Goal: Task Accomplishment & Management: Manage account settings

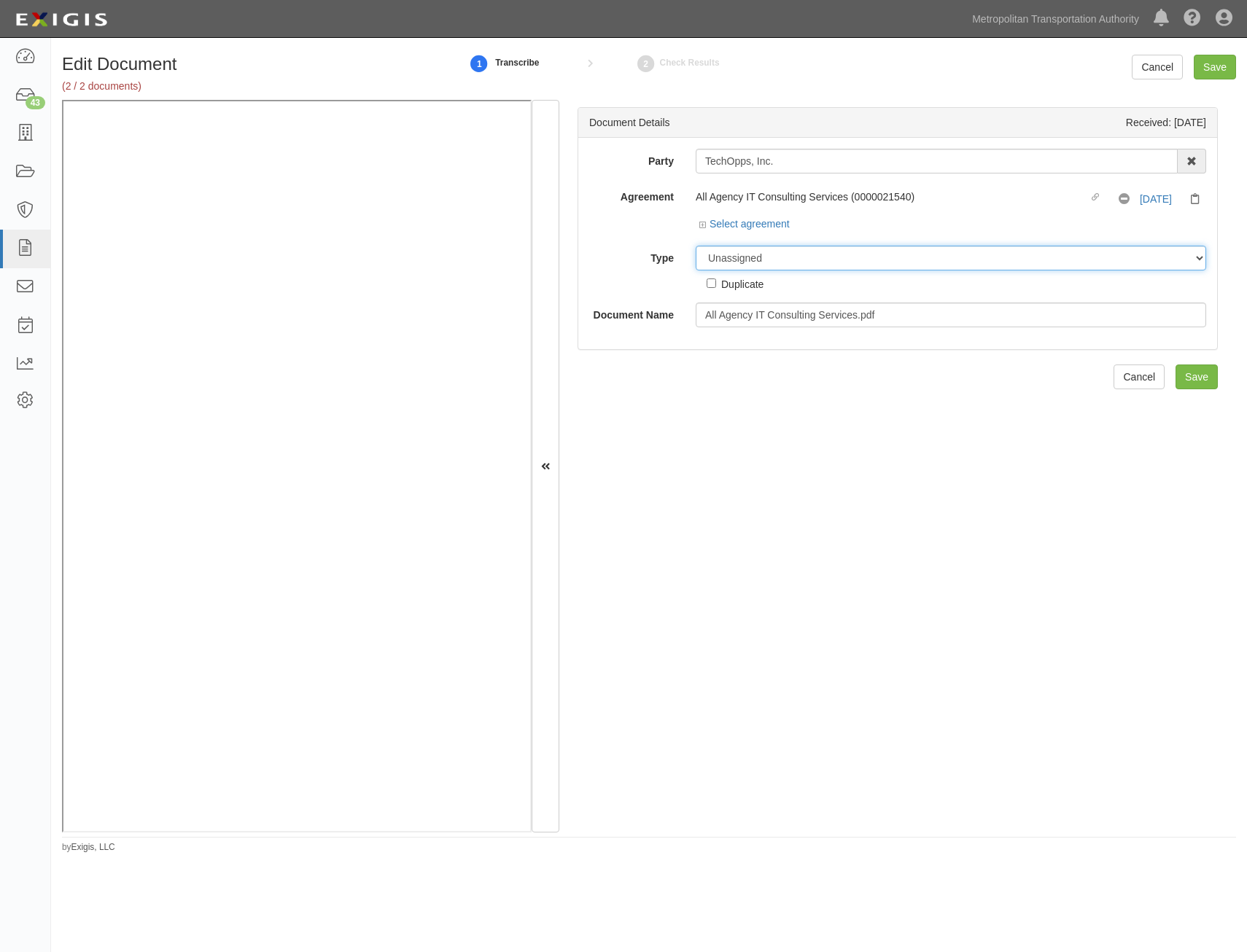
click at [819, 251] on select "Unassigned Binder Cancellation Notice Certificate Contract Endorsement Insuranc…" at bounding box center [951, 257] width 510 height 25
select select "RequirementDetail"
click at [696, 245] on select "Unassigned Binder Cancellation Notice Certificate Contract Endorsement Insuranc…" at bounding box center [951, 257] width 510 height 25
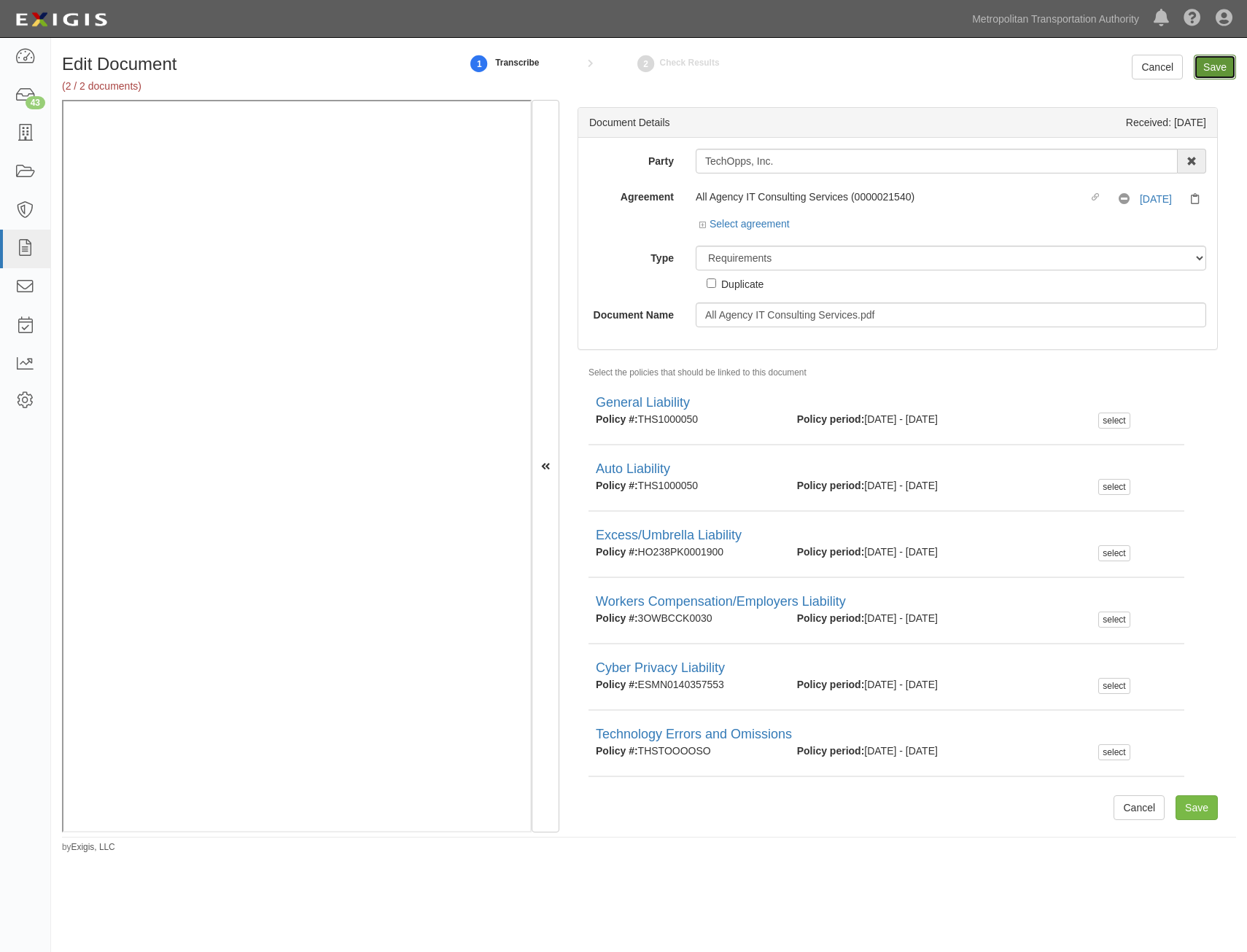
click at [1215, 74] on input "Save" at bounding box center [1215, 67] width 42 height 25
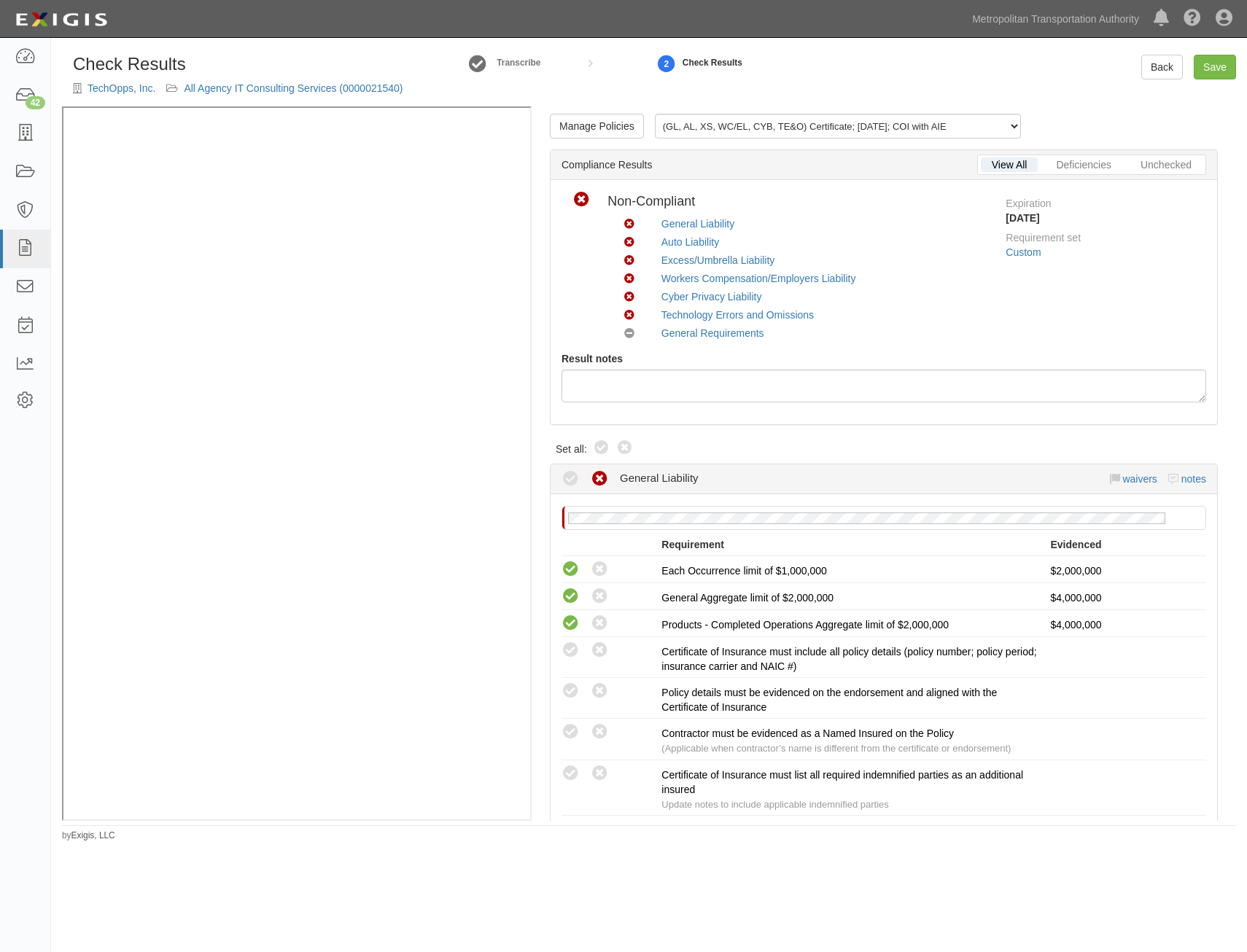
drag, startPoint x: 601, startPoint y: 451, endPoint x: 665, endPoint y: 431, distance: 67.1
click at [601, 451] on icon at bounding box center [602, 448] width 18 height 18
radio input "true"
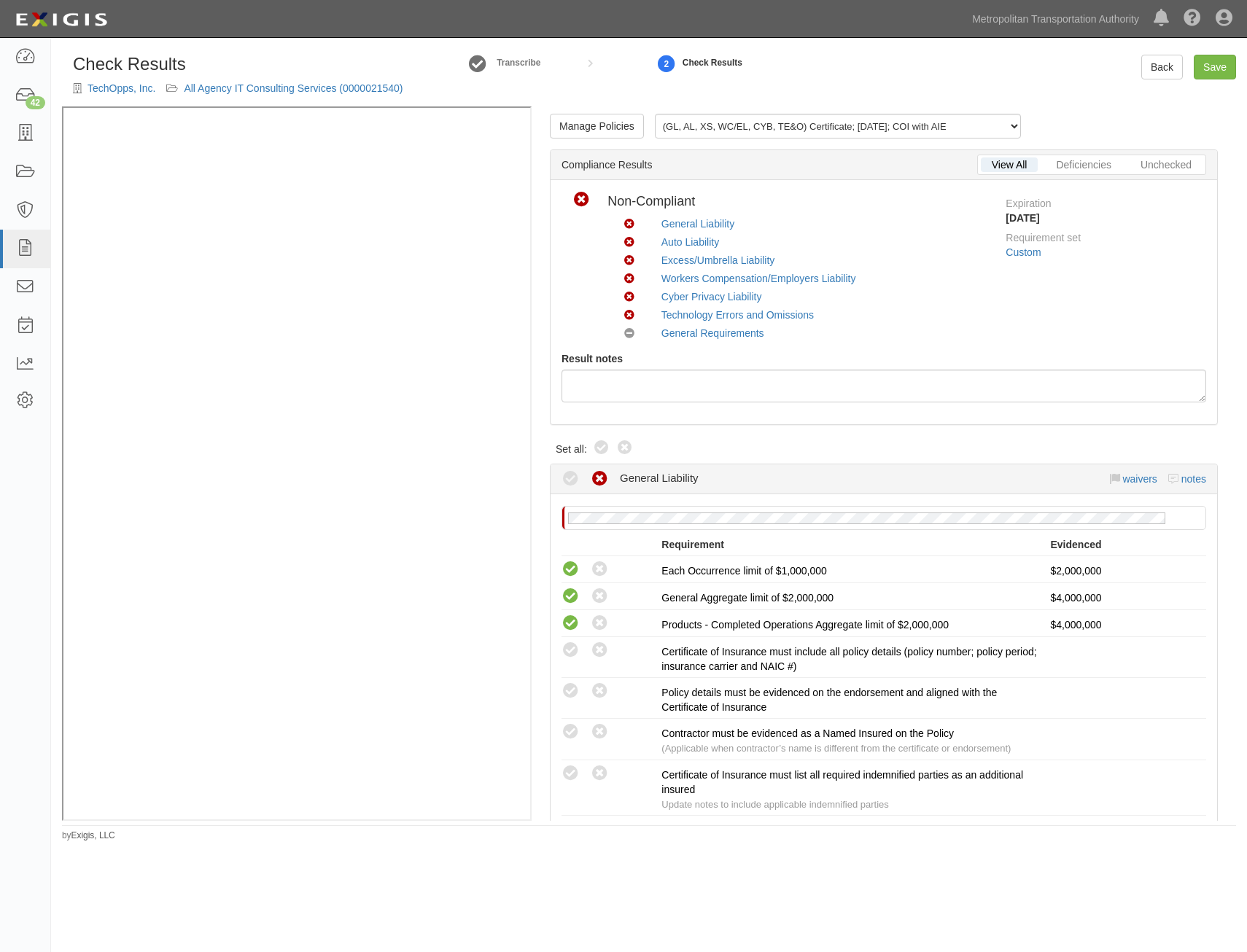
radio input "true"
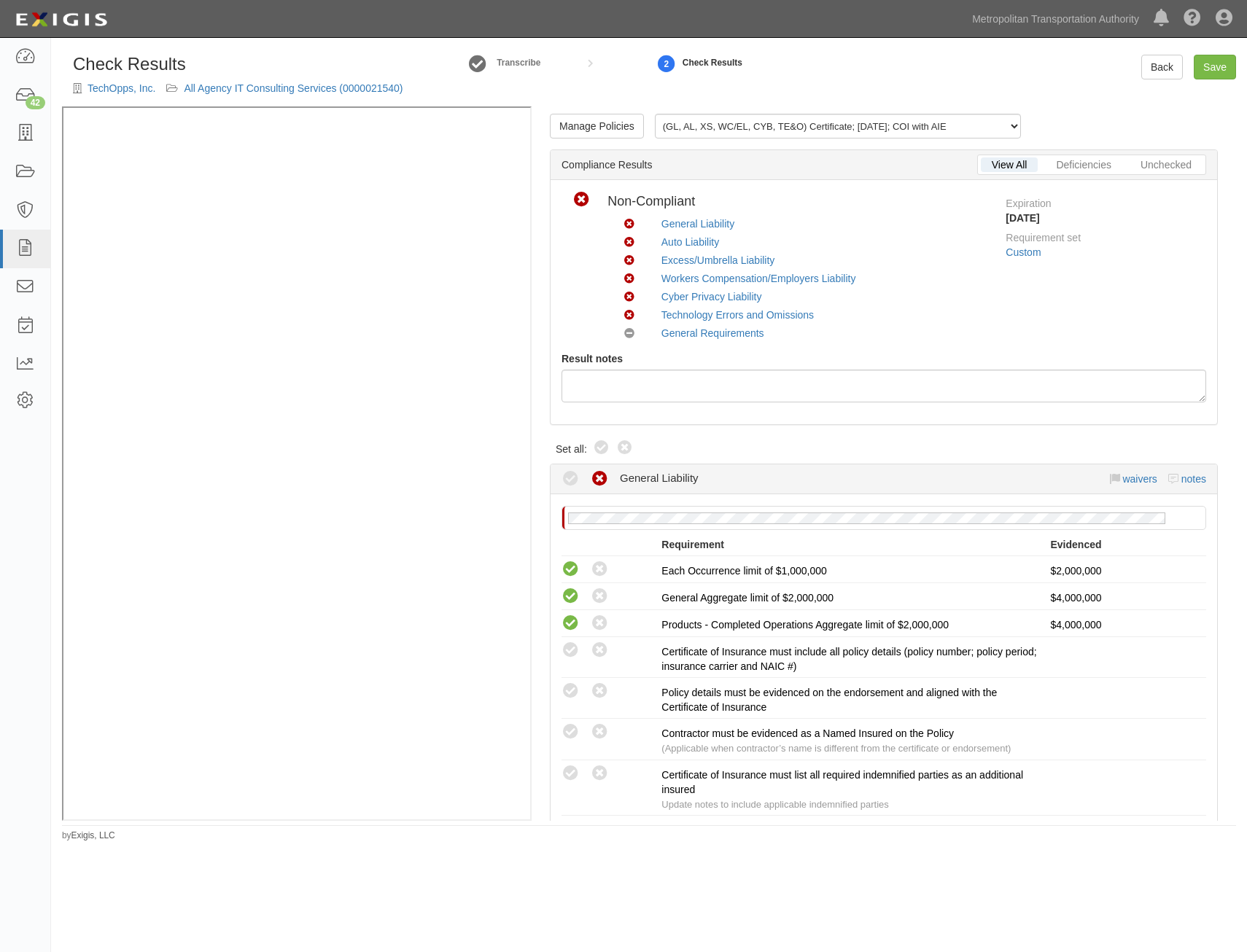
radio input "true"
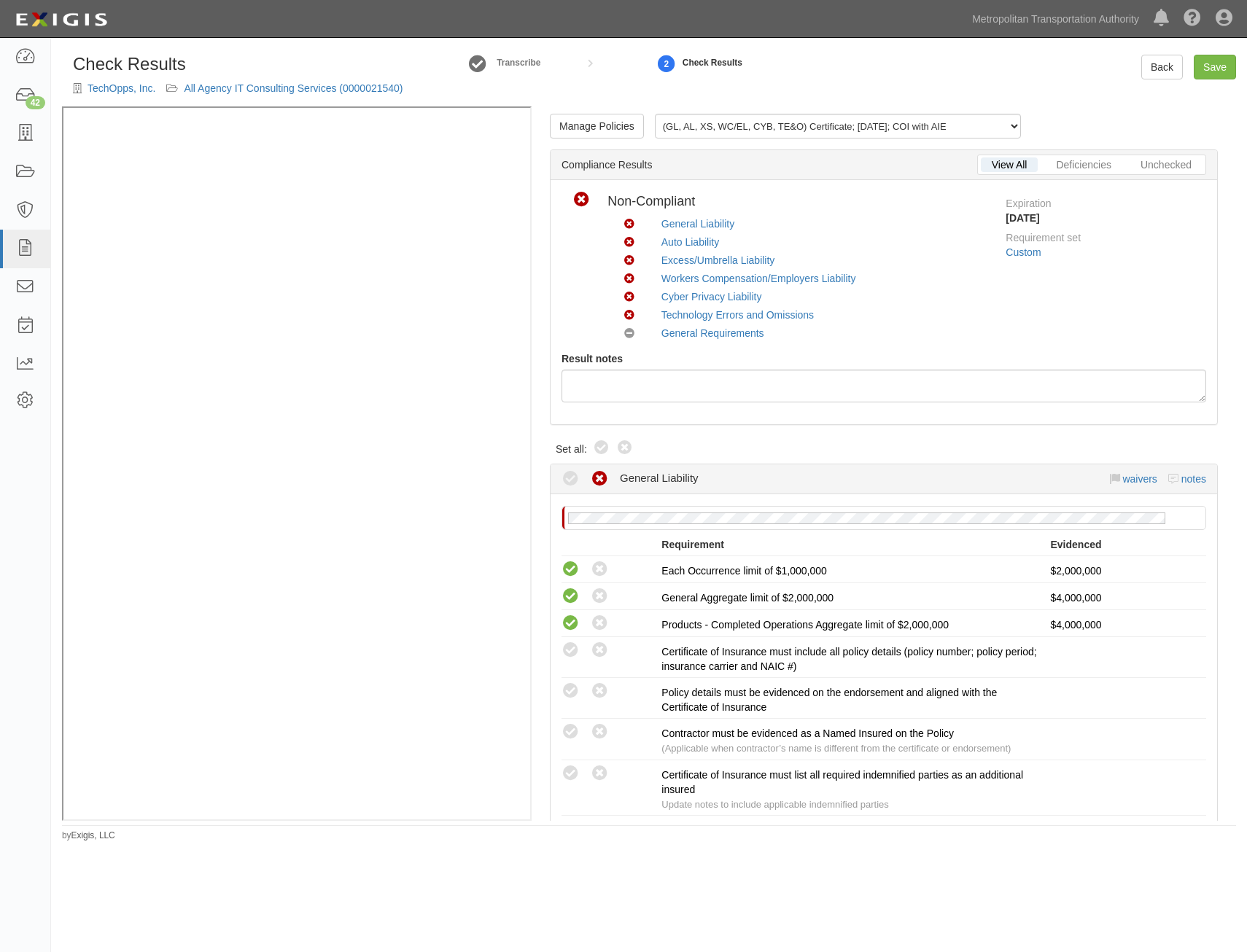
radio input "true"
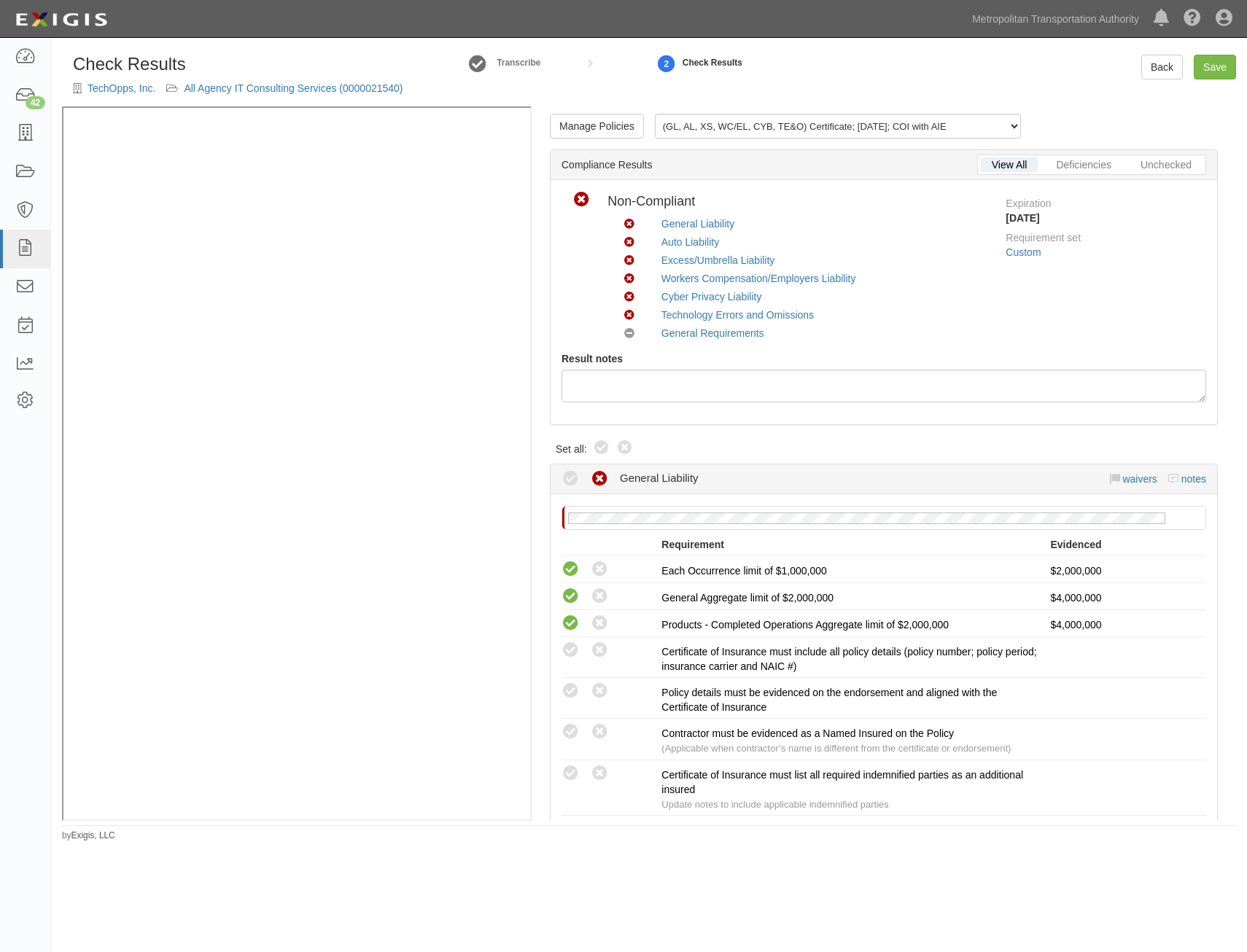
radio input "true"
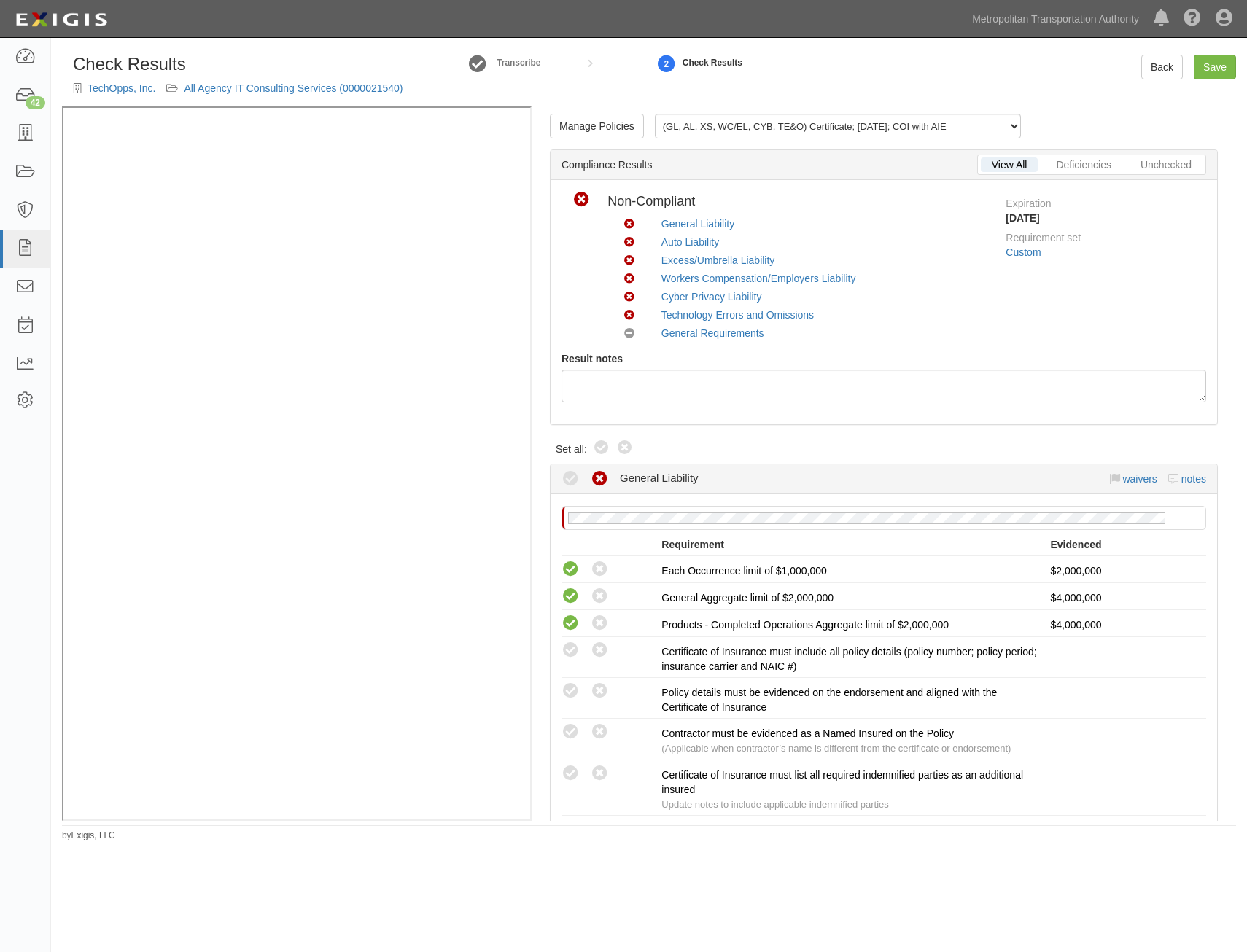
radio input "true"
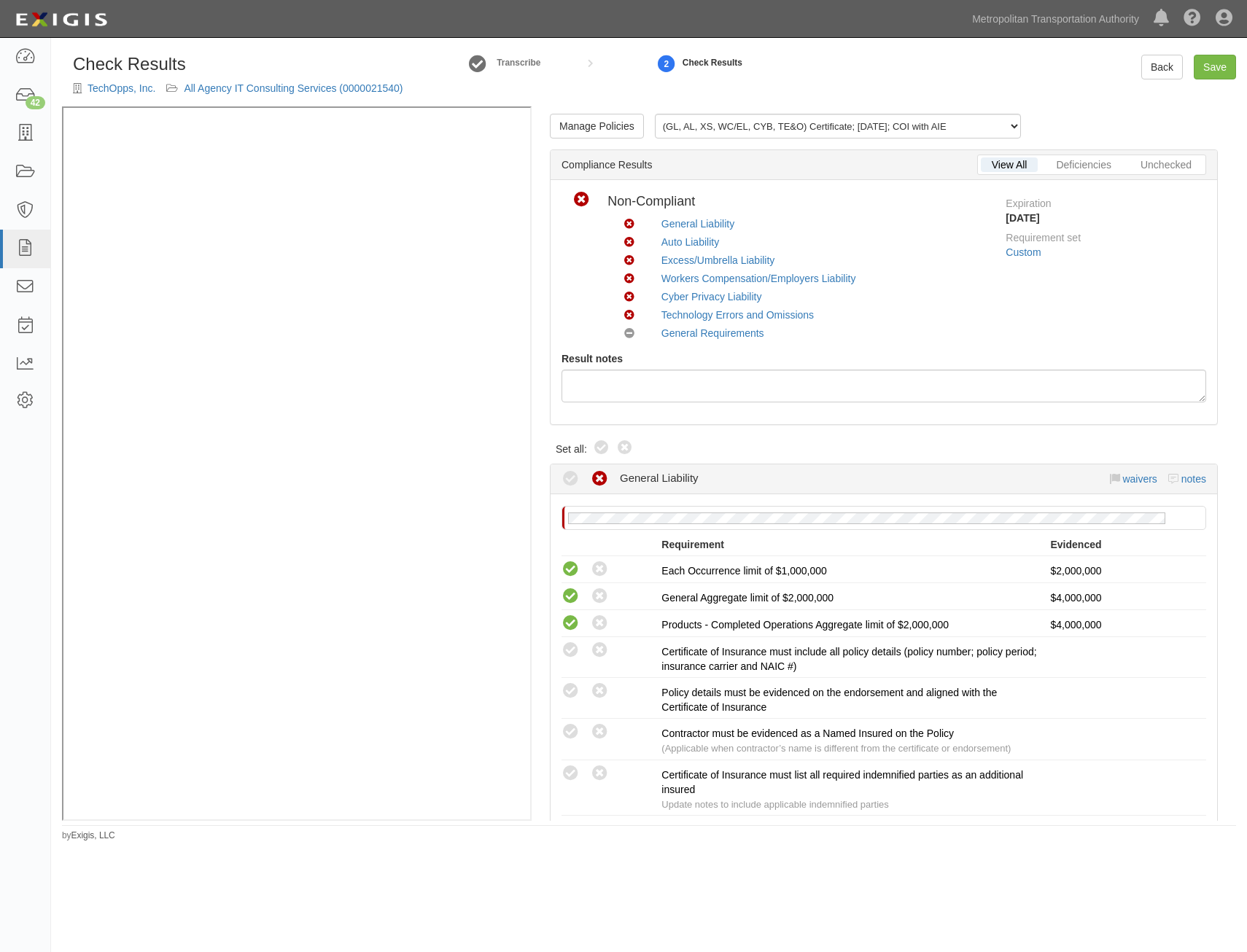
radio input "true"
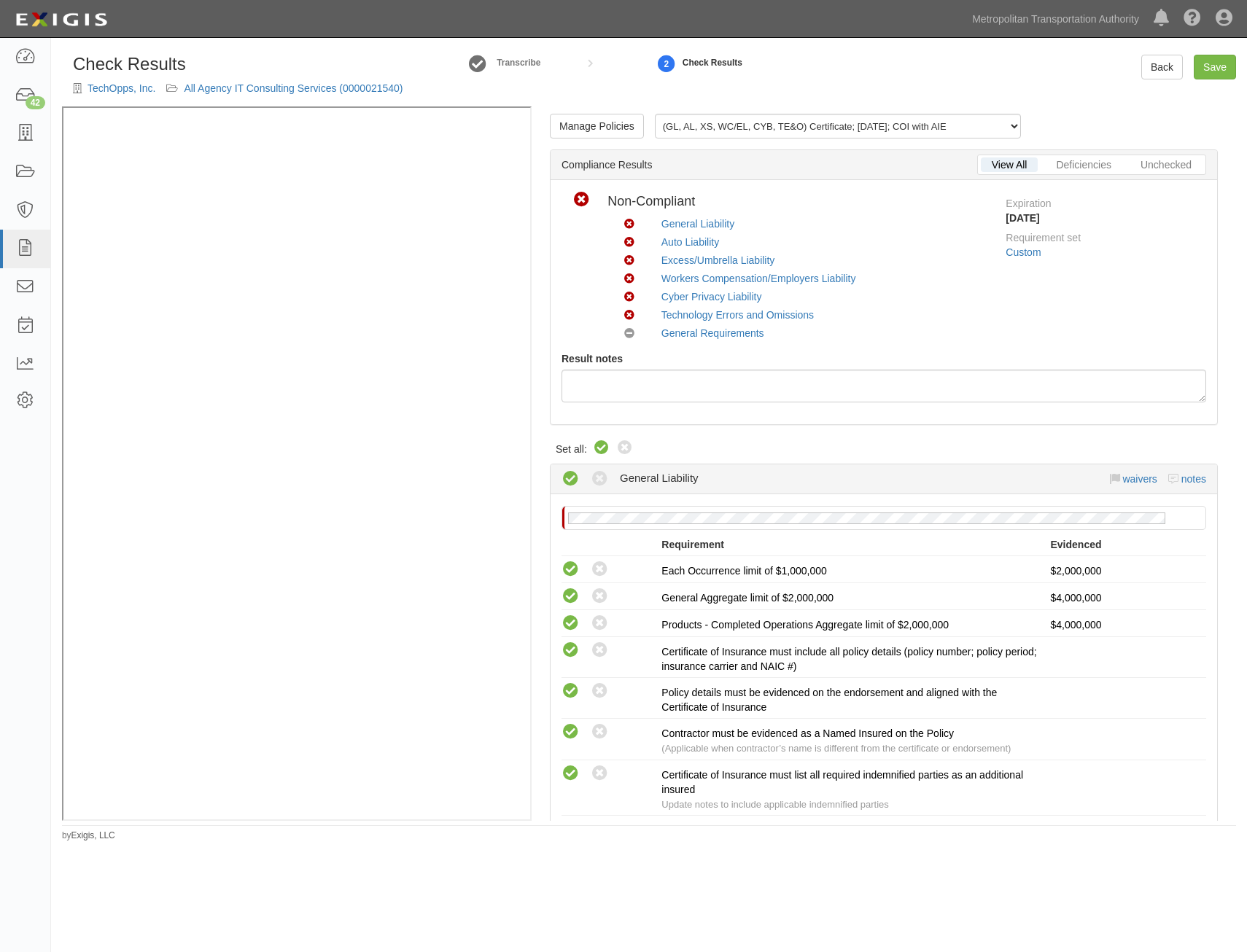
radio input "true"
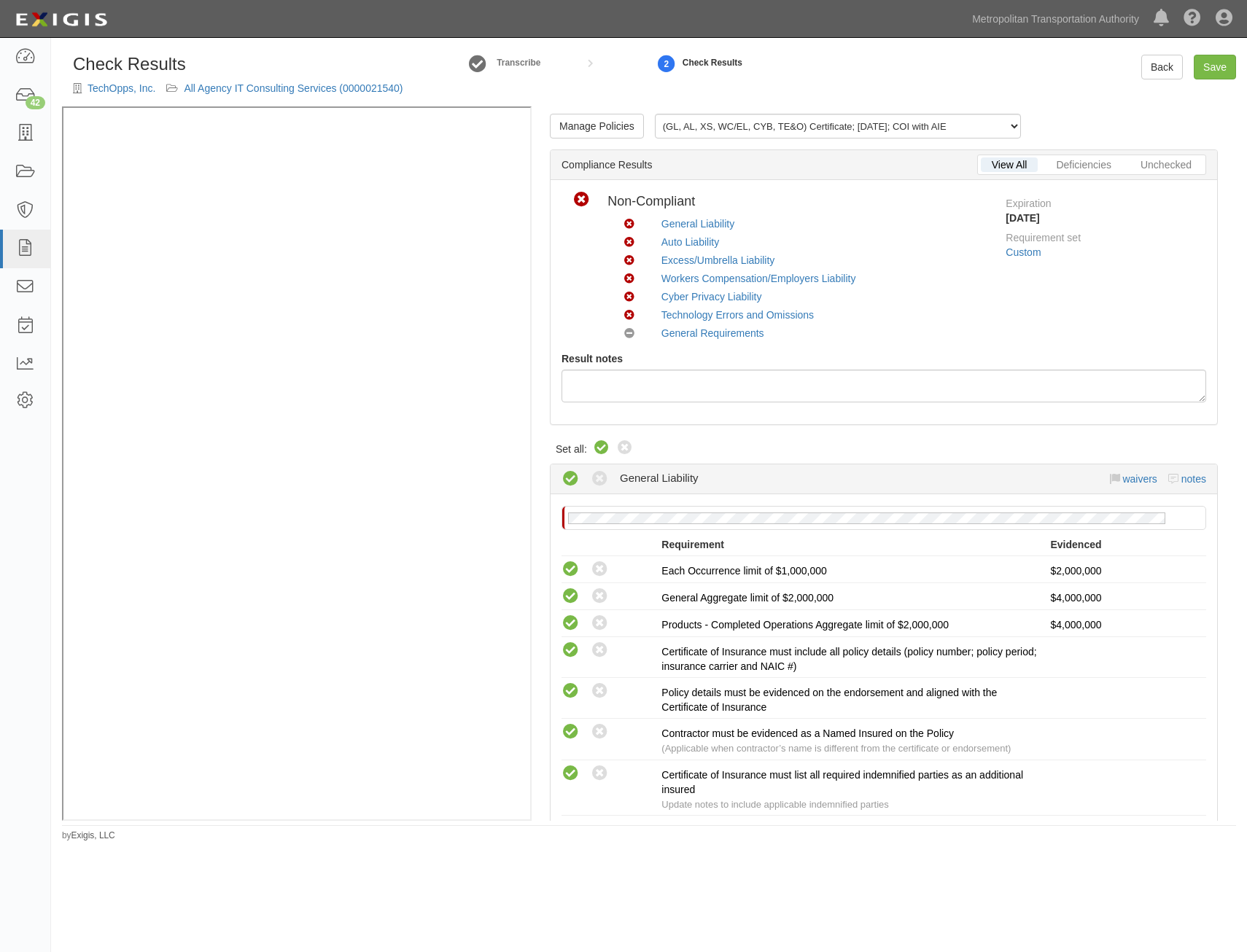
radio input "true"
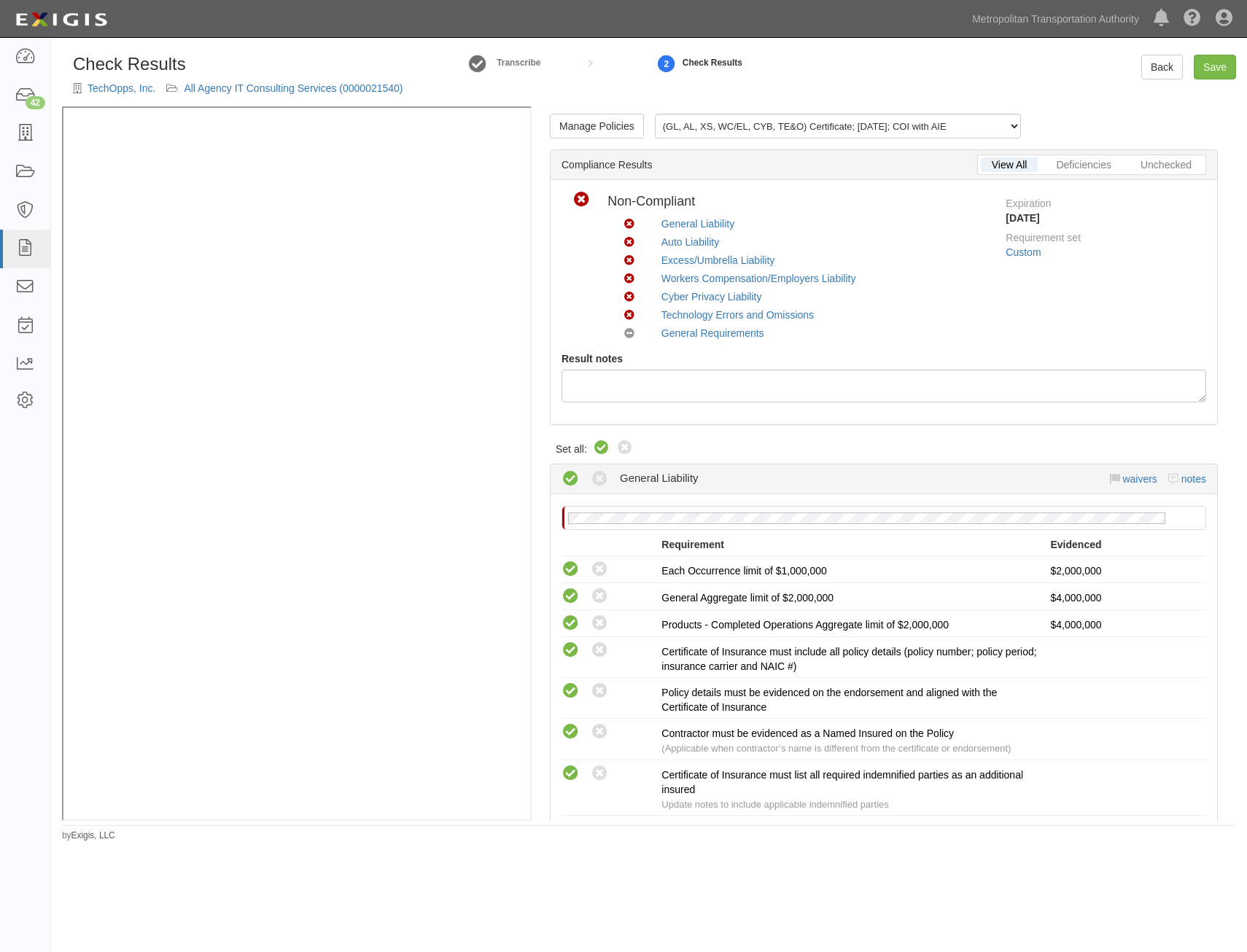
radio input "false"
radio input "true"
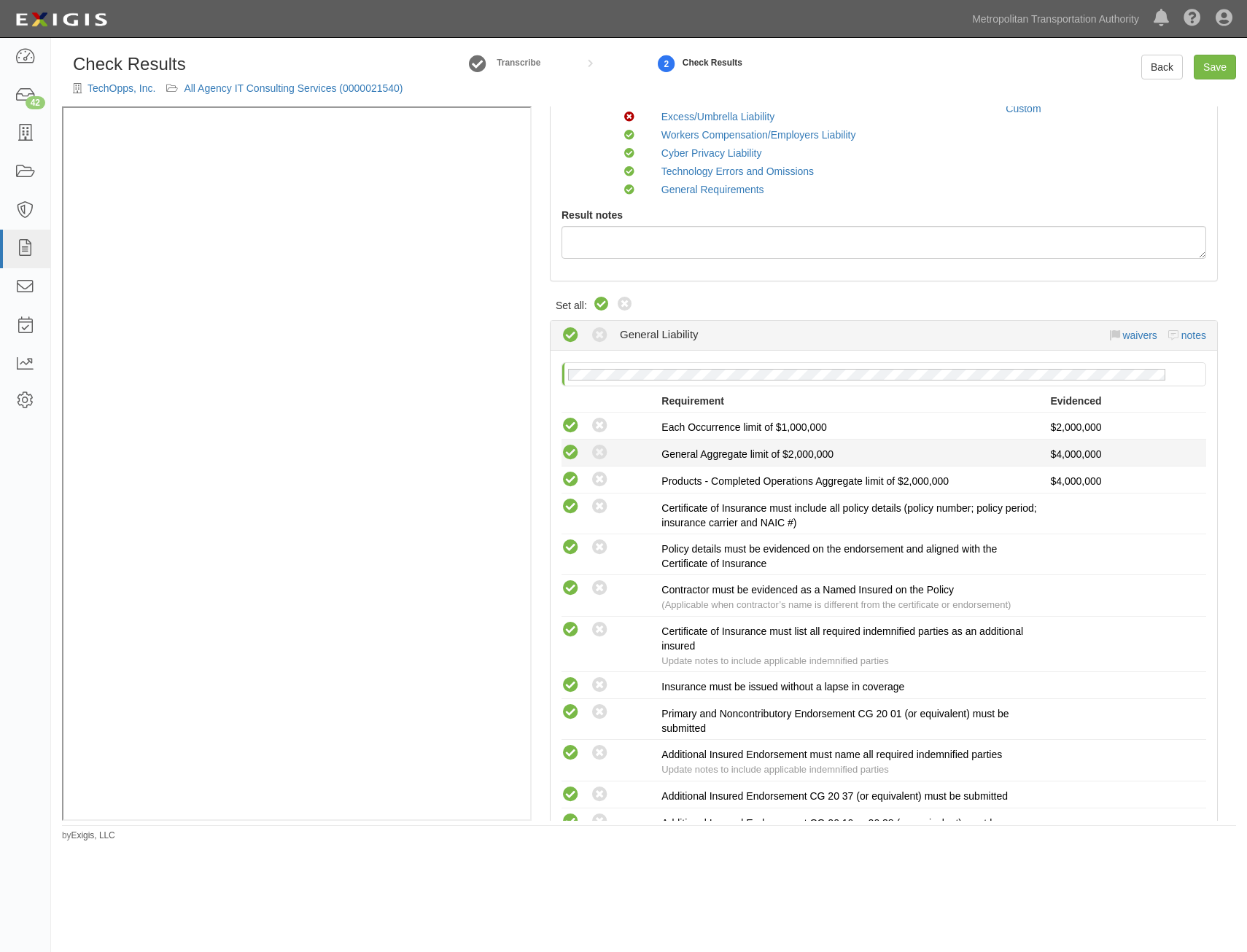
drag, startPoint x: 972, startPoint y: 319, endPoint x: 968, endPoint y: 411, distance: 92.1
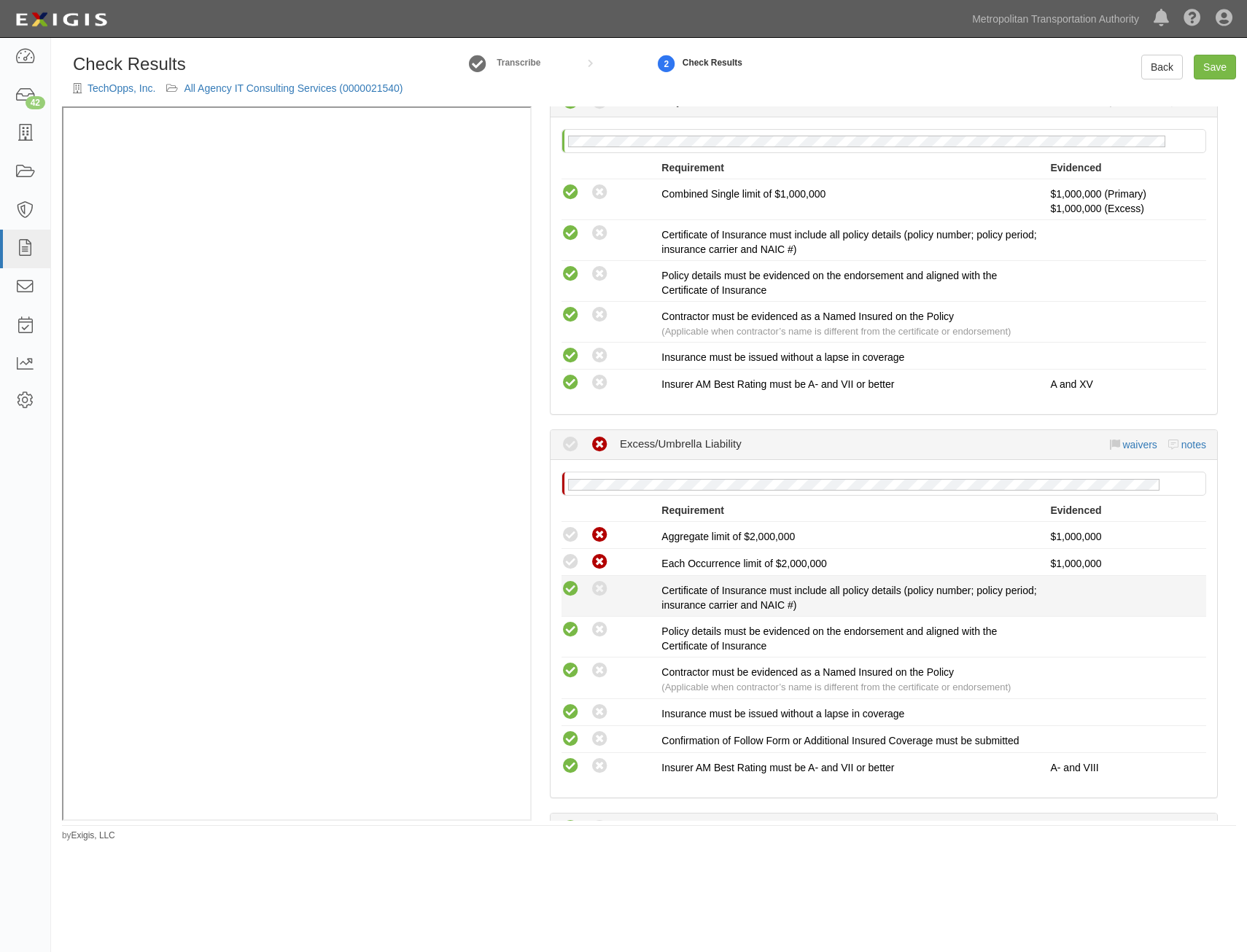
scroll to position [1127, 0]
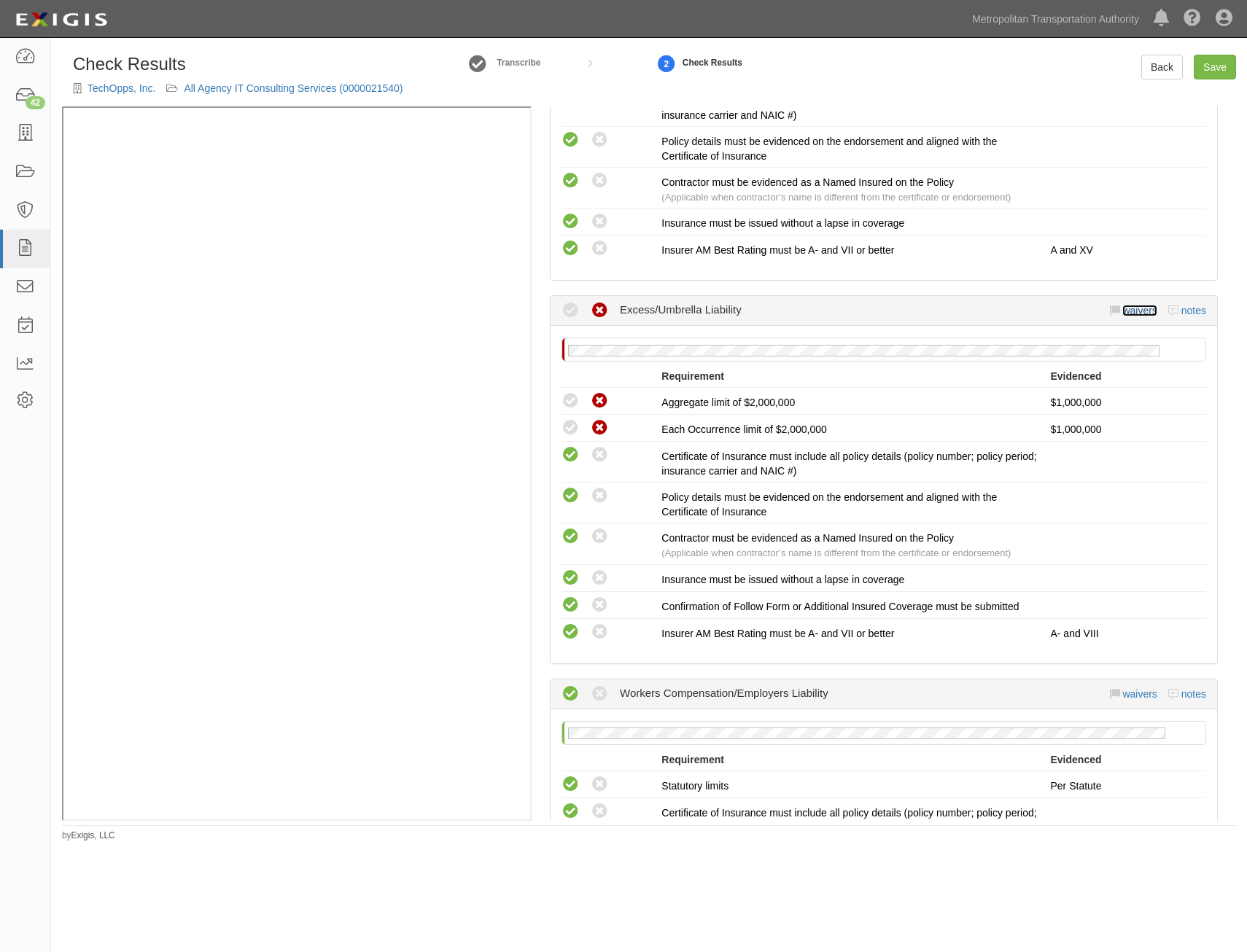
click at [1129, 309] on link "waivers" at bounding box center [1139, 311] width 34 height 12
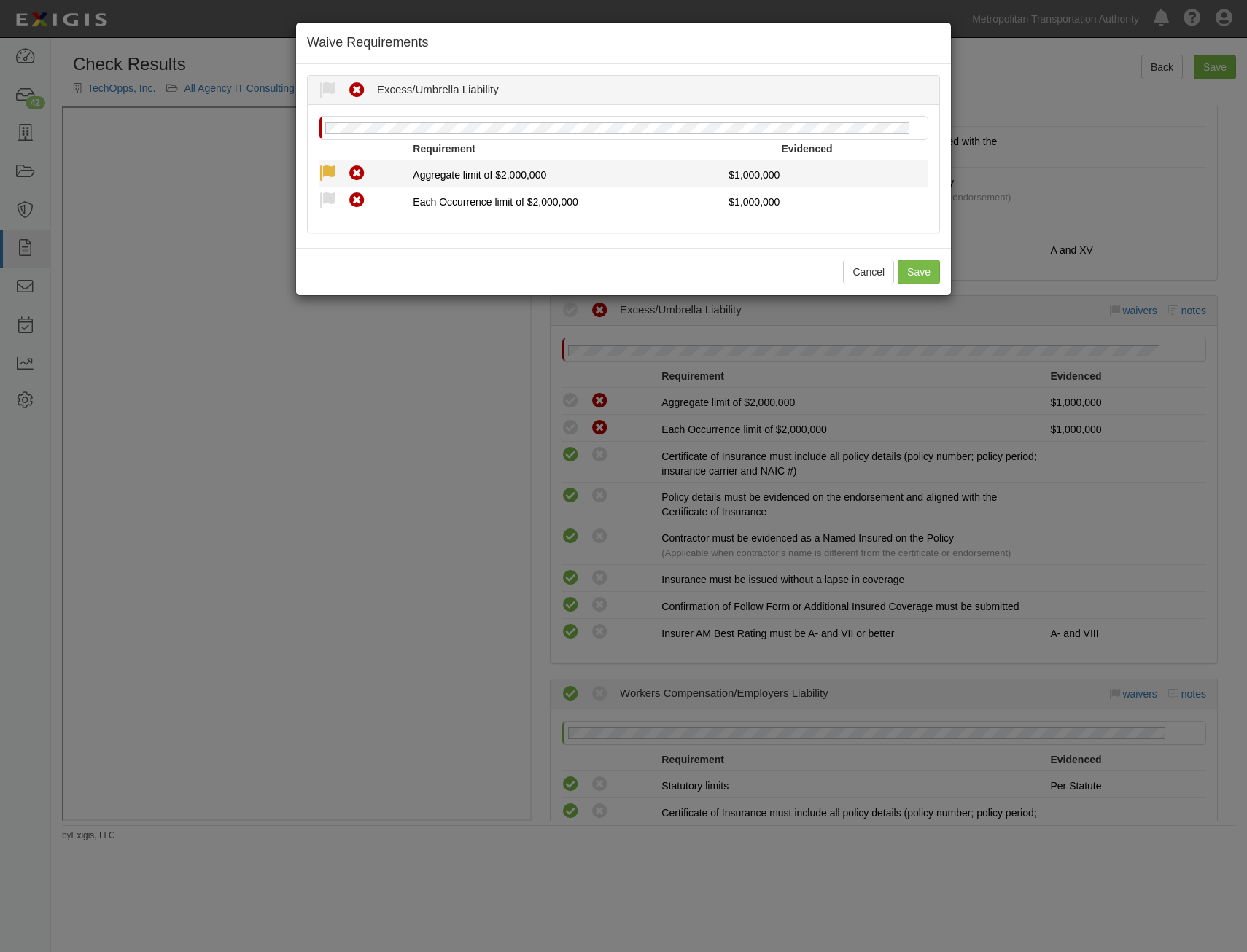
click at [321, 172] on icon at bounding box center [327, 174] width 19 height 19
radio input "true"
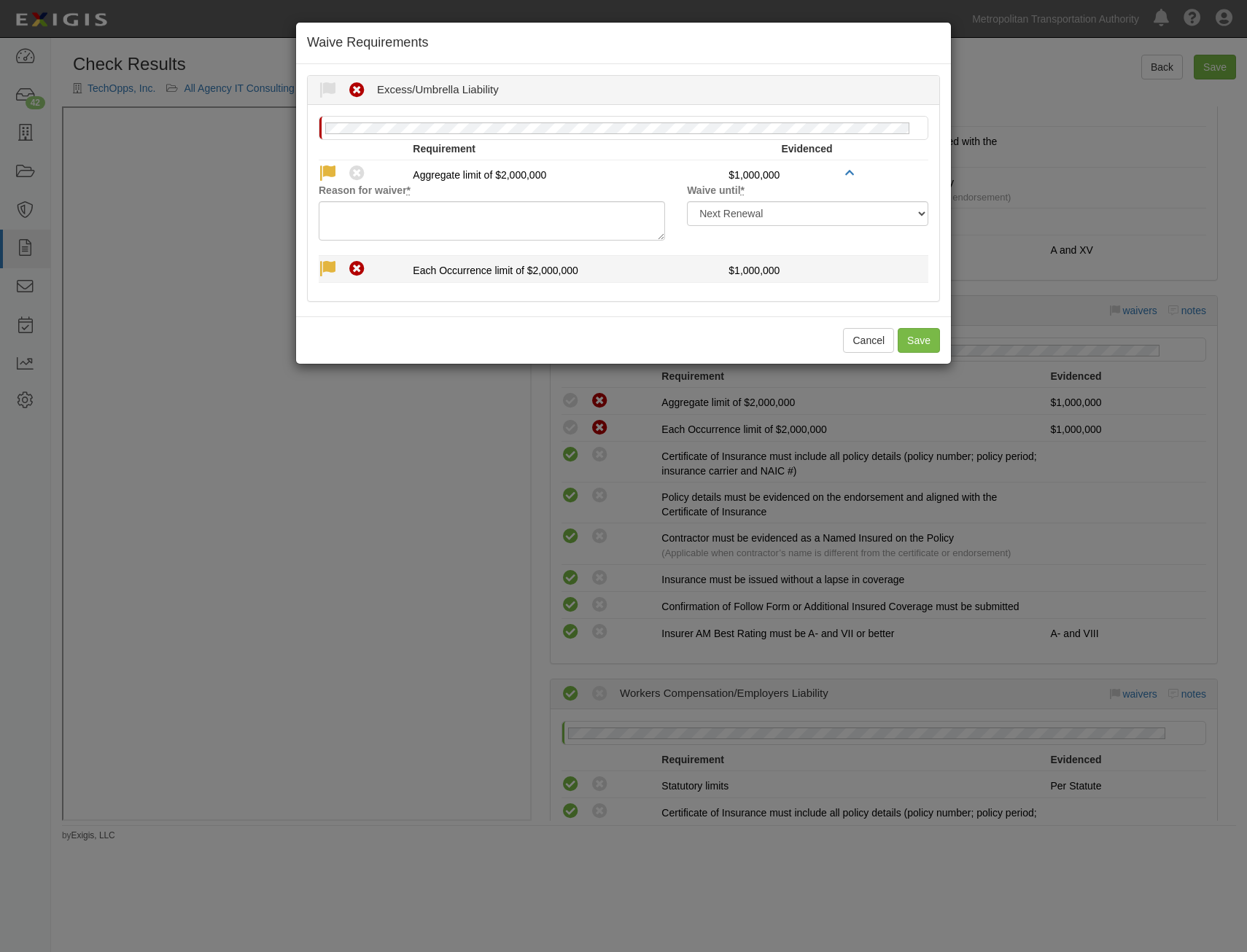
click at [321, 268] on icon at bounding box center [327, 269] width 19 height 19
radio input "true"
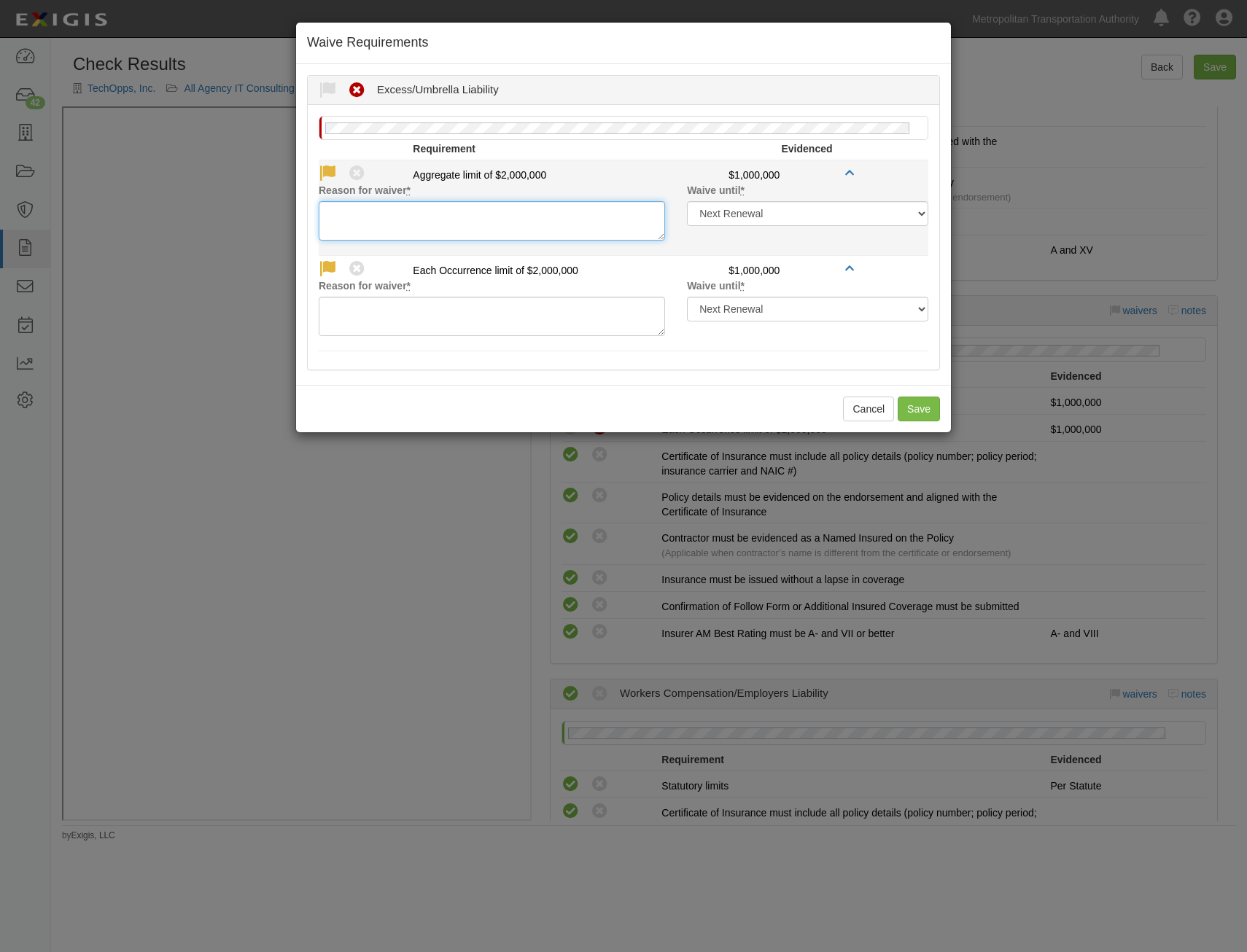
click at [433, 231] on textarea "Reason for waiver *" at bounding box center [492, 221] width 347 height 39
click at [404, 214] on textarea "Increased GL in lie of UL/EXC" at bounding box center [492, 221] width 347 height 39
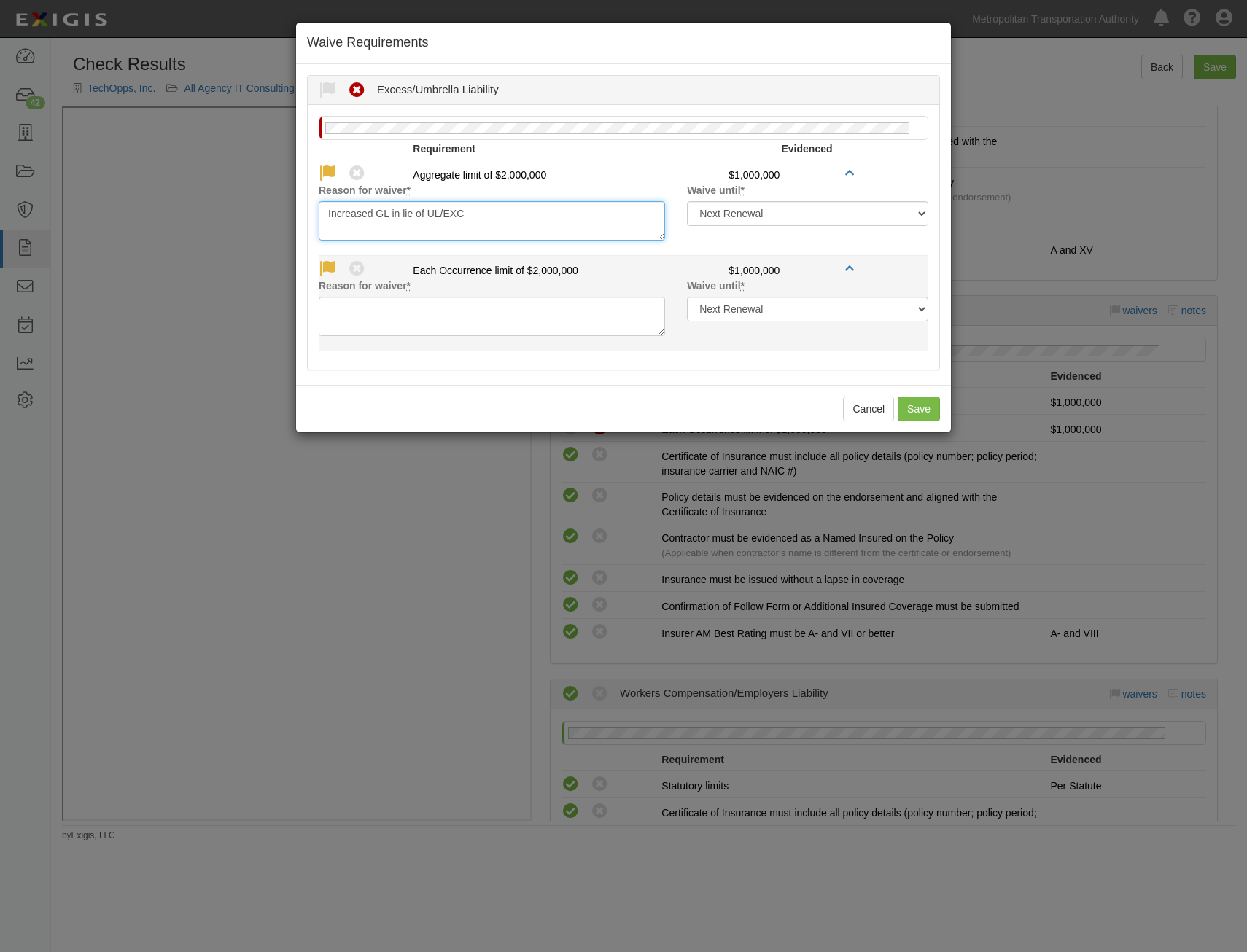
type textarea "Increased GL in lie of UL/EXC"
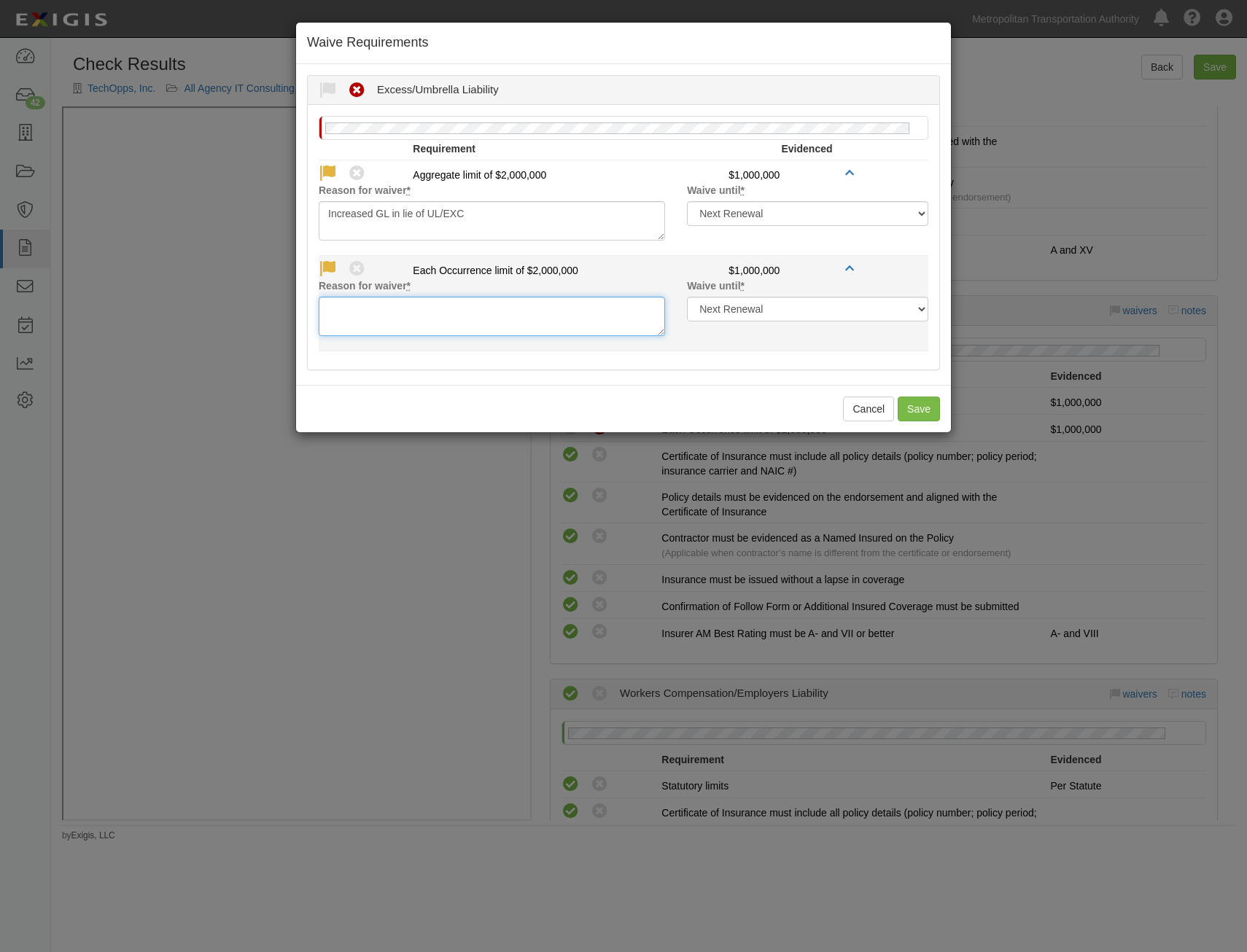
click at [451, 312] on textarea "Reason for waiver *" at bounding box center [492, 316] width 347 height 39
paste textarea "Increased GL in lie of UL/EXC"
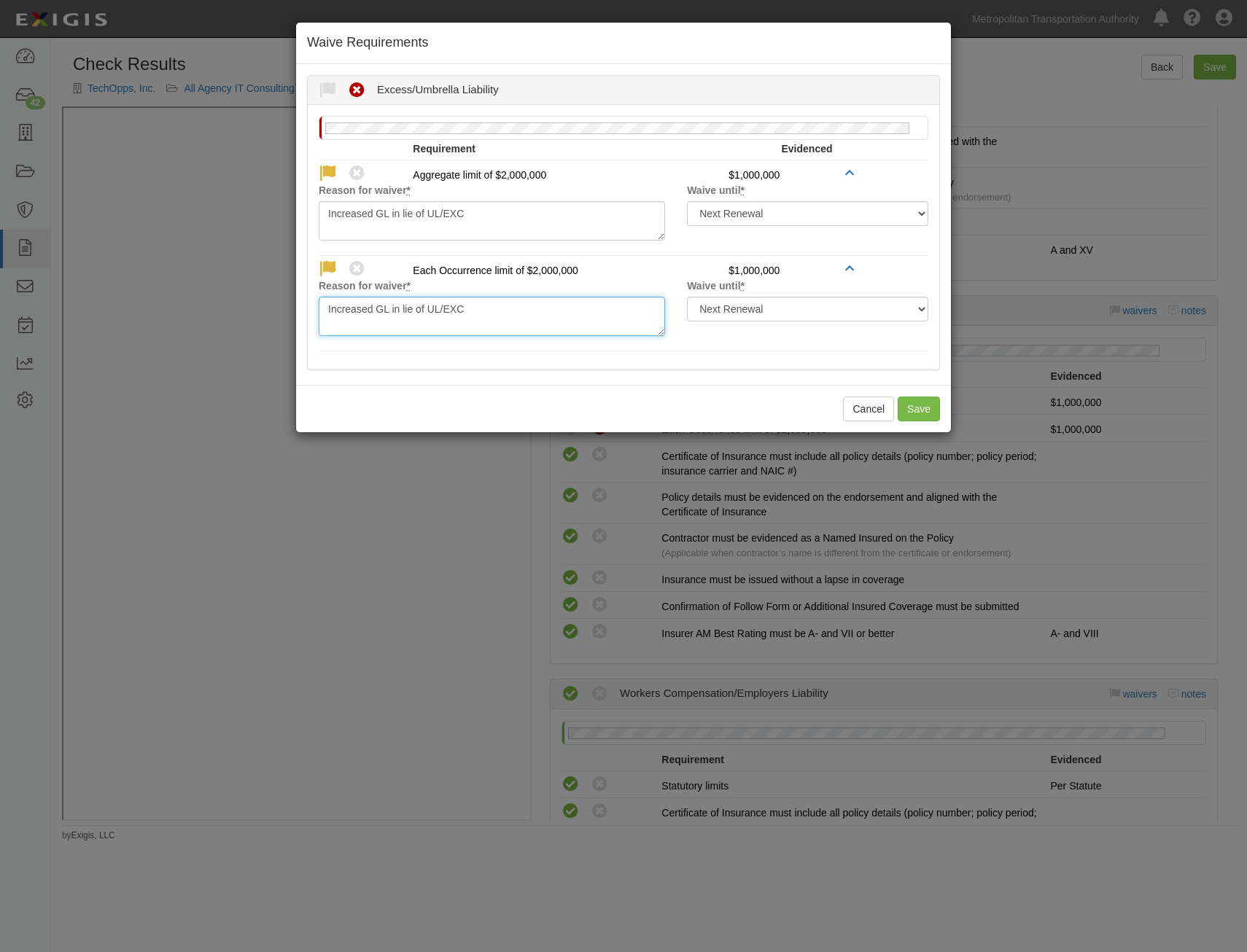
type textarea "Increased GL in lie of UL/EXC"
click at [583, 368] on div "Reason for waiver * Waive until * Next Renewal Indefinitely Waive No Excess/Umb…" at bounding box center [624, 237] width 632 height 265
click at [931, 410] on button "Save" at bounding box center [919, 408] width 42 height 25
radio input "true"
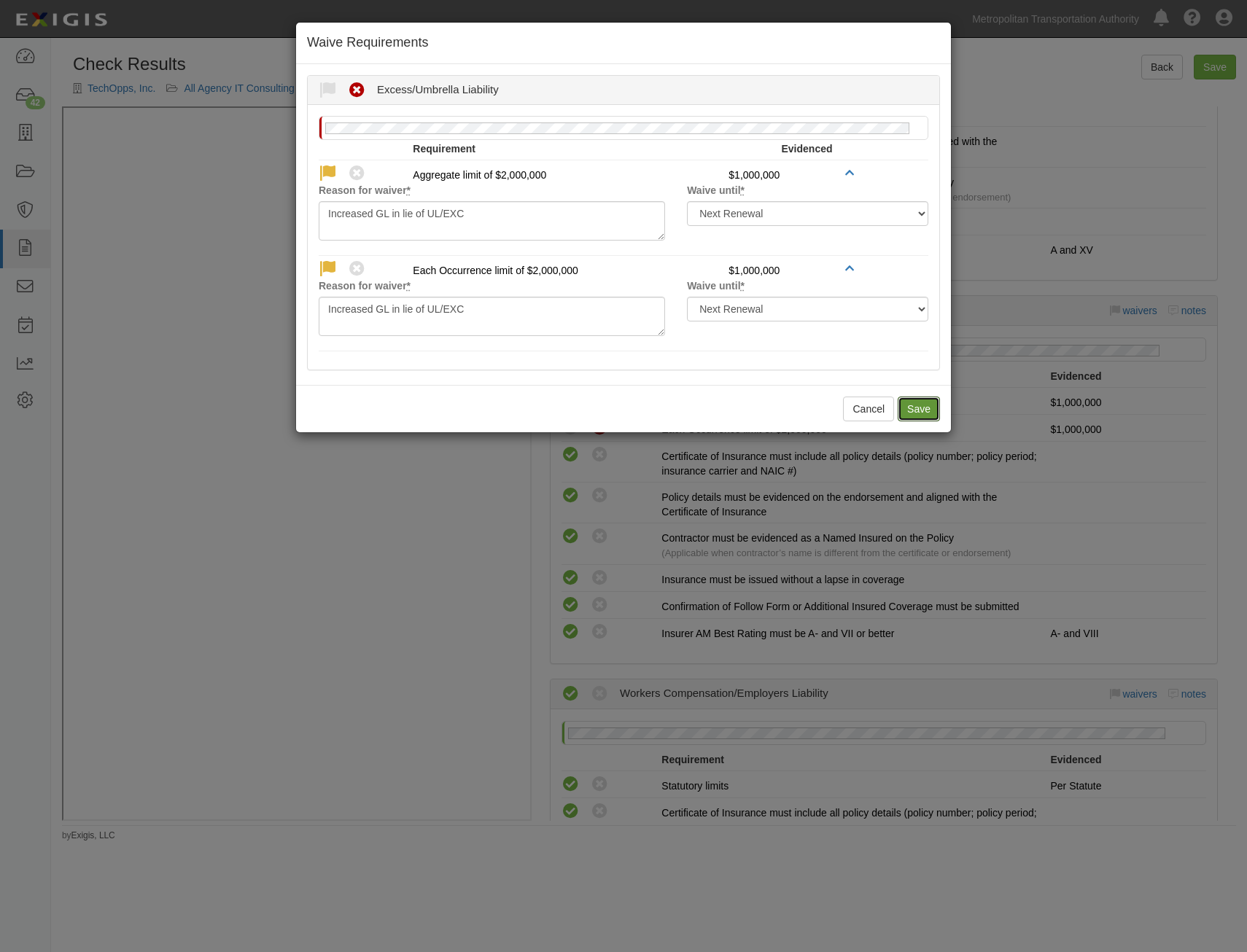
radio input "true"
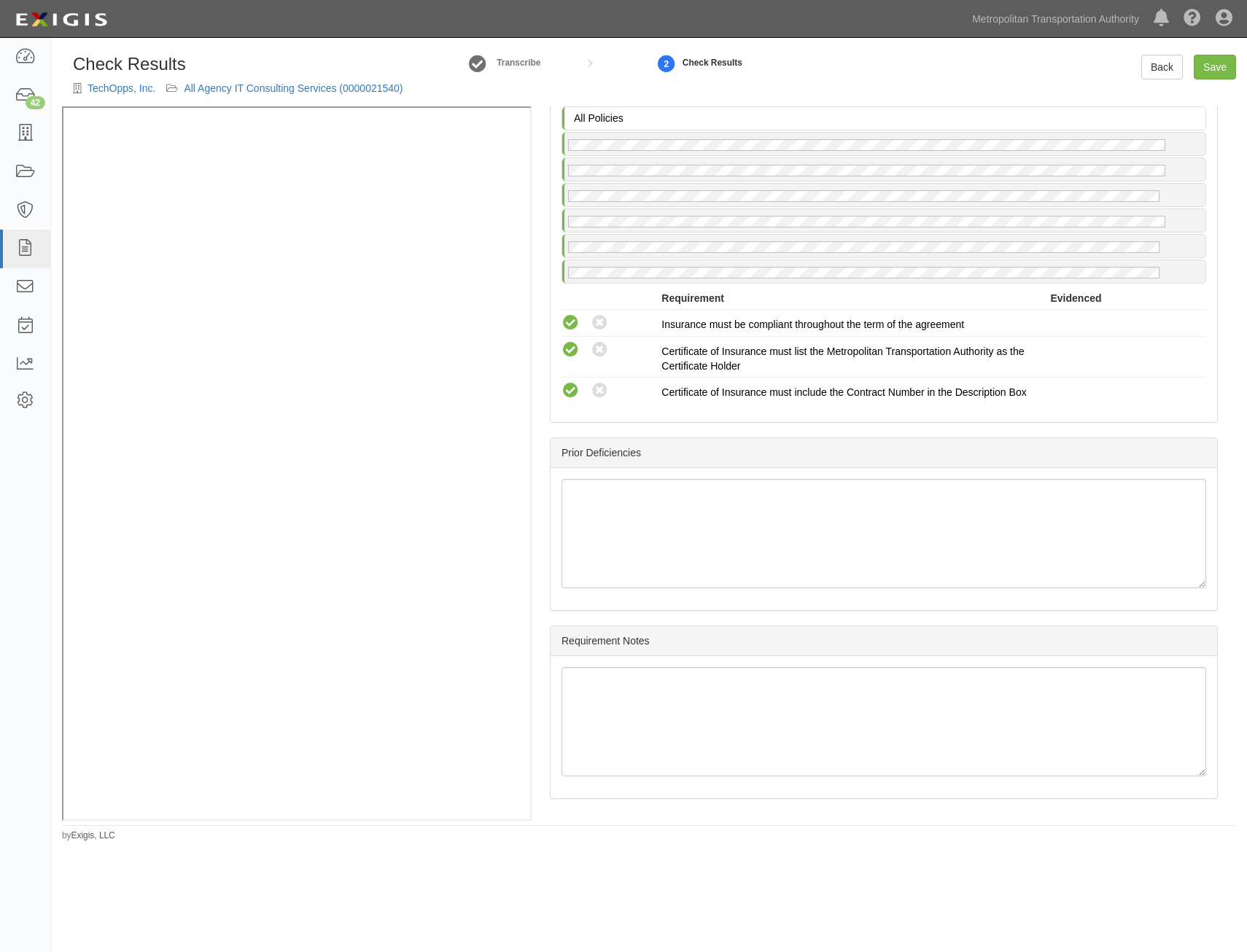
drag, startPoint x: 998, startPoint y: 390, endPoint x: 1007, endPoint y: 654, distance: 264.2
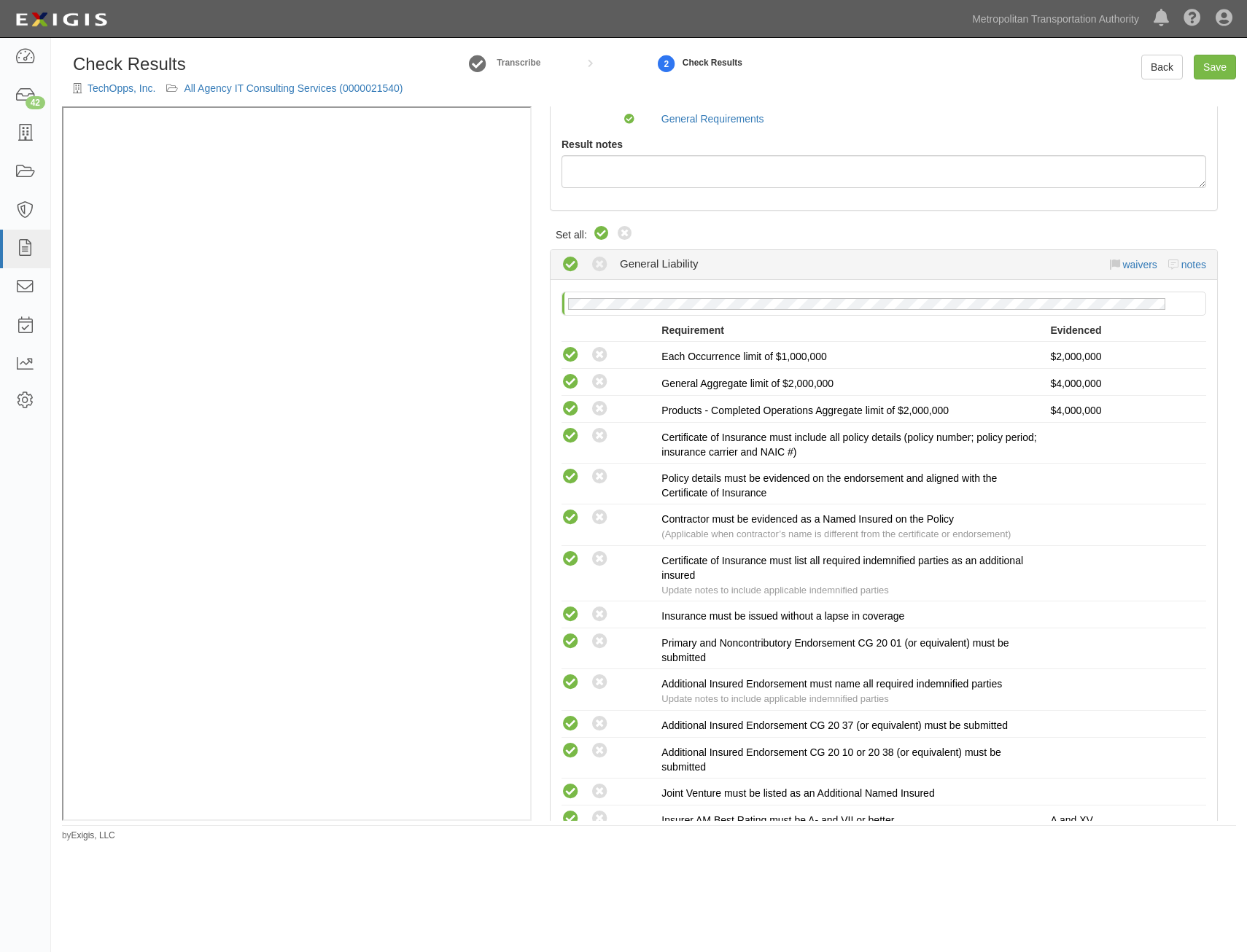
scroll to position [0, 0]
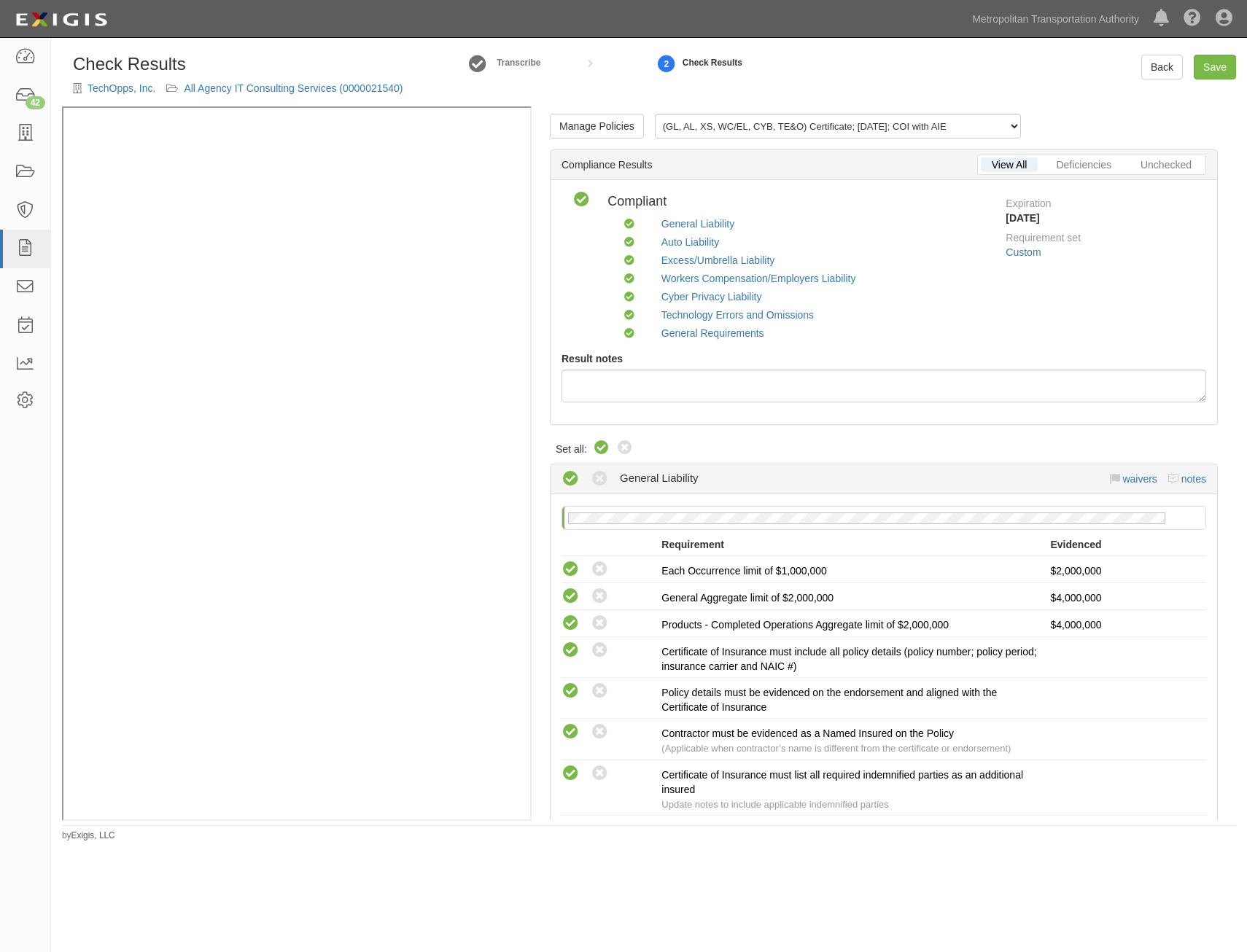
drag, startPoint x: 1025, startPoint y: 591, endPoint x: 1076, endPoint y: 373, distance: 223.9
click at [1211, 73] on link "Save" at bounding box center [1215, 67] width 42 height 25
radio input "true"
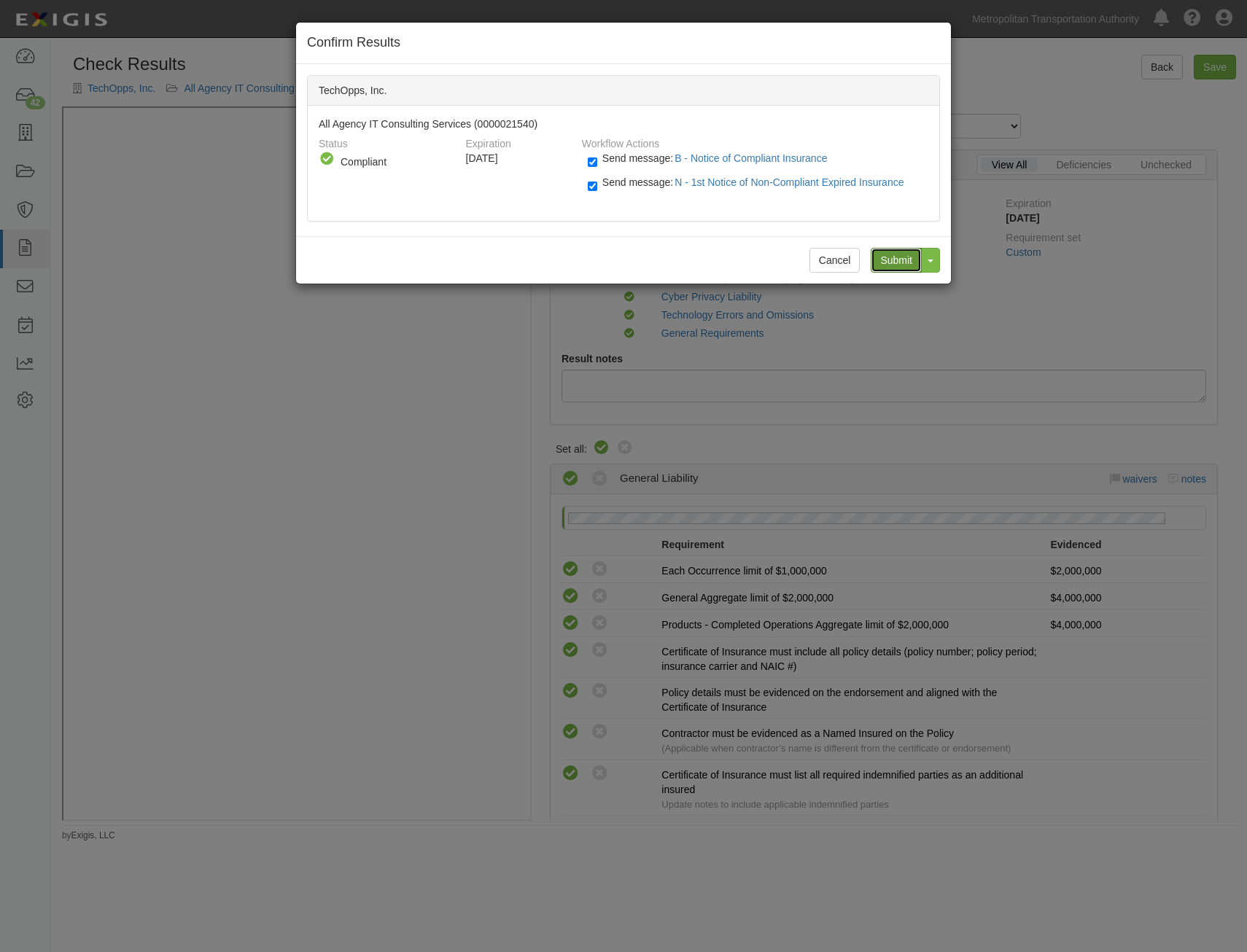
click at [891, 259] on input "Submit" at bounding box center [896, 260] width 51 height 25
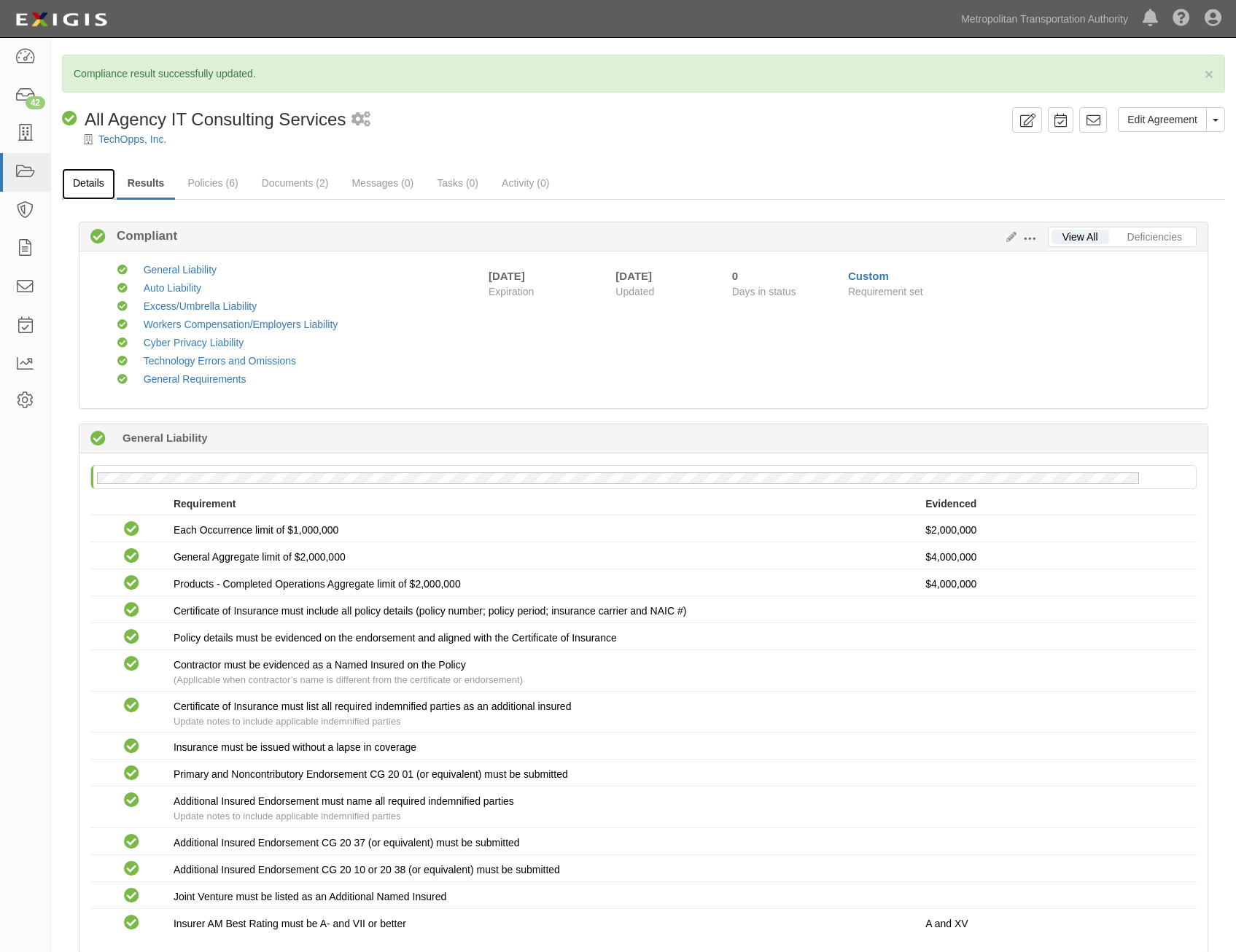
click at [81, 181] on link "Details" at bounding box center [89, 184] width 54 height 31
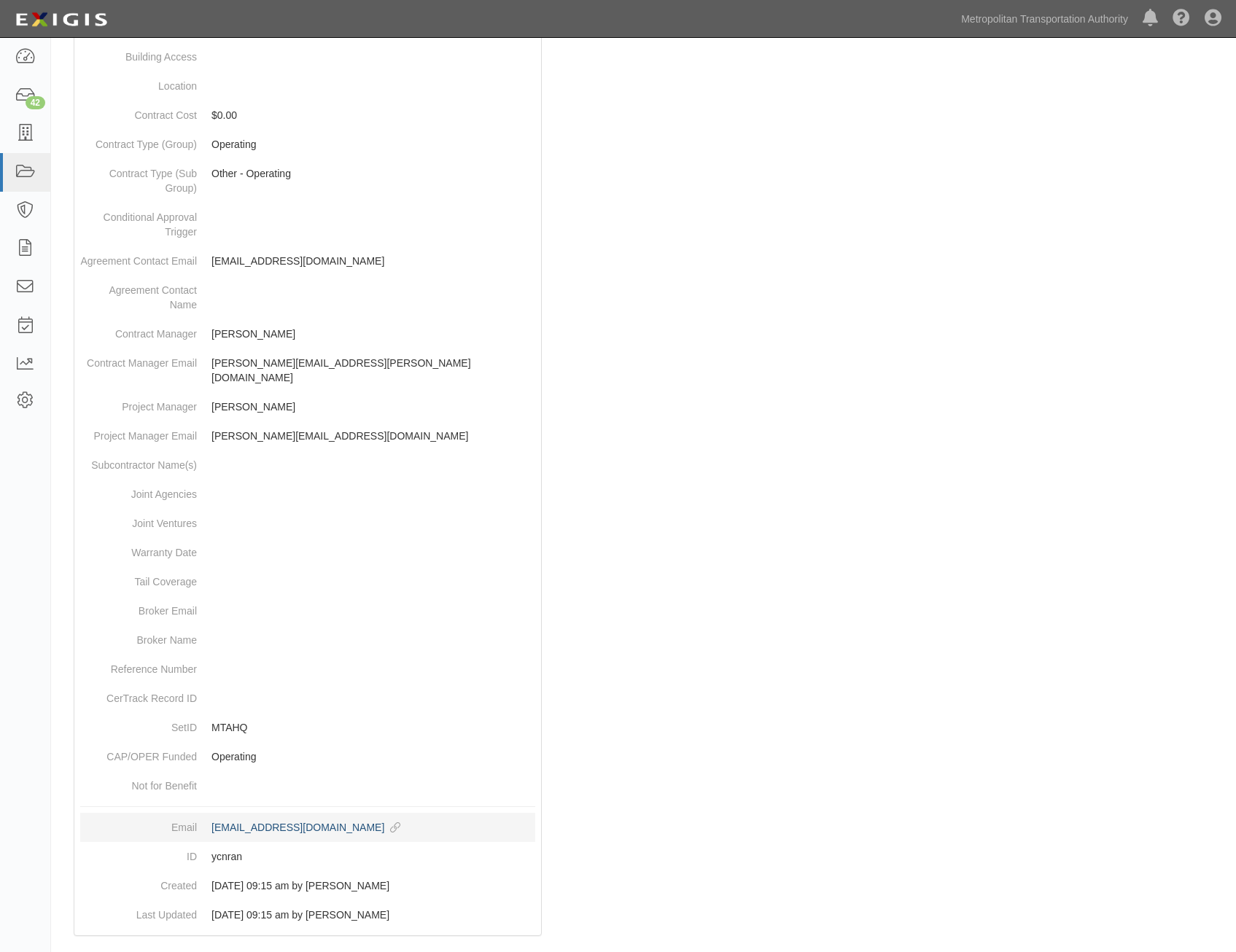
scroll to position [460, 0]
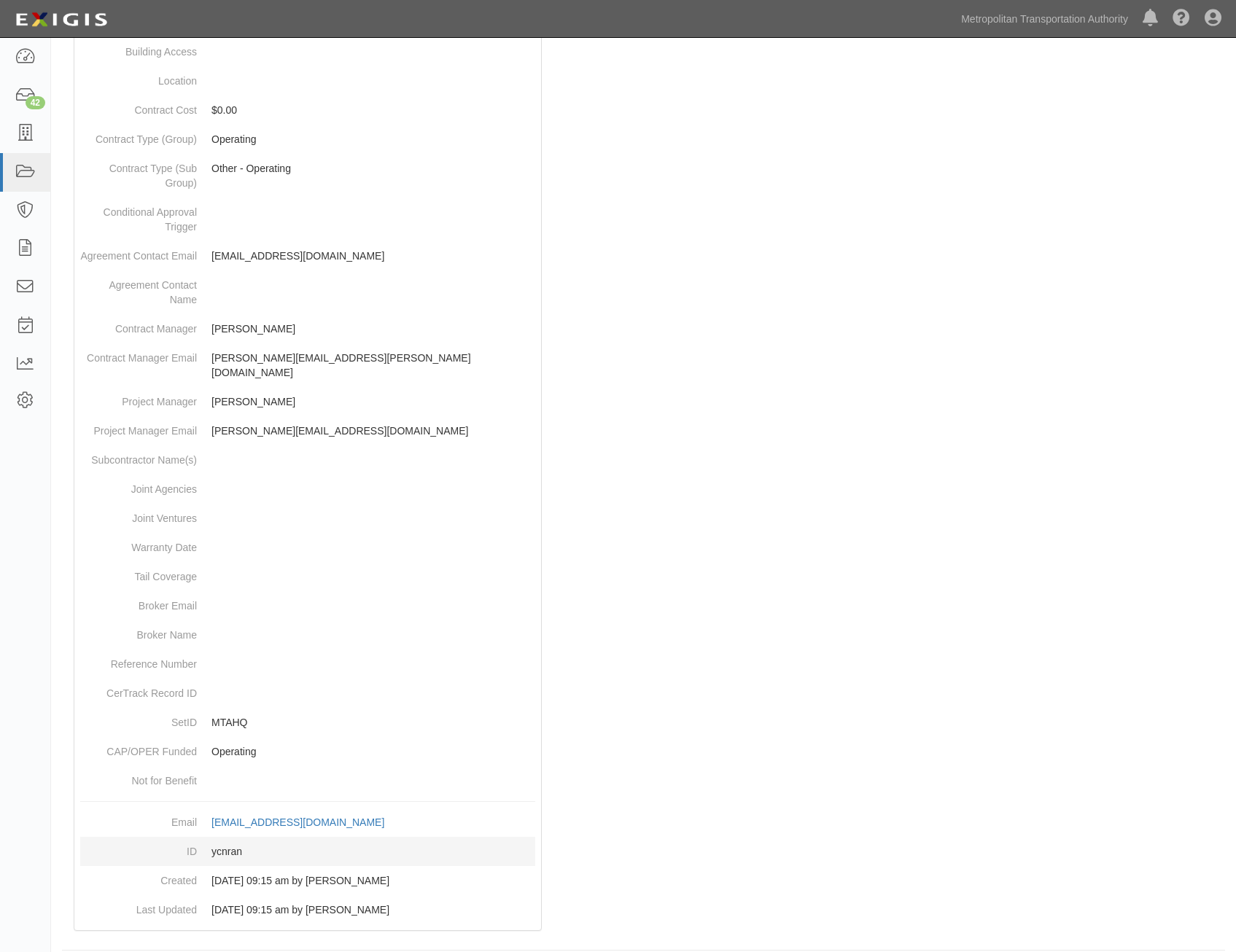
click at [225, 837] on dd "ycnran" at bounding box center [308, 851] width 455 height 29
copy dd "ycnran"
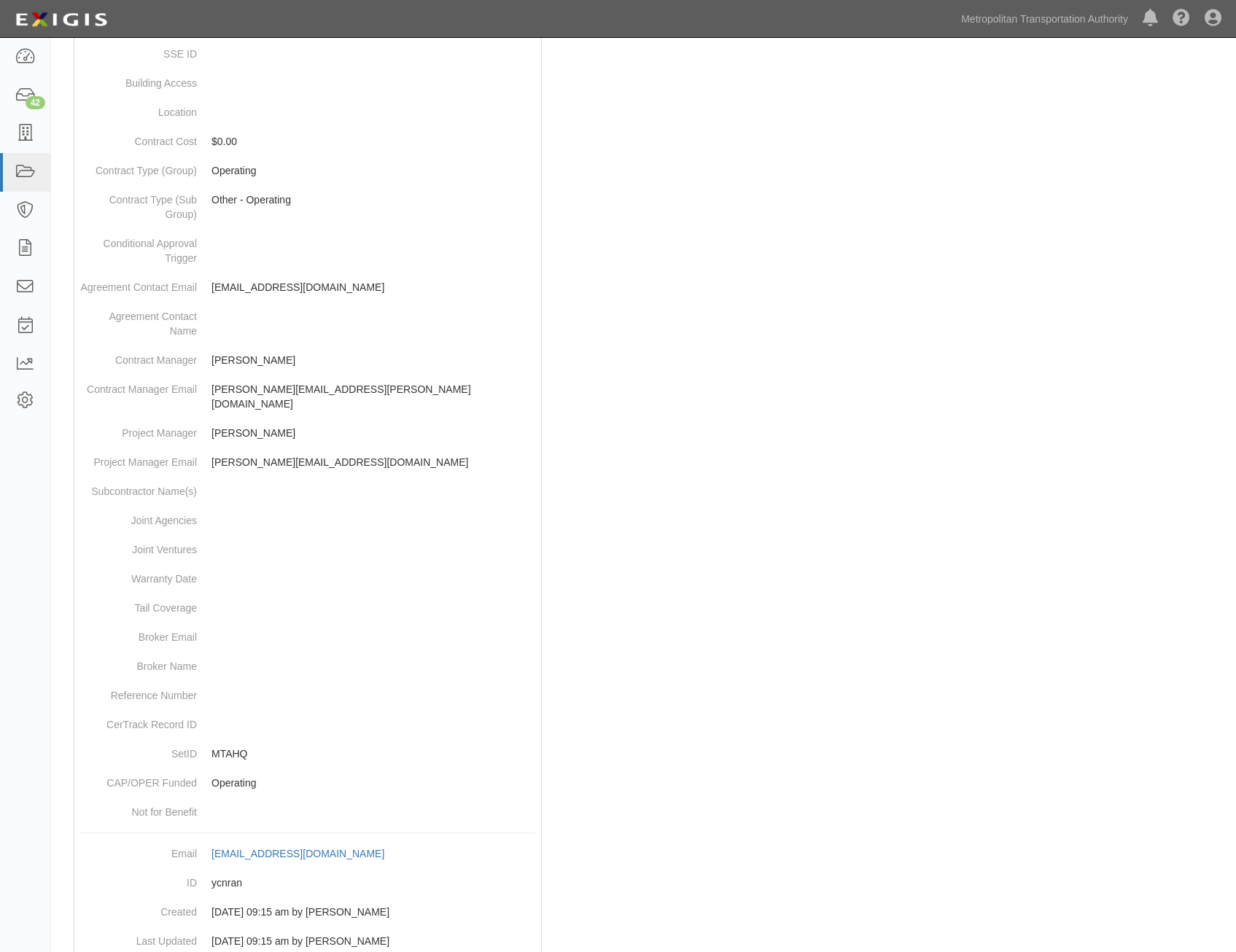
scroll to position [0, 0]
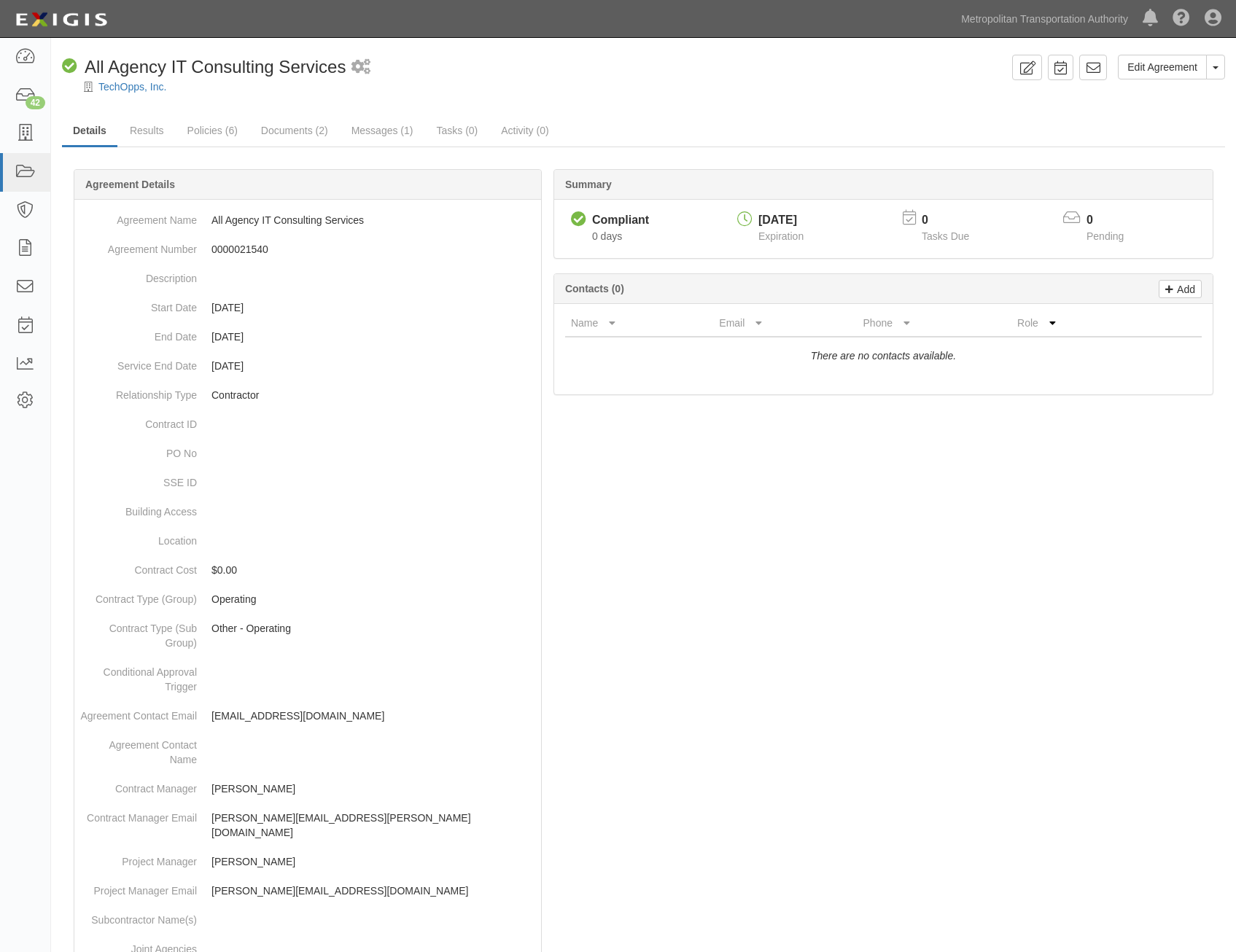
drag, startPoint x: 765, startPoint y: 529, endPoint x: 965, endPoint y: 161, distance: 418.8
click at [1095, 64] on icon at bounding box center [1093, 68] width 15 height 15
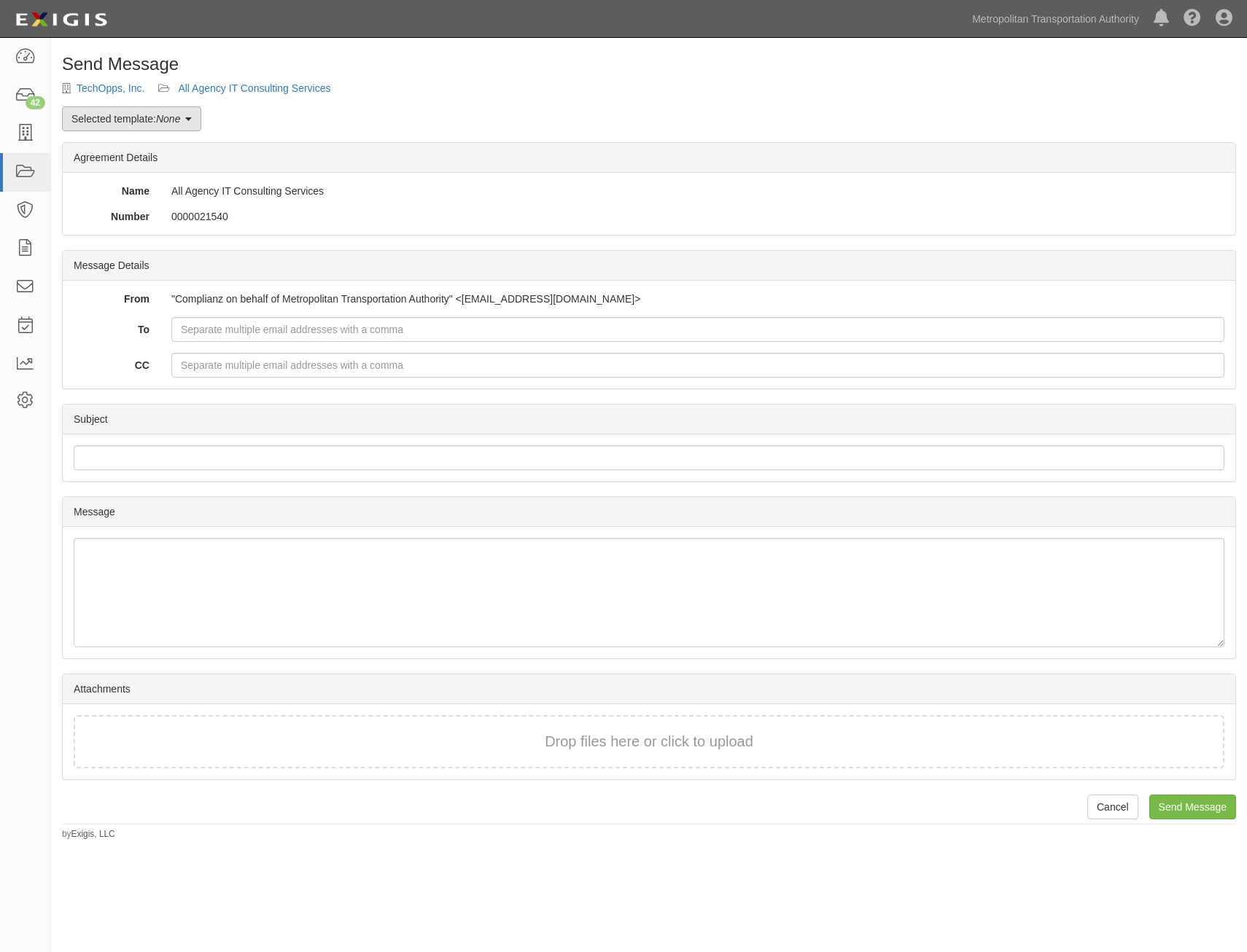
click at [126, 125] on link "Selected template: None" at bounding box center [131, 118] width 139 height 25
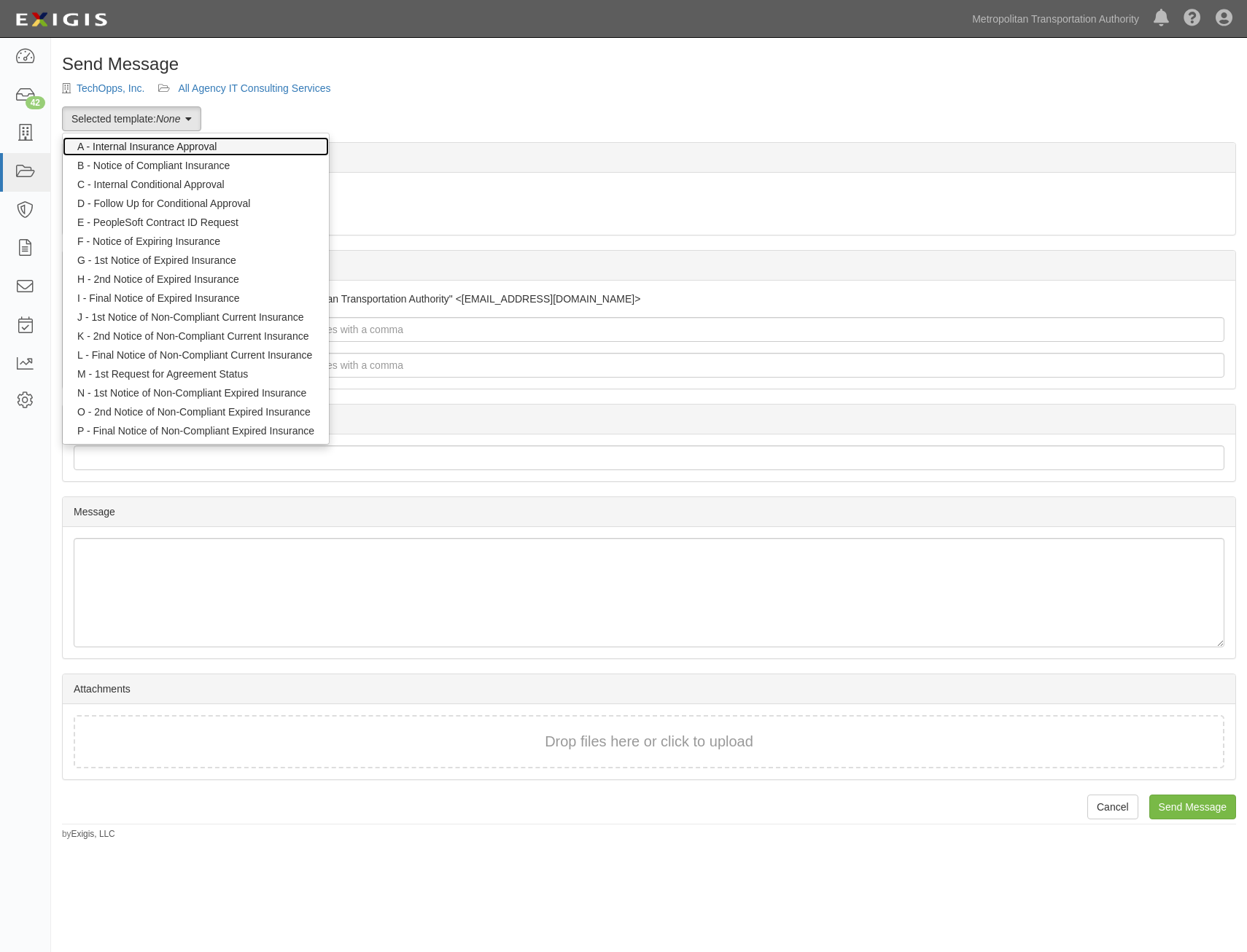
click at [177, 144] on link "A - Internal Insurance Approval" at bounding box center [196, 146] width 266 height 19
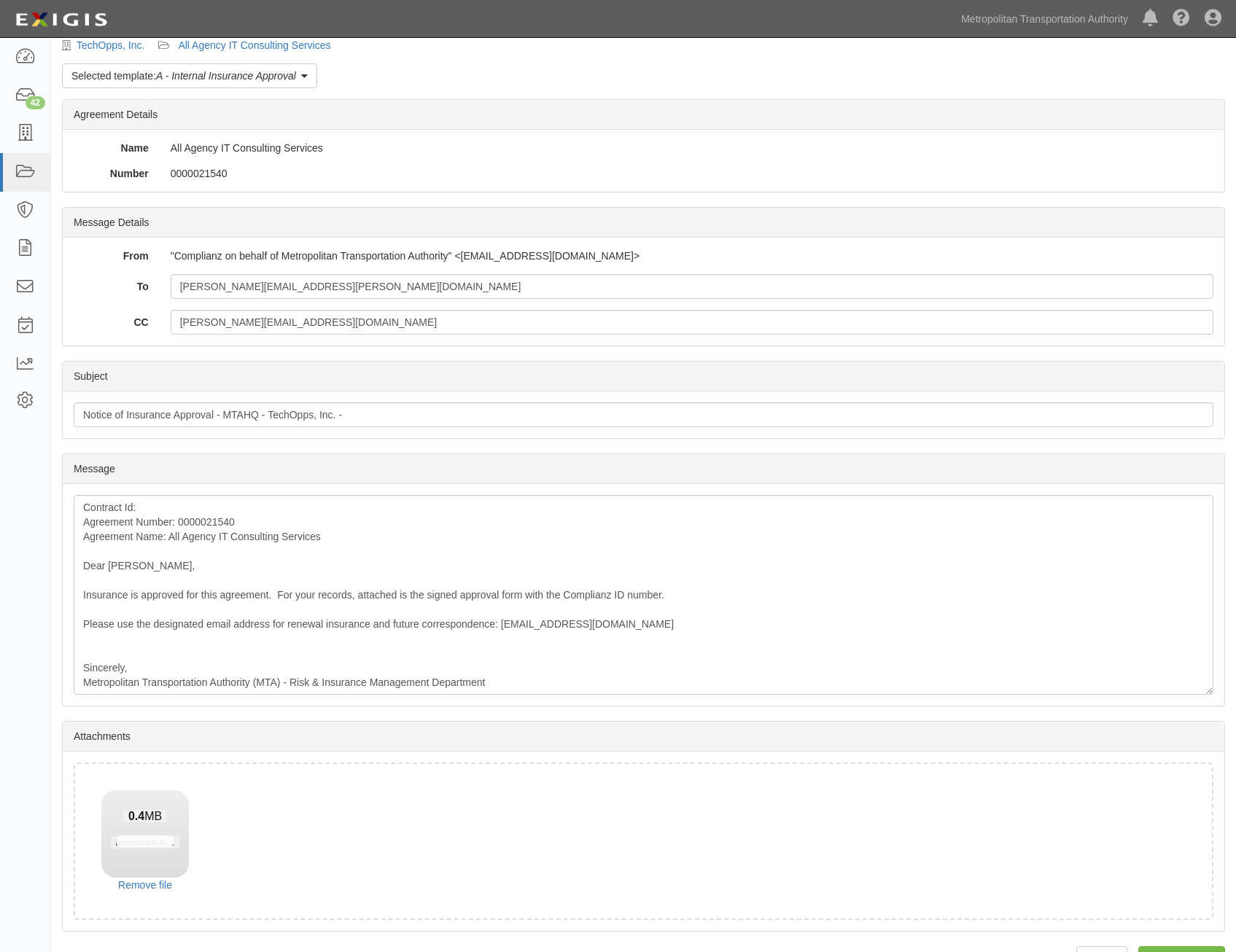
scroll to position [83, 0]
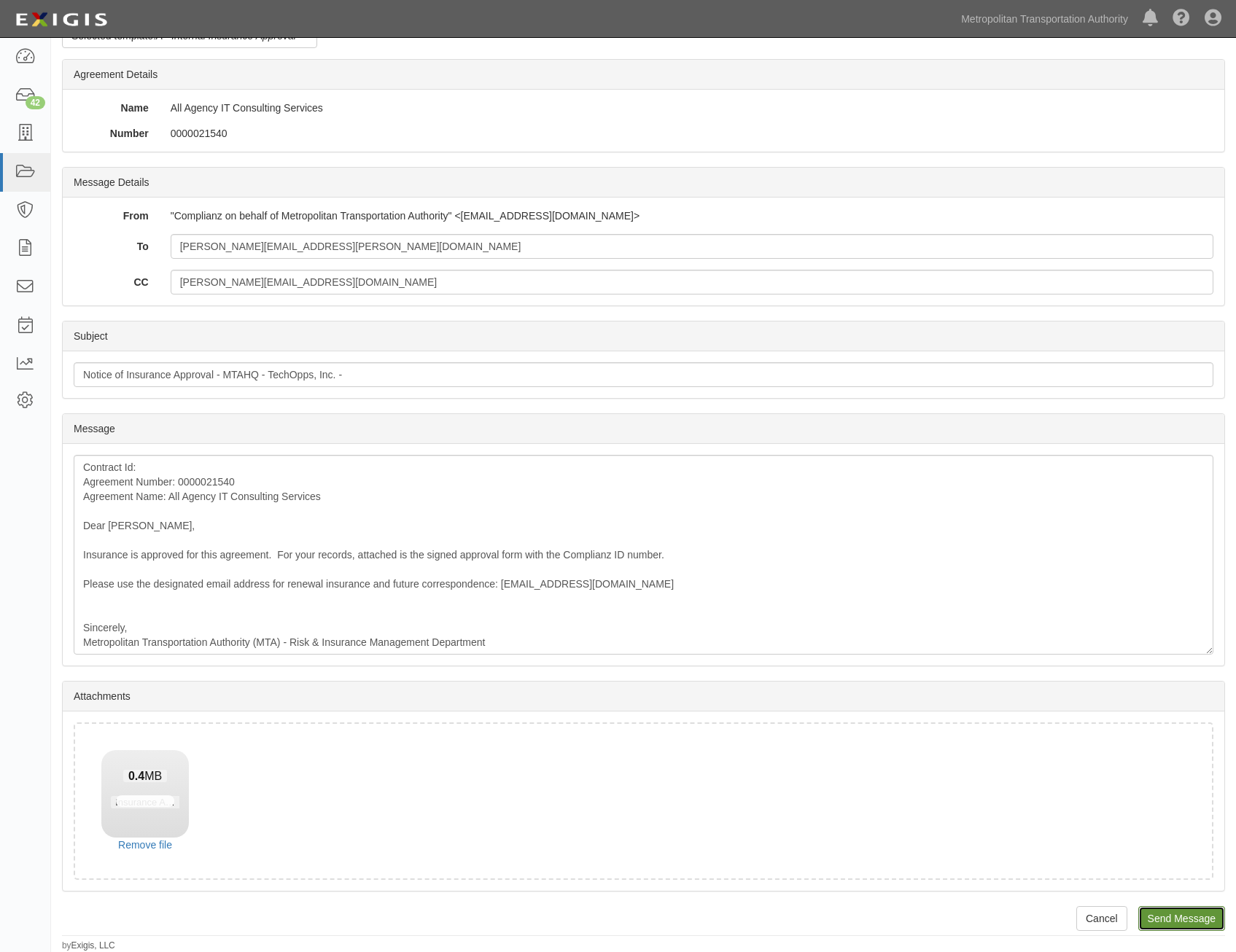
click at [1188, 920] on input "Send Message" at bounding box center [1182, 918] width 87 height 25
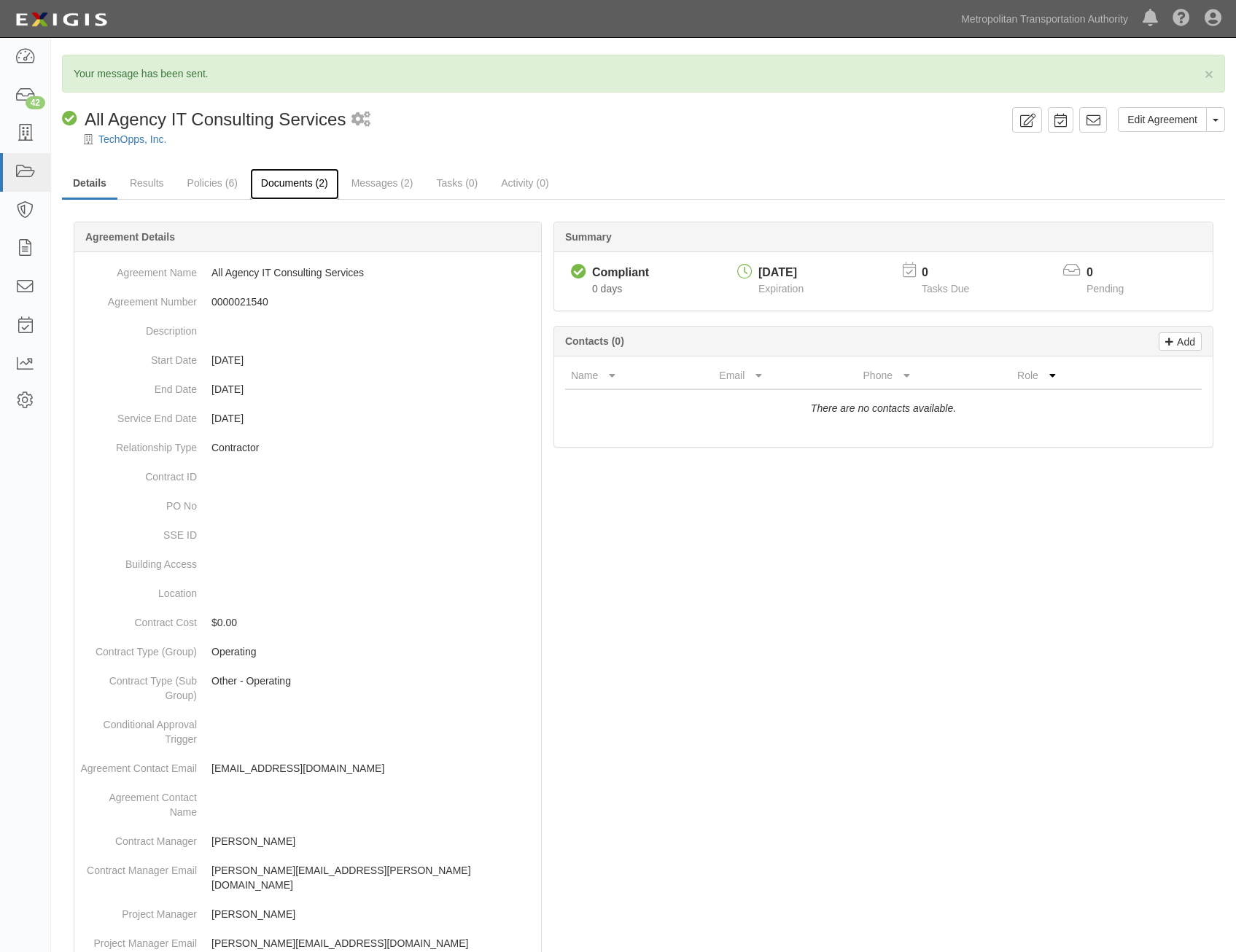
click at [282, 183] on link "Documents (2)" at bounding box center [295, 184] width 89 height 31
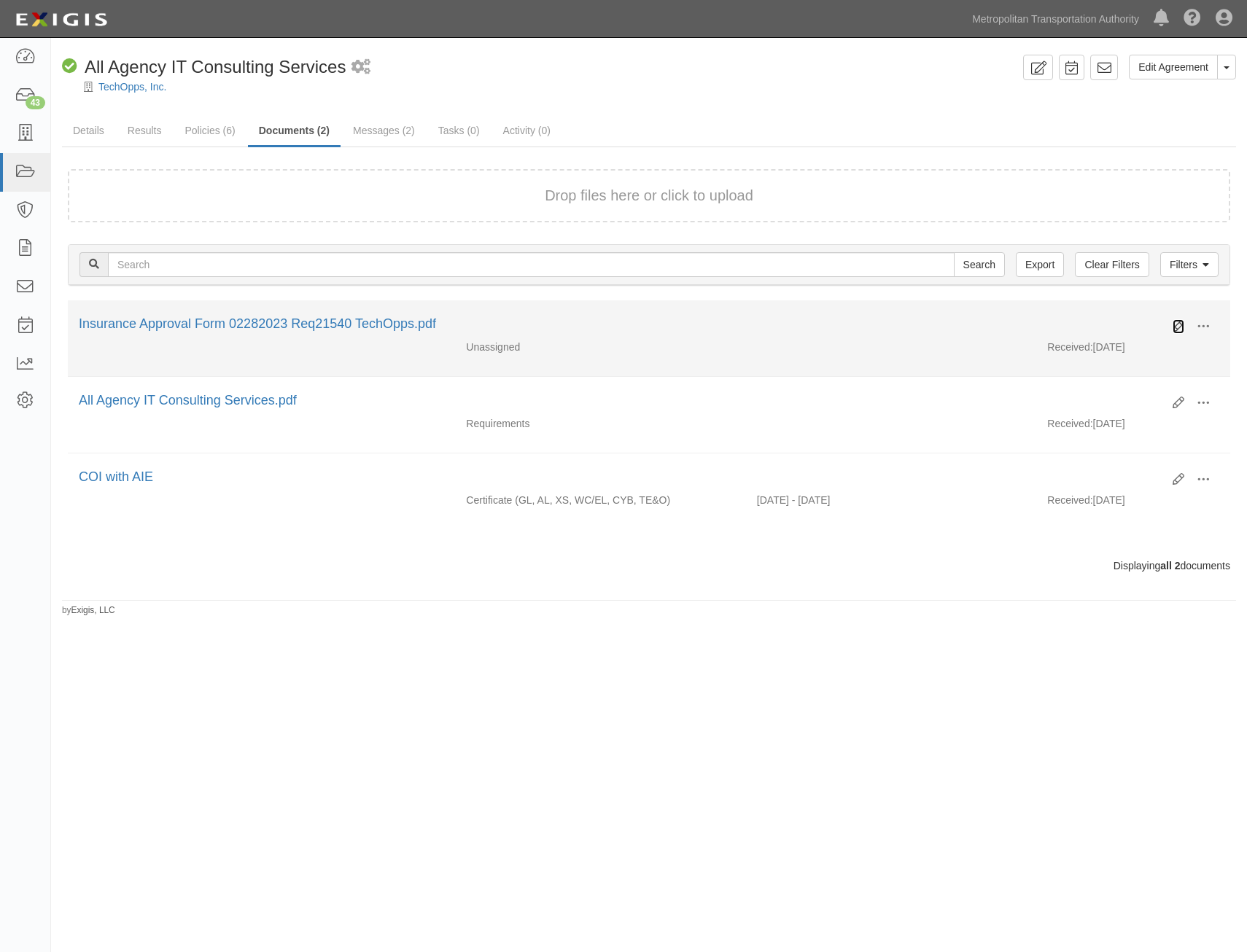
click at [1174, 328] on icon at bounding box center [1179, 327] width 12 height 12
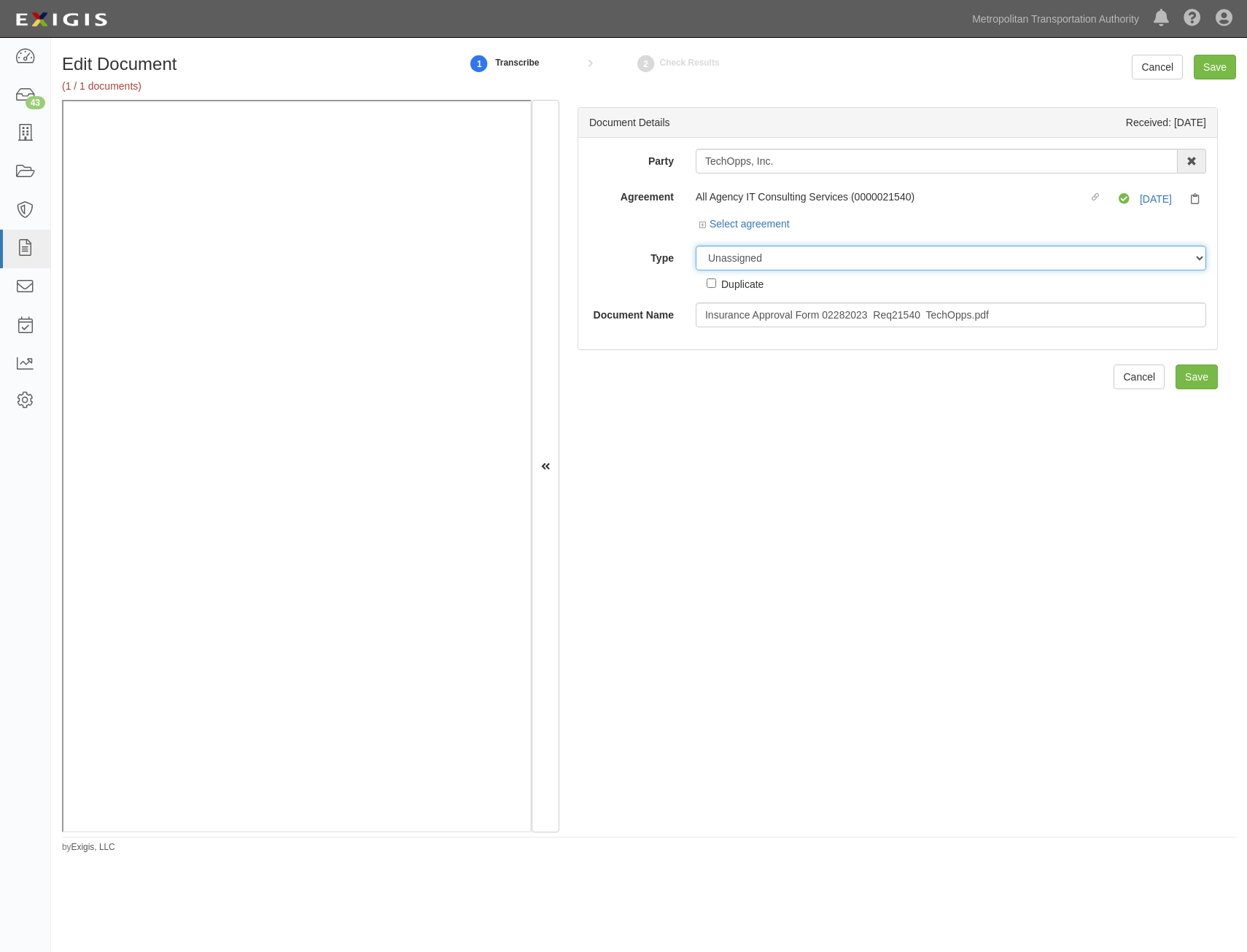
click at [935, 261] on select "Unassigned Binder Cancellation Notice Certificate Contract Endorsement Insuranc…" at bounding box center [951, 257] width 510 height 25
select select "OtherDetail"
click at [696, 245] on select "Unassigned Binder Cancellation Notice Certificate Contract Endorsement Insuranc…" at bounding box center [951, 257] width 510 height 25
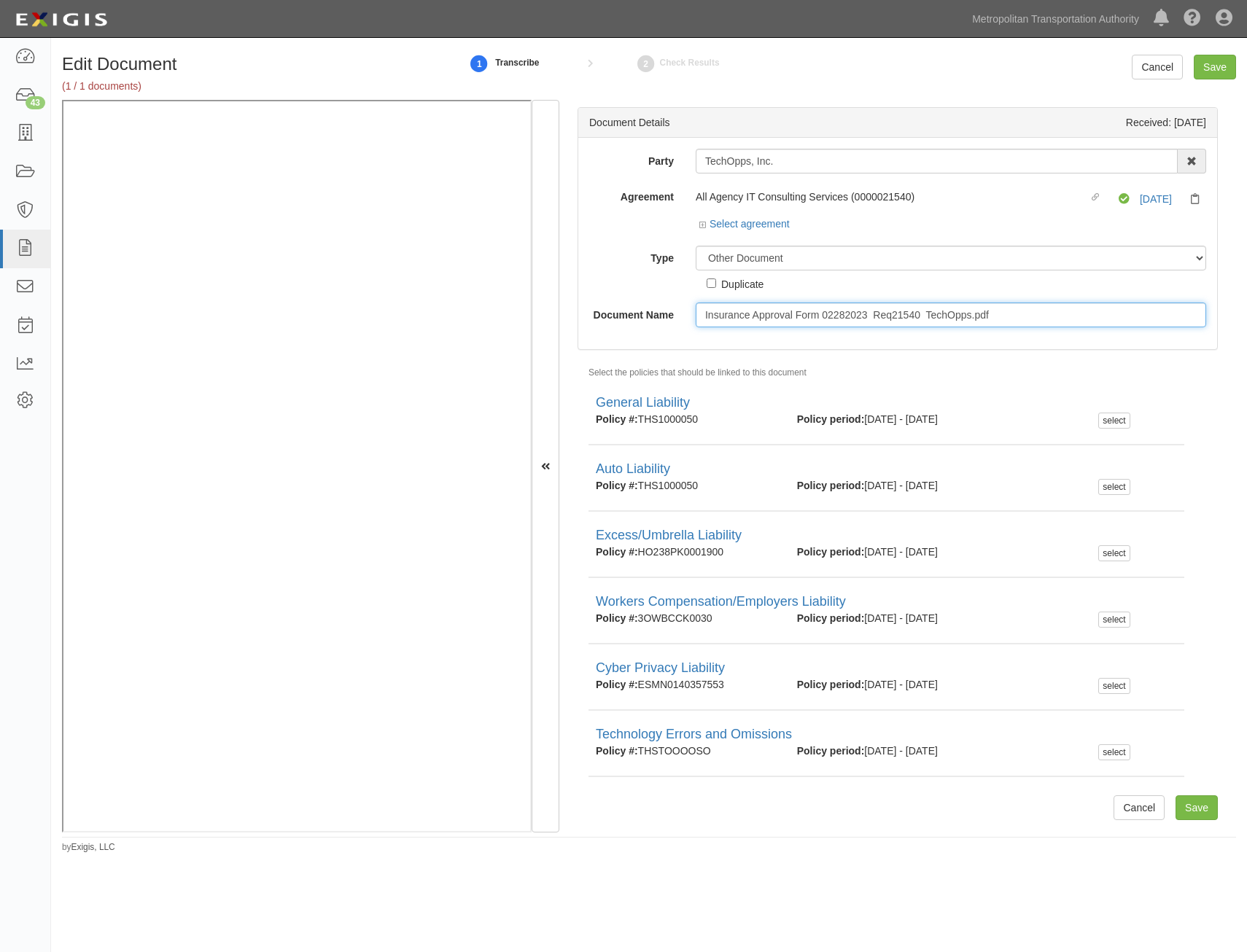
click at [943, 318] on input "Insurance Approval Form 02282023 Req21540 TechOpps.pdf" at bounding box center [951, 315] width 510 height 25
type input "Approval Form"
click at [1190, 811] on input "Save" at bounding box center [1196, 807] width 42 height 25
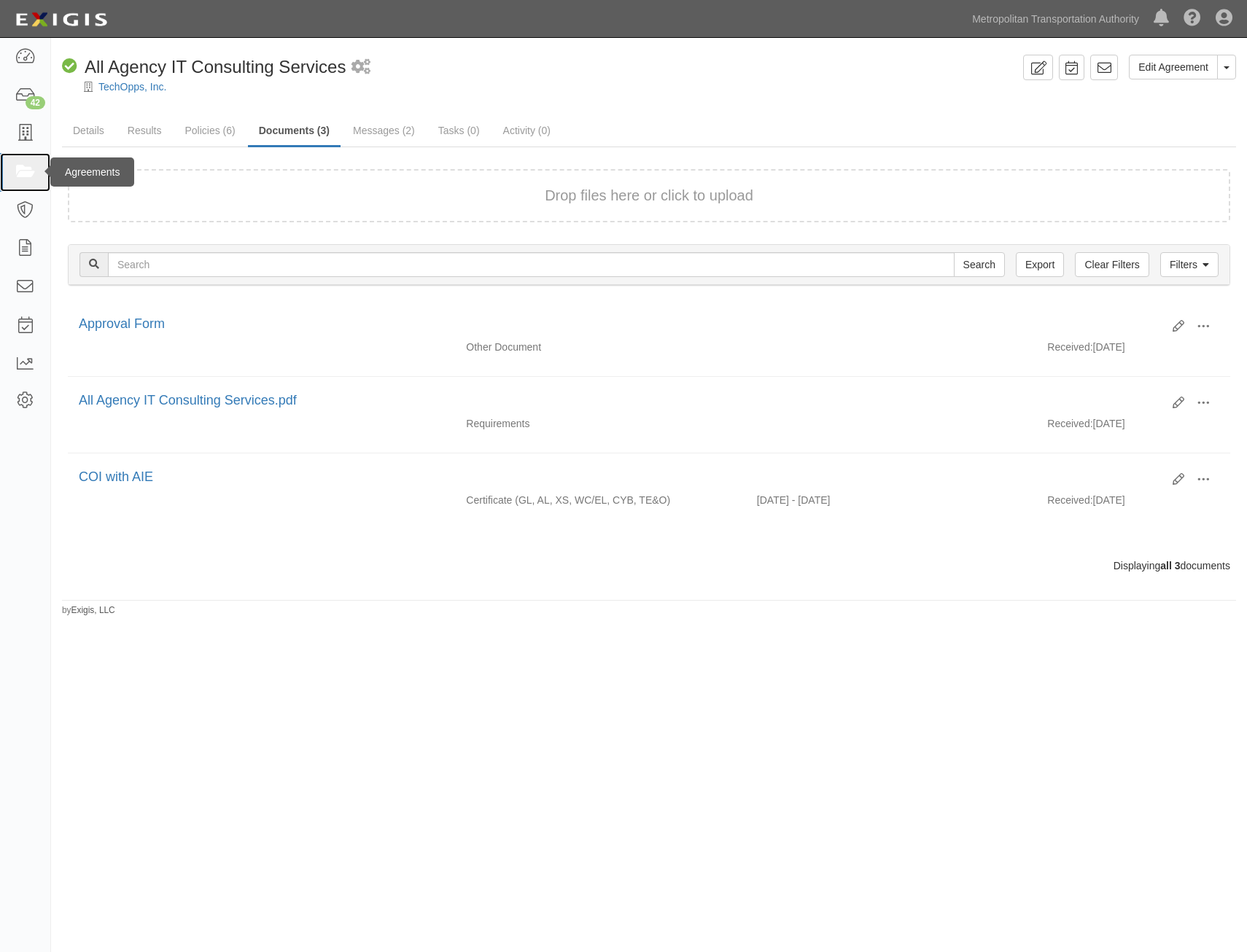
click at [33, 164] on icon at bounding box center [25, 173] width 20 height 17
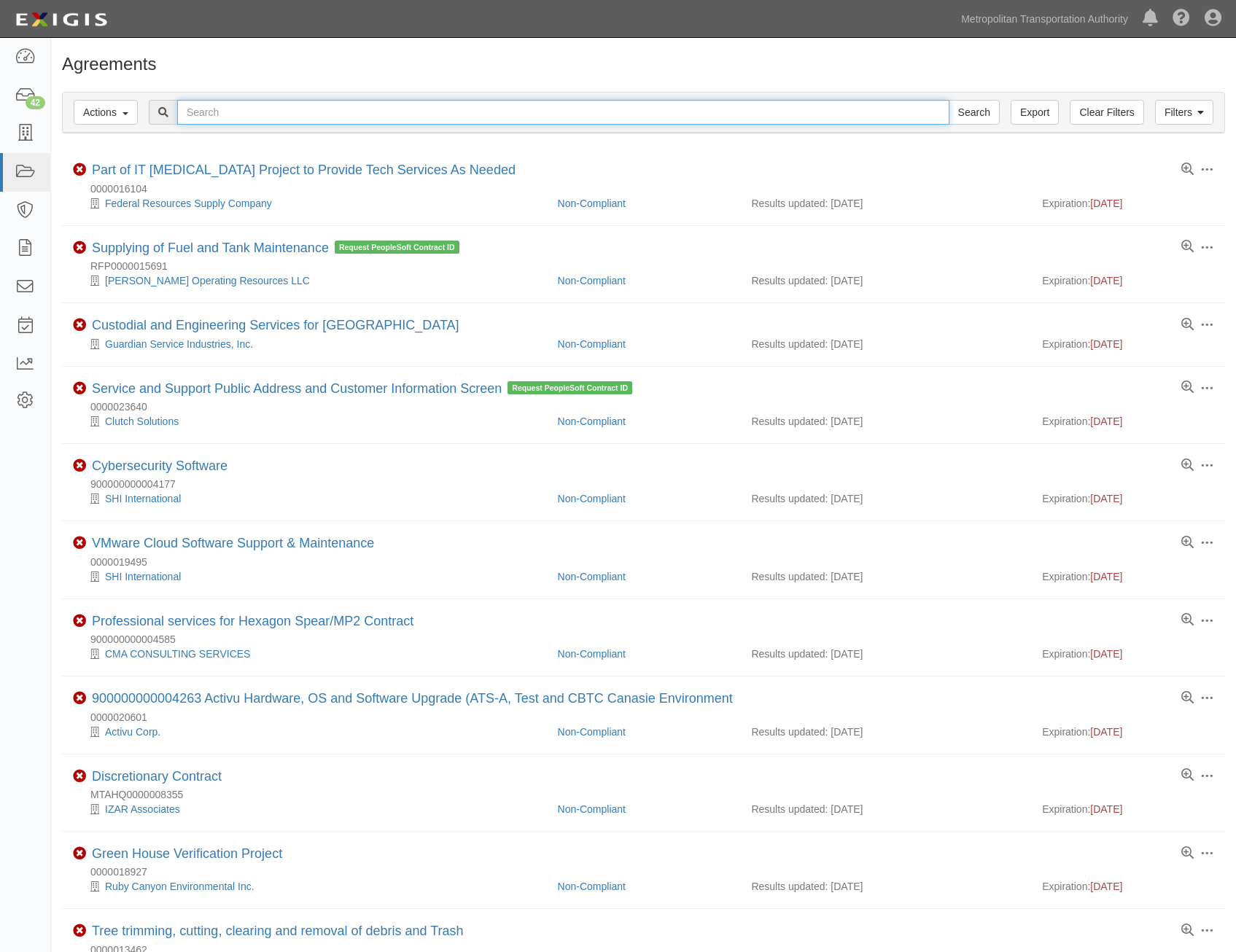
click at [441, 114] on input "text" at bounding box center [563, 112] width 772 height 25
type input "21540"
click at [949, 100] on input "Search" at bounding box center [974, 112] width 51 height 25
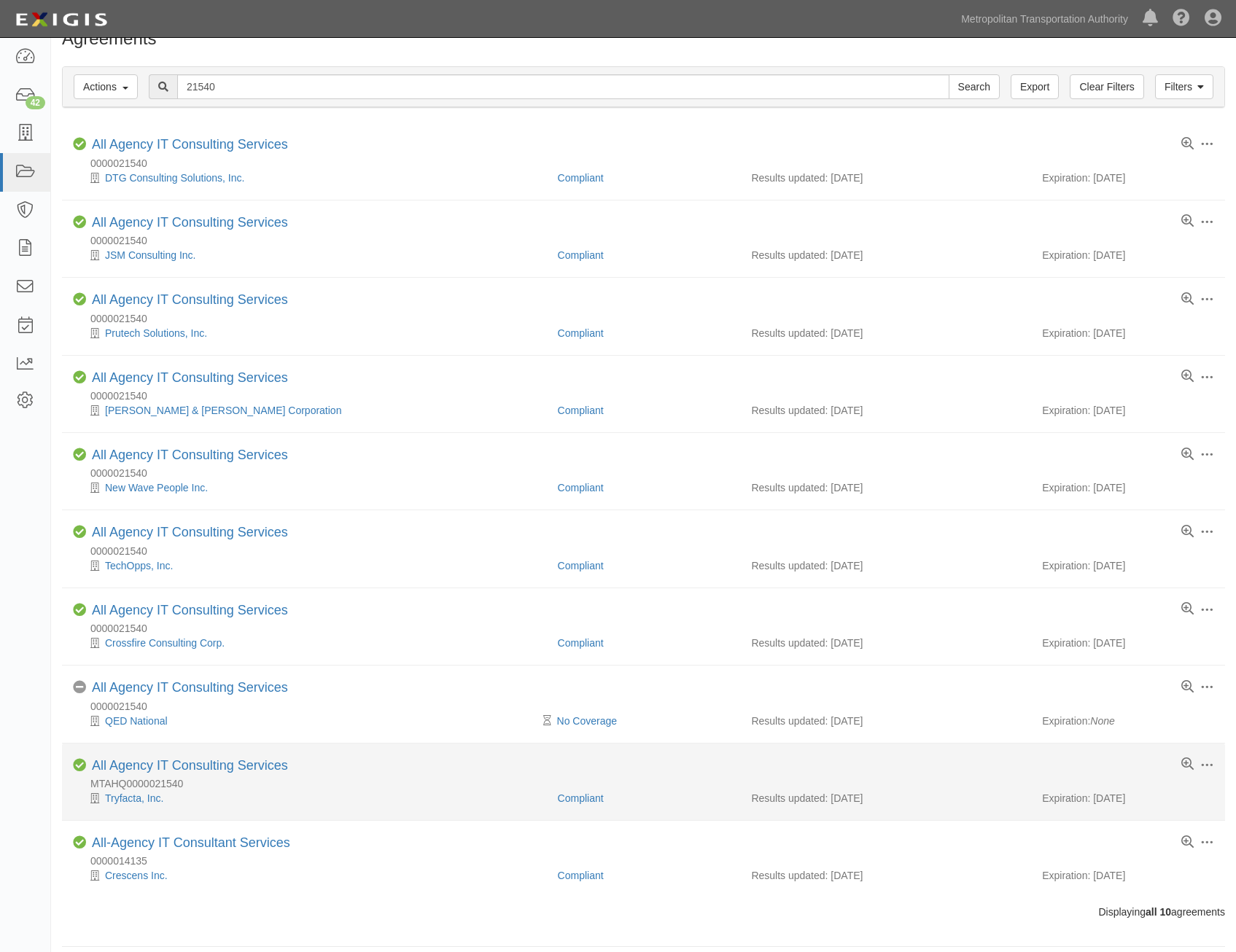
scroll to position [36, 0]
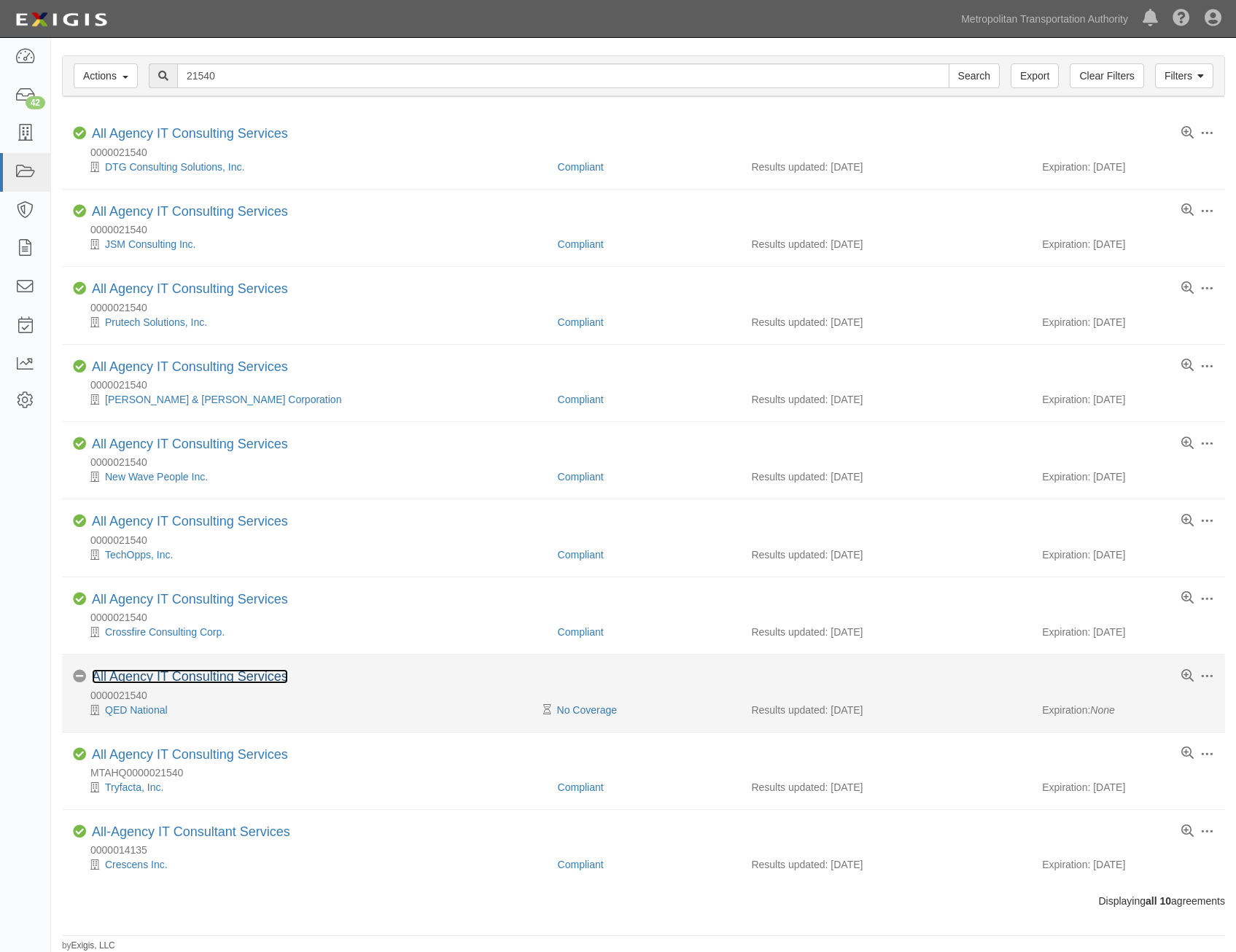
click at [255, 675] on link "All Agency IT Consulting Services" at bounding box center [190, 677] width 196 height 15
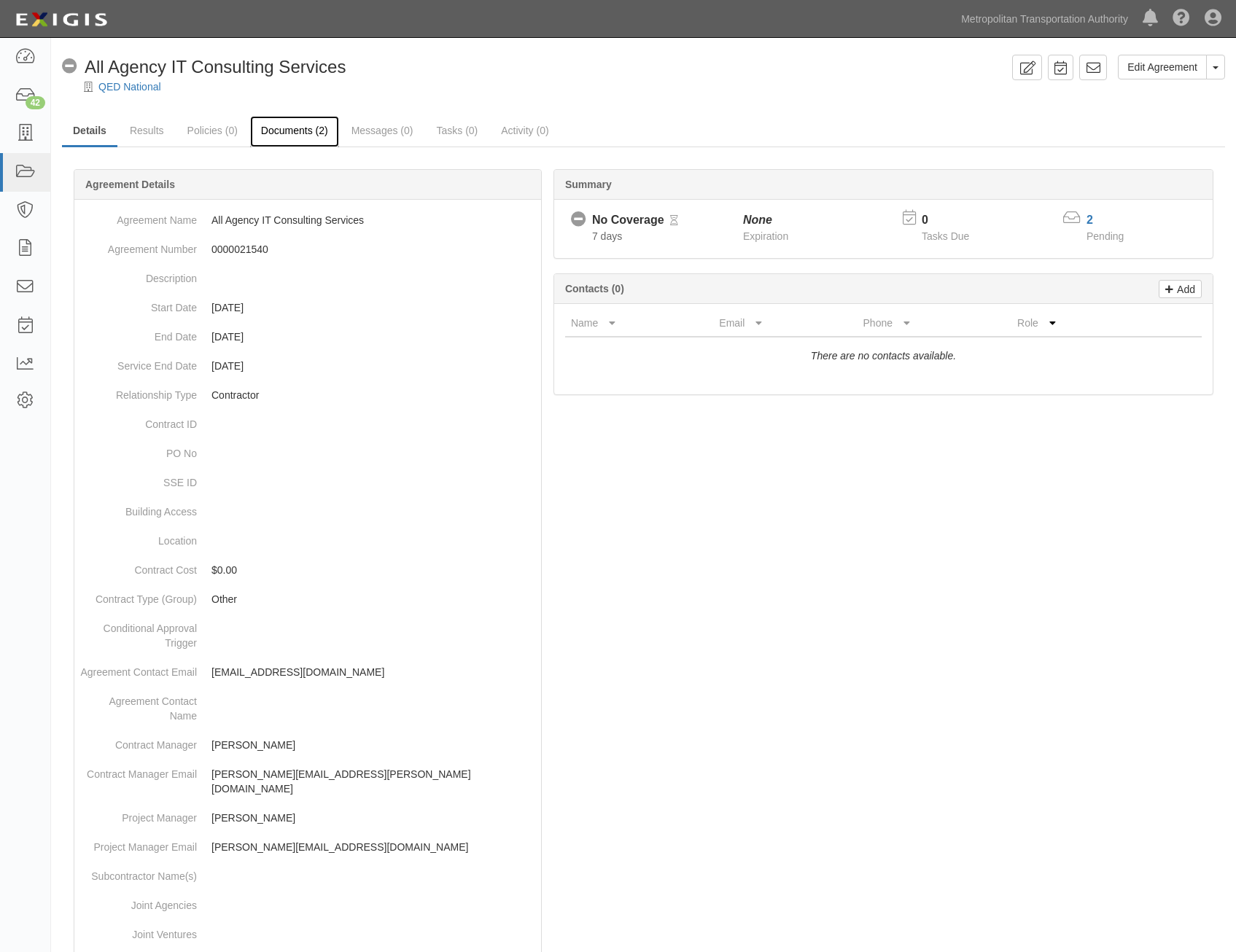
click at [284, 136] on link "Documents (2)" at bounding box center [295, 132] width 89 height 31
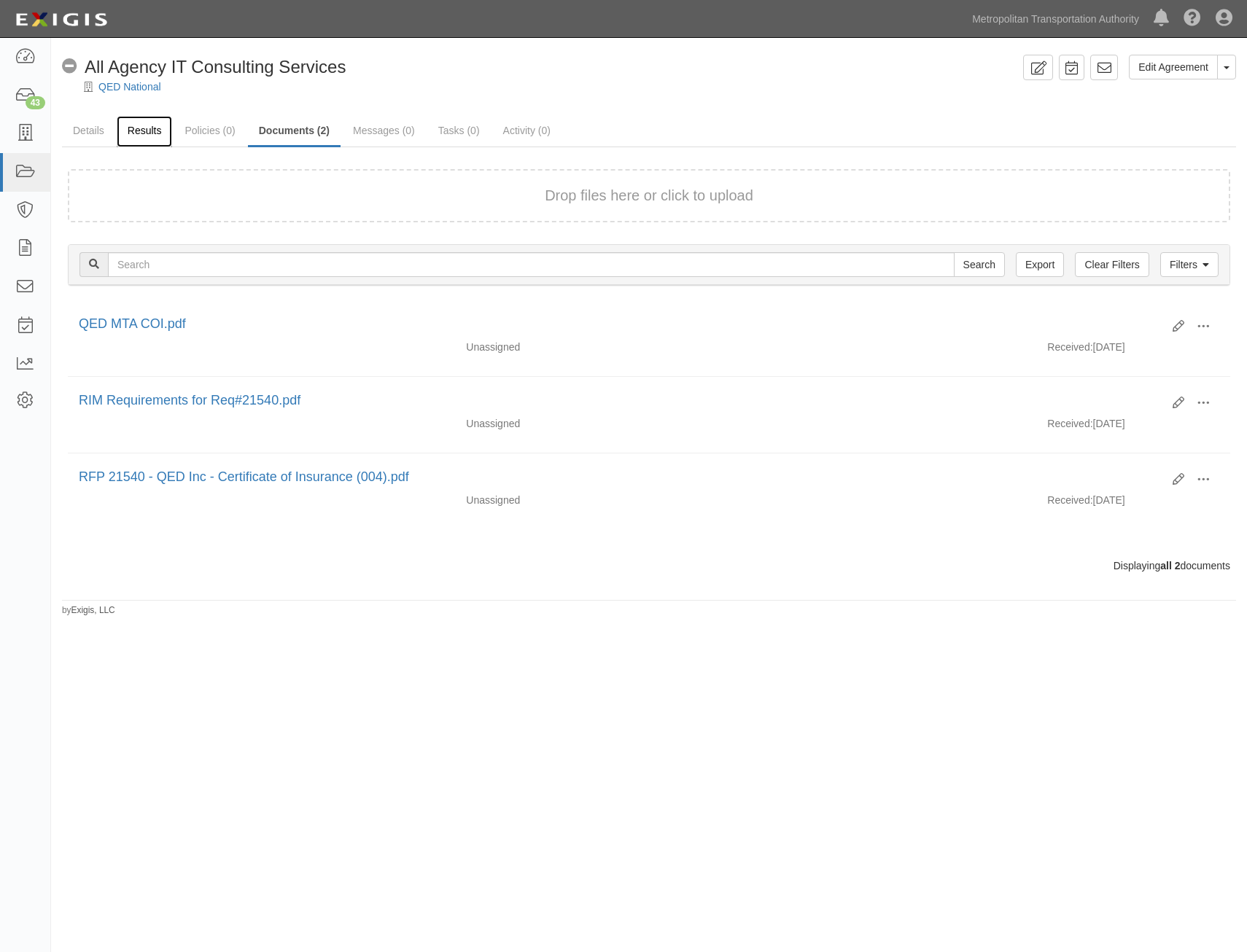
click at [147, 142] on link "Results" at bounding box center [144, 132] width 56 height 31
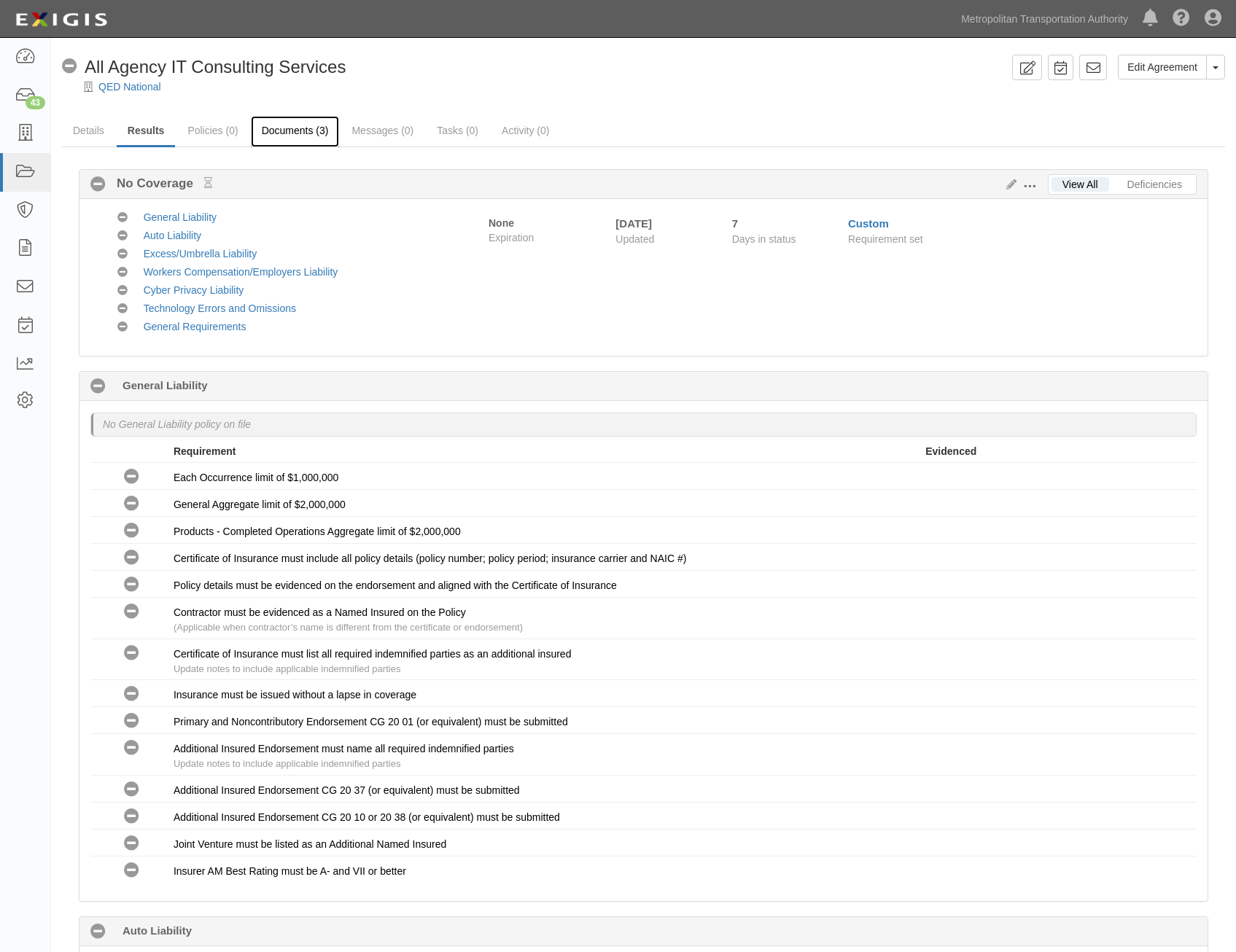
click at [286, 126] on link "Documents (3)" at bounding box center [295, 132] width 89 height 31
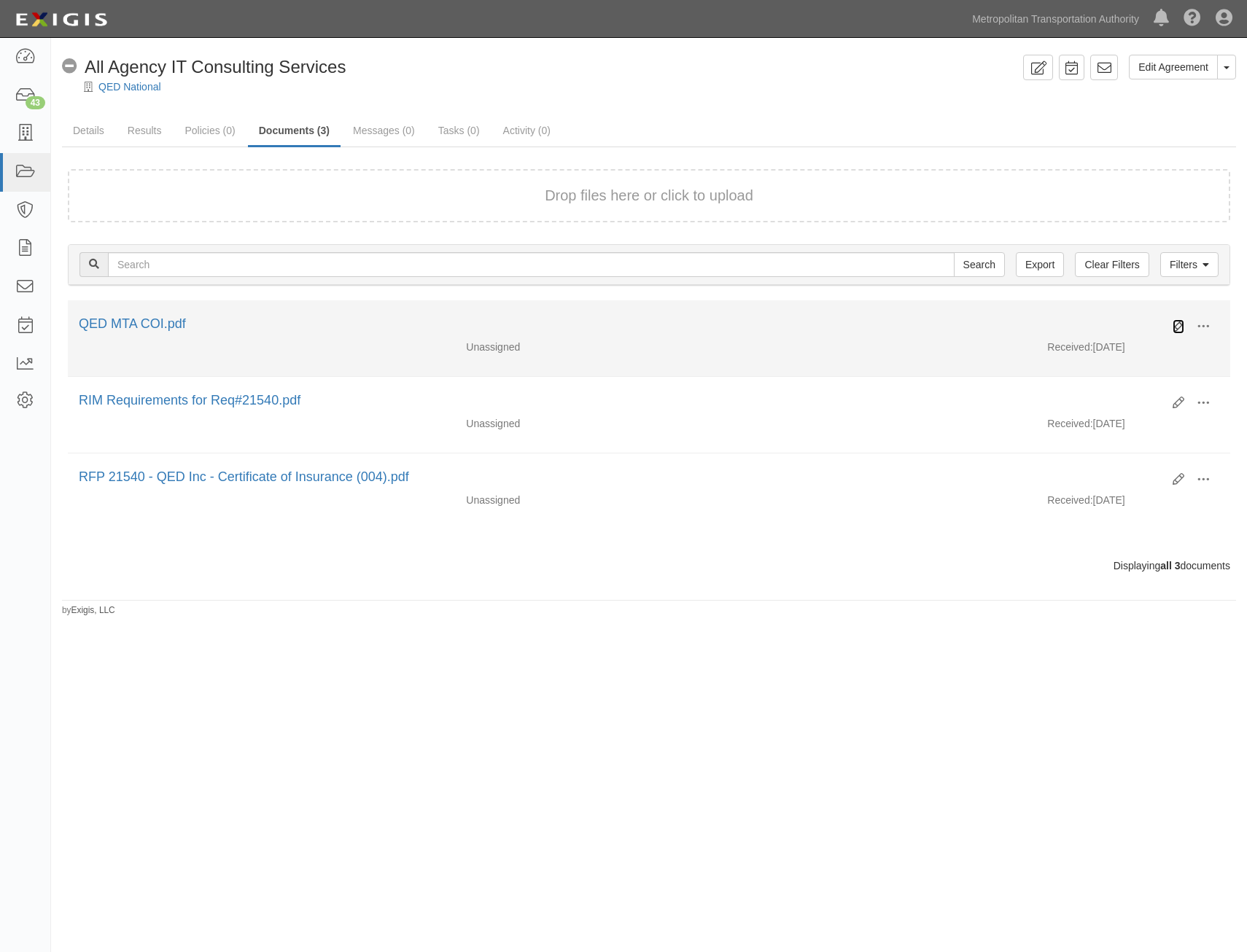
click at [1180, 322] on icon at bounding box center [1179, 327] width 12 height 12
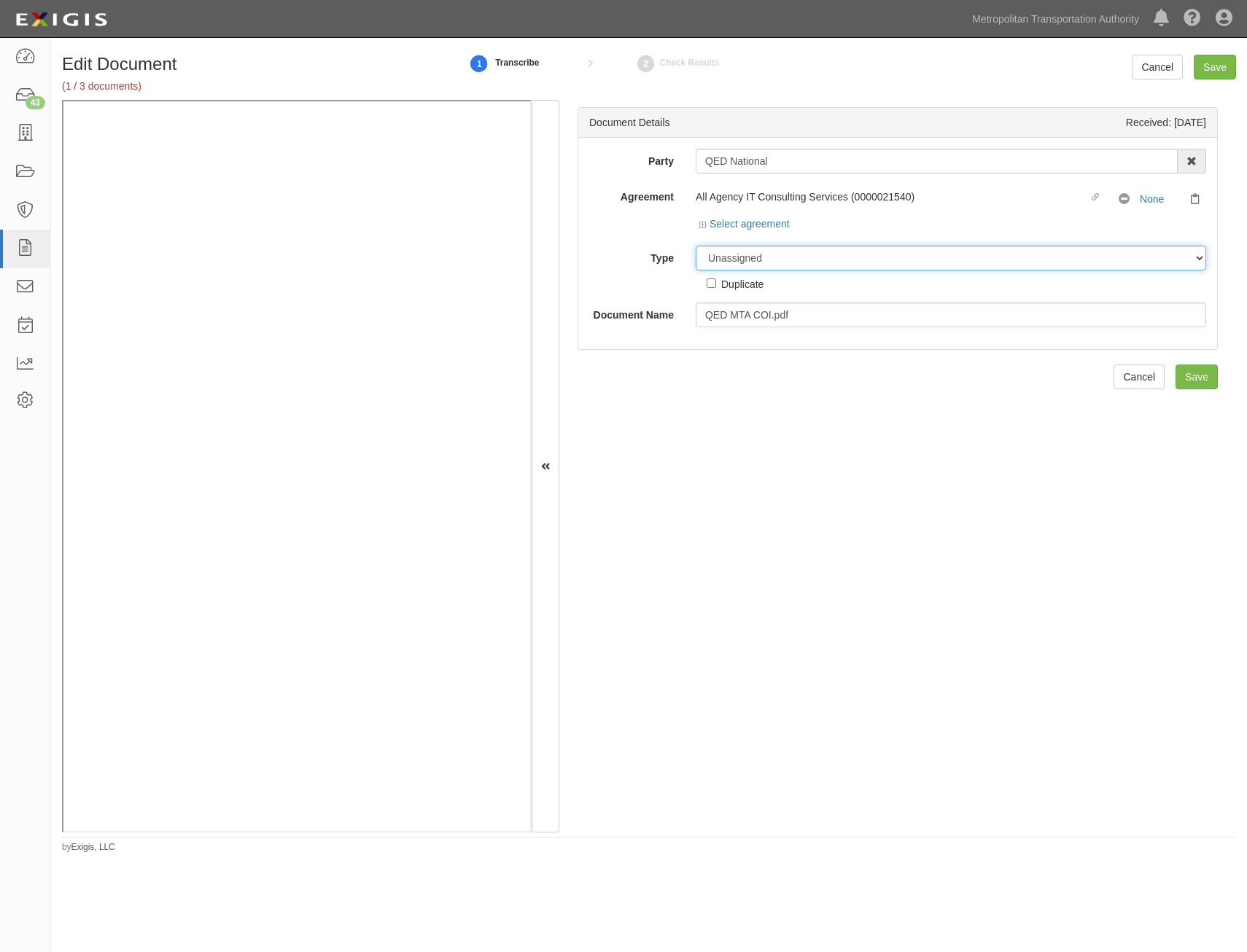
click at [862, 261] on select "Unassigned Binder Cancellation Notice Certificate Contract Endorsement Insuranc…" at bounding box center [951, 257] width 510 height 25
select select "CertificateDetail"
click at [696, 245] on select "Unassigned Binder Cancellation Notice Certificate Contract Endorsement Insuranc…" at bounding box center [951, 257] width 510 height 25
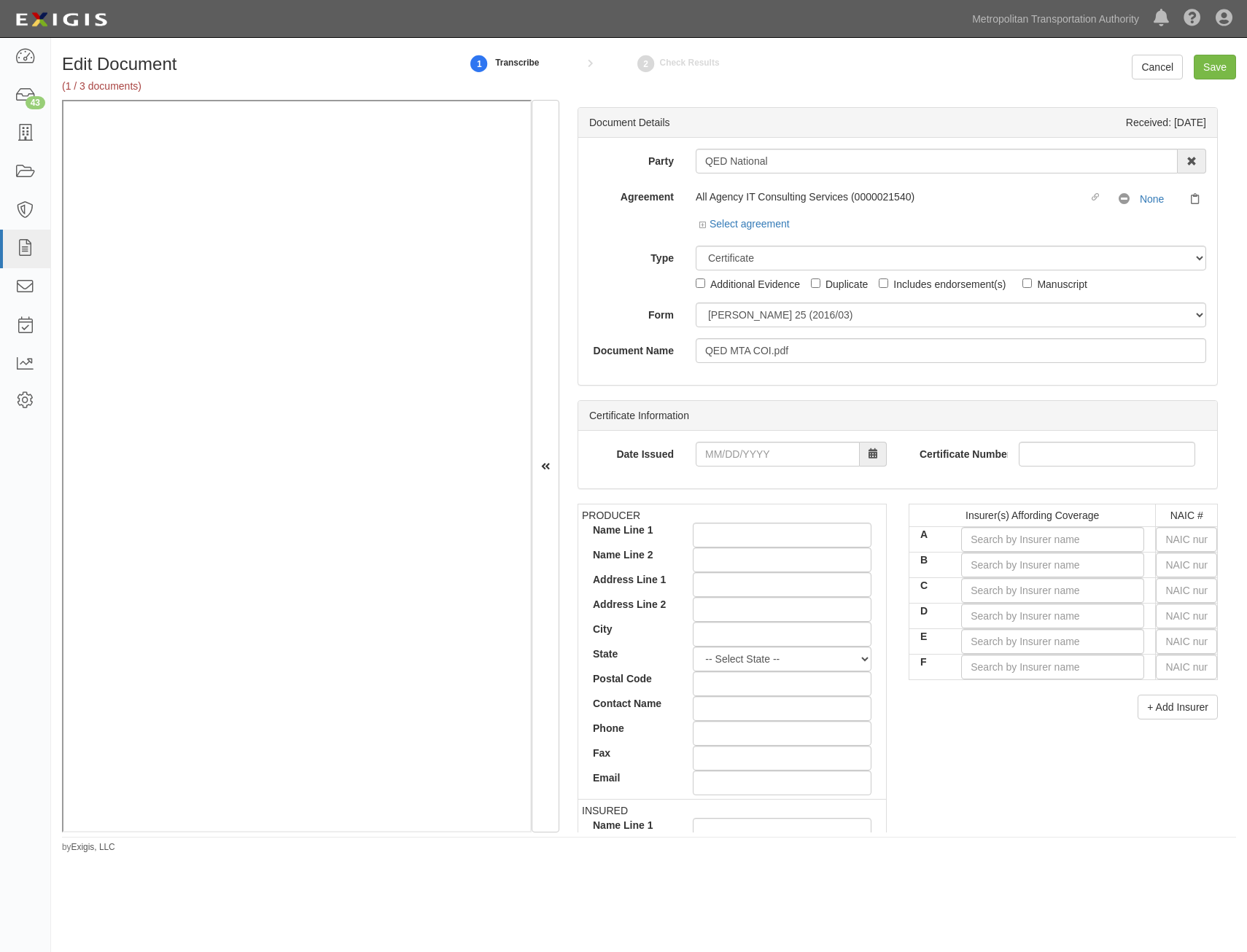
click at [923, 364] on div "Party QED National 15493-1400 Employee Development 21Tech Inc. 22nd Century Tec…" at bounding box center [897, 261] width 639 height 247
click at [932, 352] on input "QED MTA COI.pdf" at bounding box center [951, 350] width 510 height 25
type input "COI with AIE"
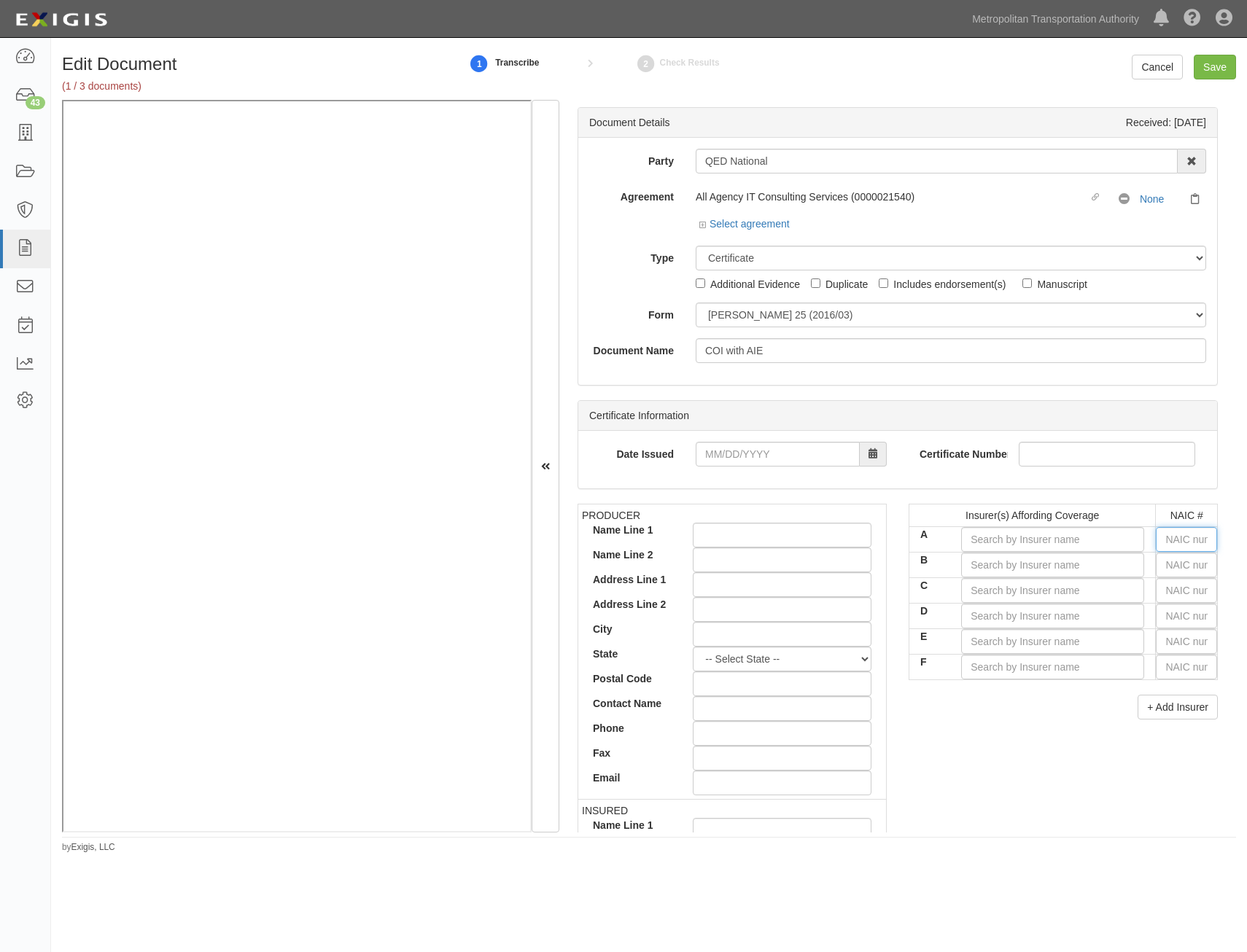
click at [1195, 538] on input "text" at bounding box center [1187, 539] width 61 height 25
type input "25232"
type input "2"
type input "22667"
type input "22"
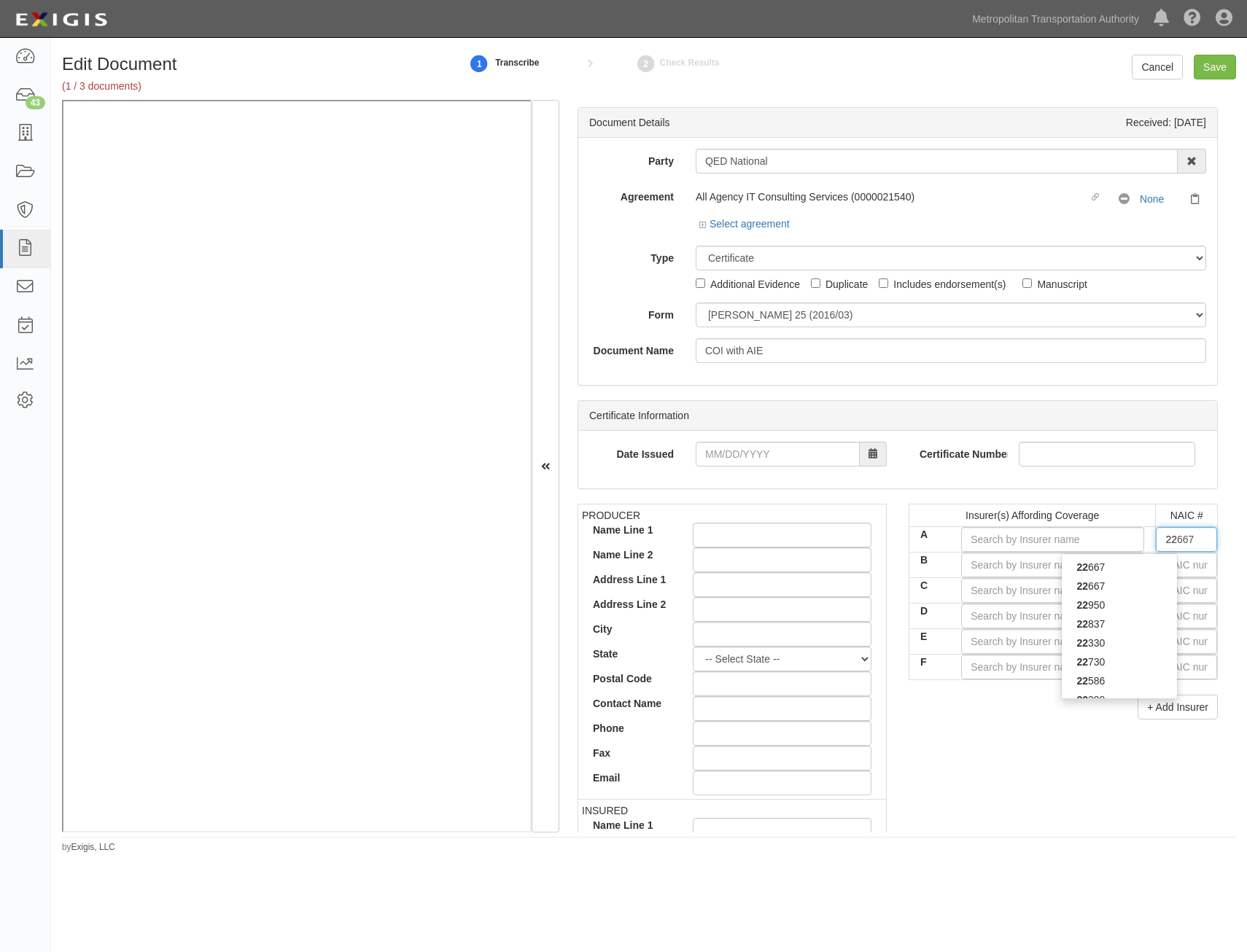
type input "22330"
type input "223"
type input "22306"
type input "2230"
type input "22306"
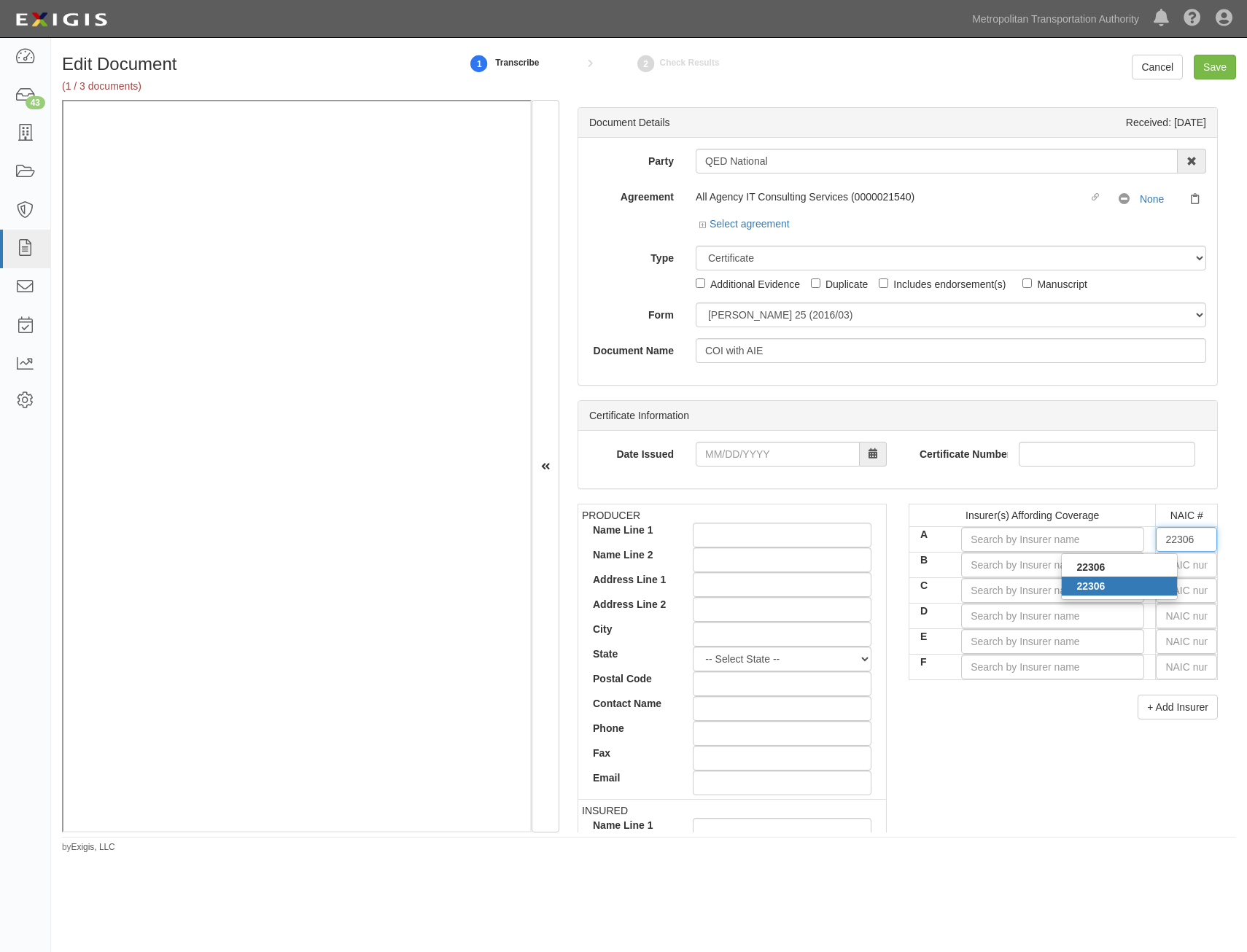
click at [1078, 590] on strong "22306" at bounding box center [1091, 586] width 28 height 12
type input "Massachusetts Bay Insurance Company (A XV Rating)"
type input "22306"
click at [1173, 567] on input "text" at bounding box center [1187, 565] width 61 height 25
type input "36404"
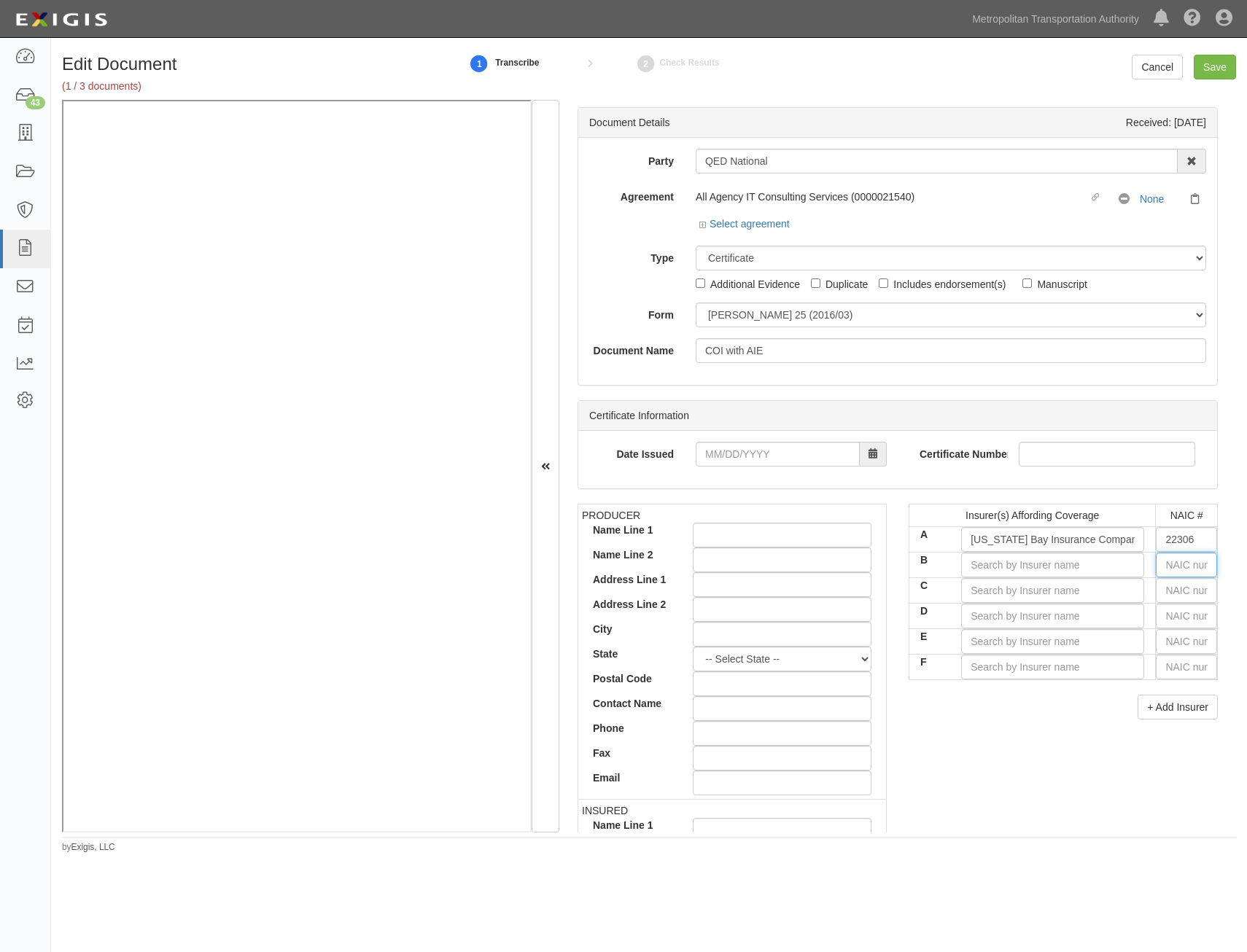
type input "3"
type input "31325"
type input "31"
type input "31534"
type input "3153"
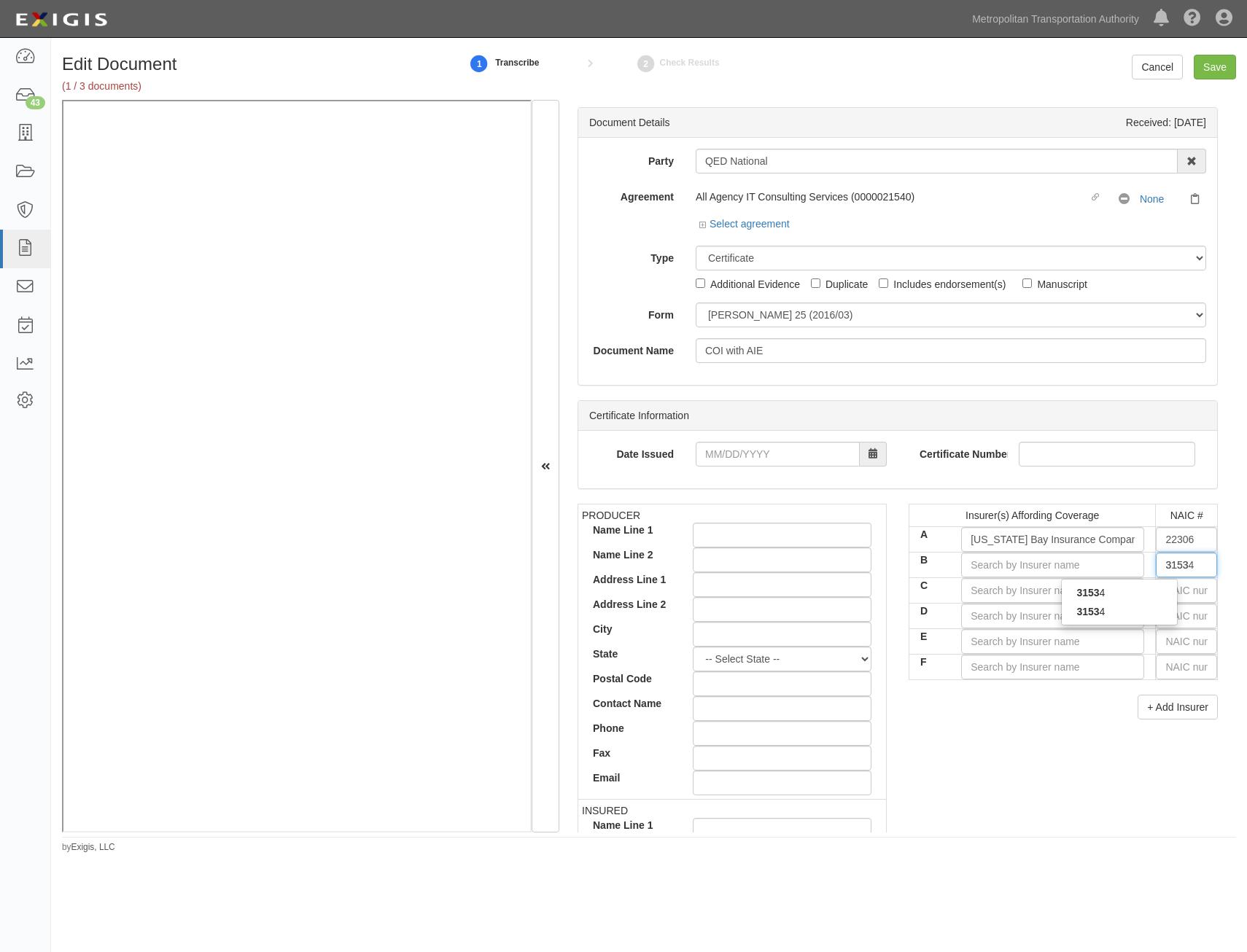
type input "31534"
click at [1135, 613] on div "31534" at bounding box center [1119, 611] width 115 height 19
type input "Citizens Insurance Company of America (A XV Rating)"
type input "31534"
click at [1171, 591] on input "text" at bounding box center [1187, 590] width 61 height 25
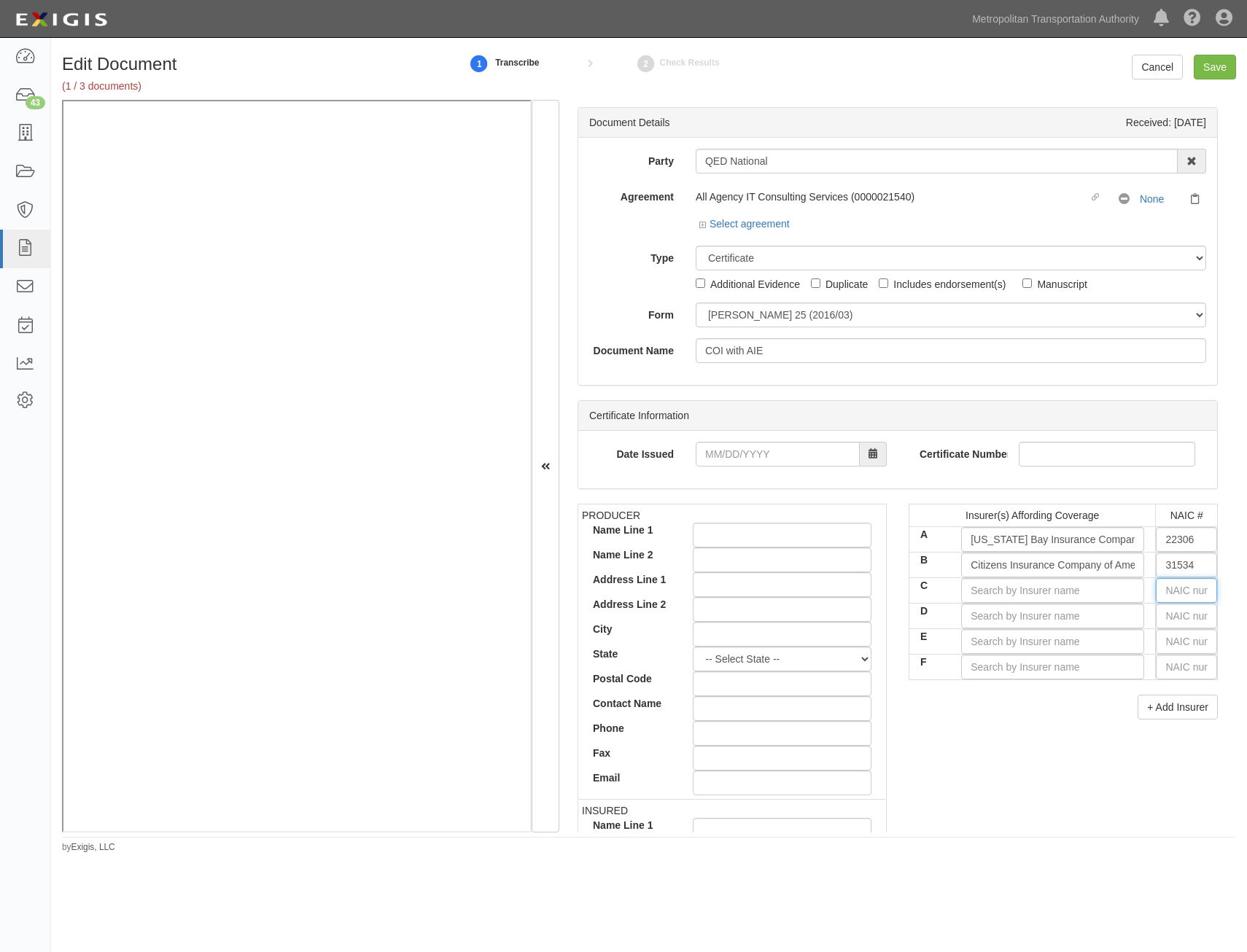
type input "25232"
type input "2"
type input "22667"
type input "22"
type input "22276"
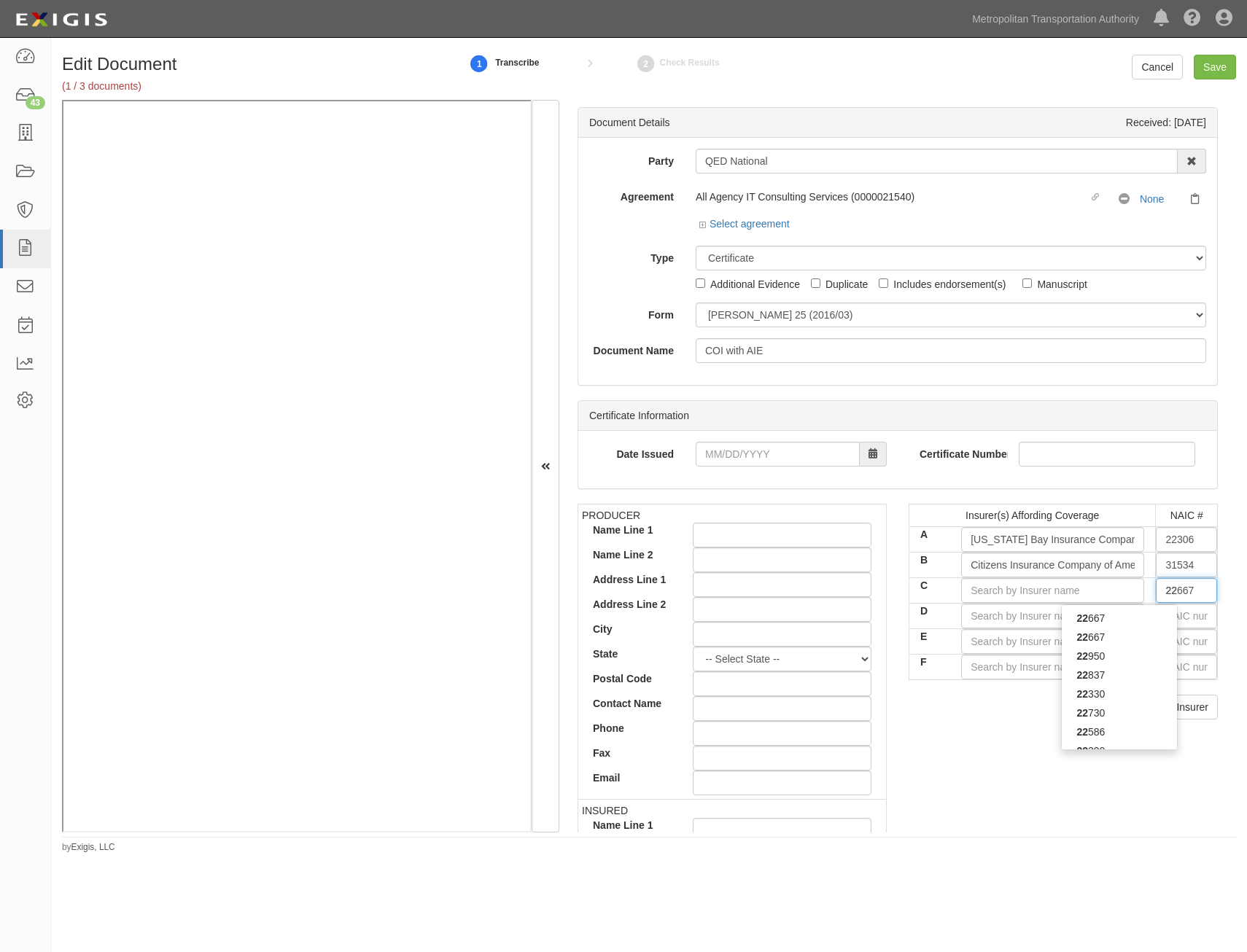
type input "222"
type input "22292"
type input "2229"
type input "22292"
click at [1093, 636] on strong "22292" at bounding box center [1091, 637] width 28 height 12
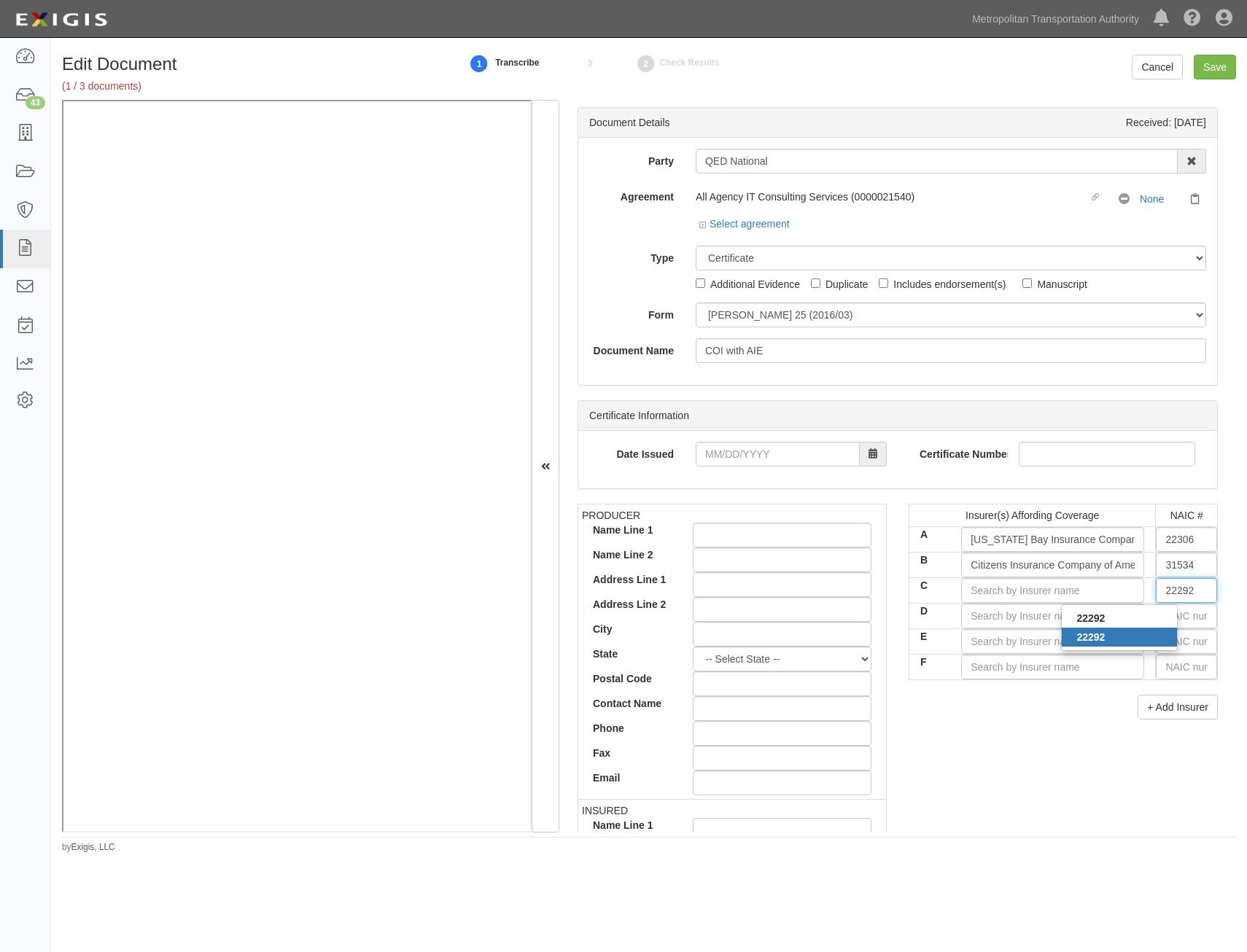
type input "The Hanover Insurance Company (A XV Rating)"
type input "22292"
click at [1063, 718] on div "+ Add Insurer" at bounding box center [1063, 707] width 310 height 25
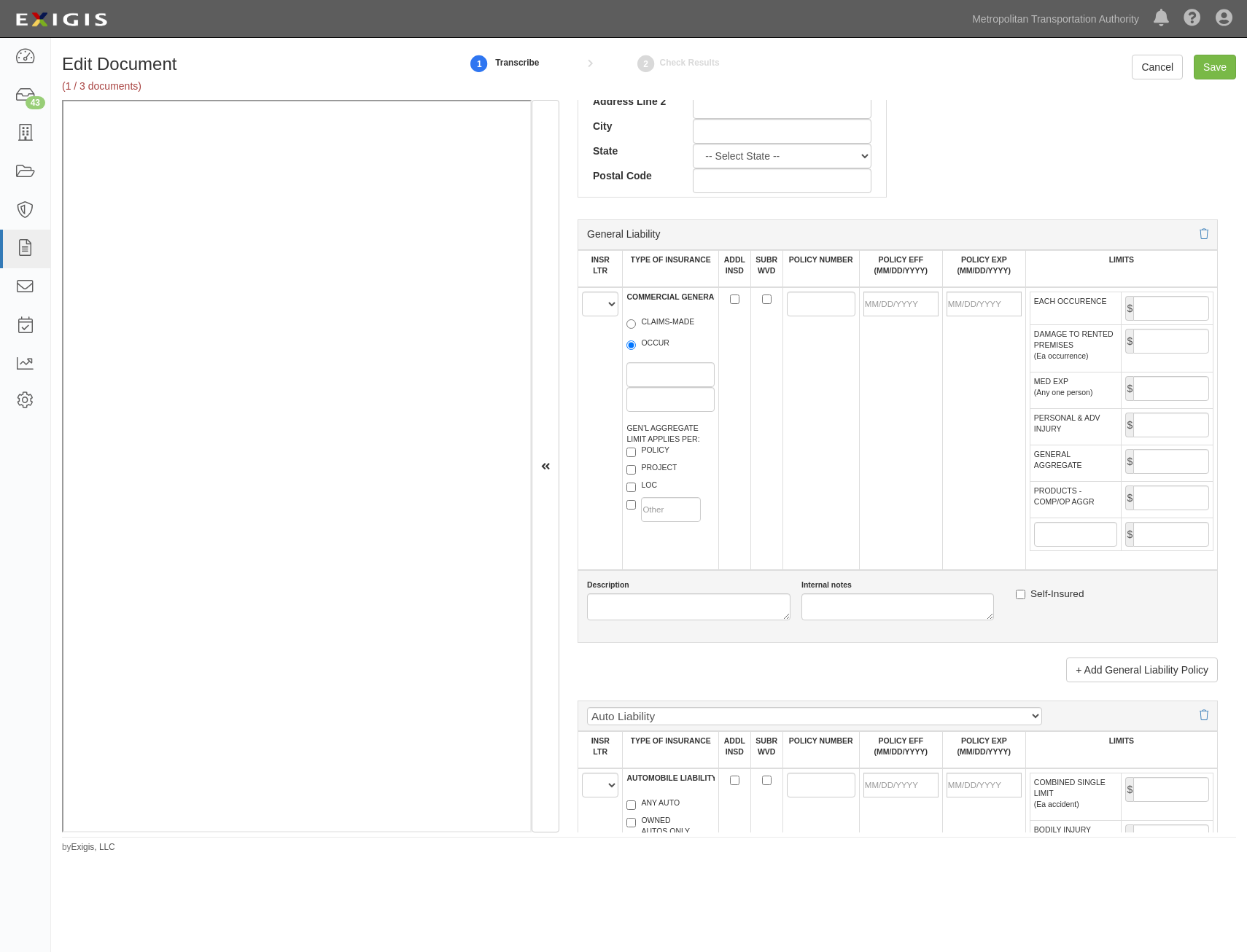
scroll to position [802, 0]
click at [605, 306] on select "A B C D E F" at bounding box center [600, 300] width 36 height 25
select select "A"
click at [582, 288] on select "A B C D E F" at bounding box center [600, 300] width 36 height 25
click at [645, 342] on label "OCCUR" at bounding box center [648, 341] width 43 height 15
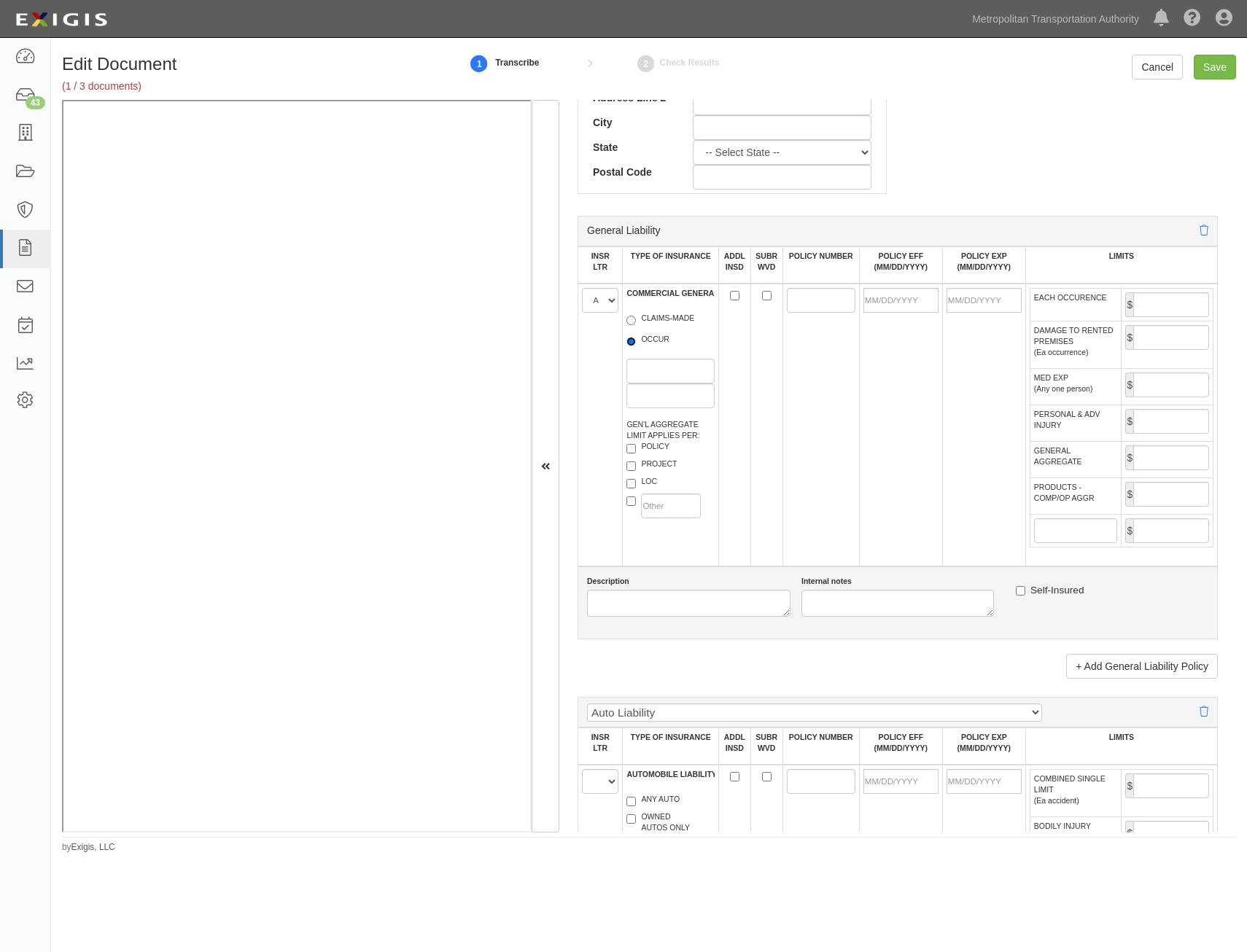
click at [636, 342] on input "OCCUR" at bounding box center [631, 341] width 10 height 10
radio input "true"
click at [652, 483] on label "LOC" at bounding box center [641, 483] width 31 height 15
click at [636, 483] on input "LOC" at bounding box center [631, 483] width 10 height 10
checkbox input "true"
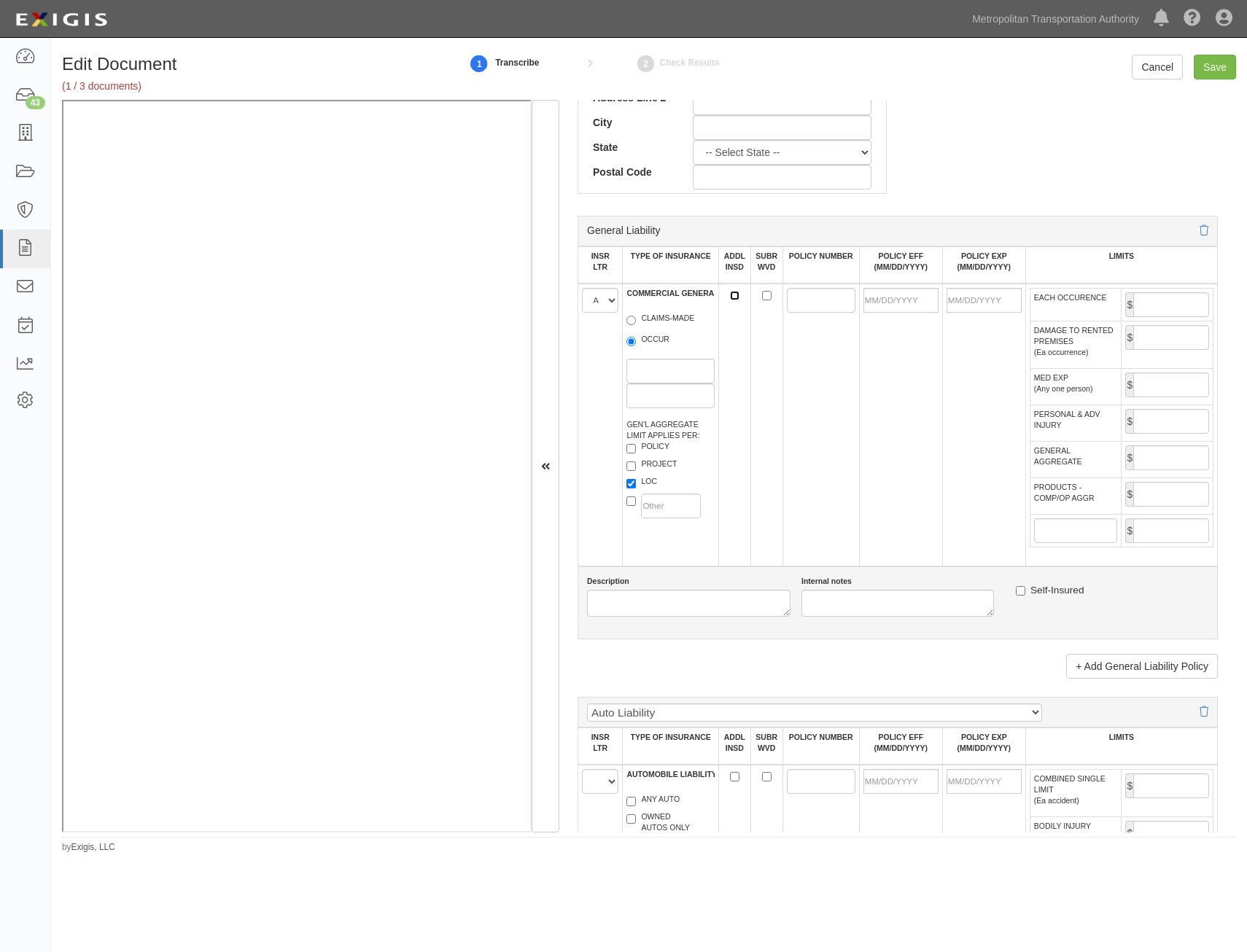
click at [734, 298] on input "ADDL INSD" at bounding box center [734, 295] width 10 height 10
checkbox input "true"
click at [764, 293] on input "SUBR WVD" at bounding box center [766, 295] width 10 height 10
checkbox input "true"
click at [789, 300] on input "POLICY NUMBER" at bounding box center [821, 300] width 68 height 25
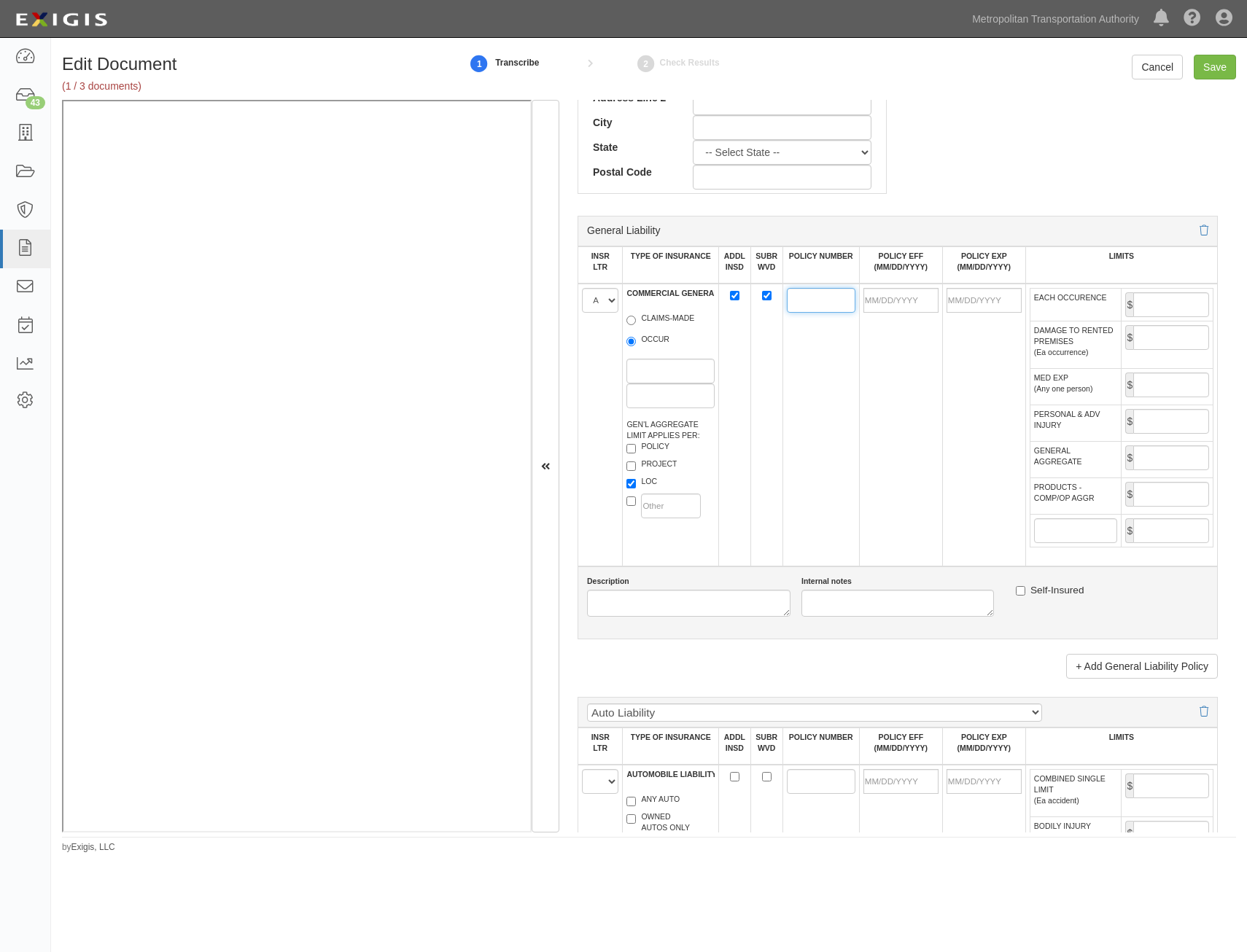
paste input "Y ZDY-J162985-03"
type input "Y ZDY-J162985-03"
click at [916, 300] on input "POLICY EFF (MM/DD/YYYY)" at bounding box center [901, 300] width 75 height 25
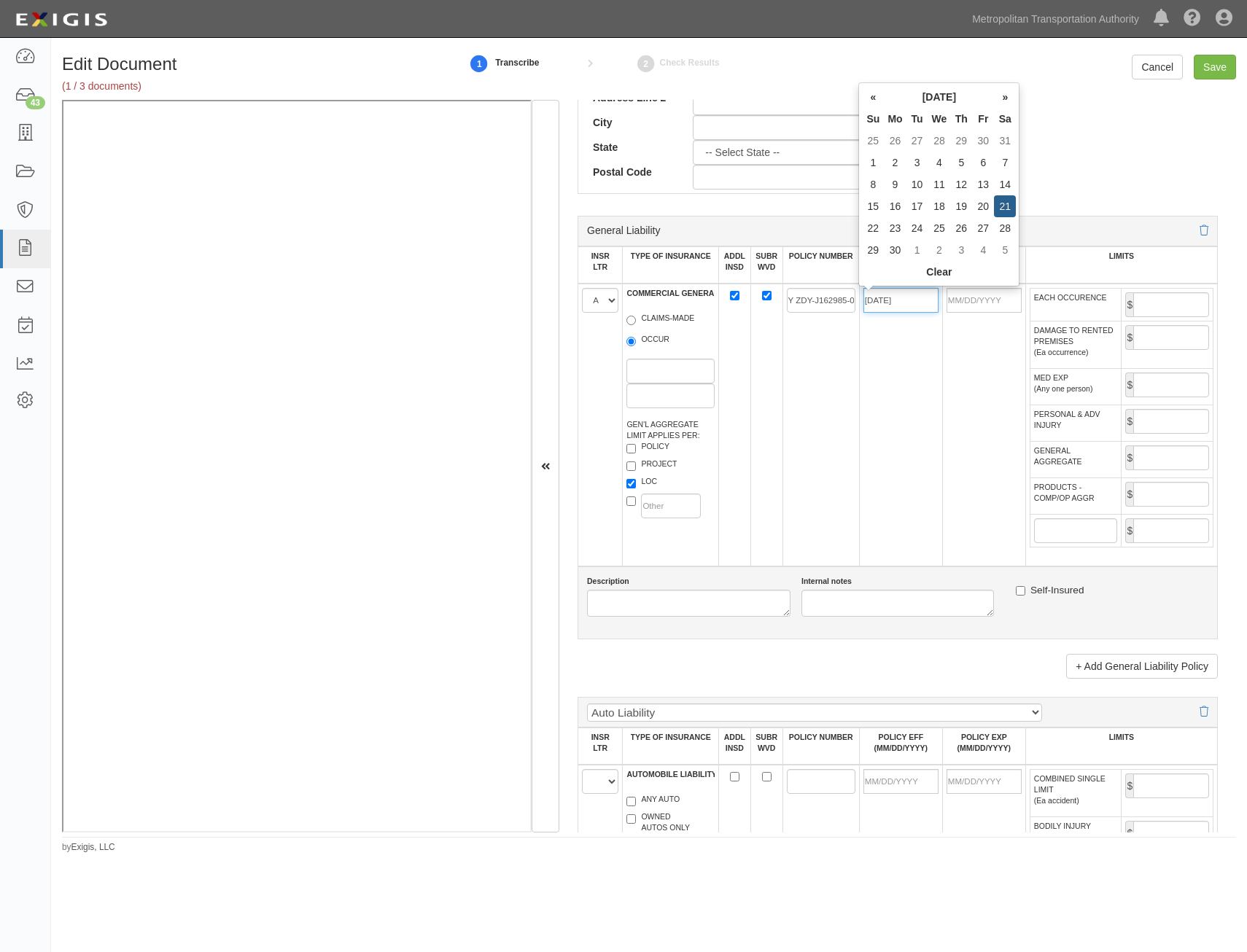
type input "09/21/2024"
click at [927, 423] on td "09/21/2024" at bounding box center [901, 425] width 83 height 283
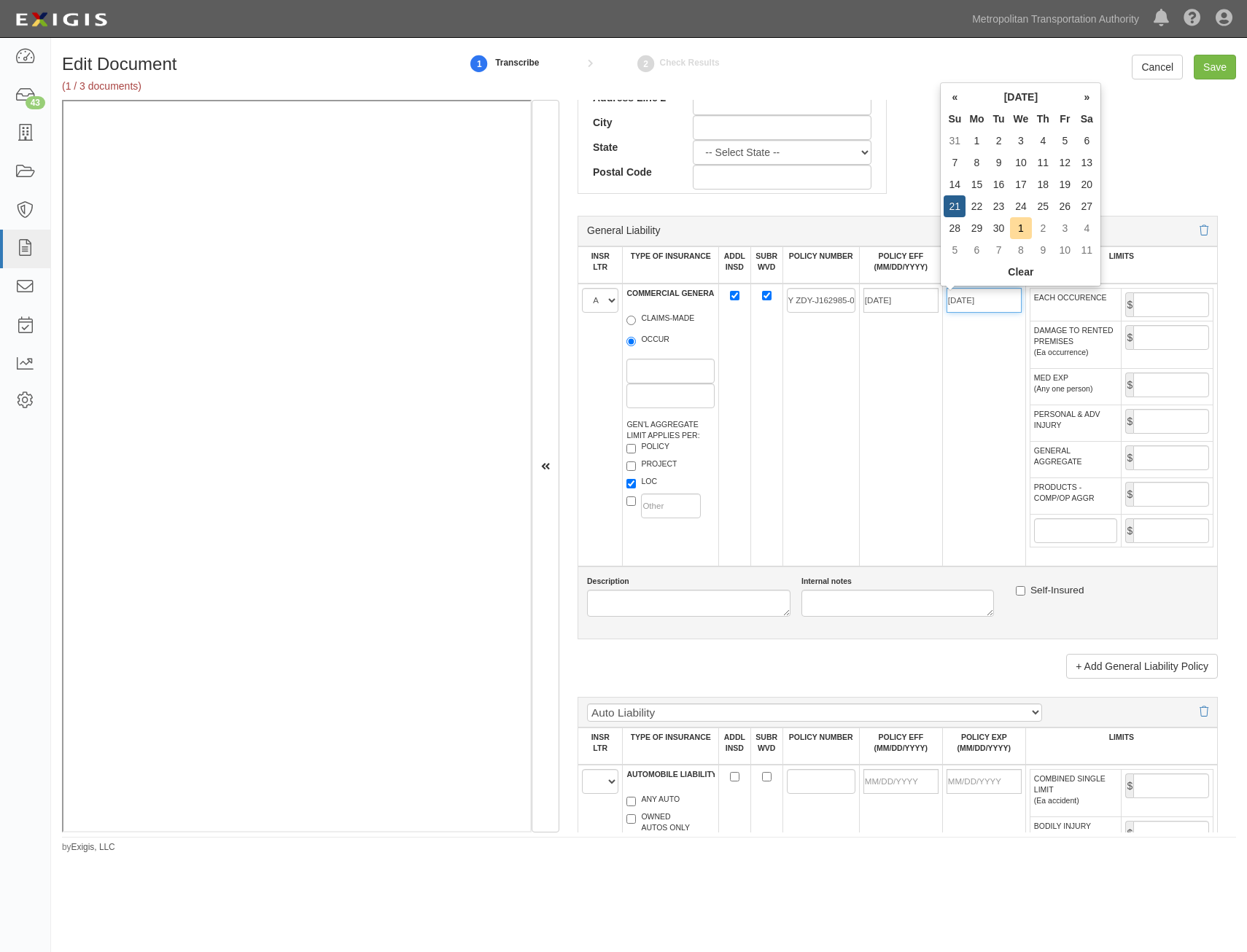
click at [981, 298] on input "09/21/2025" at bounding box center [984, 300] width 75 height 25
type input "[DATE]"
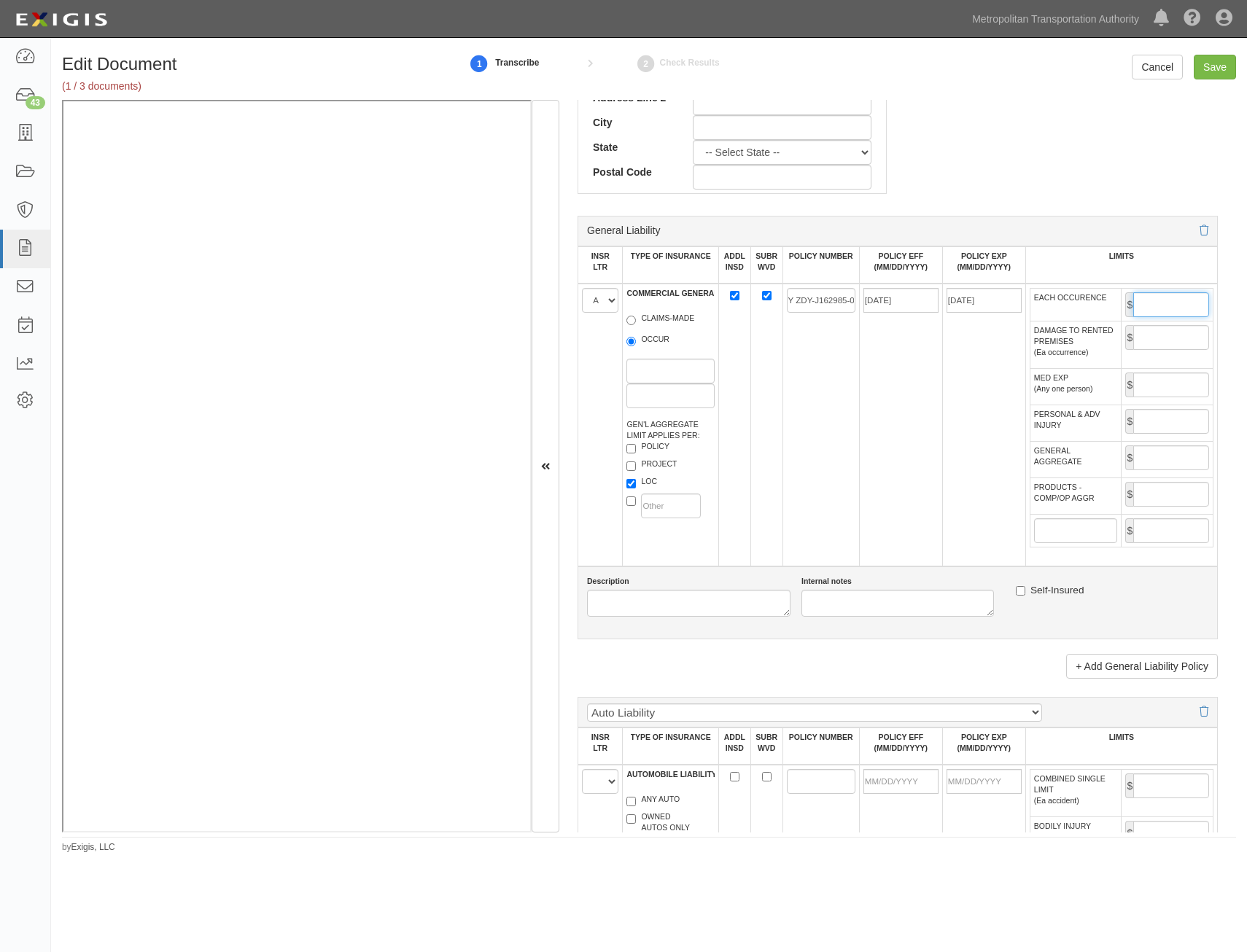
click at [1182, 300] on input "EACH OCCURENCE" at bounding box center [1171, 304] width 76 height 25
type input "1,000,000"
click at [1155, 455] on input "GENERAL AGGREGATE" at bounding box center [1171, 457] width 76 height 25
type input "2,000,000"
drag, startPoint x: 1159, startPoint y: 490, endPoint x: 1157, endPoint y: 501, distance: 11.2
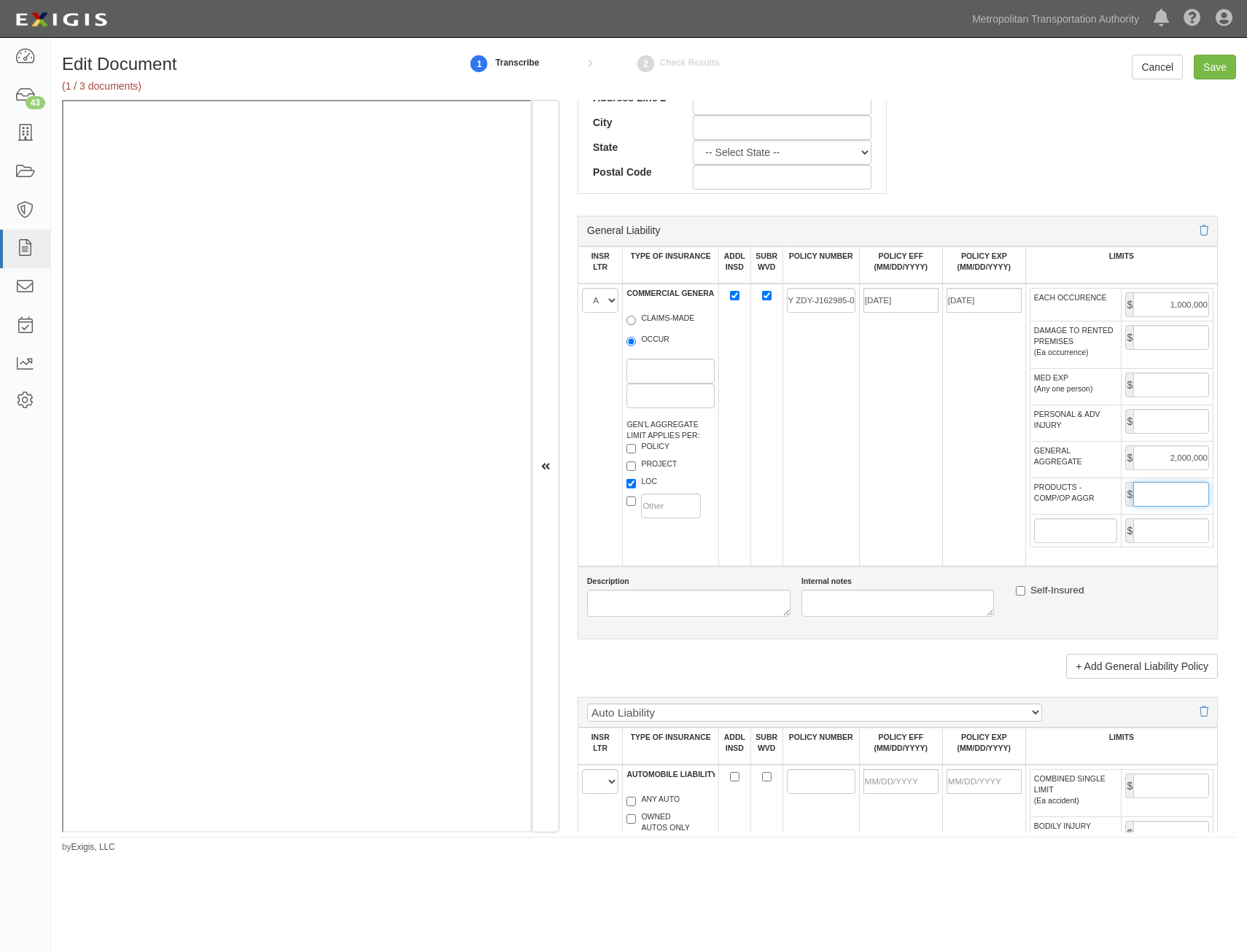
click at [1159, 490] on input "PRODUCTS - COMP/OP AGGR" at bounding box center [1171, 494] width 76 height 25
type input "2,000,000"
click at [828, 524] on td "Y ZDY-J162985-03" at bounding box center [821, 425] width 77 height 283
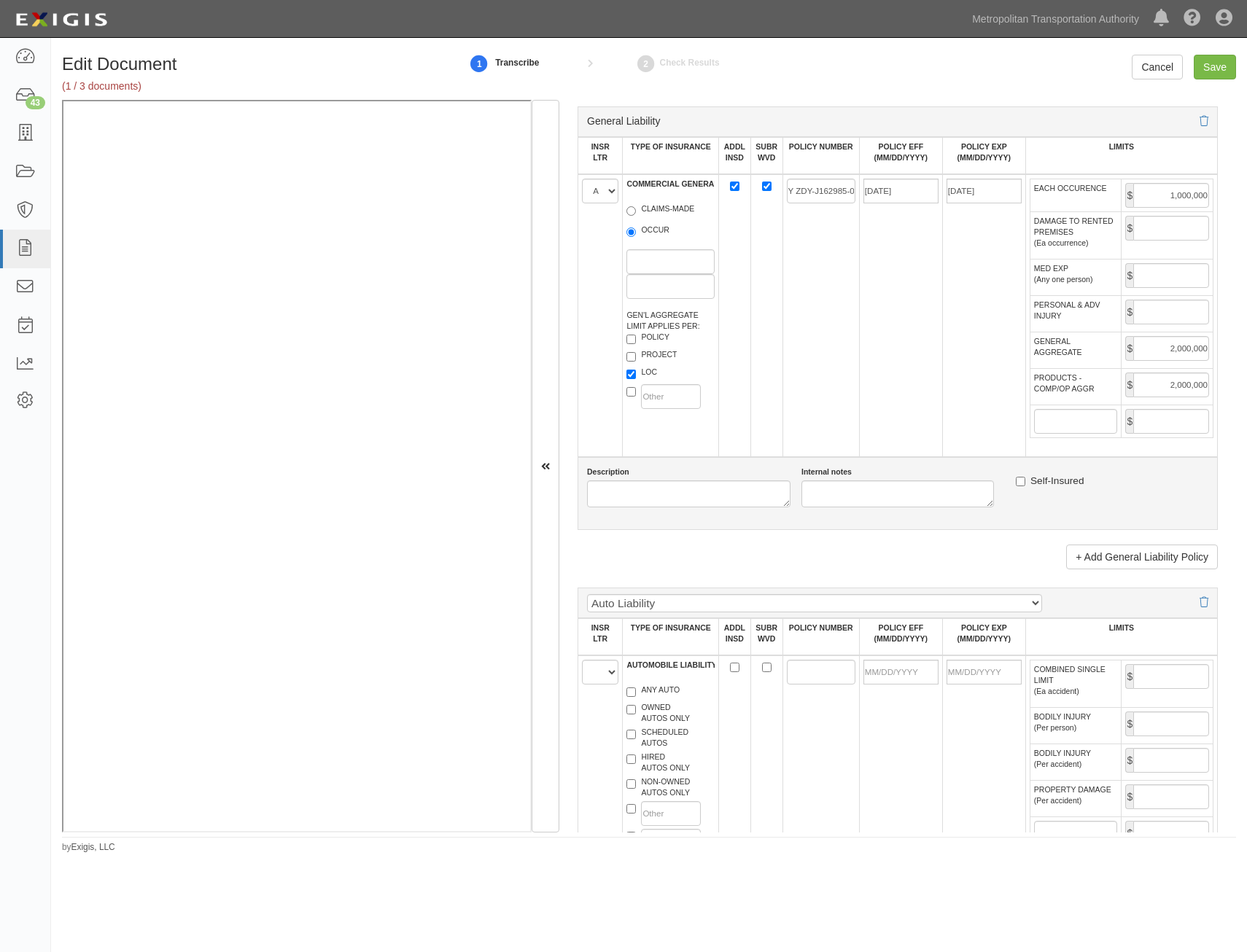
scroll to position [1093, 0]
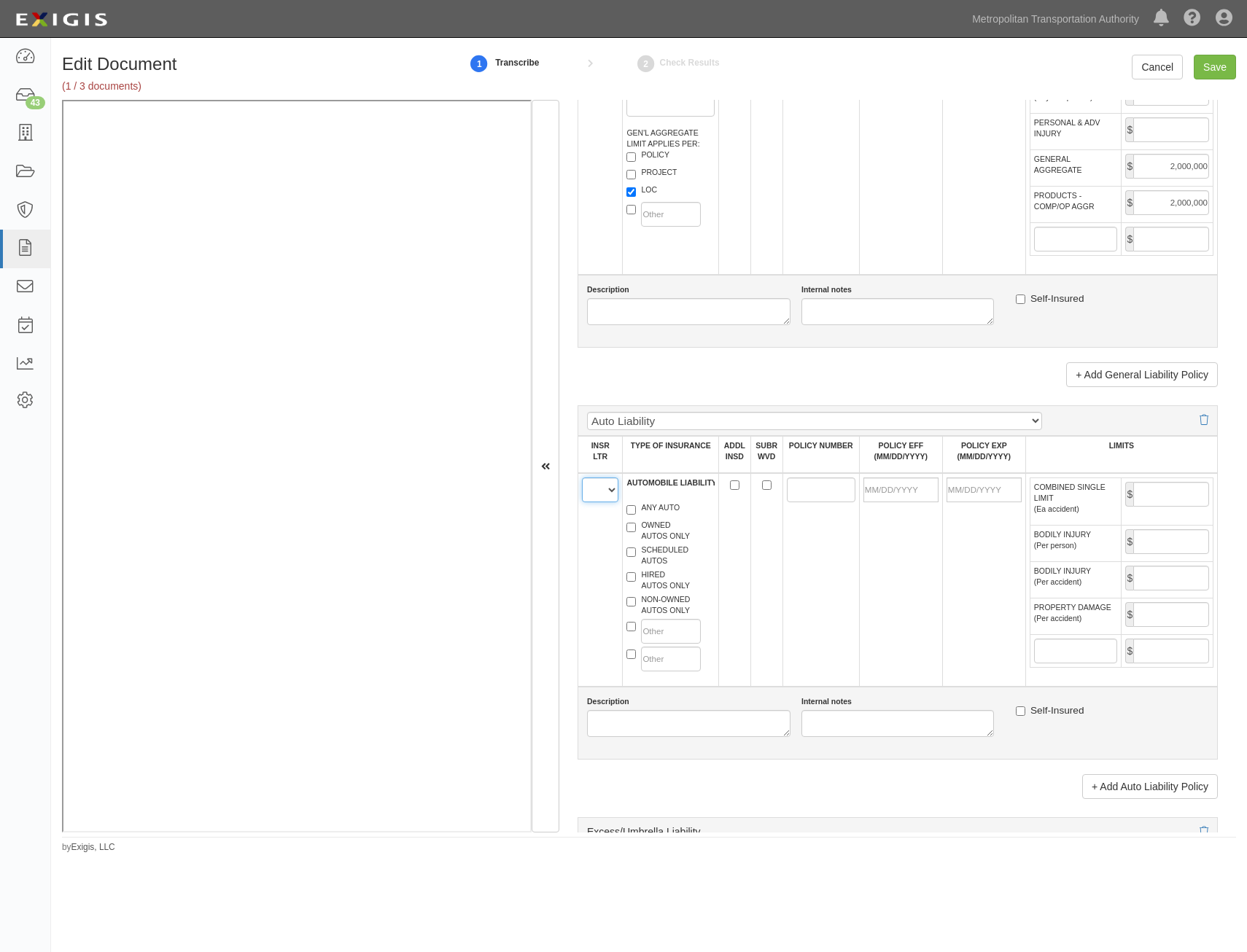
click at [597, 492] on select "A B C D E F" at bounding box center [600, 489] width 36 height 25
select select "B"
click at [582, 477] on select "A B C D E F" at bounding box center [600, 489] width 36 height 25
click at [646, 579] on label "HIRED AUTOS ONLY" at bounding box center [658, 580] width 63 height 22
click at [636, 579] on input "HIRED AUTOS ONLY" at bounding box center [631, 576] width 10 height 10
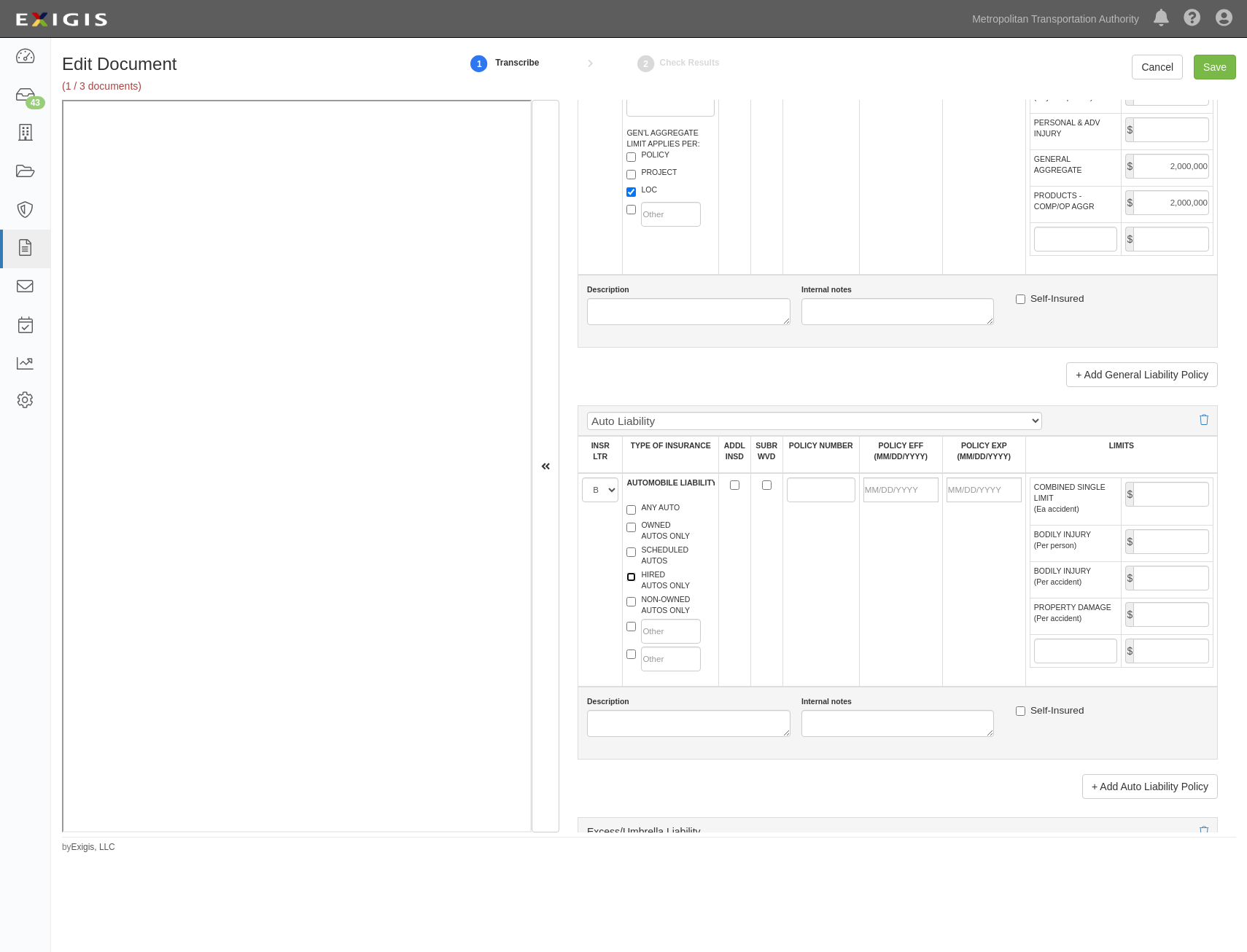
checkbox input "true"
click at [661, 599] on label "NON-OWNED AUTOS ONLY" at bounding box center [658, 605] width 63 height 22
click at [636, 599] on input "NON-OWNED AUTOS ONLY" at bounding box center [631, 602] width 10 height 10
checkbox input "true"
click at [730, 481] on input "ADDL INSD" at bounding box center [734, 485] width 10 height 10
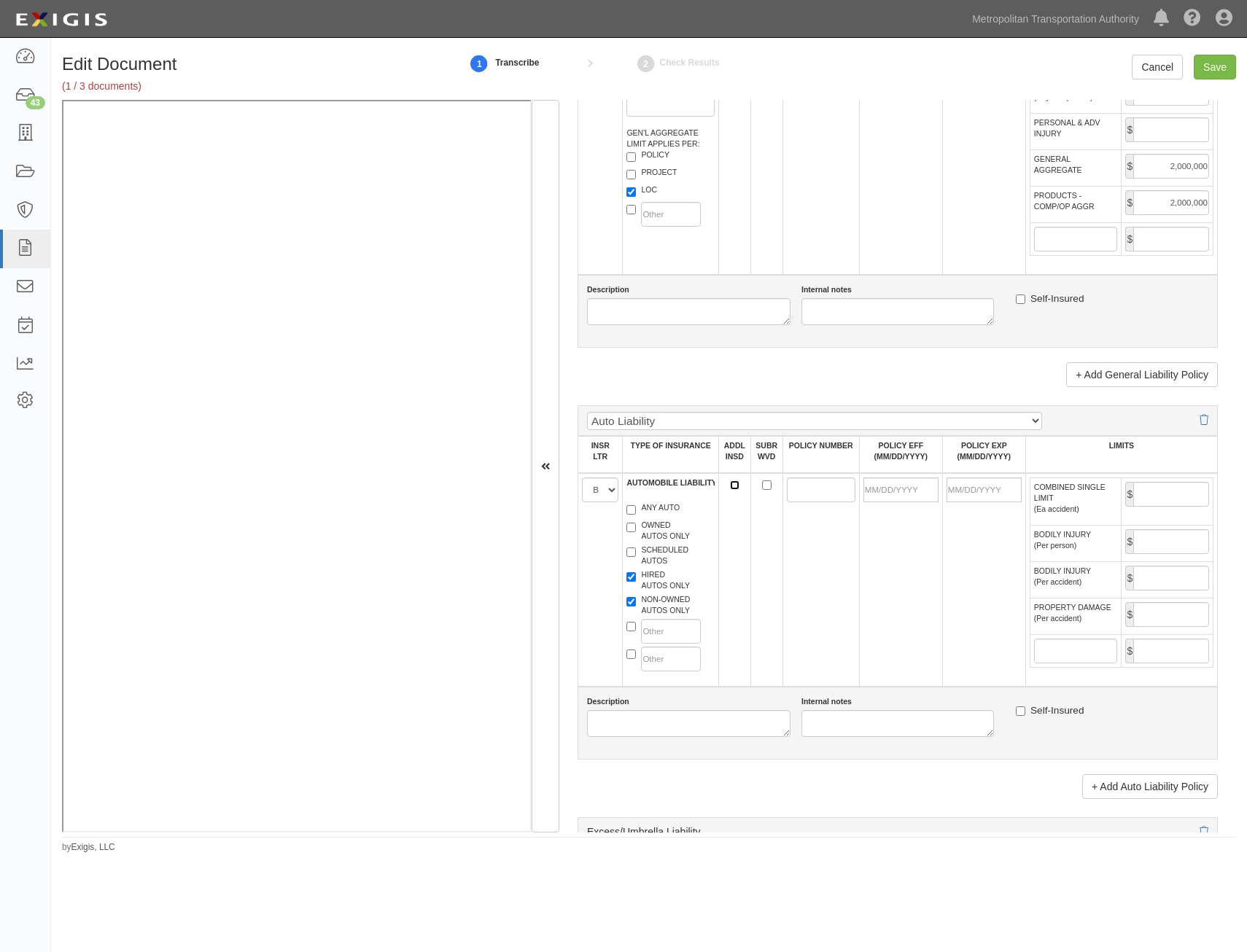
checkbox input "true"
click at [765, 485] on input "SUBR WVD" at bounding box center [766, 485] width 10 height 10
checkbox input "true"
click at [798, 491] on input "POLICY NUMBER" at bounding box center [821, 489] width 68 height 25
paste input "ABY-J110173-02"
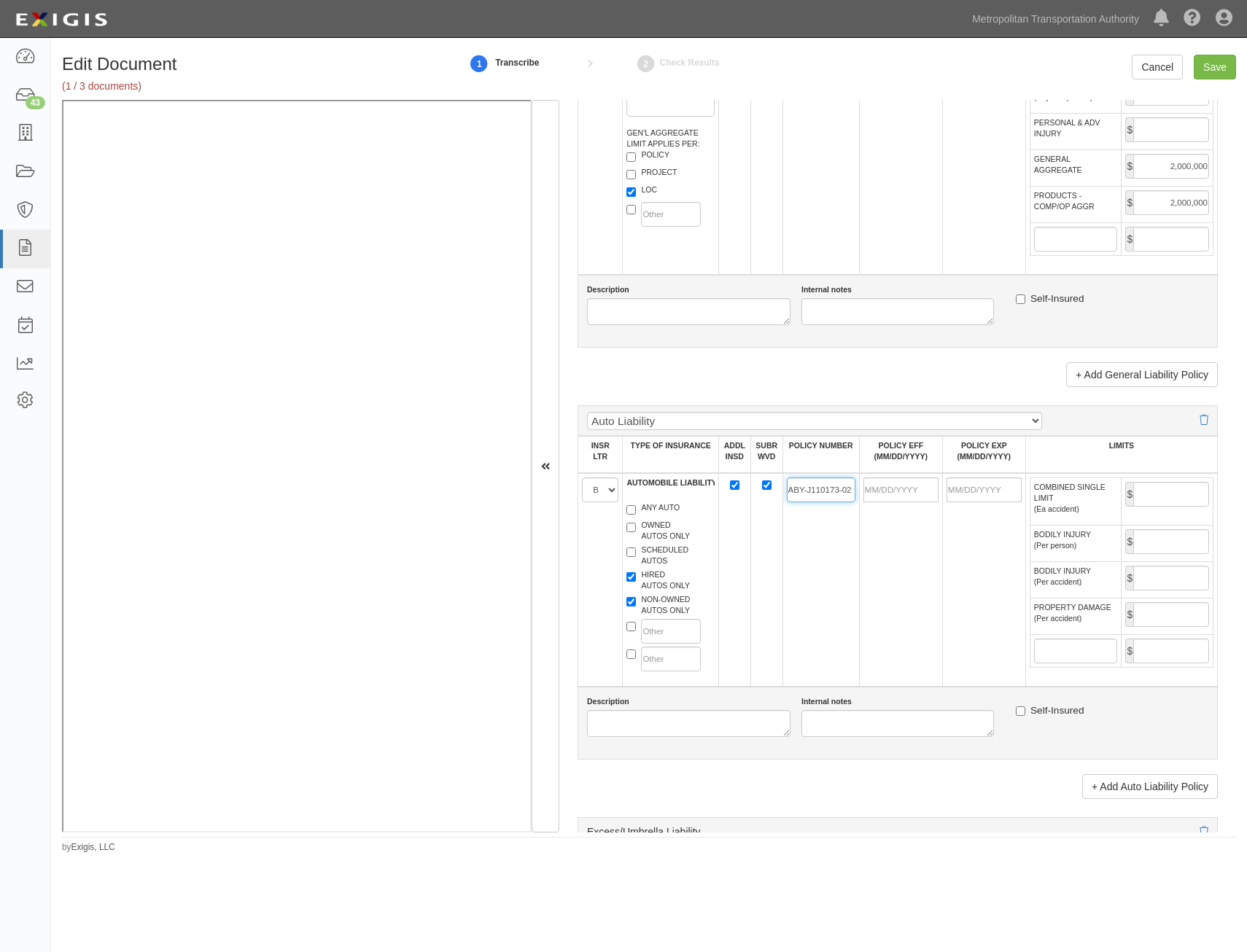
type input "ABY-J110173-02"
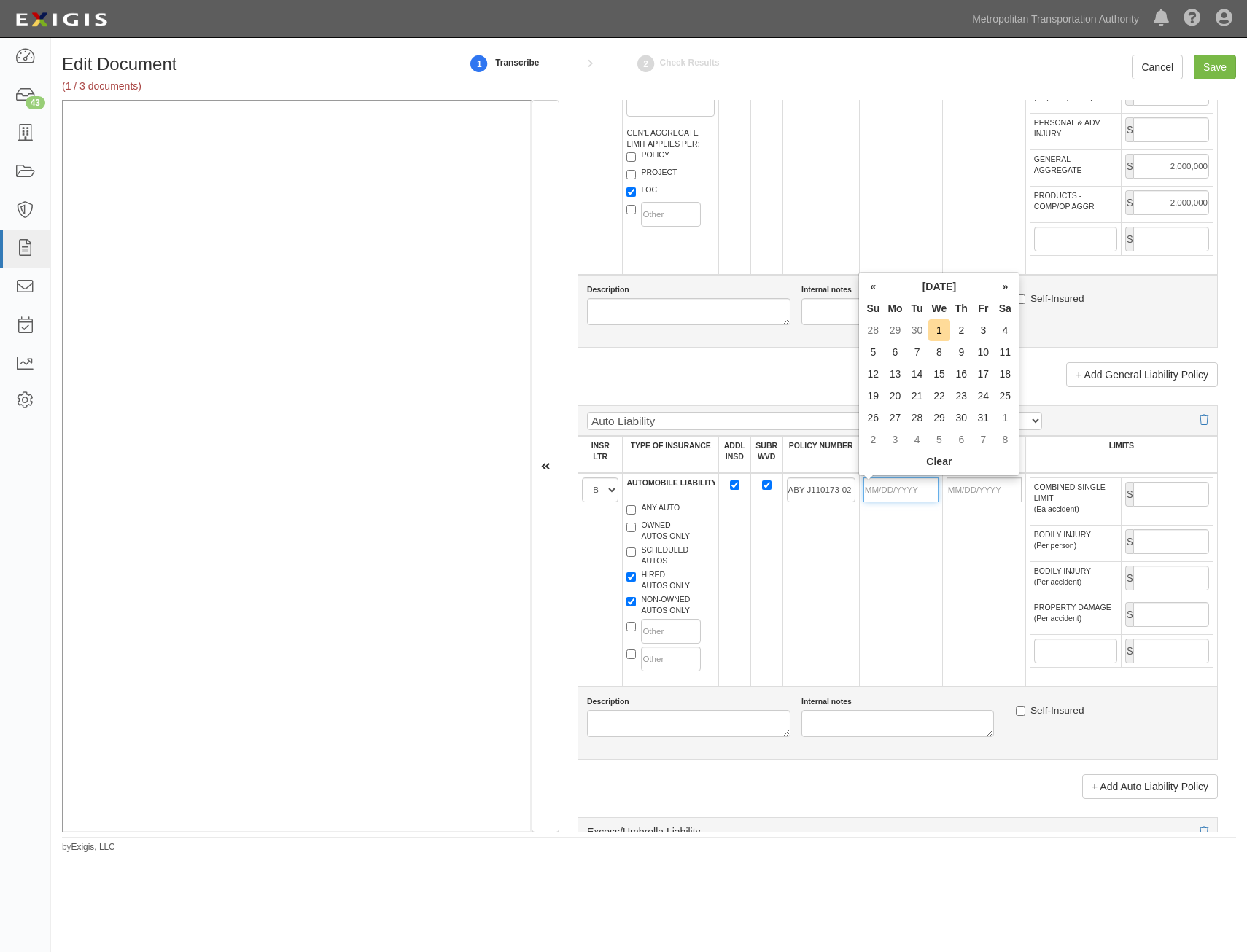
drag, startPoint x: 905, startPoint y: 493, endPoint x: 866, endPoint y: 533, distance: 55.9
click at [905, 493] on input "POLICY EFF (MM/DD/YYYY)" at bounding box center [901, 489] width 75 height 25
type input "09/21/2024"
click at [993, 489] on input "09/21/2025" at bounding box center [984, 489] width 75 height 25
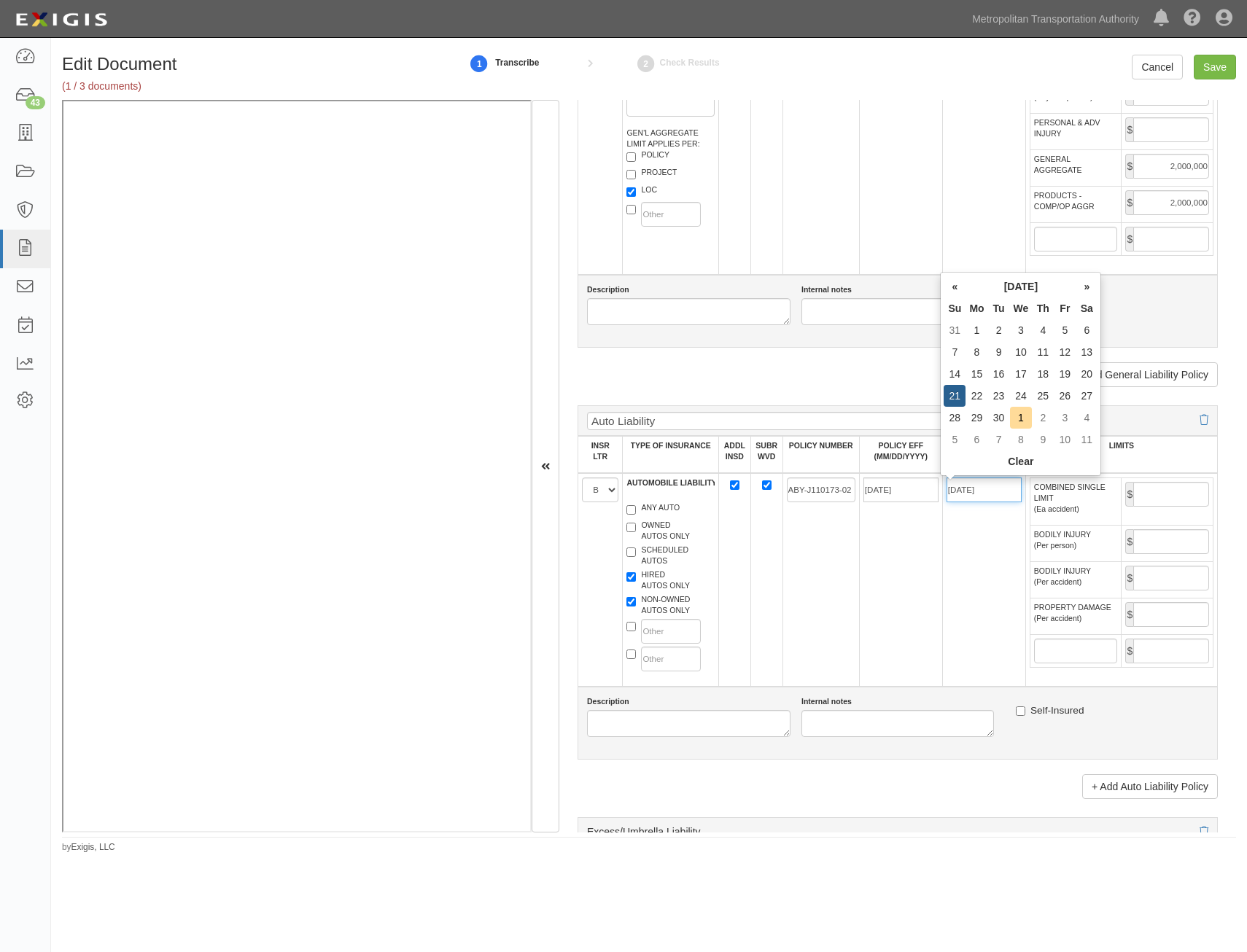
click at [993, 489] on input "09/21/2025" at bounding box center [984, 489] width 75 height 25
type input "[DATE]"
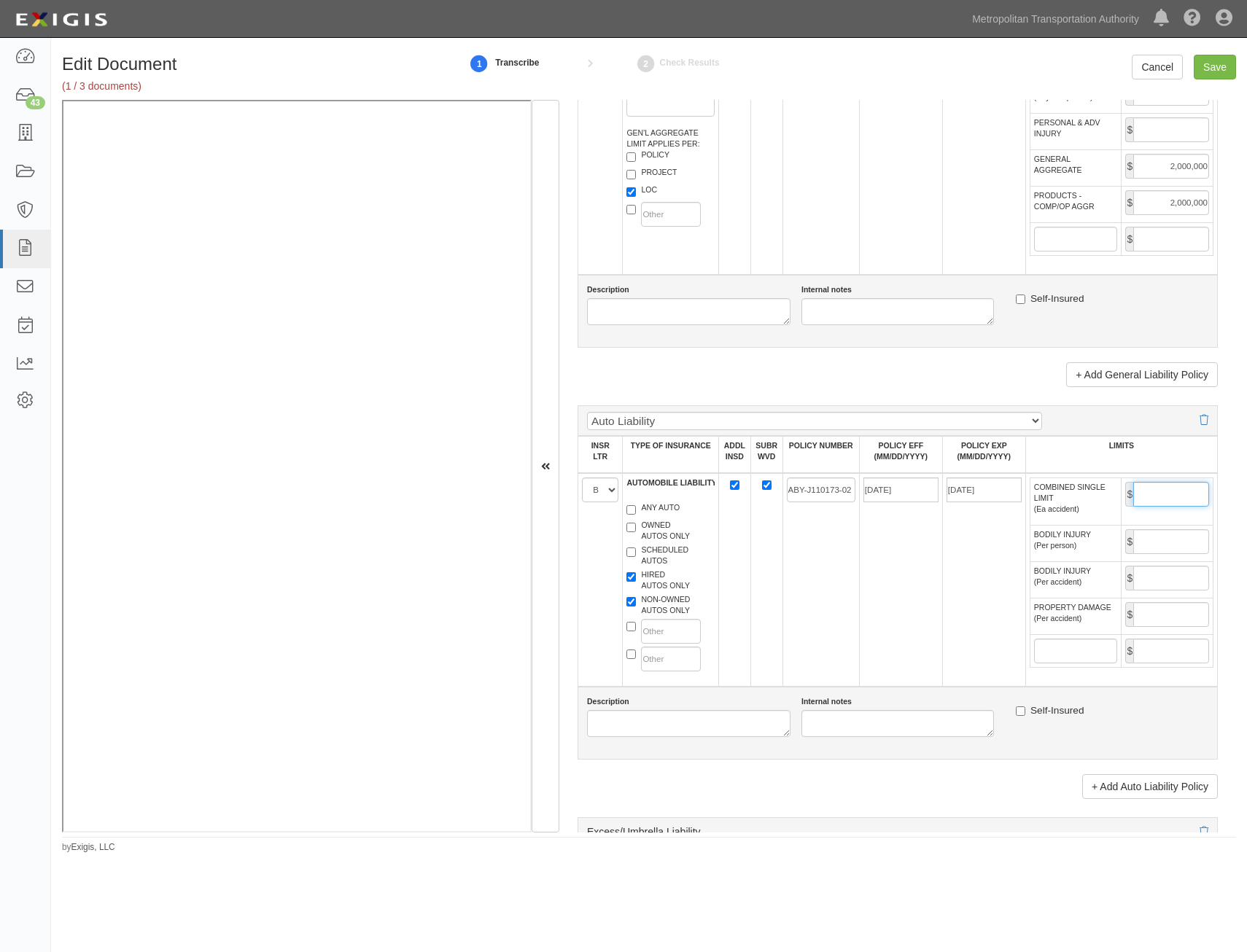
click at [1133, 495] on input "COMBINED SINGLE LIMIT (Ea accident)" at bounding box center [1171, 494] width 76 height 25
type input "1,000,000"
click at [960, 604] on td "[DATE]" at bounding box center [984, 579] width 83 height 213
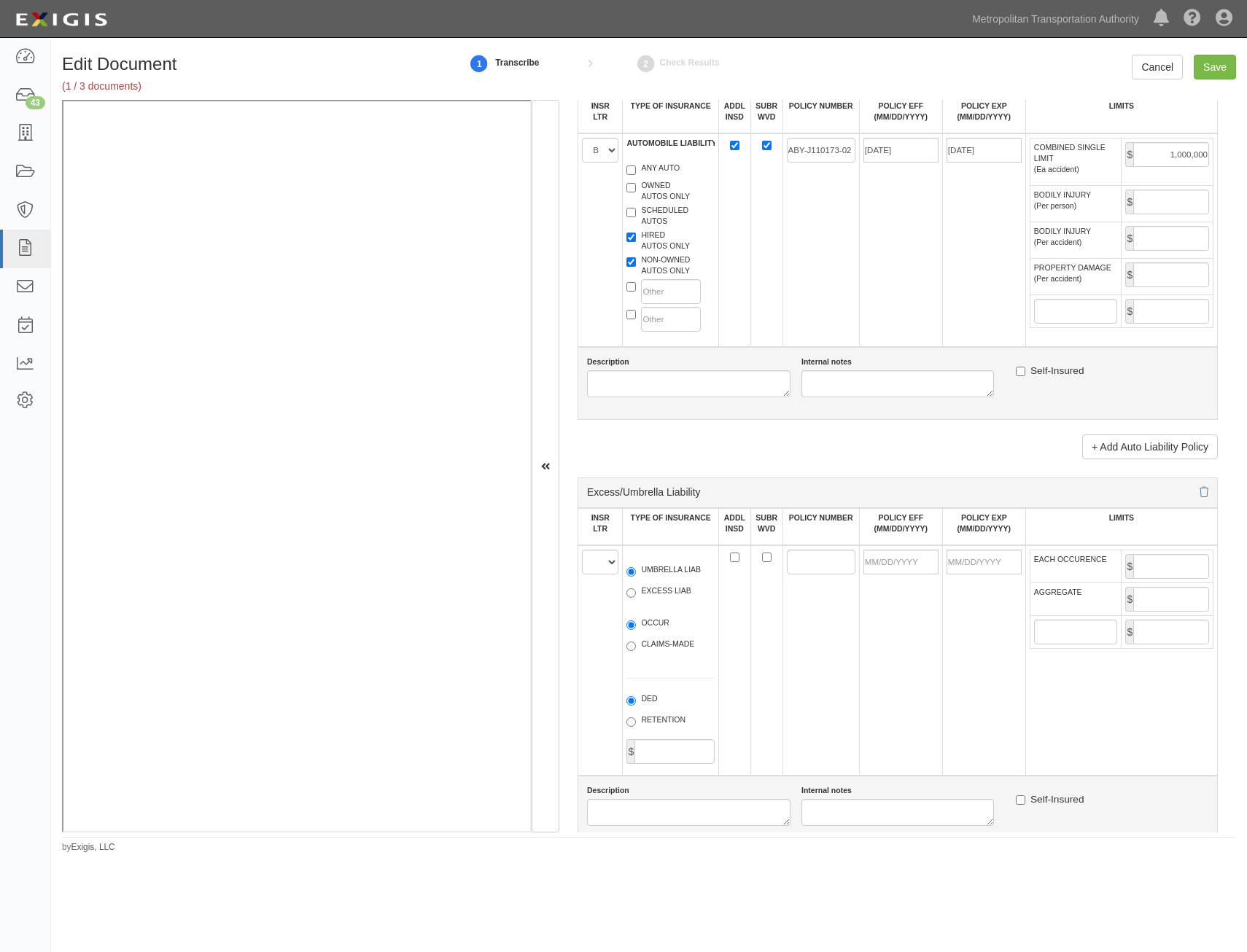
scroll to position [1531, 0]
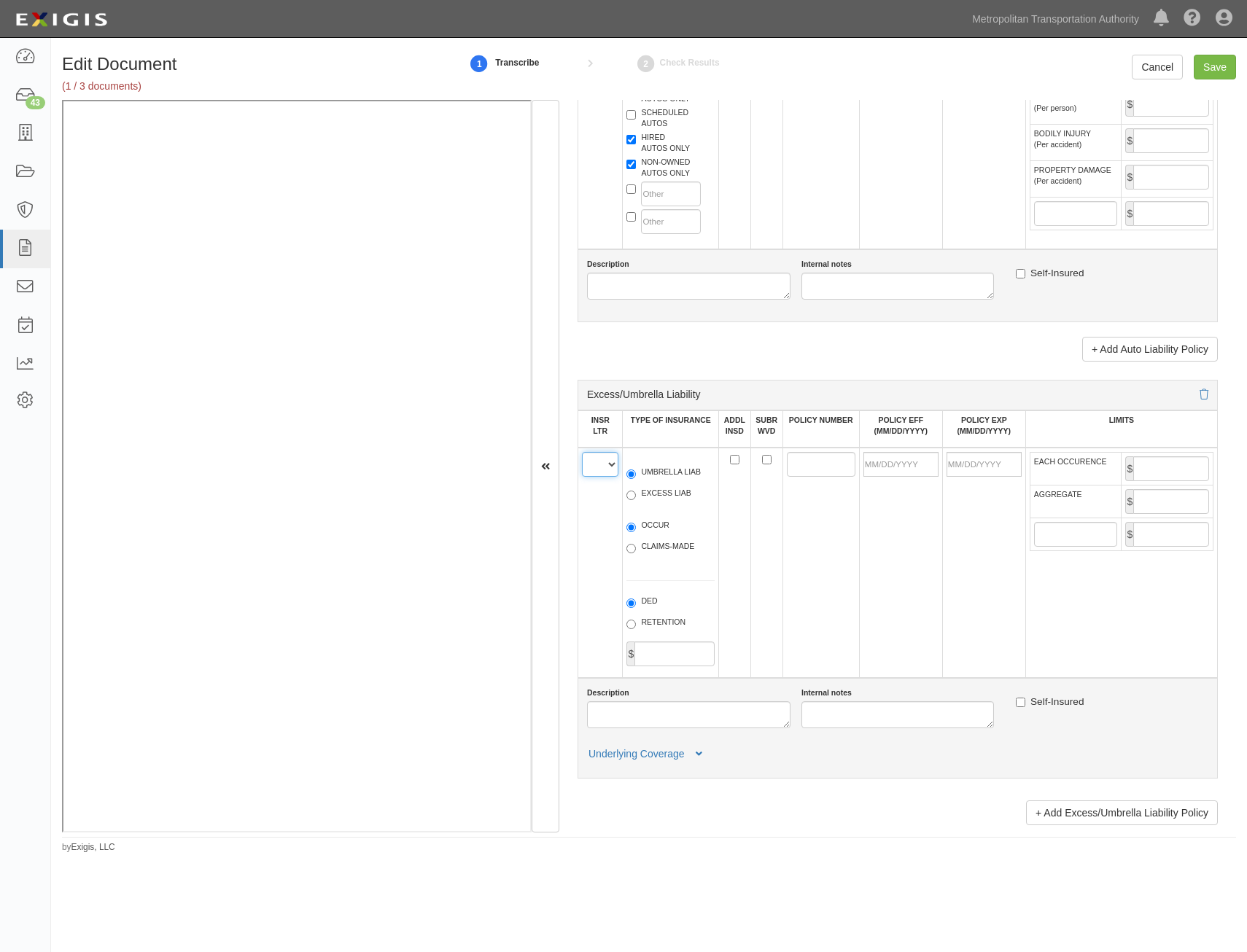
drag, startPoint x: 605, startPoint y: 472, endPoint x: 618, endPoint y: 513, distance: 43.0
click at [605, 472] on select "A B C D E F" at bounding box center [600, 464] width 36 height 25
select select "C"
click at [582, 452] on select "A B C D E F" at bounding box center [600, 464] width 36 height 25
click at [657, 477] on label "UMBRELLA LIAB" at bounding box center [664, 474] width 74 height 15
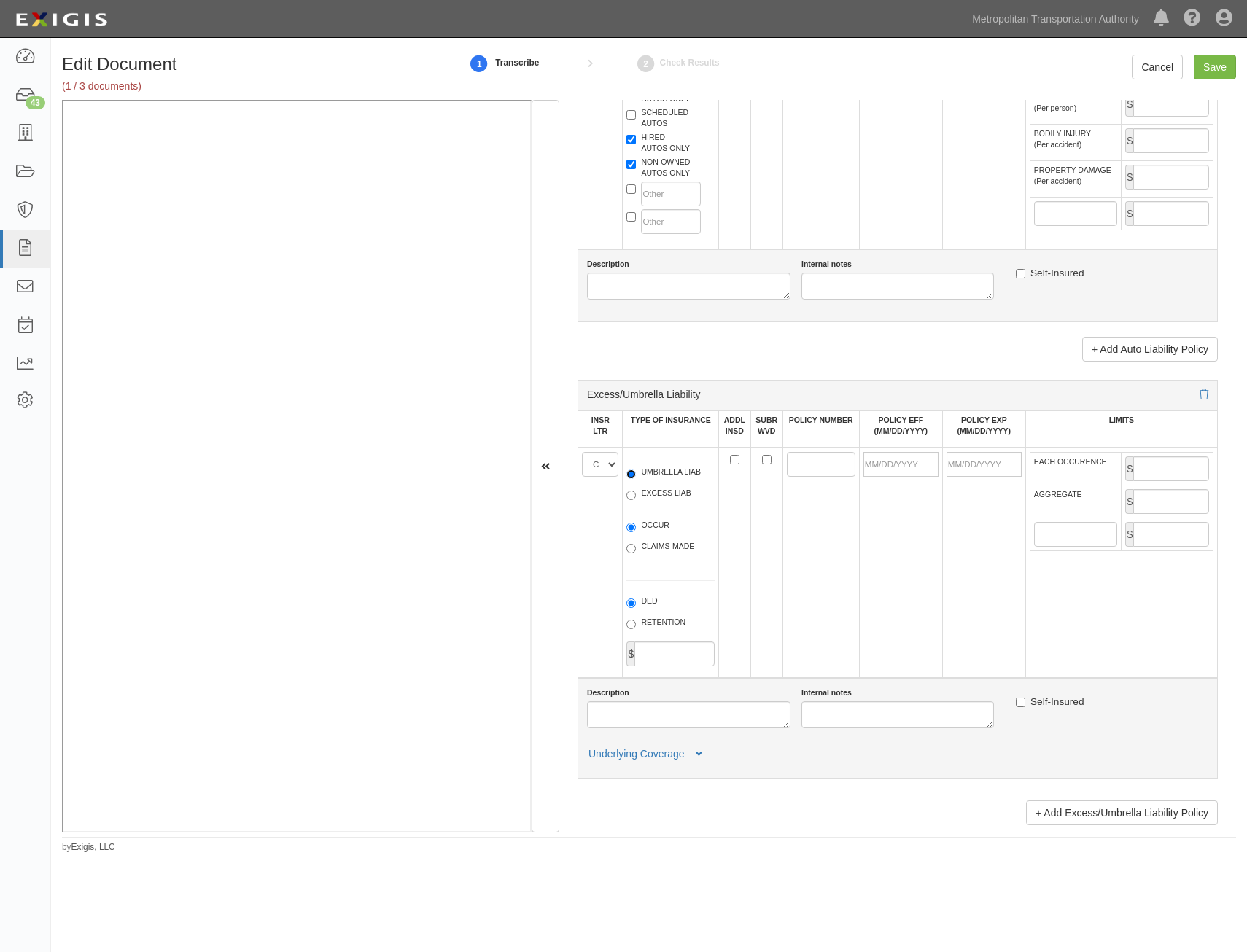
click at [636, 477] on input "UMBRELLA LIAB" at bounding box center [631, 474] width 10 height 10
radio input "true"
click at [659, 524] on label "OCCUR" at bounding box center [648, 527] width 43 height 15
click at [636, 524] on input "OCCUR" at bounding box center [631, 527] width 10 height 10
radio input "true"
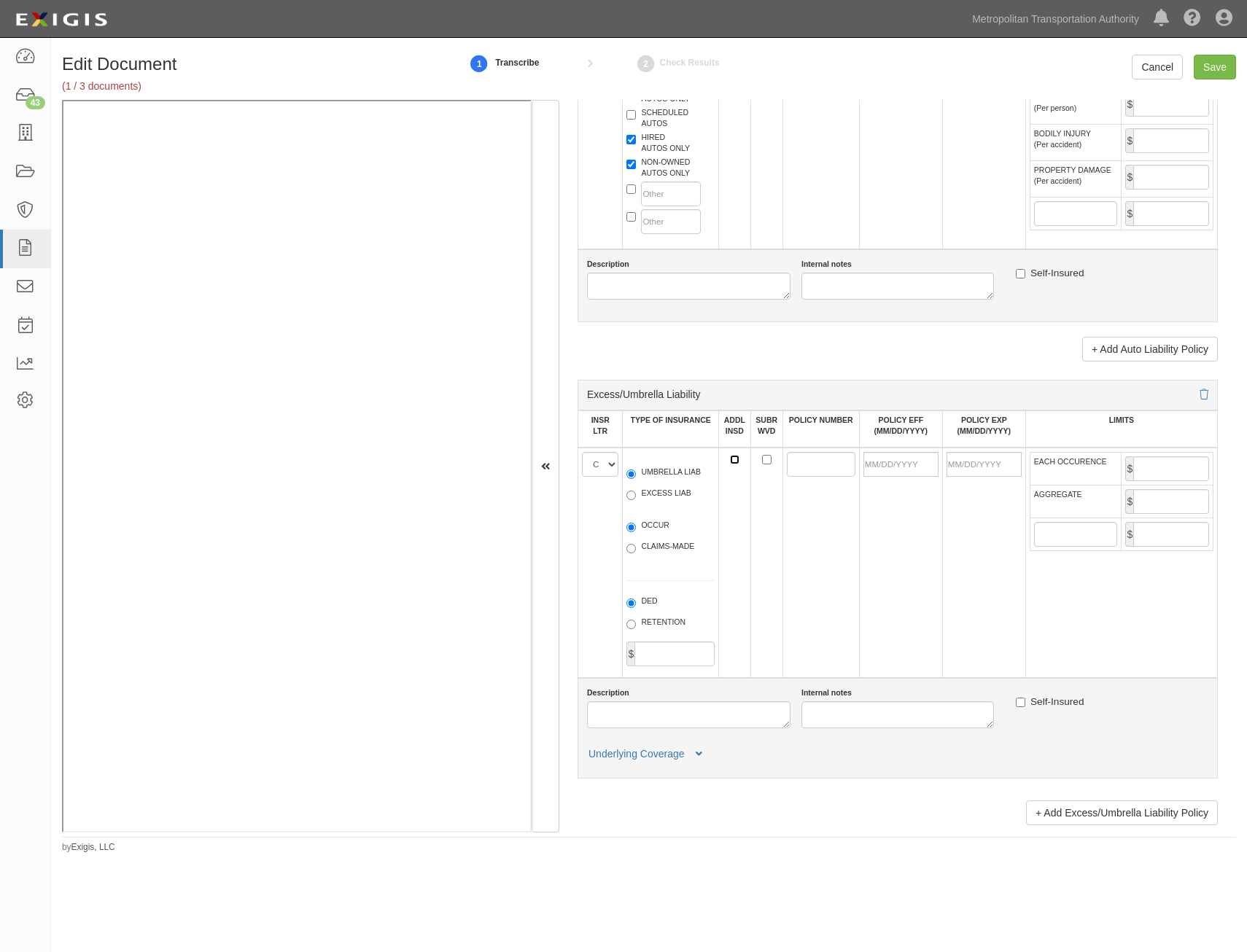
click at [734, 457] on input "ADDL INSD" at bounding box center [734, 460] width 10 height 10
checkbox input "true"
click at [764, 458] on input "SUBR WVD" at bounding box center [766, 460] width 10 height 10
checkbox input "true"
click at [793, 465] on input "POLICY NUMBER" at bounding box center [821, 464] width 68 height 25
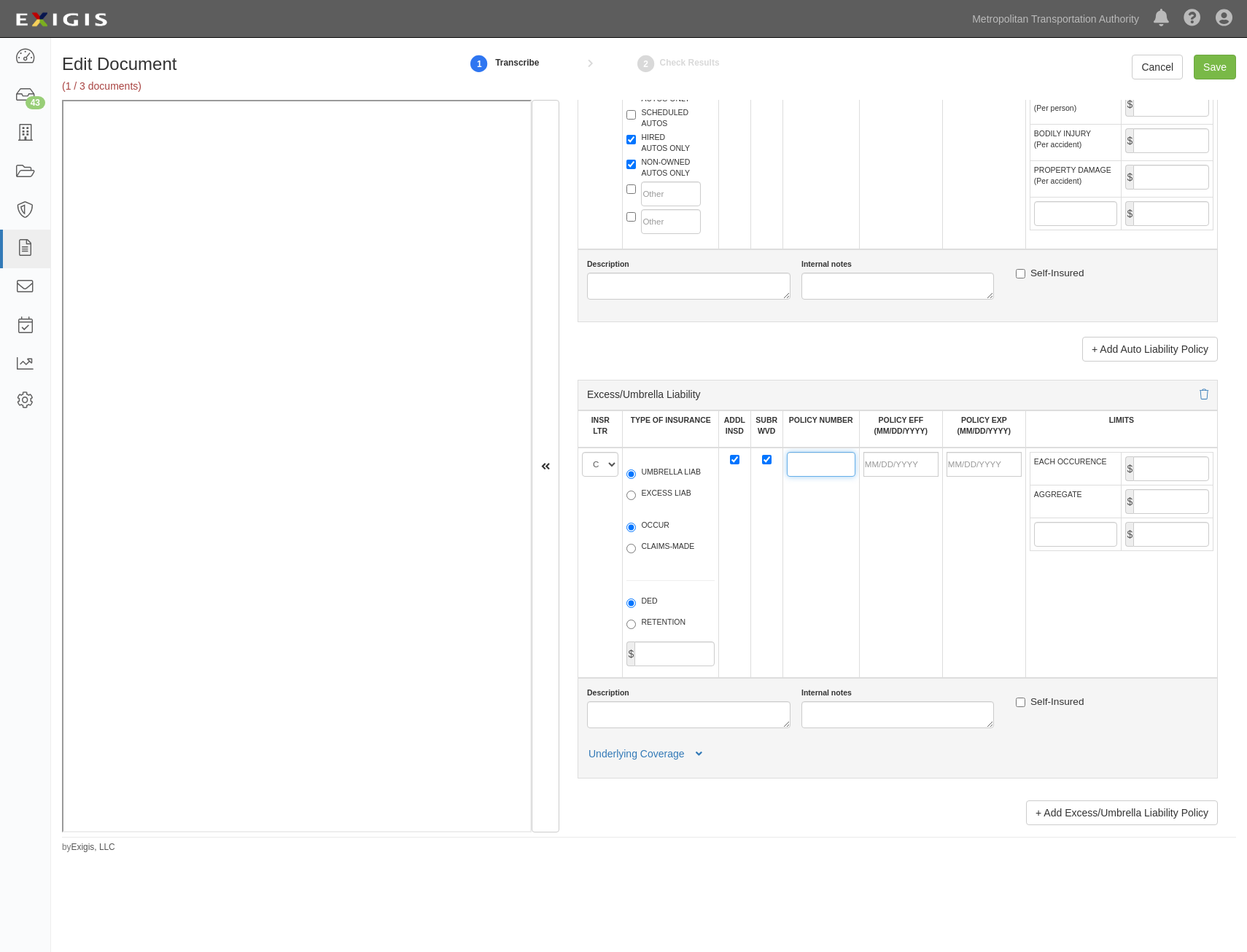
paste input "UHY J162992 02"
type input "UHY J162992 02"
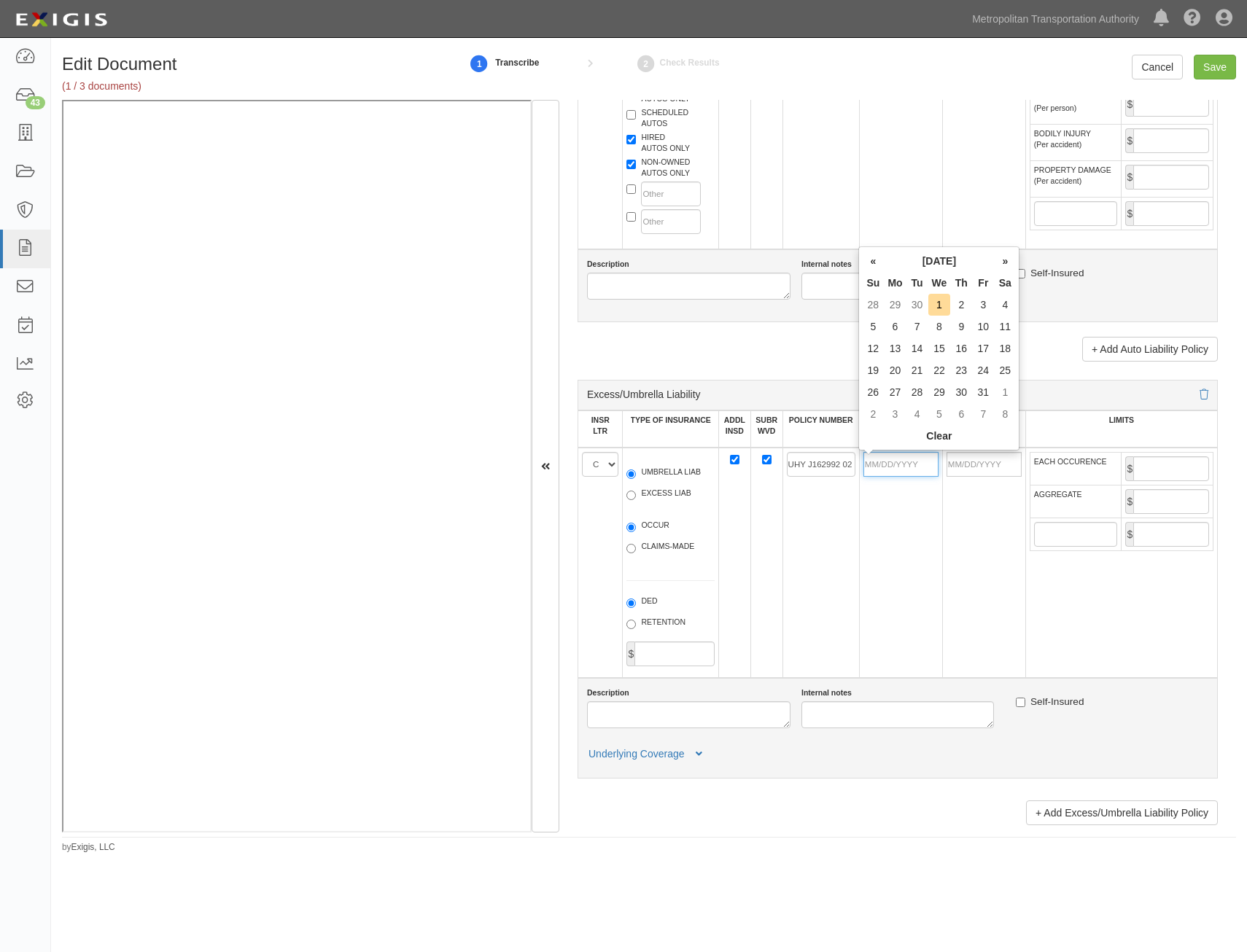
click at [901, 466] on input "POLICY EFF (MM/DD/YYYY)" at bounding box center [901, 464] width 75 height 25
type input "09/21/2024"
click at [1002, 504] on td "09/21/2025" at bounding box center [984, 563] width 83 height 231
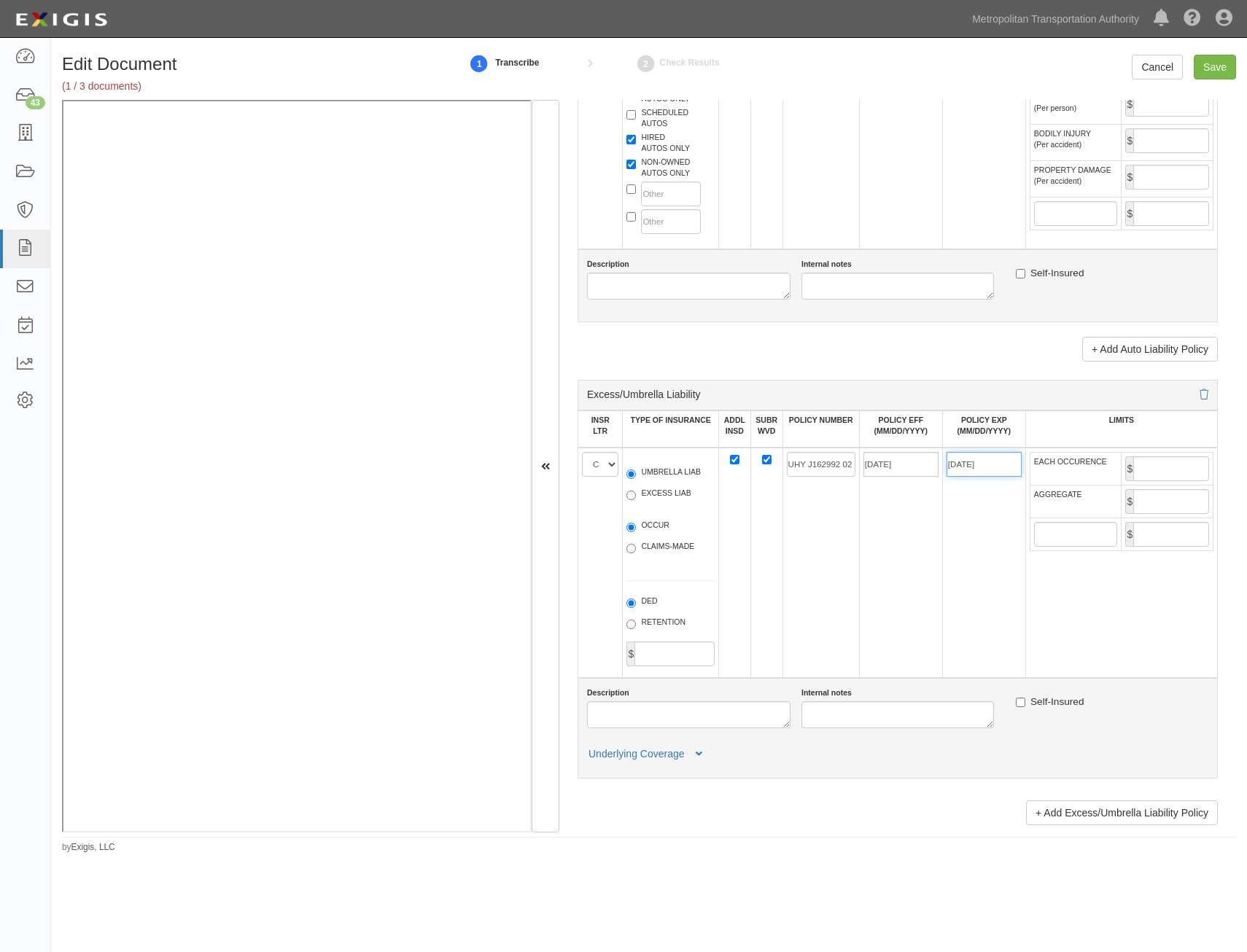
click at [972, 469] on input "09/21/2025" at bounding box center [984, 464] width 75 height 25
type input "[DATE]"
click at [1177, 481] on td "$" at bounding box center [1167, 469] width 92 height 33
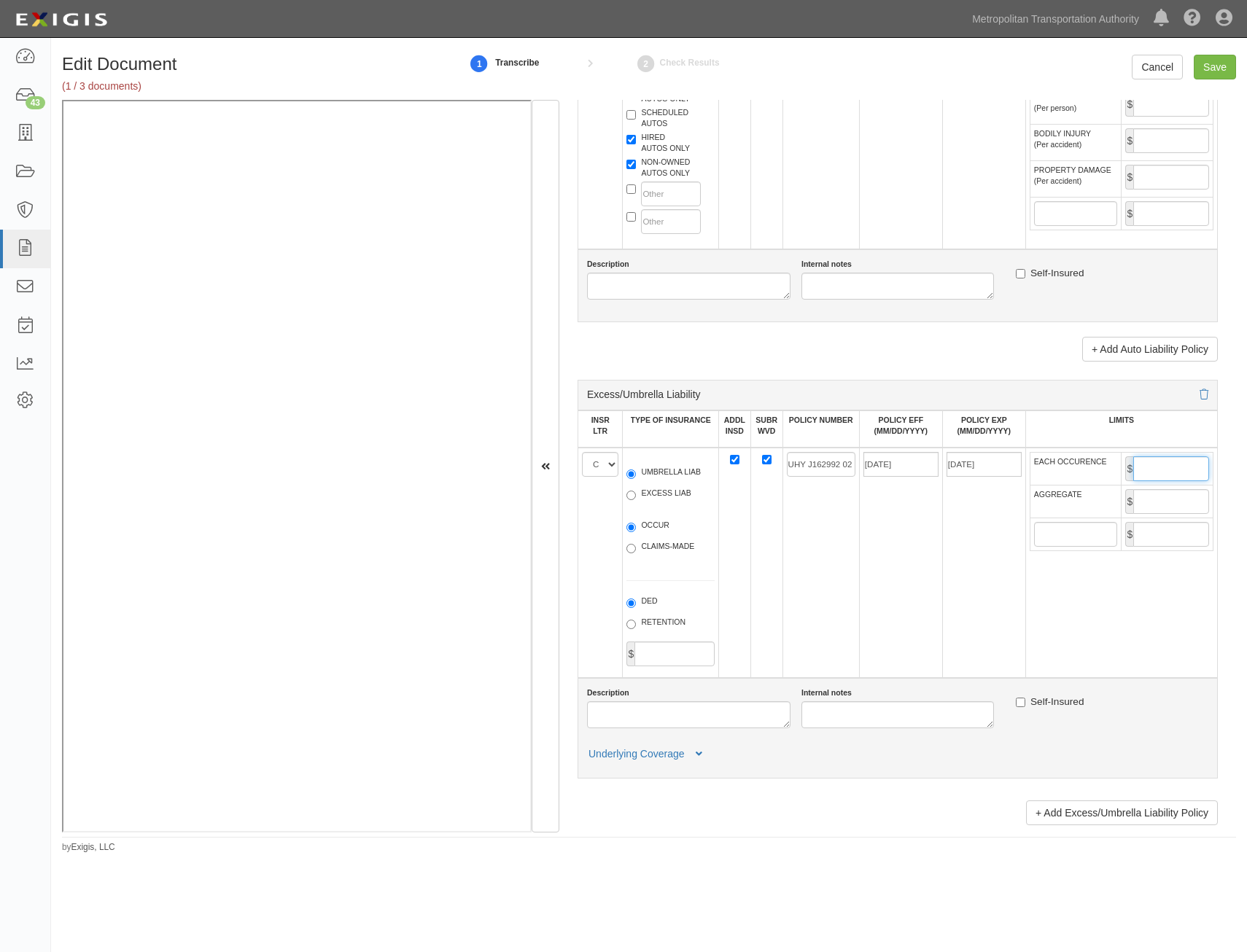
click at [1179, 471] on input "EACH OCCURENCE" at bounding box center [1171, 469] width 76 height 25
type input "10,000,000"
click at [1156, 509] on input "AGGREGATE" at bounding box center [1171, 501] width 76 height 25
type input "10,000,000"
click at [952, 602] on td "[DATE]" at bounding box center [984, 563] width 83 height 231
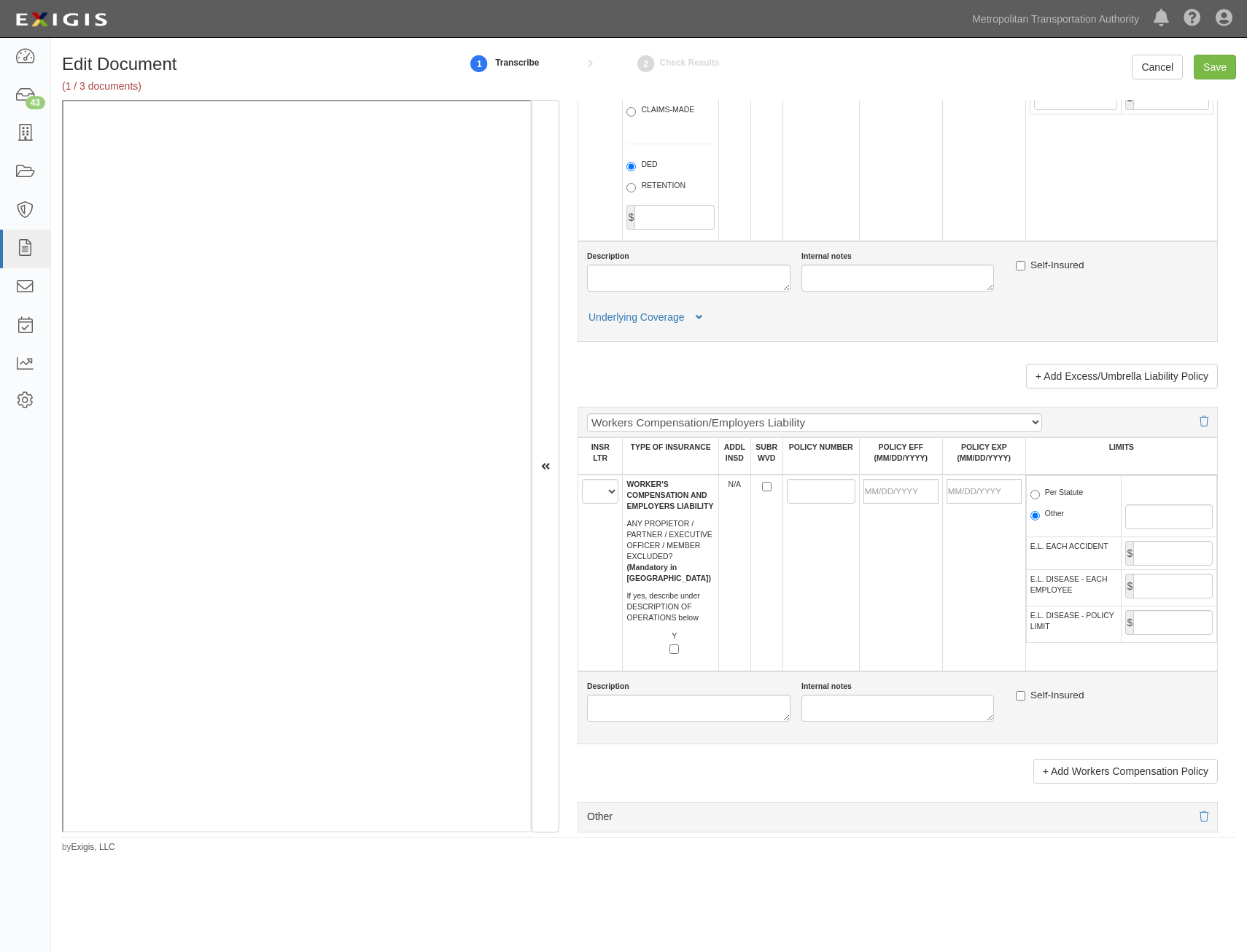
scroll to position [1968, 0]
drag, startPoint x: 604, startPoint y: 494, endPoint x: 605, endPoint y: 504, distance: 10.0
click at [604, 494] on select "A B C D E F" at bounding box center [600, 490] width 36 height 25
select select "A"
click at [582, 478] on select "A B C D E F" at bounding box center [600, 490] width 36 height 25
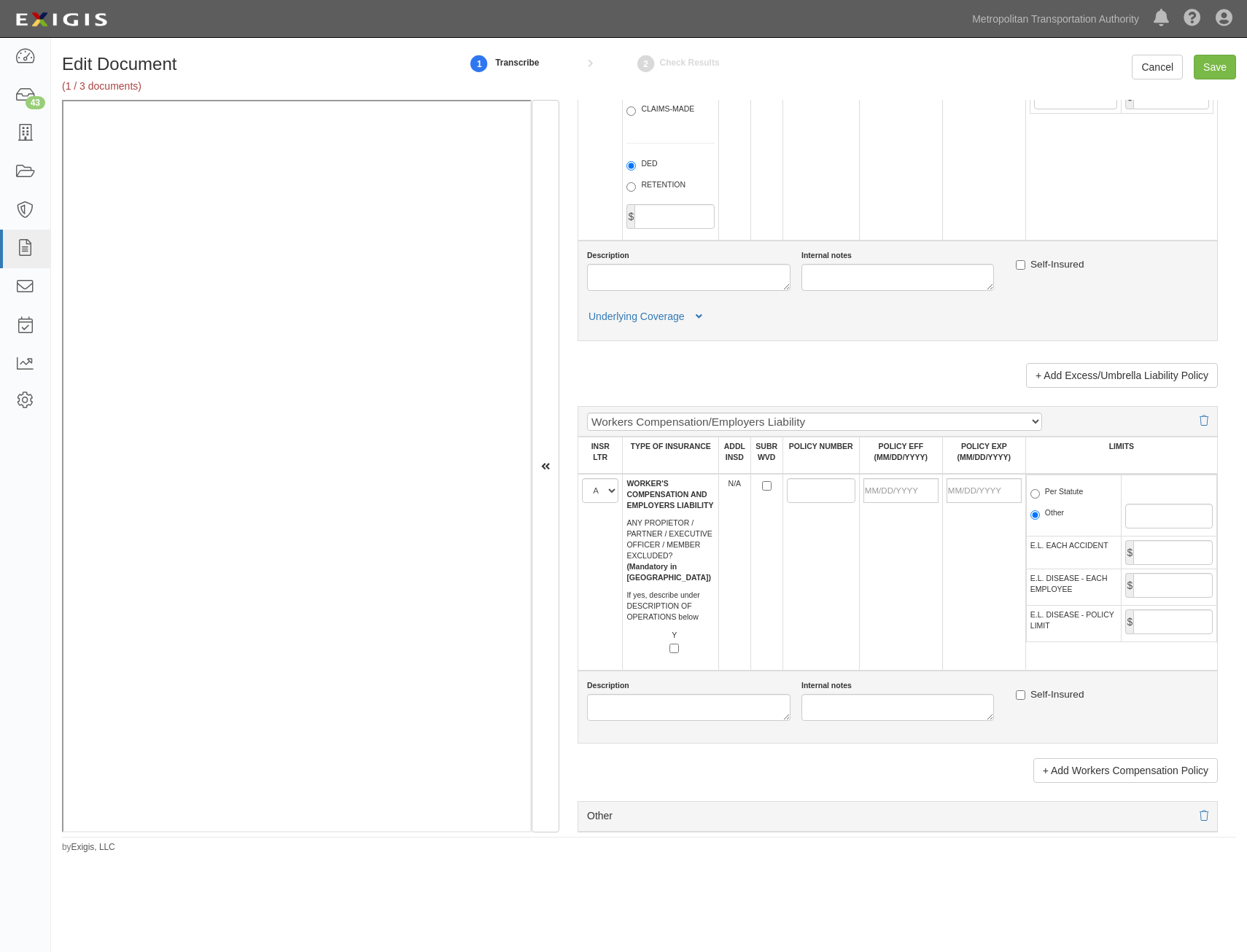
click at [798, 571] on td at bounding box center [821, 572] width 77 height 197
click at [765, 485] on input "SUBR WVD" at bounding box center [766, 486] width 10 height 10
checkbox input "true"
drag, startPoint x: 806, startPoint y: 496, endPoint x: 792, endPoint y: 489, distance: 15.7
click at [804, 495] on input "POLICY NUMBER" at bounding box center [821, 490] width 68 height 25
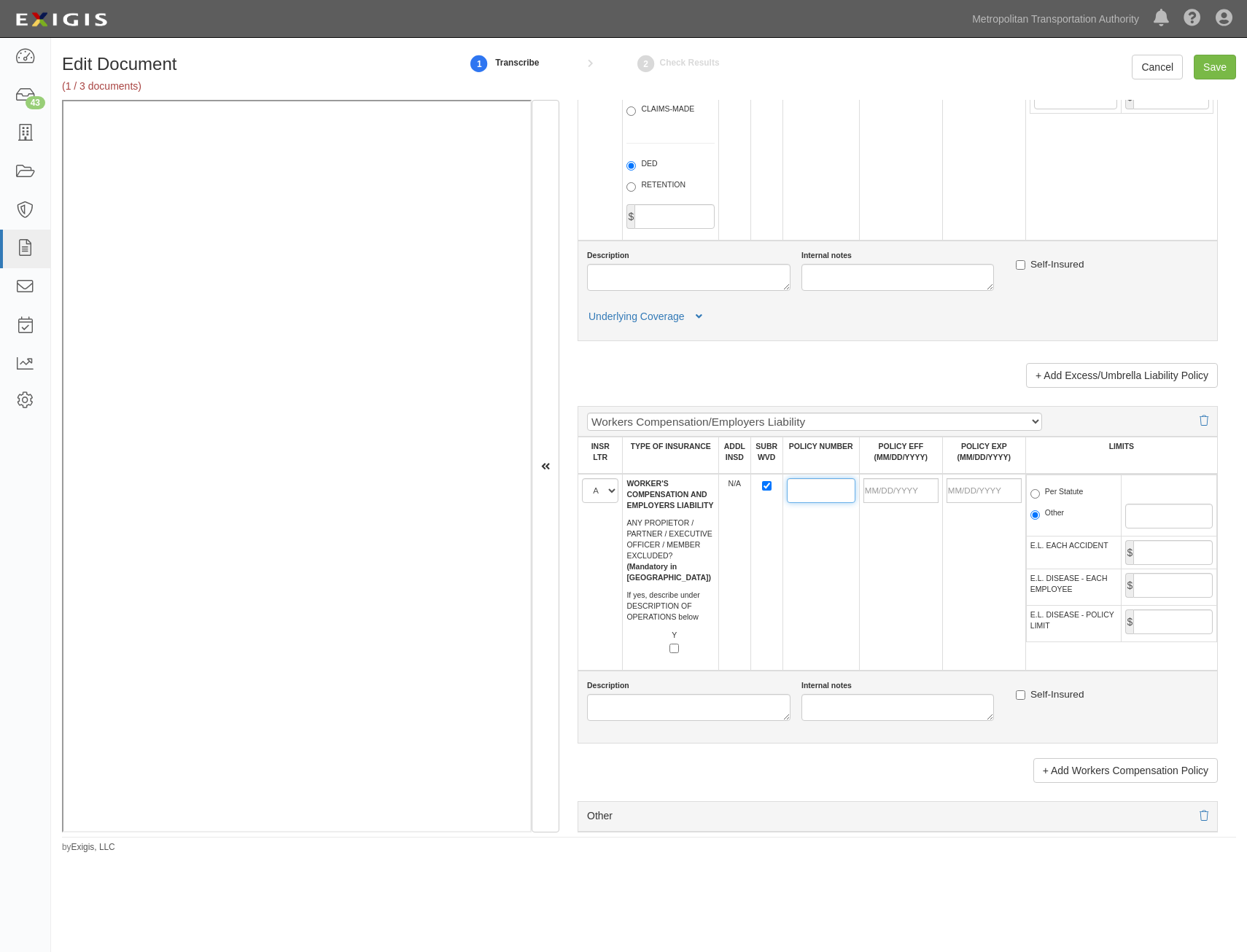
paste input "WMY J110235 06"
type input "WMY J110235 06"
click at [909, 496] on input "POLICY EFF (MM/DD/YYYY)" at bounding box center [901, 490] width 75 height 25
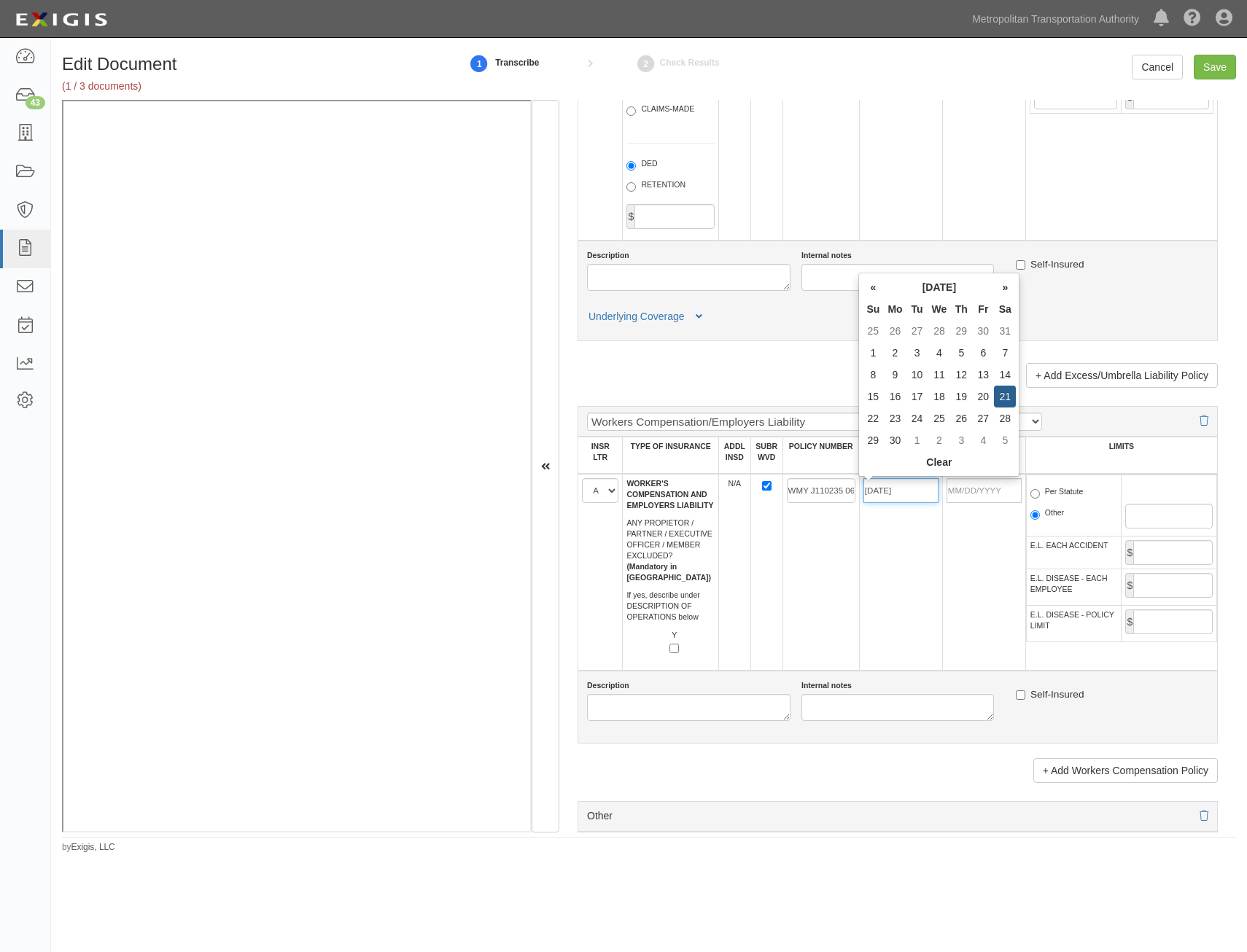
type input "09/21/2024"
click at [974, 573] on td "09/21/2025" at bounding box center [984, 572] width 83 height 197
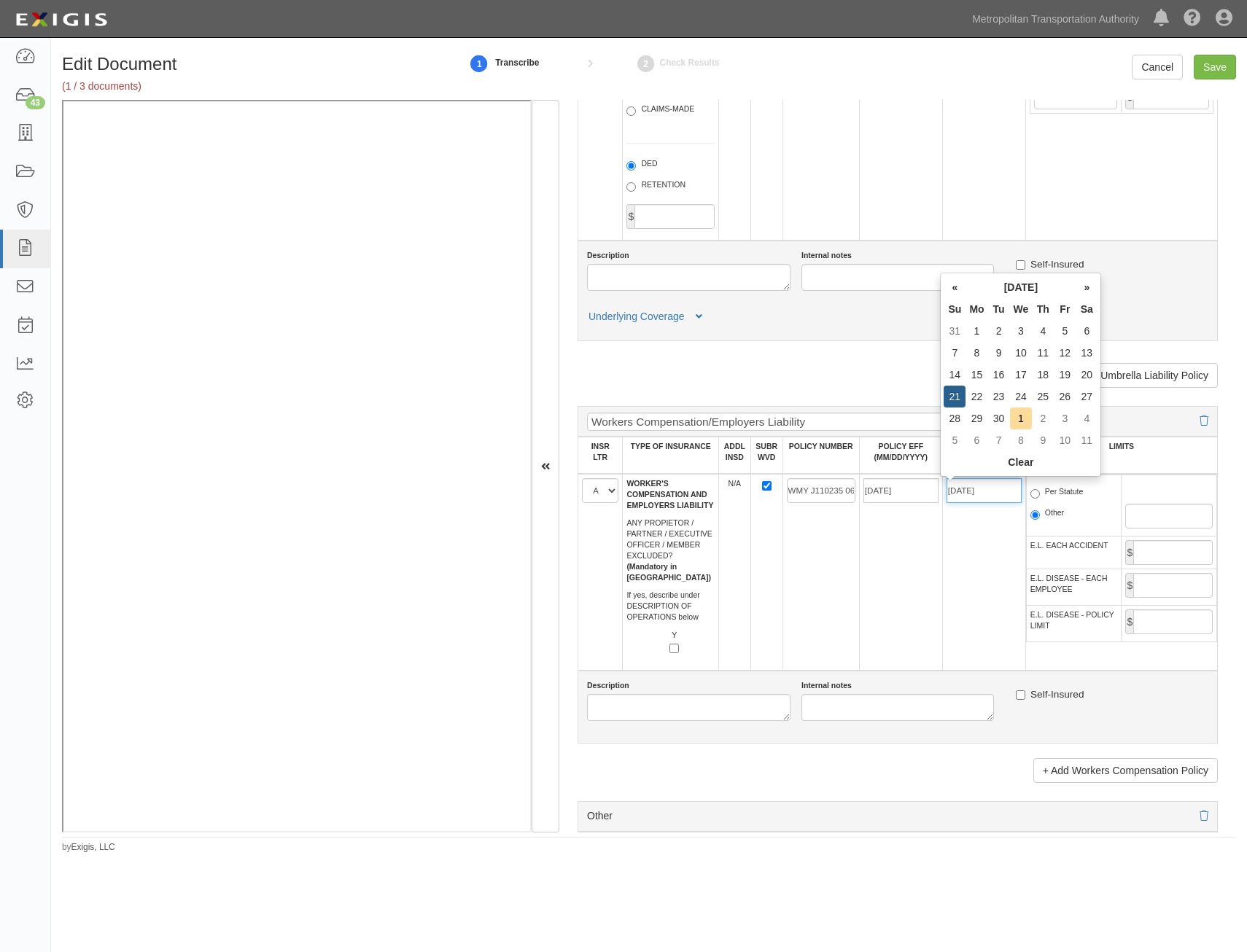
click at [993, 493] on input "09/21/2025" at bounding box center [984, 490] width 75 height 25
type input "[DATE]"
click at [1063, 496] on label "Per Statute" at bounding box center [1057, 494] width 54 height 15
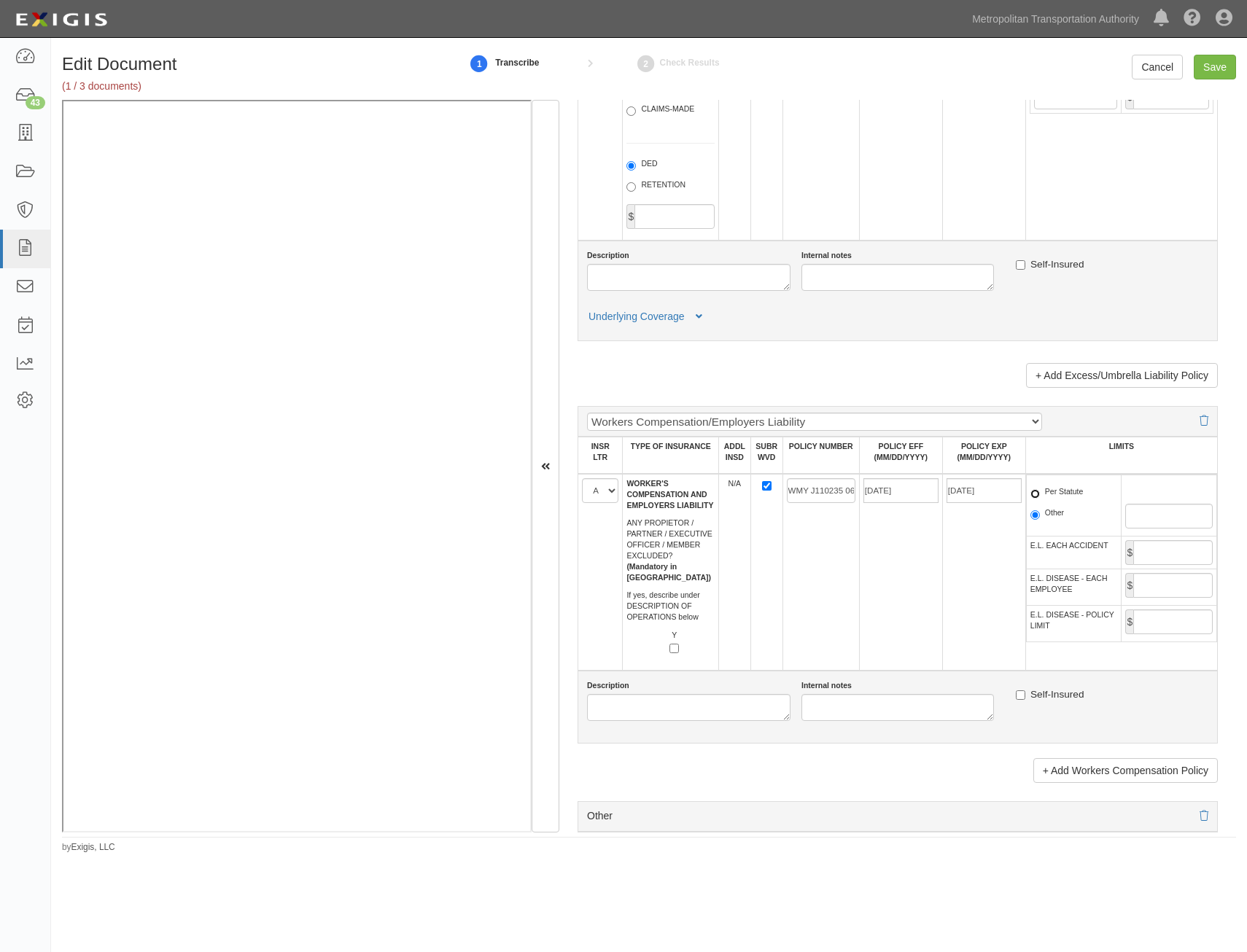
click at [1040, 496] on input "Per Statute" at bounding box center [1035, 494] width 10 height 10
radio input "true"
click at [1154, 558] on input "E.L. EACH ACCIDENT" at bounding box center [1173, 552] width 80 height 25
type input "1,000,000"
drag, startPoint x: 1188, startPoint y: 594, endPoint x: 1181, endPoint y: 615, distance: 22.1
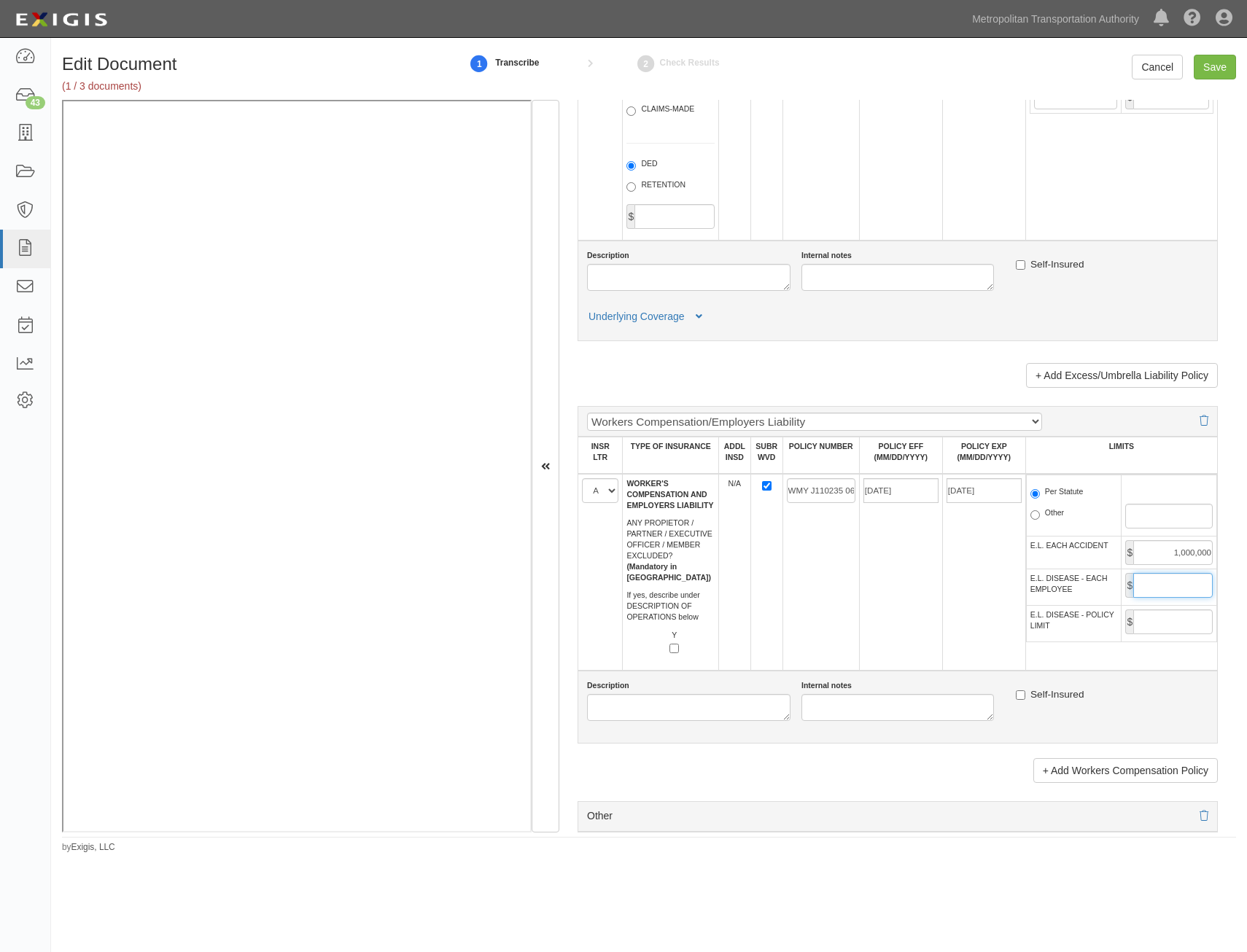
click at [1188, 594] on input "E.L. DISEASE - EACH EMPLOYEE" at bounding box center [1173, 585] width 80 height 25
type input "1,000,000"
click at [1154, 628] on input "E.L. DISEASE - POLICY LIMIT" at bounding box center [1173, 621] width 80 height 25
type input "1,000,000"
click at [818, 599] on td "WMY J110235 06" at bounding box center [821, 572] width 77 height 197
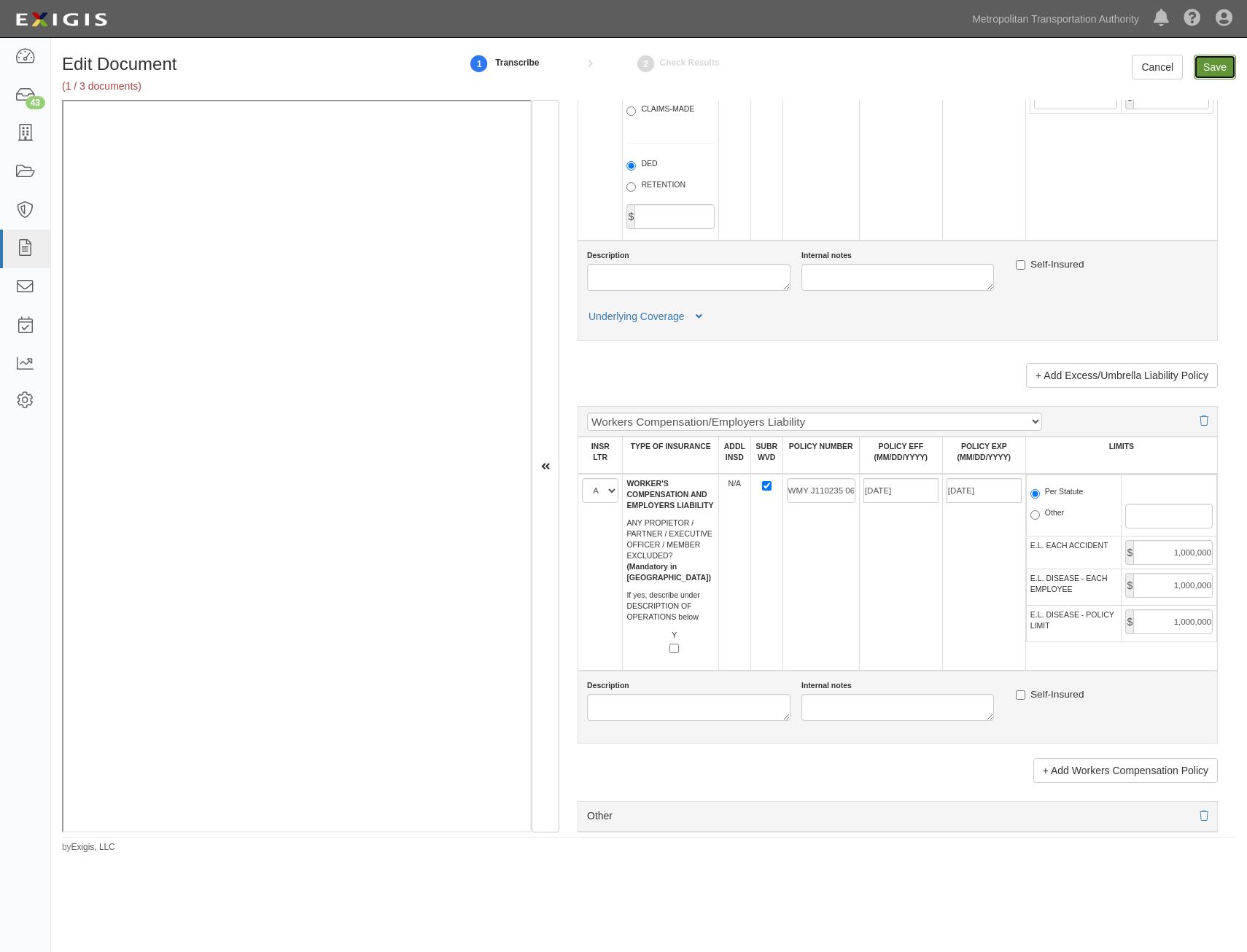
click at [1208, 63] on input "Save" at bounding box center [1215, 67] width 42 height 25
type input "1000000"
type input "2000000"
type input "1000000"
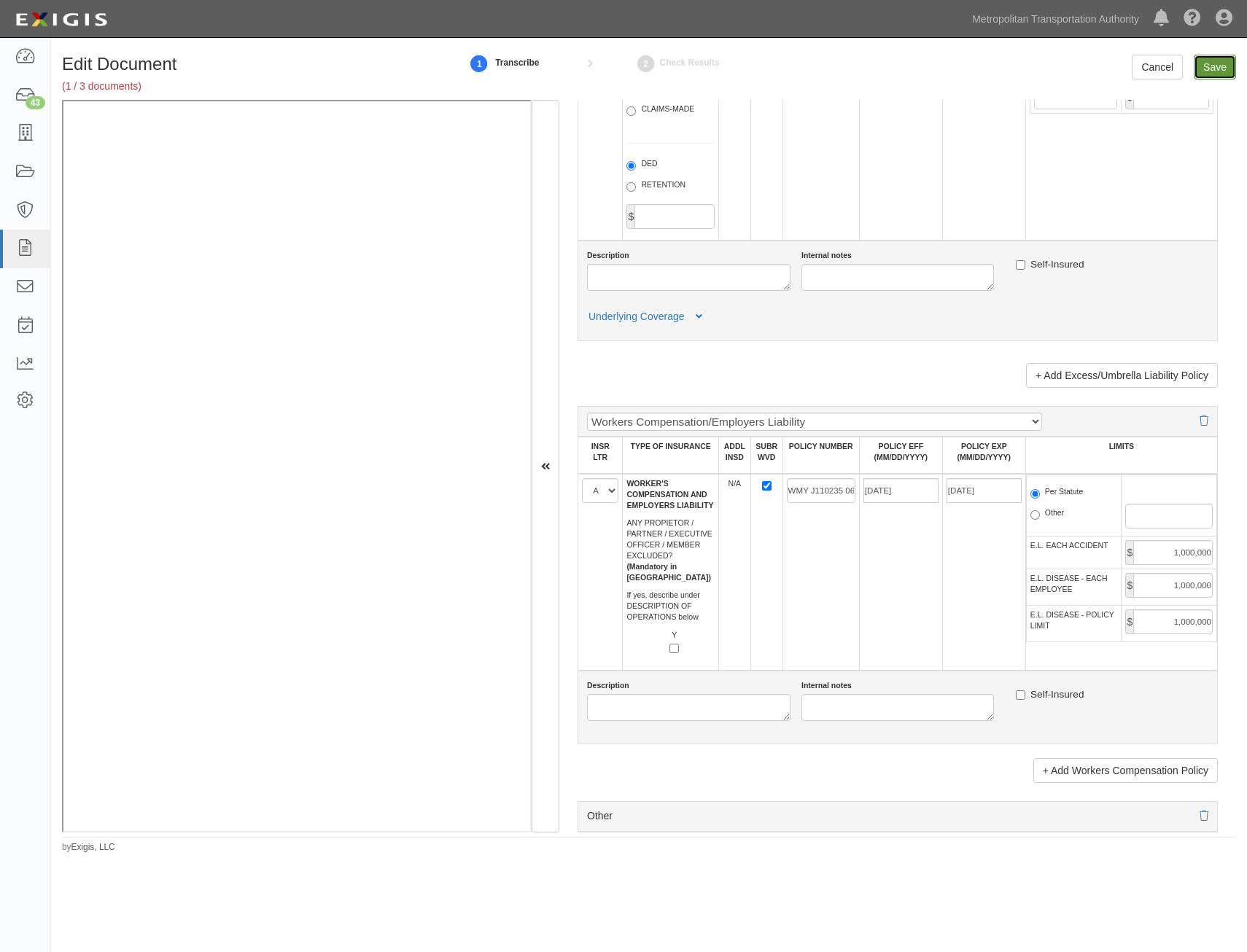
type input "10000000"
type input "1000000"
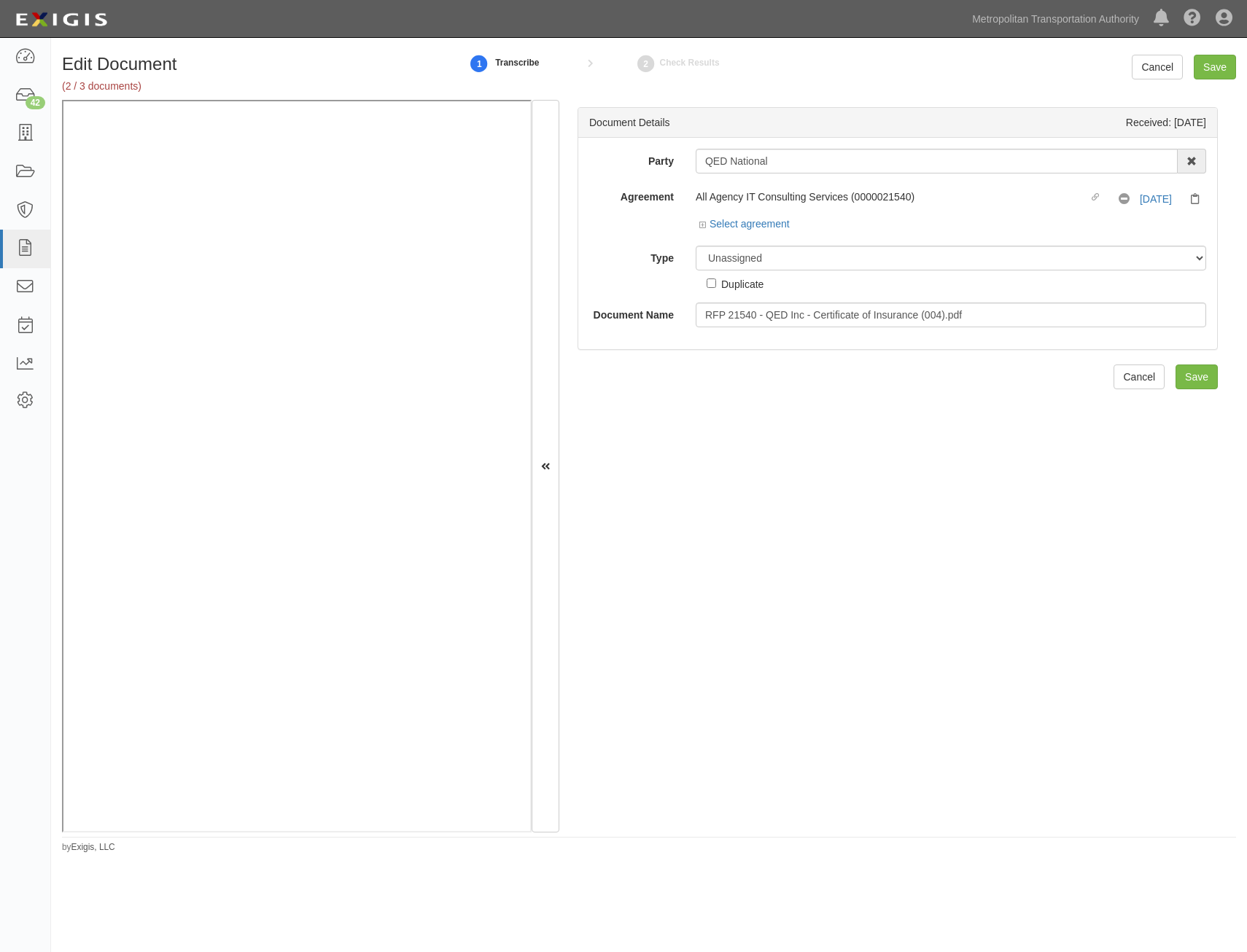
click at [867, 239] on div "Party QED National 15493-1400 Employee Development 21Tech Inc. 22nd Century Tec…" at bounding box center [897, 238] width 617 height 178
click at [874, 264] on select "Unassigned Binder Cancellation Notice Certificate Contract Endorsement Insuranc…" at bounding box center [951, 257] width 510 height 25
select select "JunkDetail"
click at [696, 245] on select "Unassigned Binder Cancellation Notice Certificate Contract Endorsement Insuranc…" at bounding box center [951, 257] width 510 height 25
click at [739, 287] on div "Duplicate" at bounding box center [742, 284] width 42 height 16
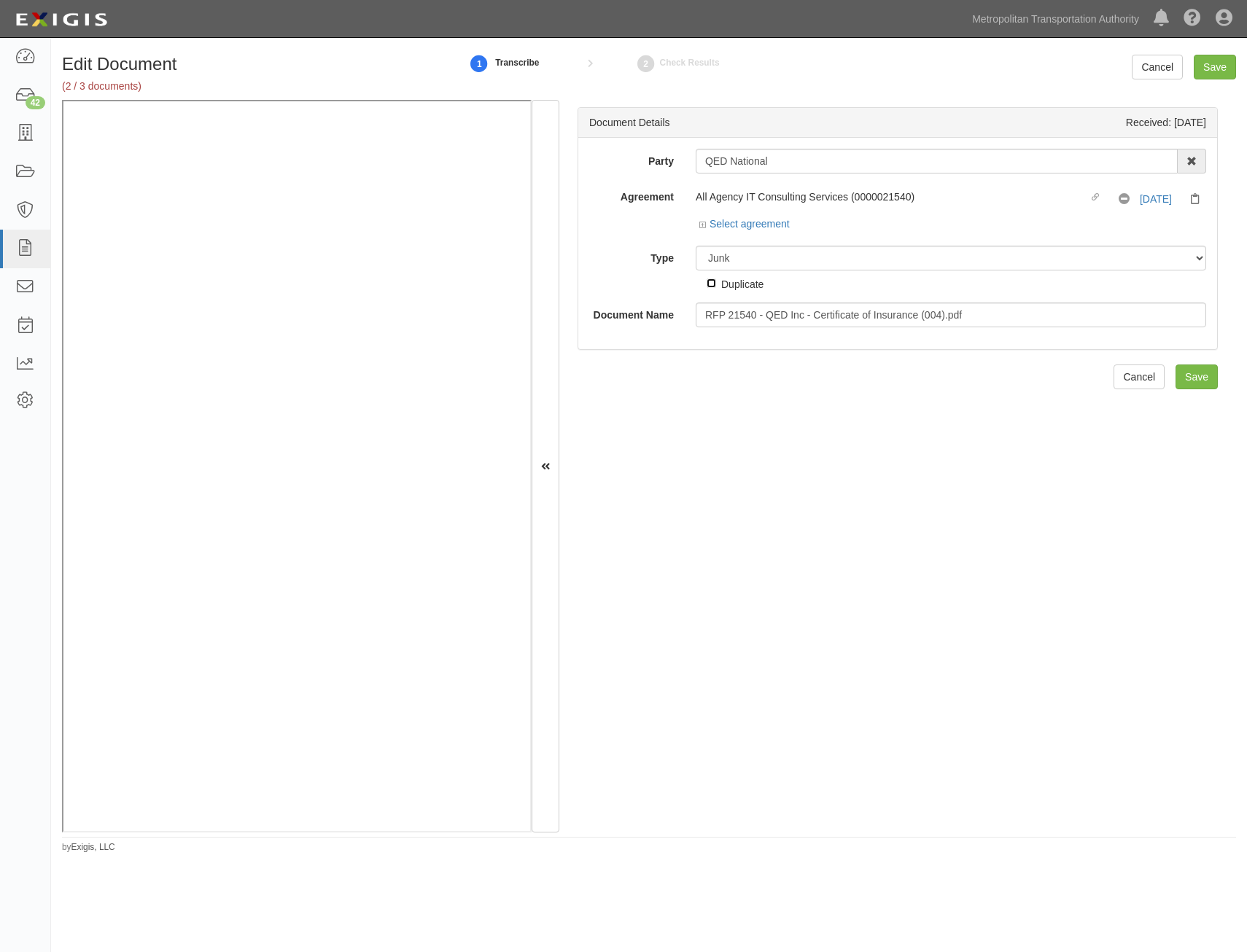
click at [717, 287] on input "Duplicate" at bounding box center [711, 283] width 10 height 10
checkbox input "true"
click at [1200, 379] on input "Save" at bounding box center [1196, 376] width 42 height 25
click at [896, 256] on select "Unassigned Binder Cancellation Notice Certificate Contract Endorsement Insuranc…" at bounding box center [951, 257] width 510 height 25
select select "RequirementDetail"
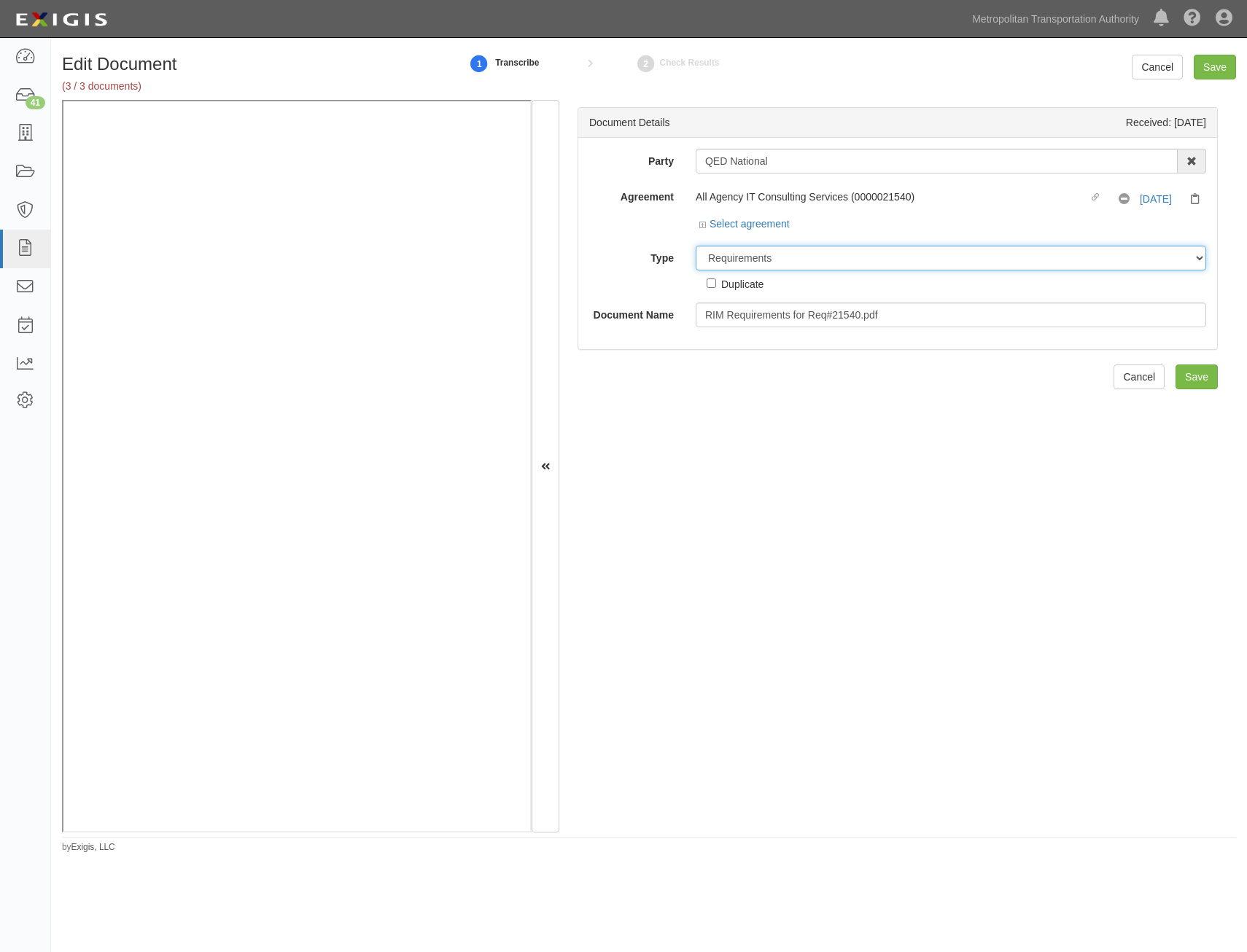
click at [696, 245] on select "Unassigned Binder Cancellation Notice Certificate Contract Endorsement Insuranc…" at bounding box center [951, 257] width 510 height 25
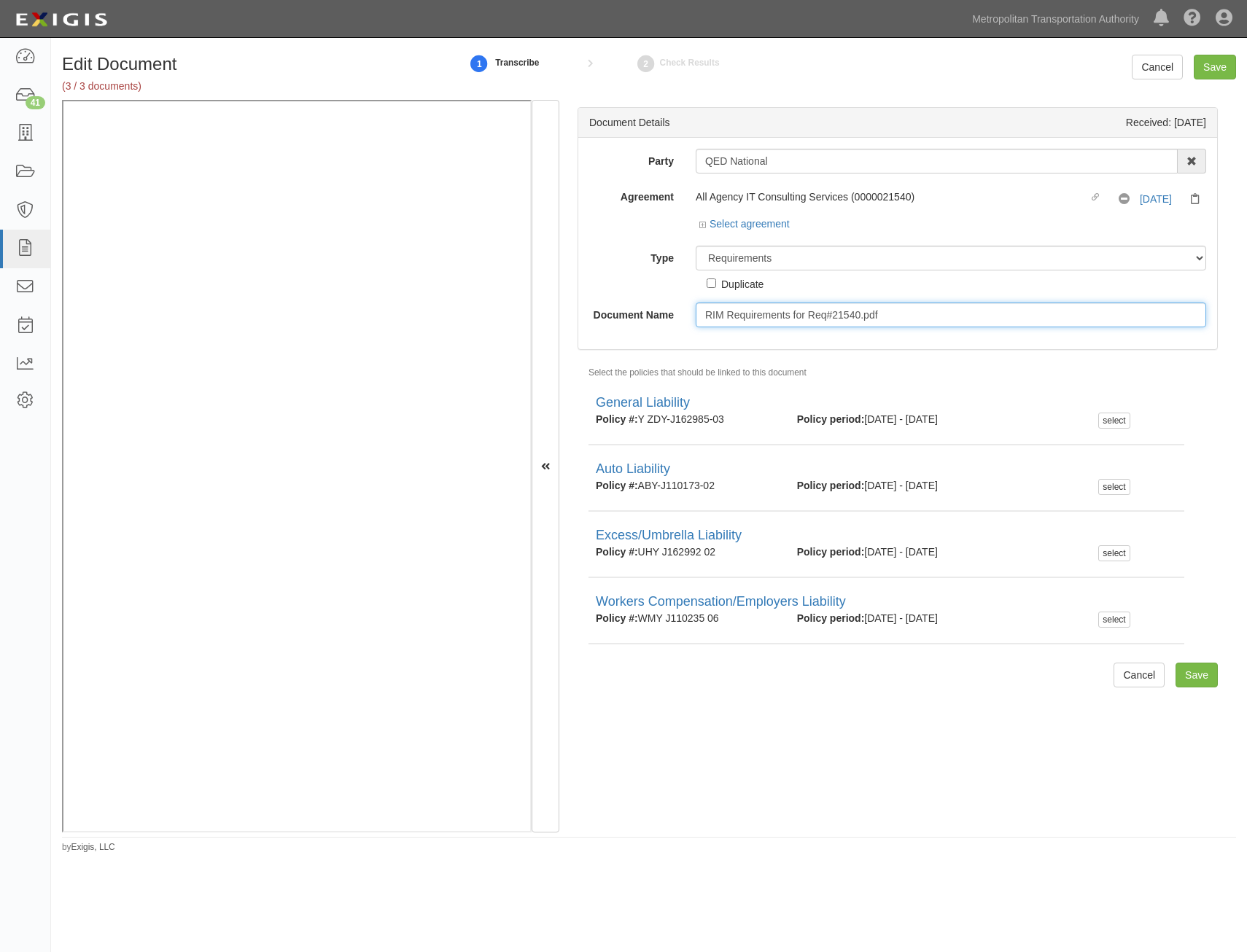
click at [905, 310] on input "RIM Requirements for Req#21540.pdf" at bounding box center [951, 315] width 510 height 25
type input "Insurance Requirements"
click at [1191, 679] on input "Save" at bounding box center [1196, 675] width 42 height 25
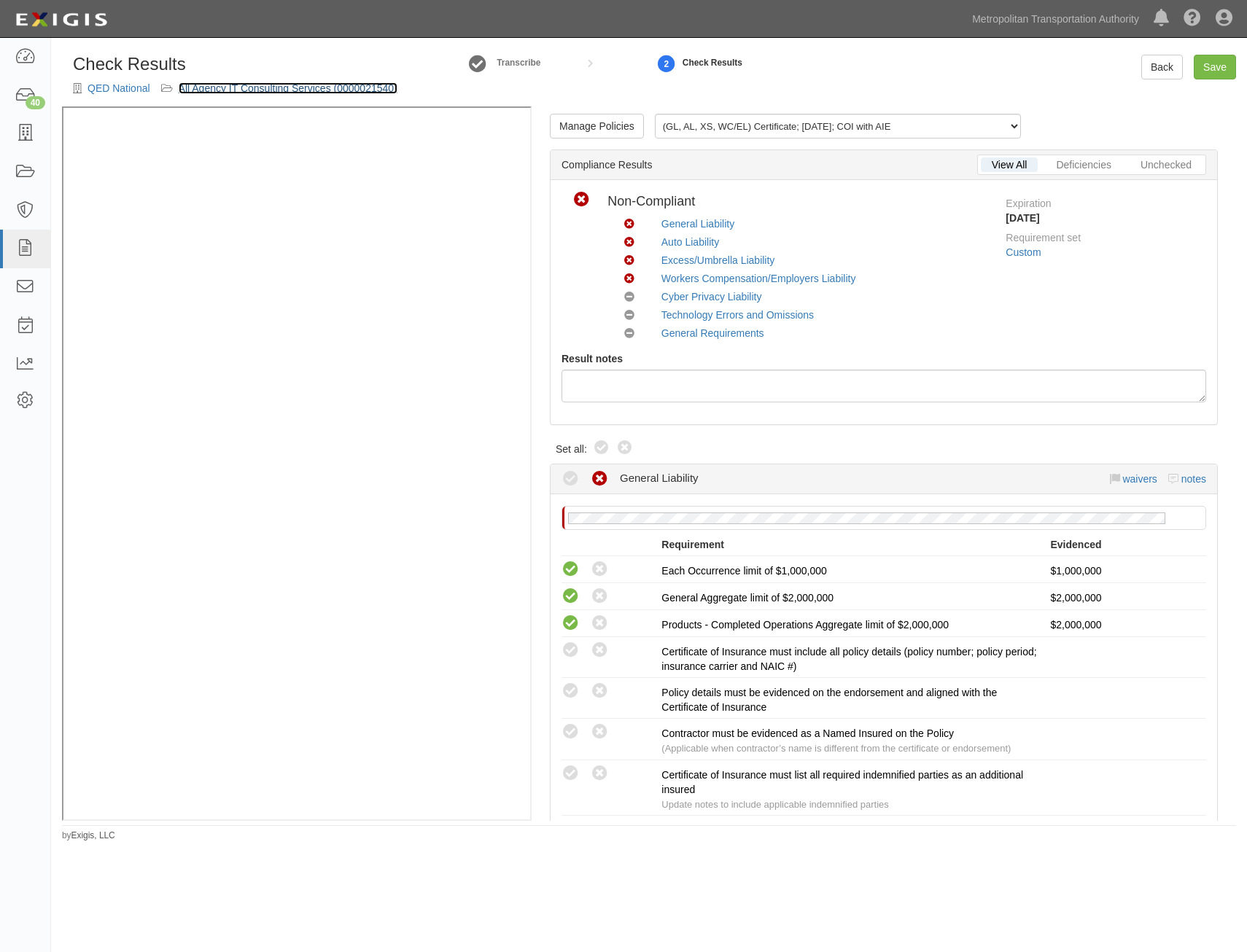
click at [359, 91] on link "All Agency IT Consulting Services (0000021540)" at bounding box center [288, 89] width 219 height 12
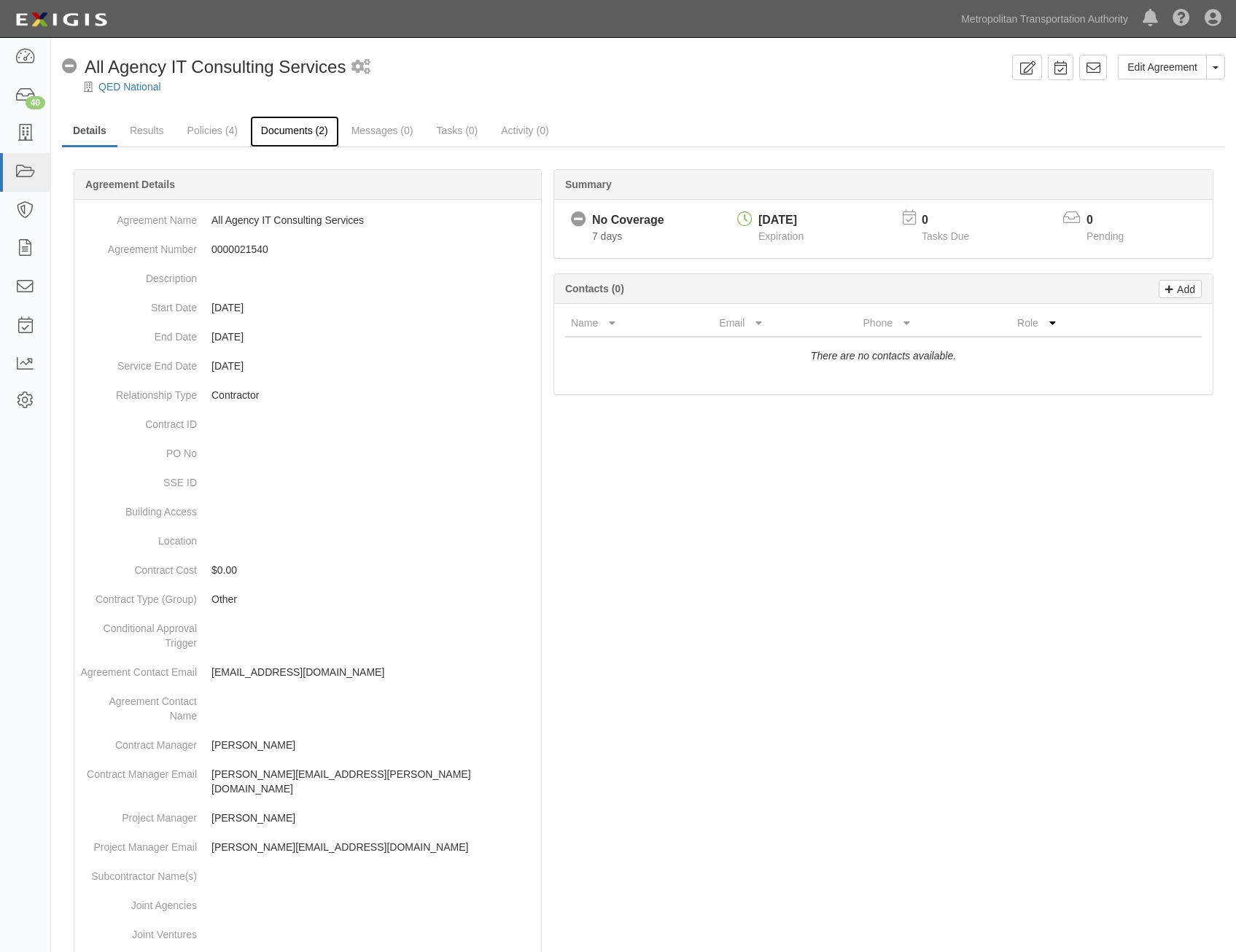
click at [313, 147] on link "Documents (2)" at bounding box center [295, 132] width 89 height 31
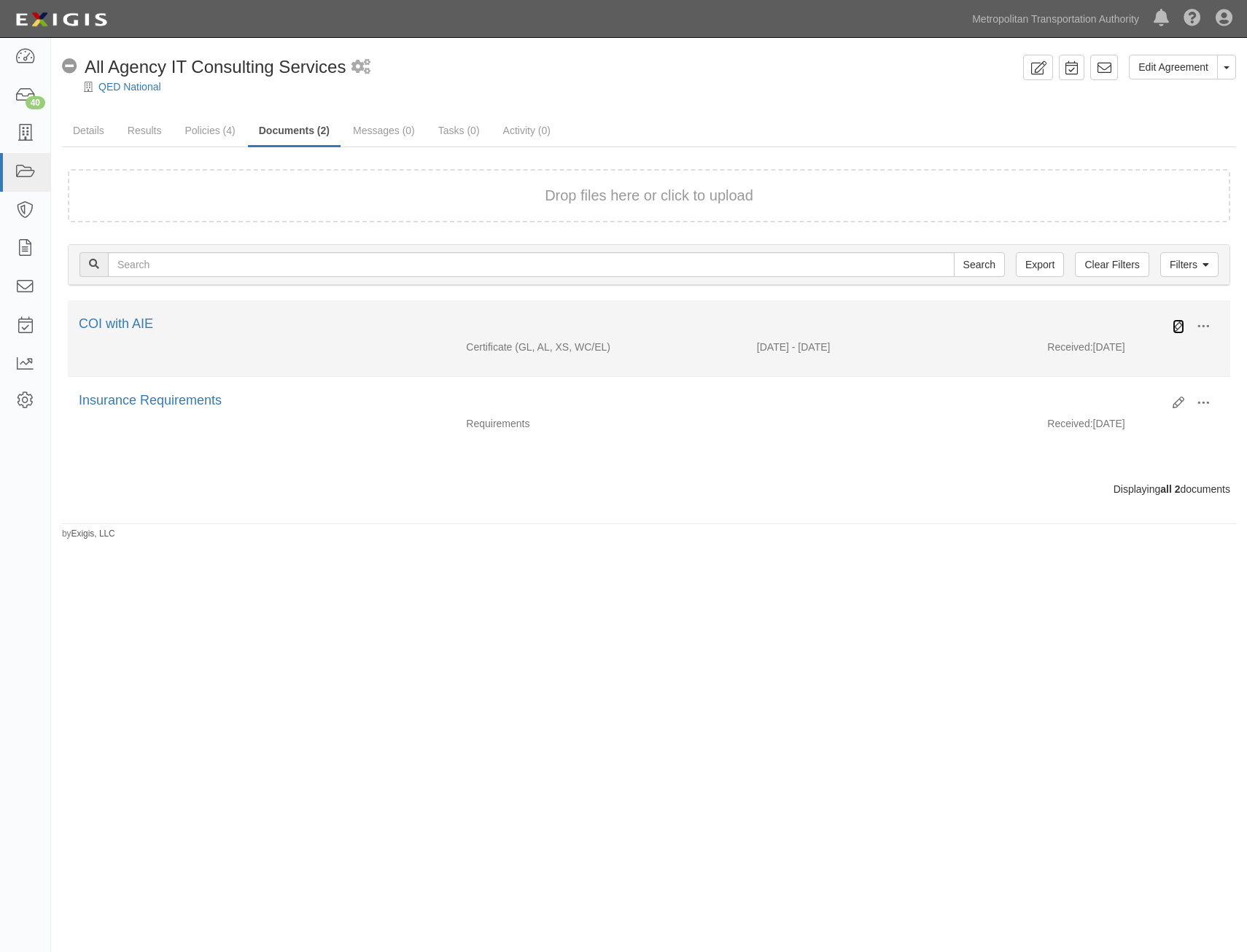
click at [1179, 329] on icon at bounding box center [1179, 327] width 12 height 12
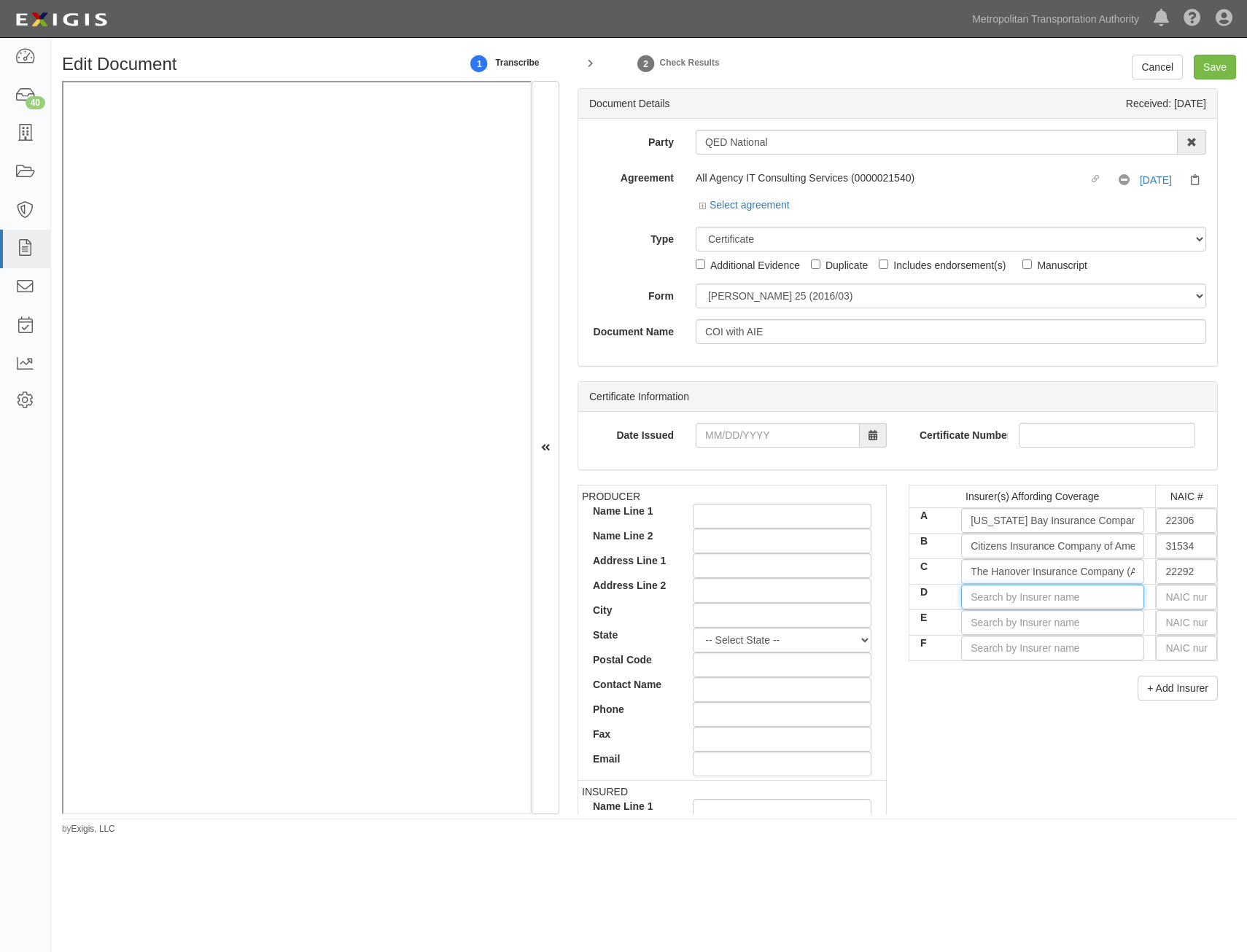
click at [1040, 604] on input "D" at bounding box center [1053, 596] width 183 height 25
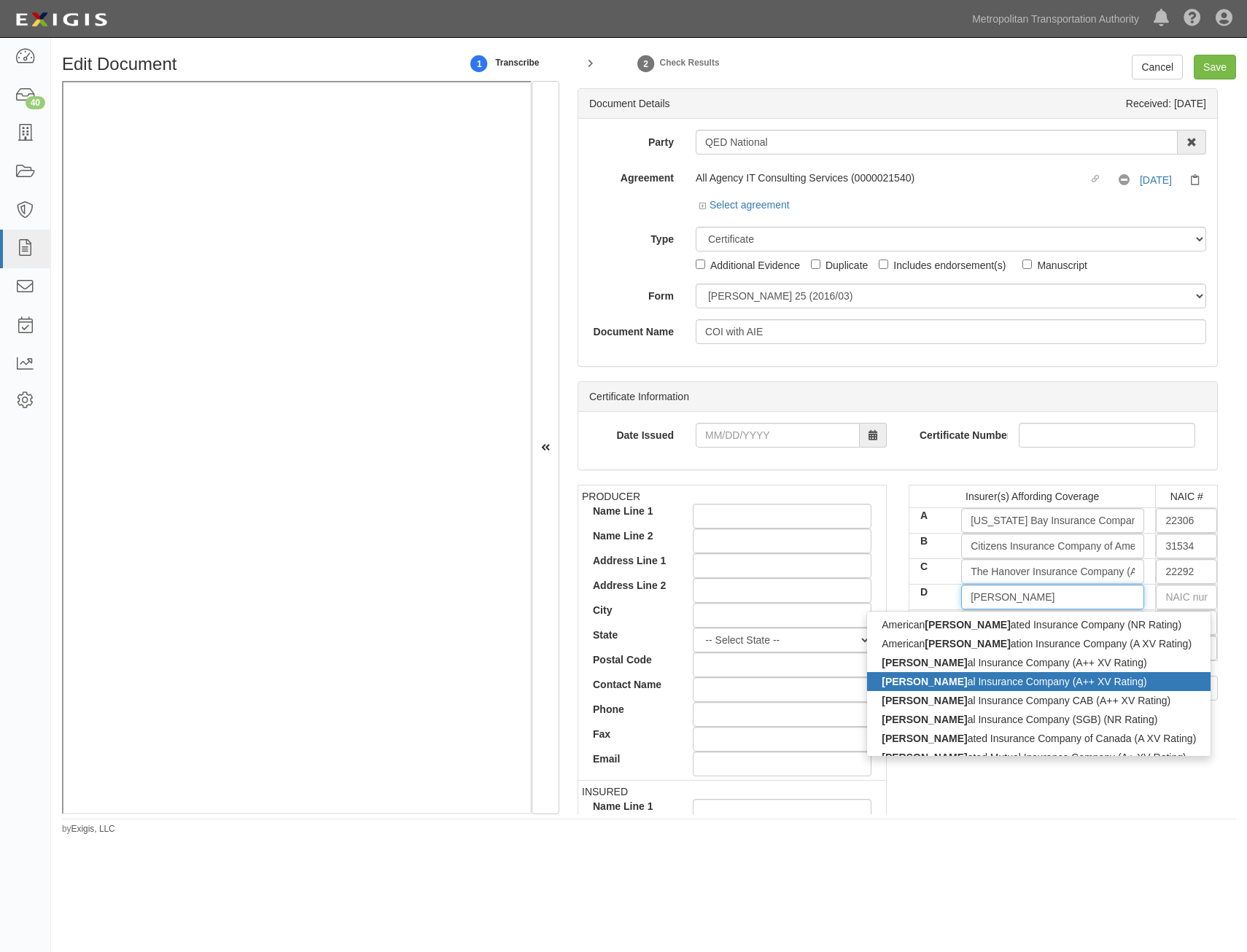
click at [1077, 686] on div "Feder al Insurance Company (A++ XV Rating)" at bounding box center [1039, 681] width 344 height 19
type input "Federal Insurance Company (A++ XV Rating)"
type input "20281"
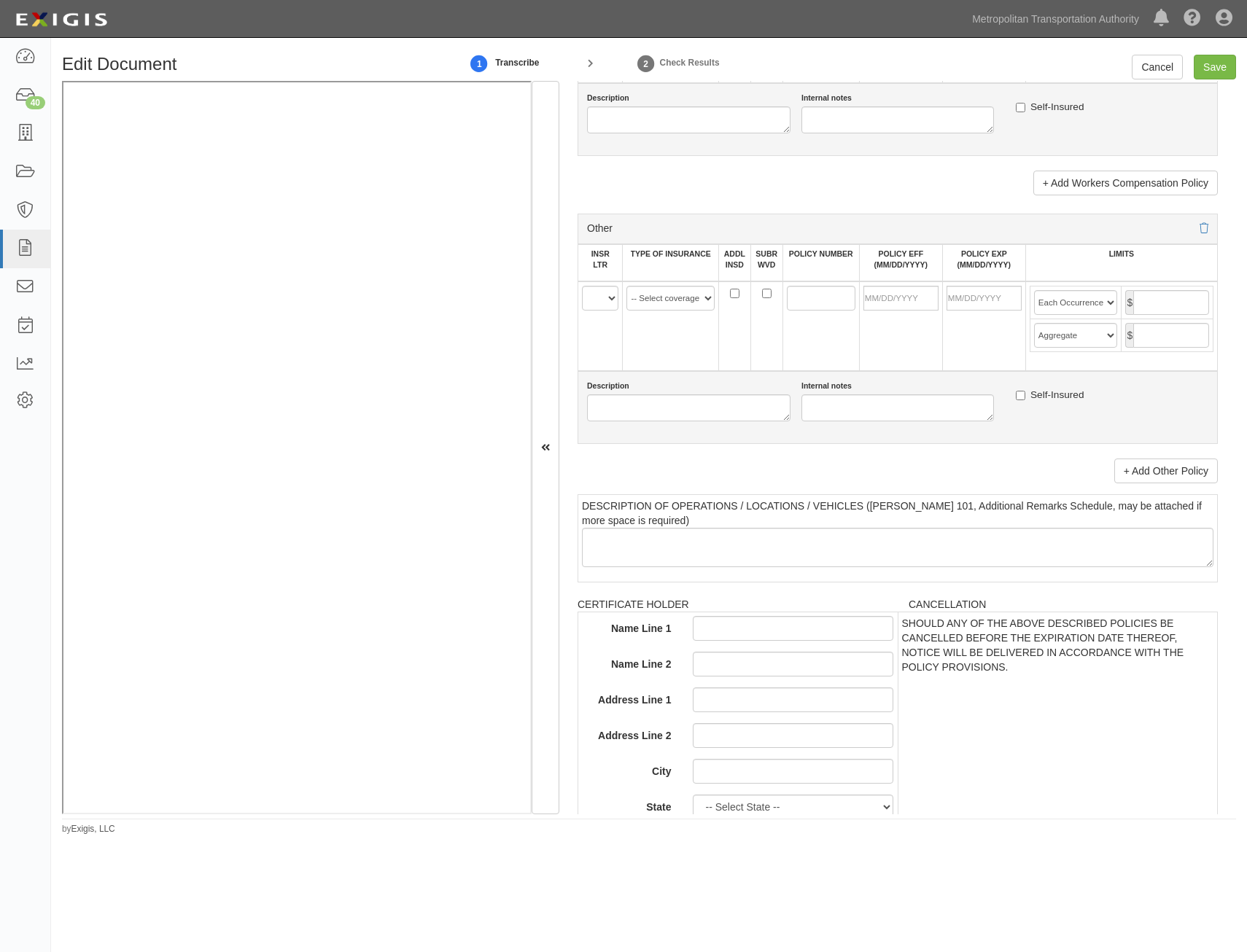
scroll to position [2552, 0]
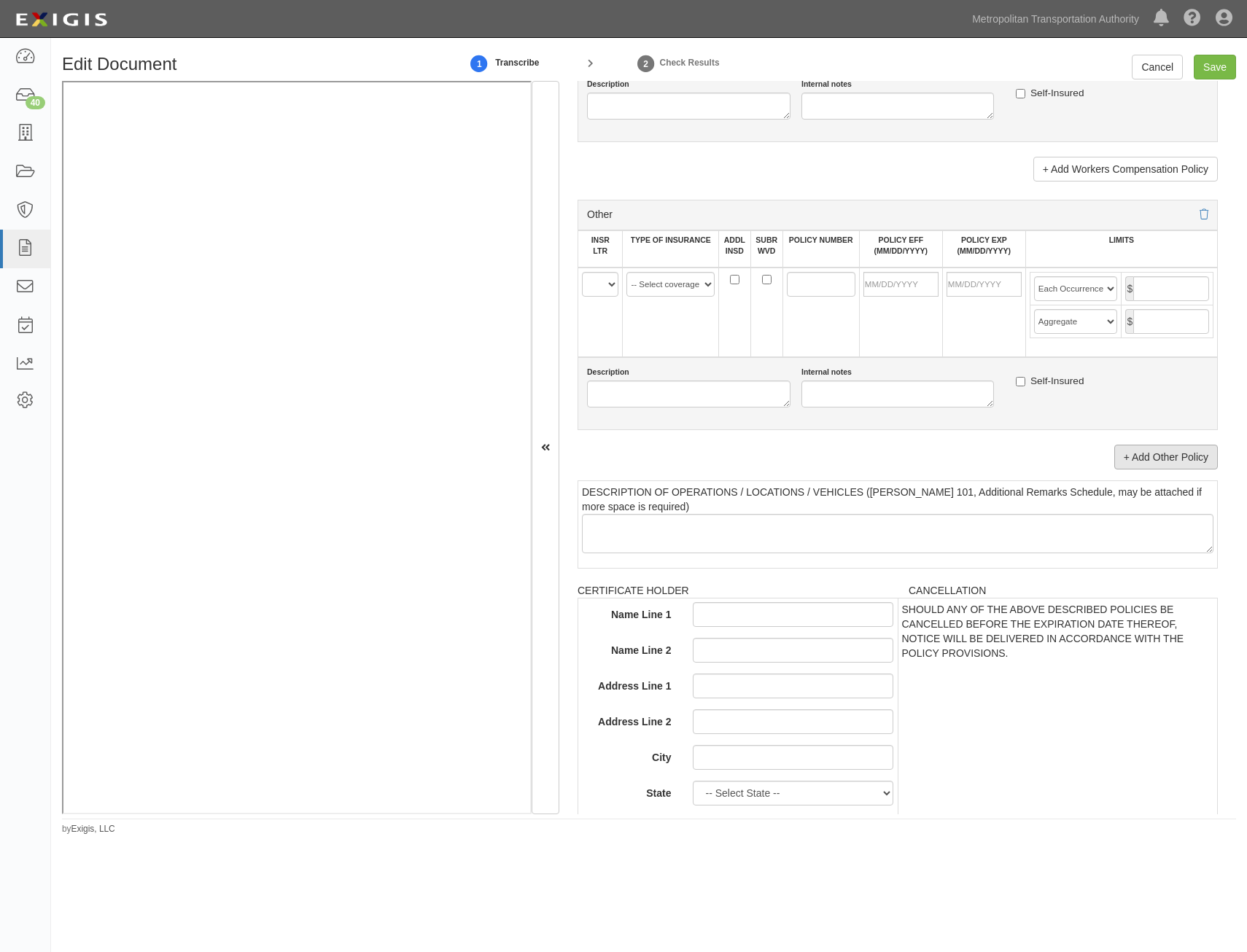
type input "Federal Insurance Company (A++ XV Rating)"
click at [1123, 463] on link "+ Add Other Policy" at bounding box center [1166, 457] width 103 height 25
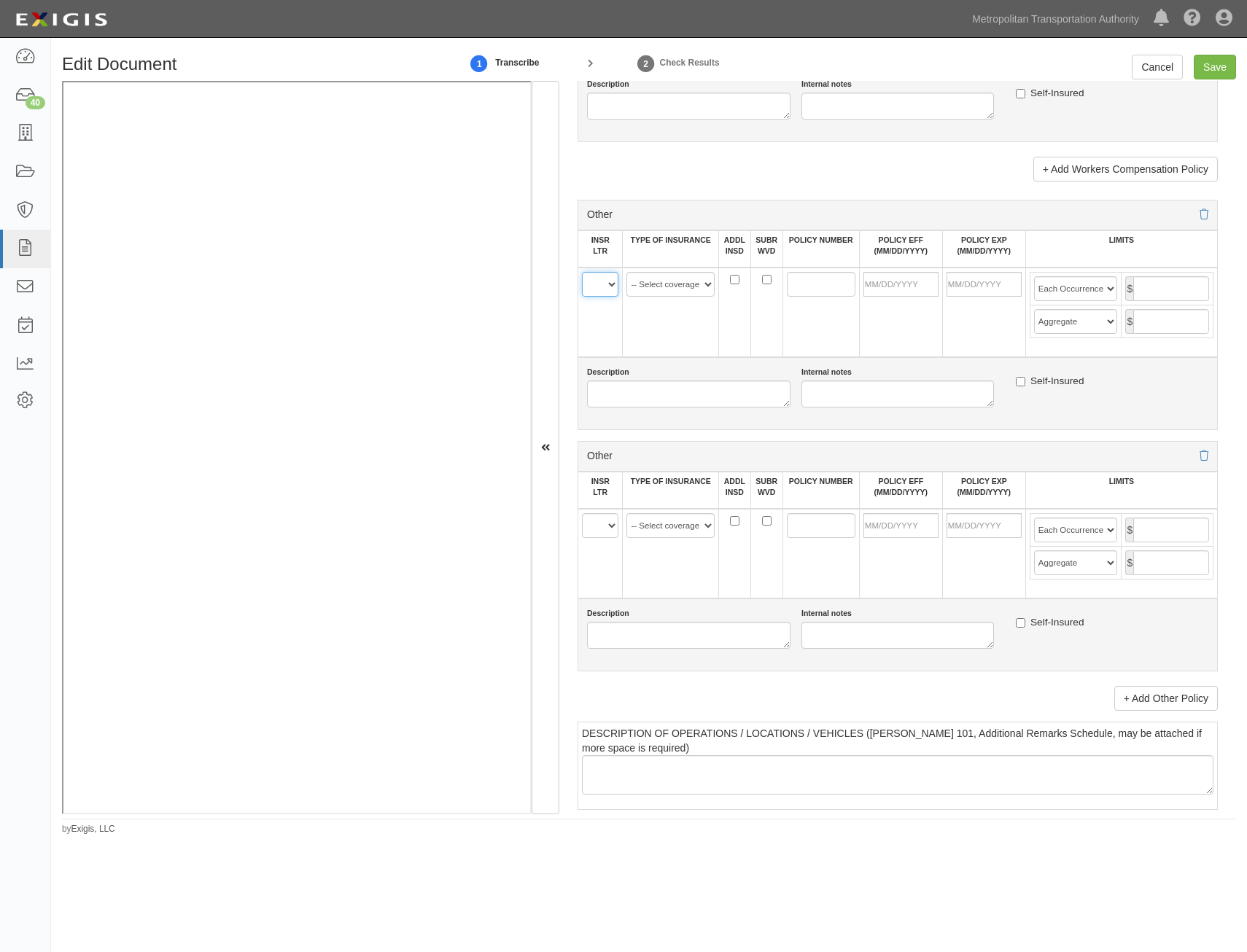
click at [604, 292] on select "A B C D E F" at bounding box center [600, 284] width 36 height 25
select select "D"
click at [582, 272] on select "A B C D E F" at bounding box center [600, 284] width 36 height 25
click at [606, 513] on select "A B C D E F" at bounding box center [600, 525] width 36 height 25
select select "C"
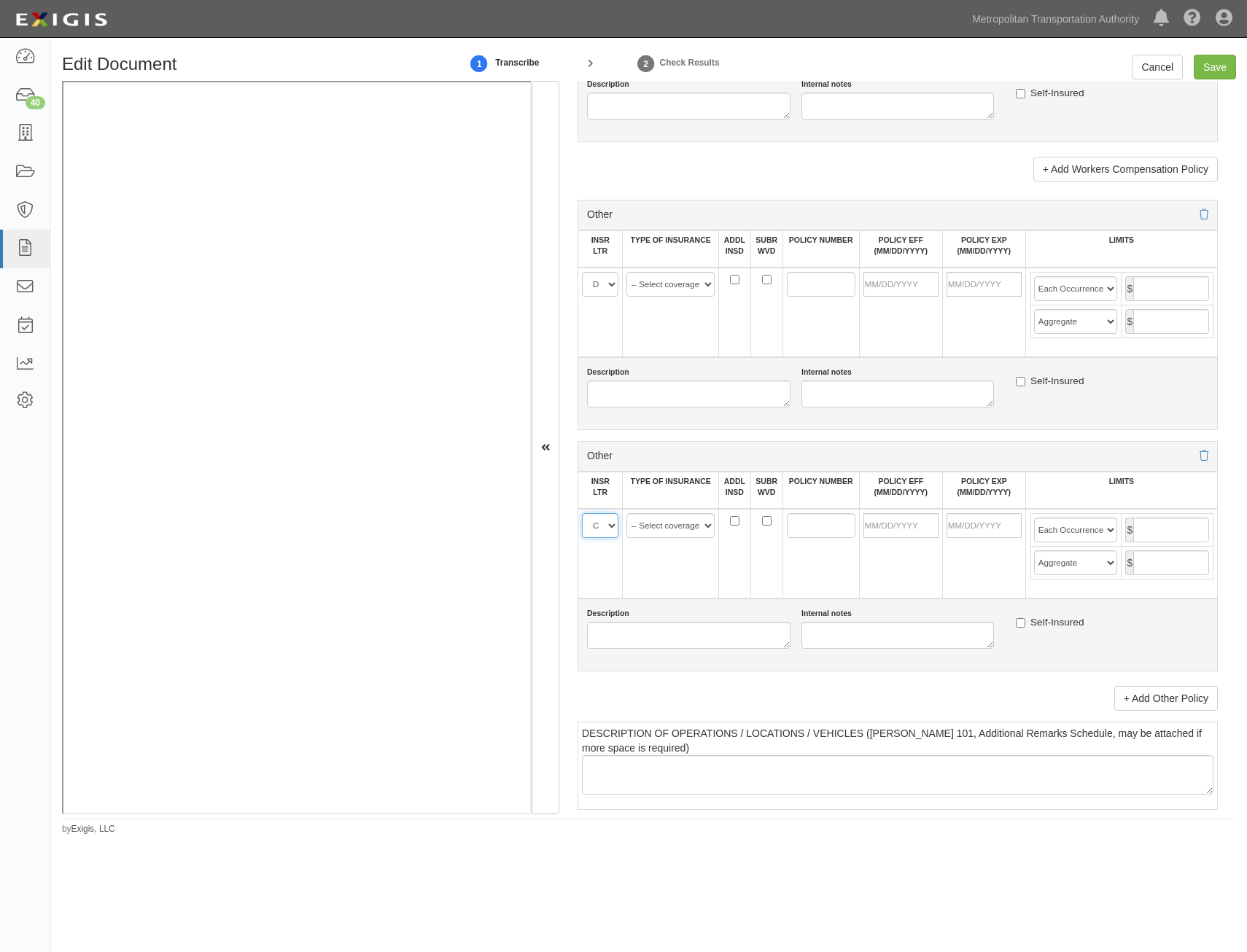
click at [582, 513] on select "A B C D E F" at bounding box center [600, 525] width 36 height 25
click at [680, 283] on select "-- Select coverage line -- Asbestos Abatement Auto Physical Damage Aviation Lia…" at bounding box center [670, 284] width 89 height 25
select select "91"
click at [626, 272] on select "-- Select coverage line -- Asbestos Abatement Auto Physical Damage Aviation Lia…" at bounding box center [670, 284] width 89 height 25
click at [680, 522] on select "-- Select coverage line -- Asbestos Abatement Auto Physical Damage Aviation Lia…" at bounding box center [670, 525] width 89 height 25
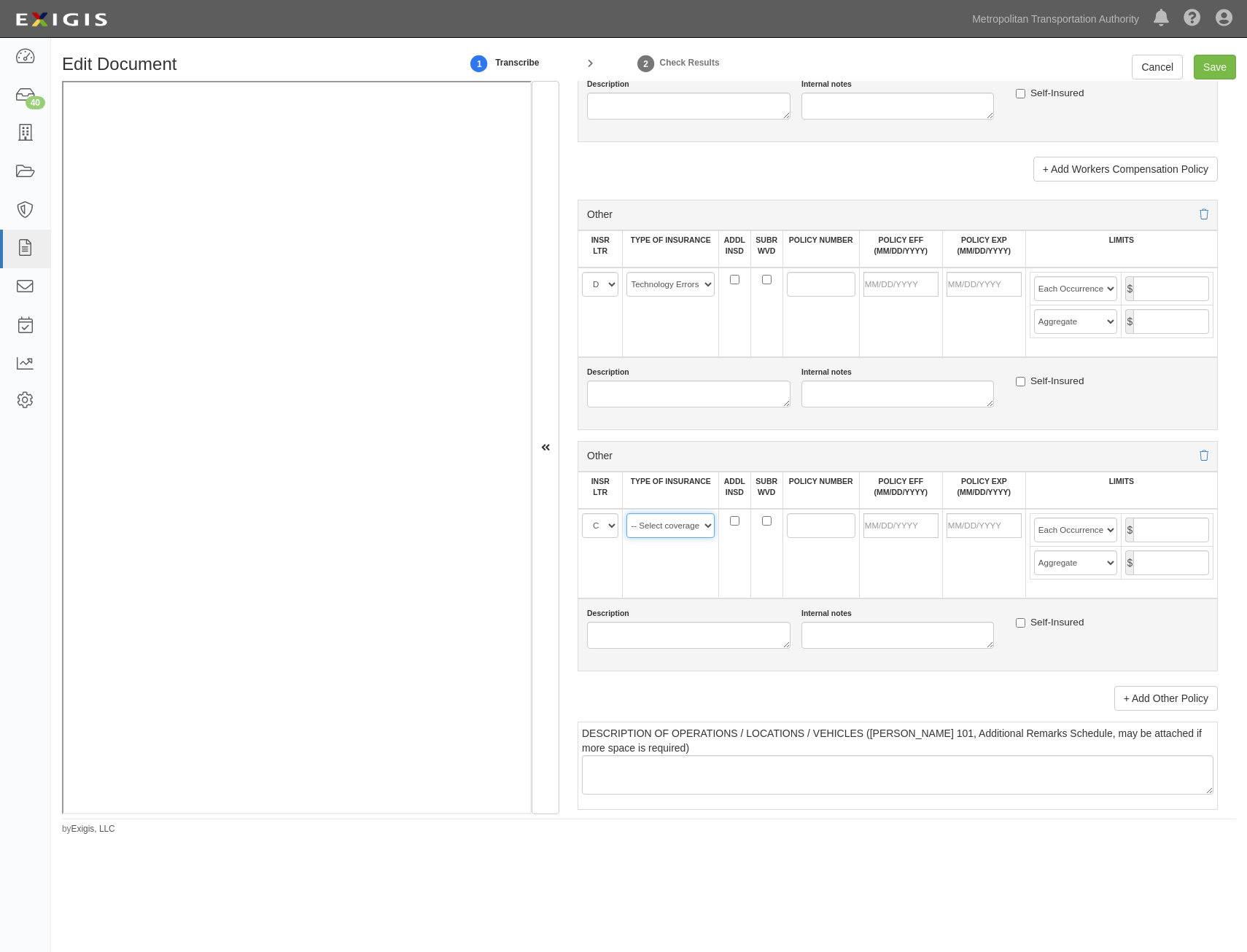
select select "152"
click at [626, 513] on select "-- Select coverage line -- Asbestos Abatement Auto Physical Damage Aviation Lia…" at bounding box center [670, 525] width 89 height 25
click at [808, 288] on input "POLICY NUMBER" at bounding box center [821, 284] width 68 height 25
paste input "LHY H805401 03"
type input "LHY H805401 03"
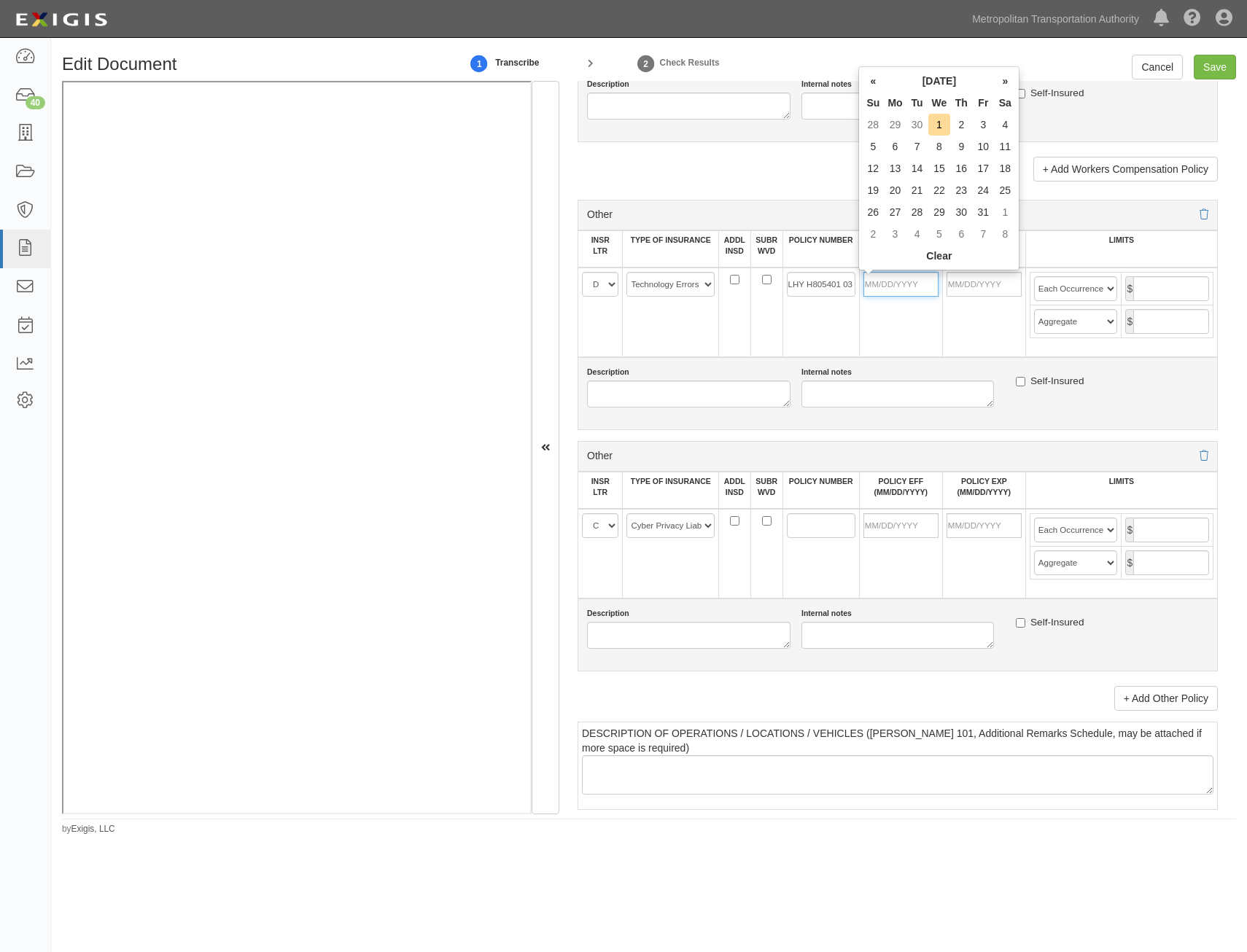
click at [905, 289] on input "POLICY EFF (MM/DD/YYYY)" at bounding box center [901, 284] width 75 height 25
type input "09/21/2024"
click at [976, 284] on input "09/21/2025" at bounding box center [984, 284] width 75 height 25
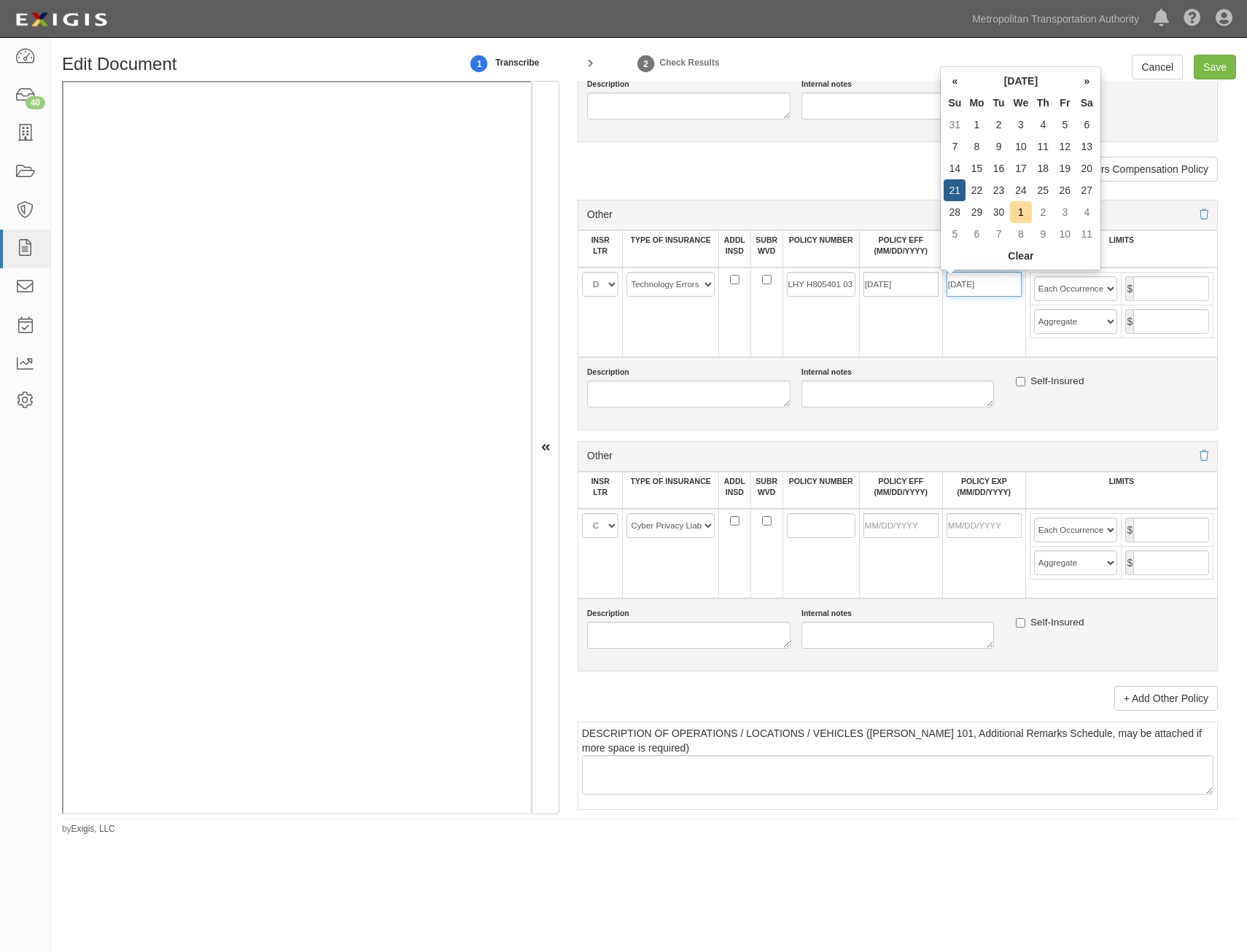
click at [985, 287] on input "09/21/2025" at bounding box center [984, 284] width 75 height 25
type input "12/31/2025"
click at [1164, 288] on input "text" at bounding box center [1171, 288] width 76 height 25
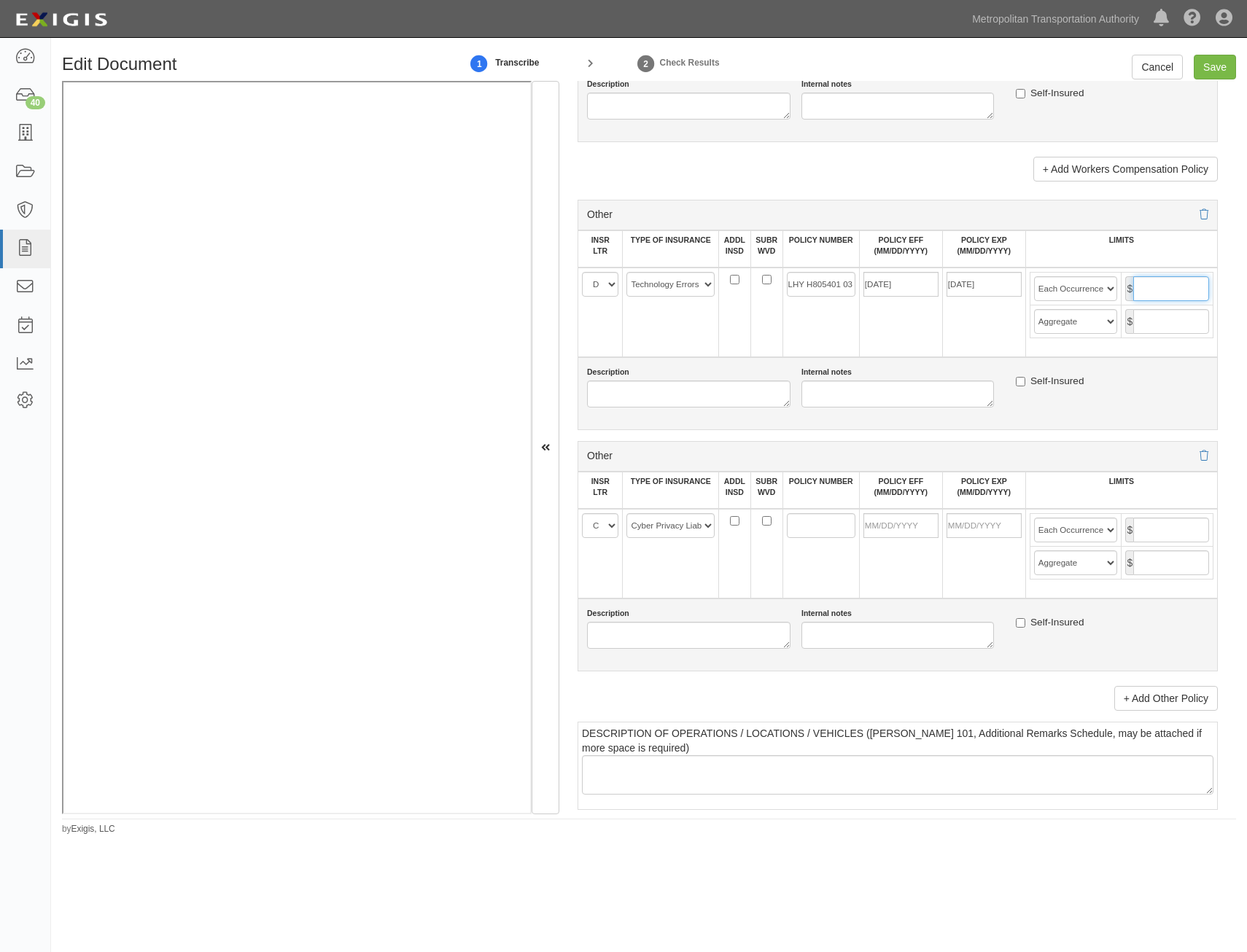
type input "5,000,000"
click at [1164, 319] on input "text" at bounding box center [1171, 321] width 76 height 25
type input "5,000,000"
click at [952, 344] on td "12/31/2025" at bounding box center [984, 312] width 83 height 90
click at [815, 519] on input "POLICY NUMBER" at bounding box center [821, 525] width 68 height 25
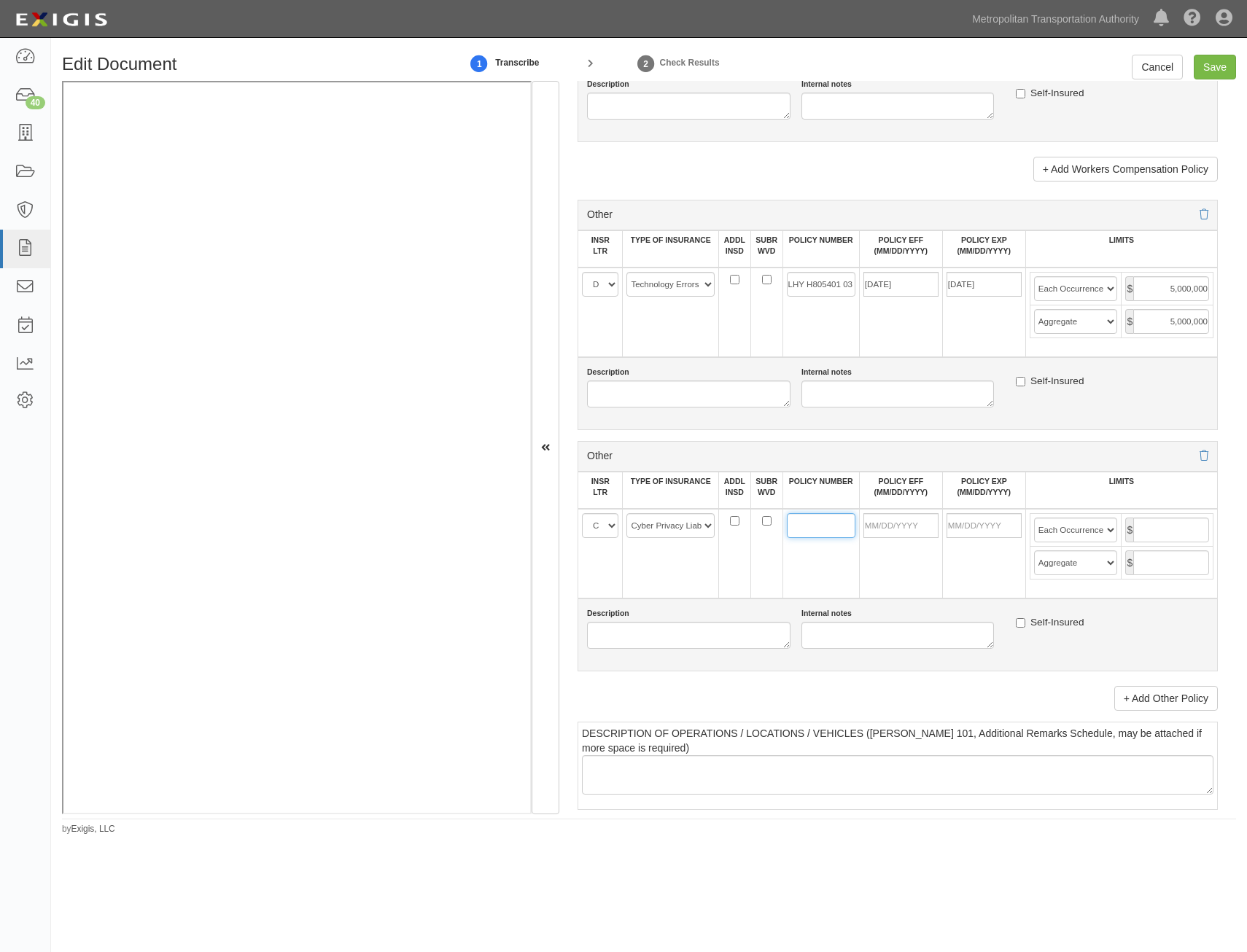
paste input "C-4LPH-121357"
type input "C-4LPH-121357"
click at [891, 535] on input "POLICY EFF (MM/DD/YYYY)" at bounding box center [901, 525] width 75 height 25
type input "09/21/2024"
click at [993, 527] on input "09/21/2025" at bounding box center [984, 525] width 75 height 25
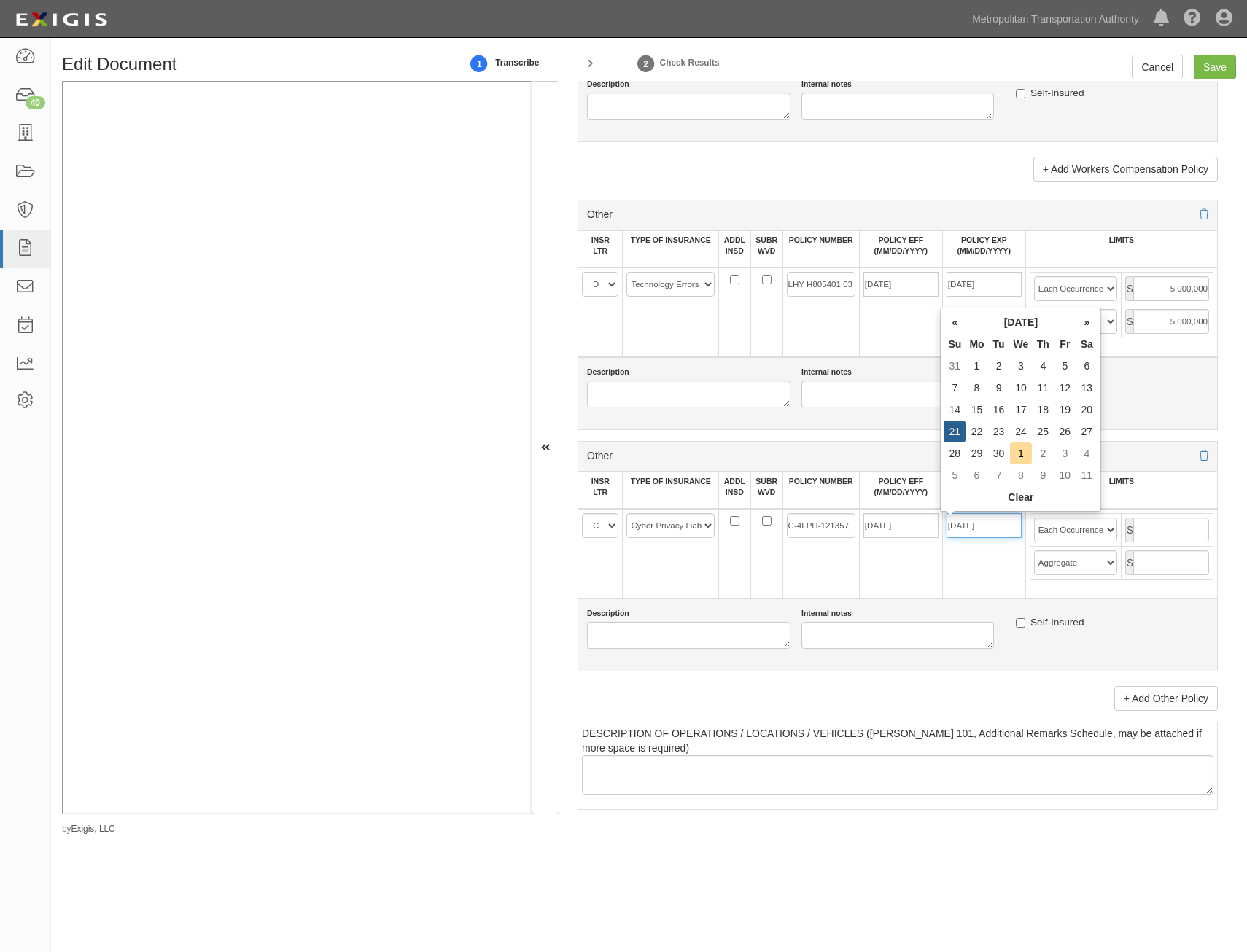
click at [993, 527] on input "09/21/2025" at bounding box center [984, 525] width 75 height 25
type input "12/31/2025"
click at [991, 559] on td "12/31/2025" at bounding box center [984, 553] width 83 height 90
click at [1163, 533] on input "text" at bounding box center [1171, 530] width 76 height 25
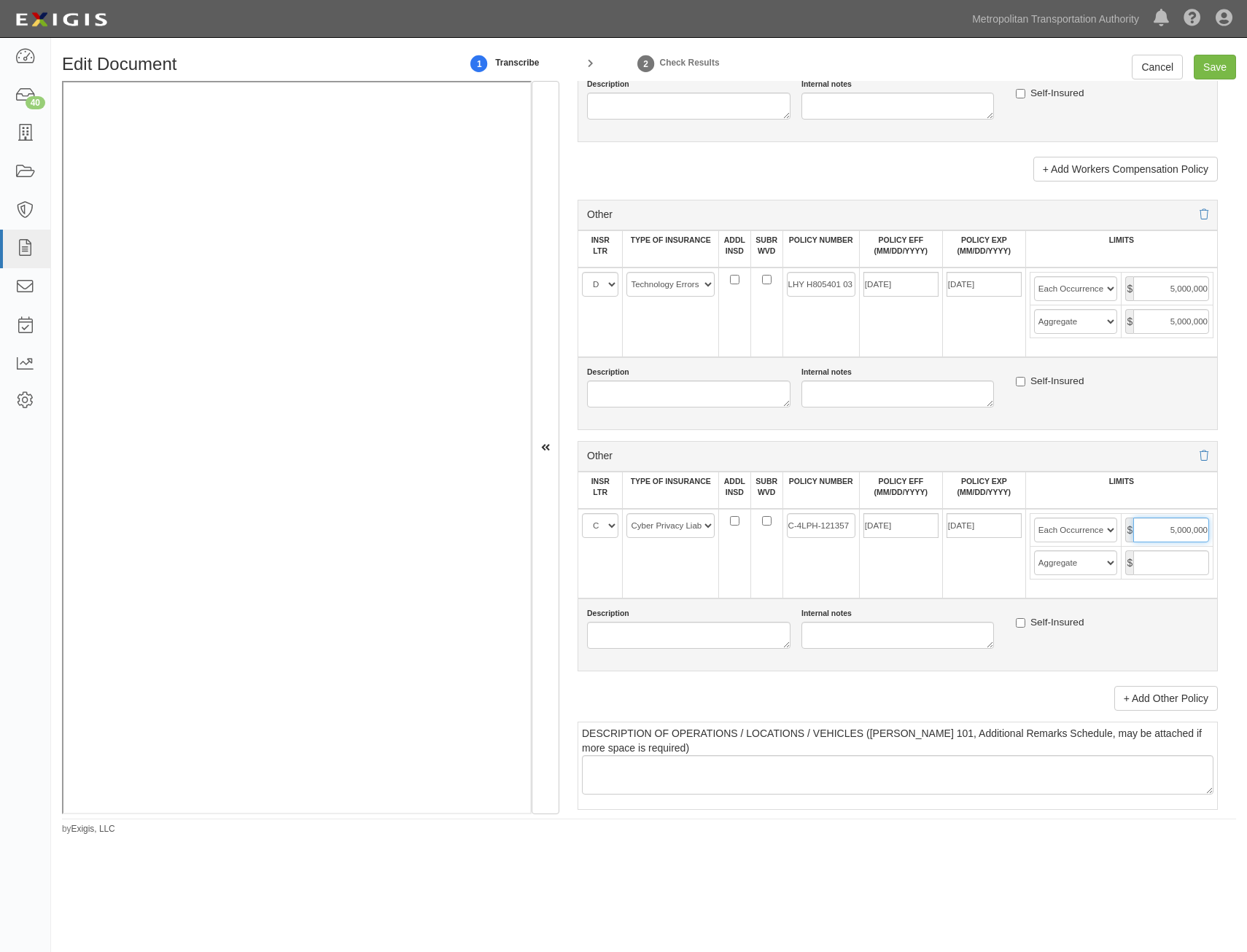
type input "5,000,000"
click at [1171, 573] on input "text" at bounding box center [1171, 562] width 76 height 25
type input "5,000,000"
click at [1219, 66] on input "Save" at bounding box center [1215, 67] width 42 height 25
type input "1000000"
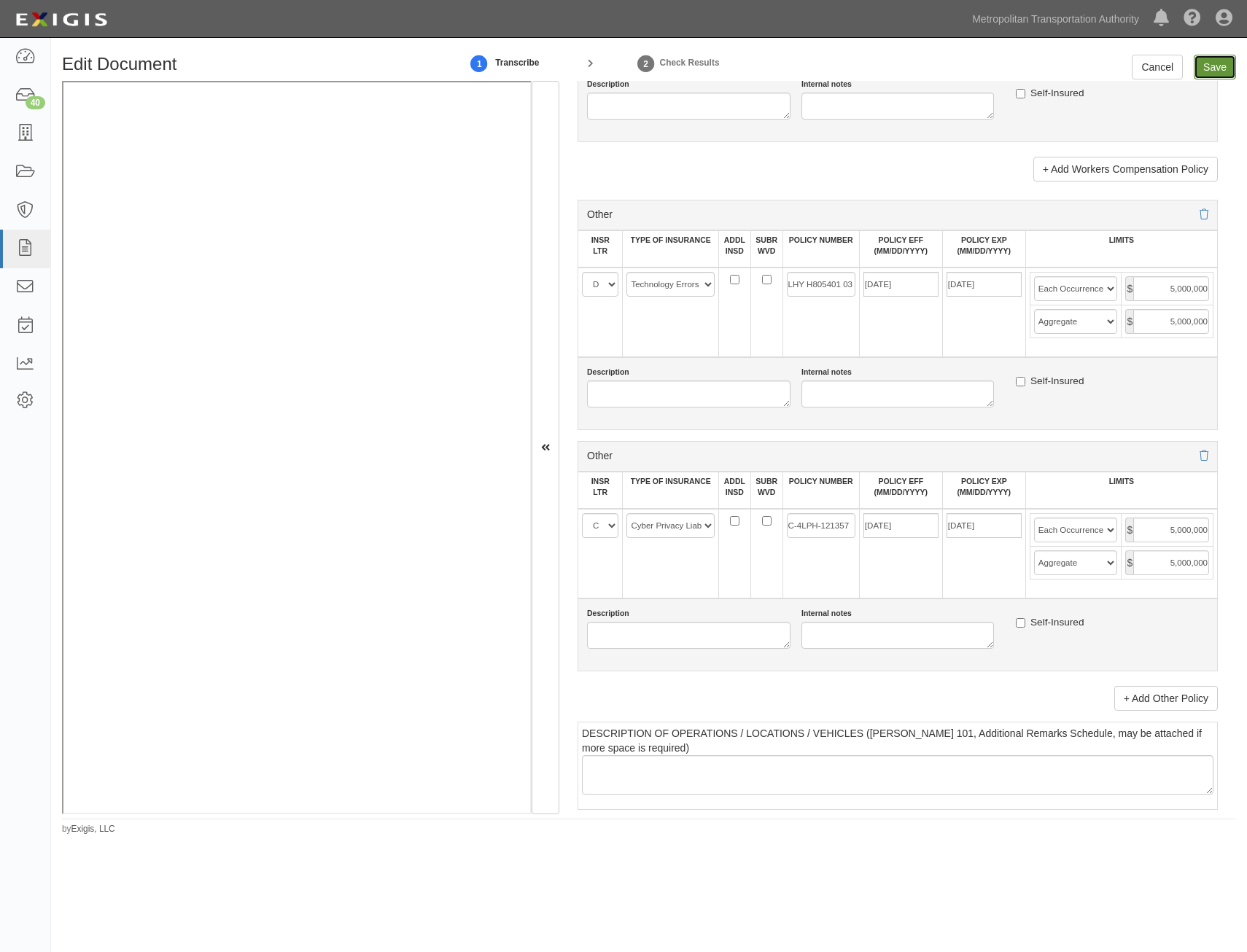
type input "2000000"
type input "1000000"
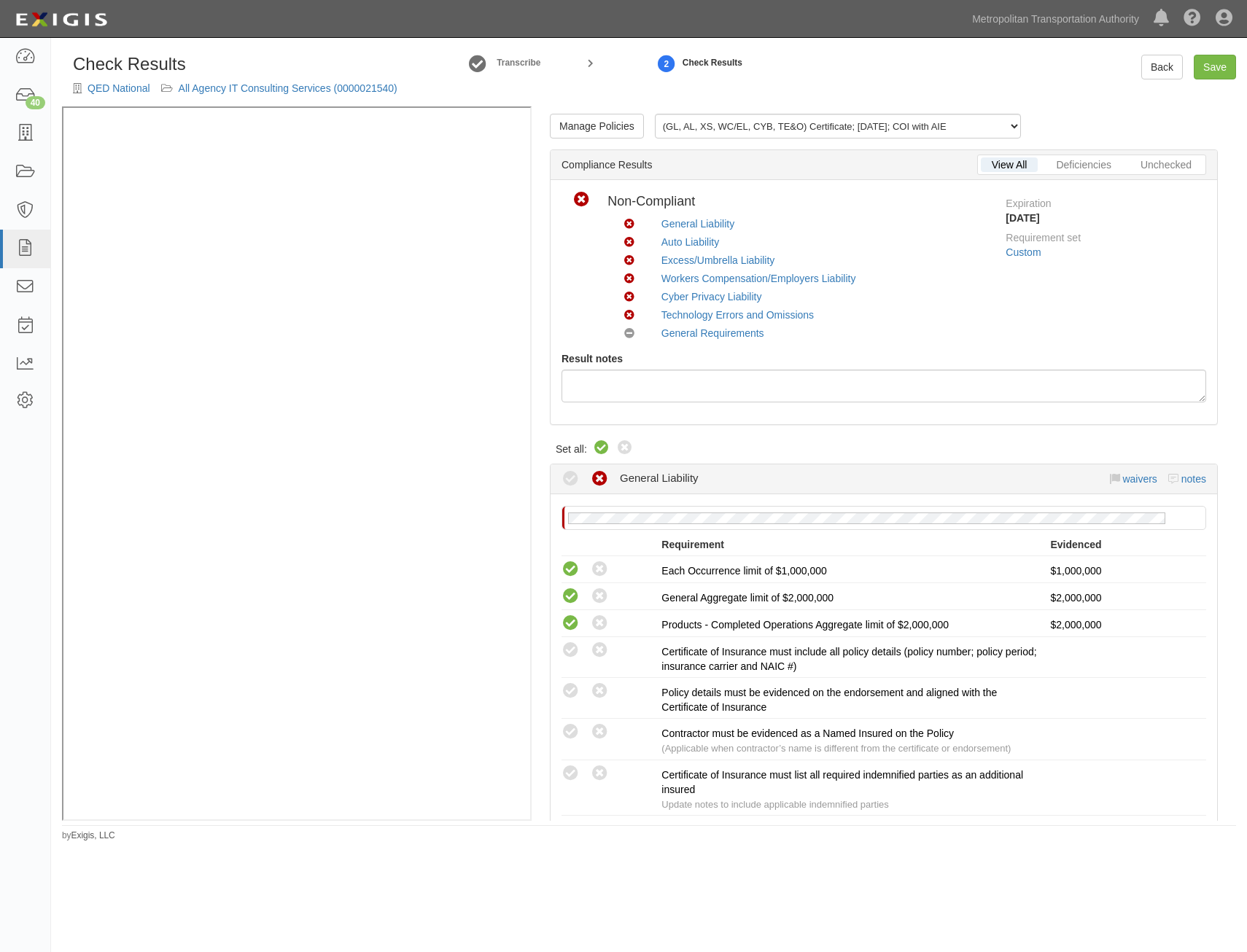
click at [601, 447] on icon at bounding box center [602, 448] width 18 height 18
radio input "true"
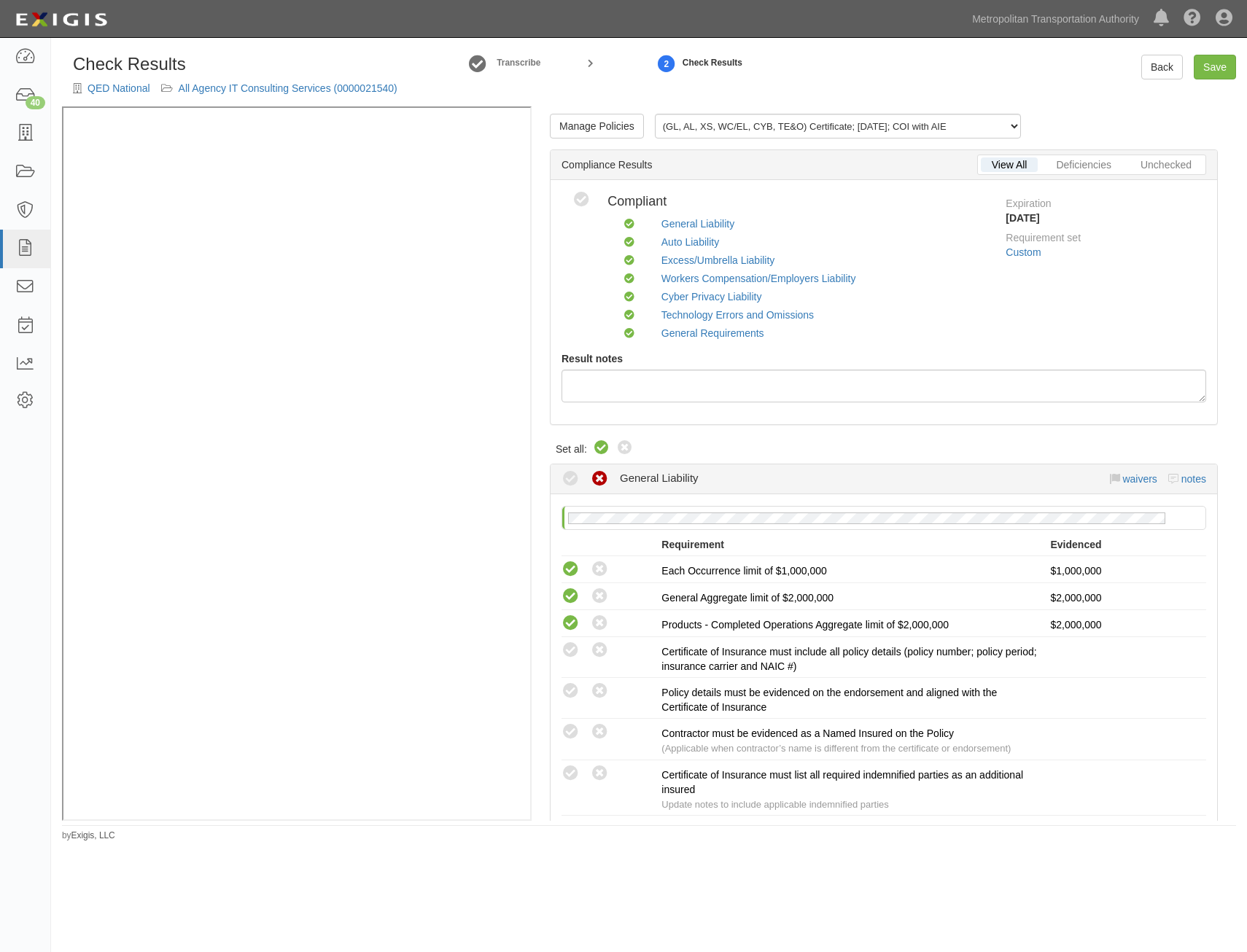
radio input "true"
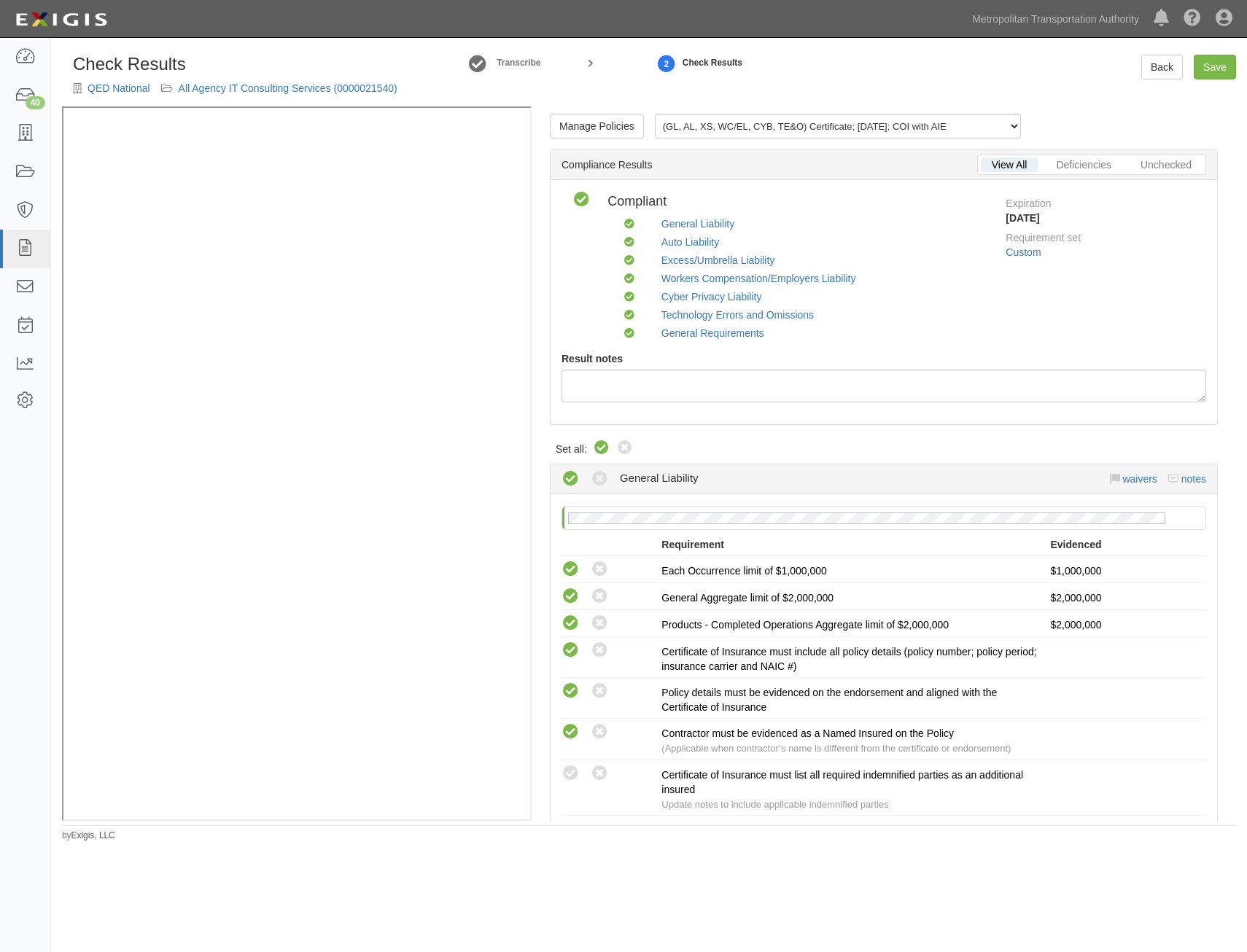
radio input "true"
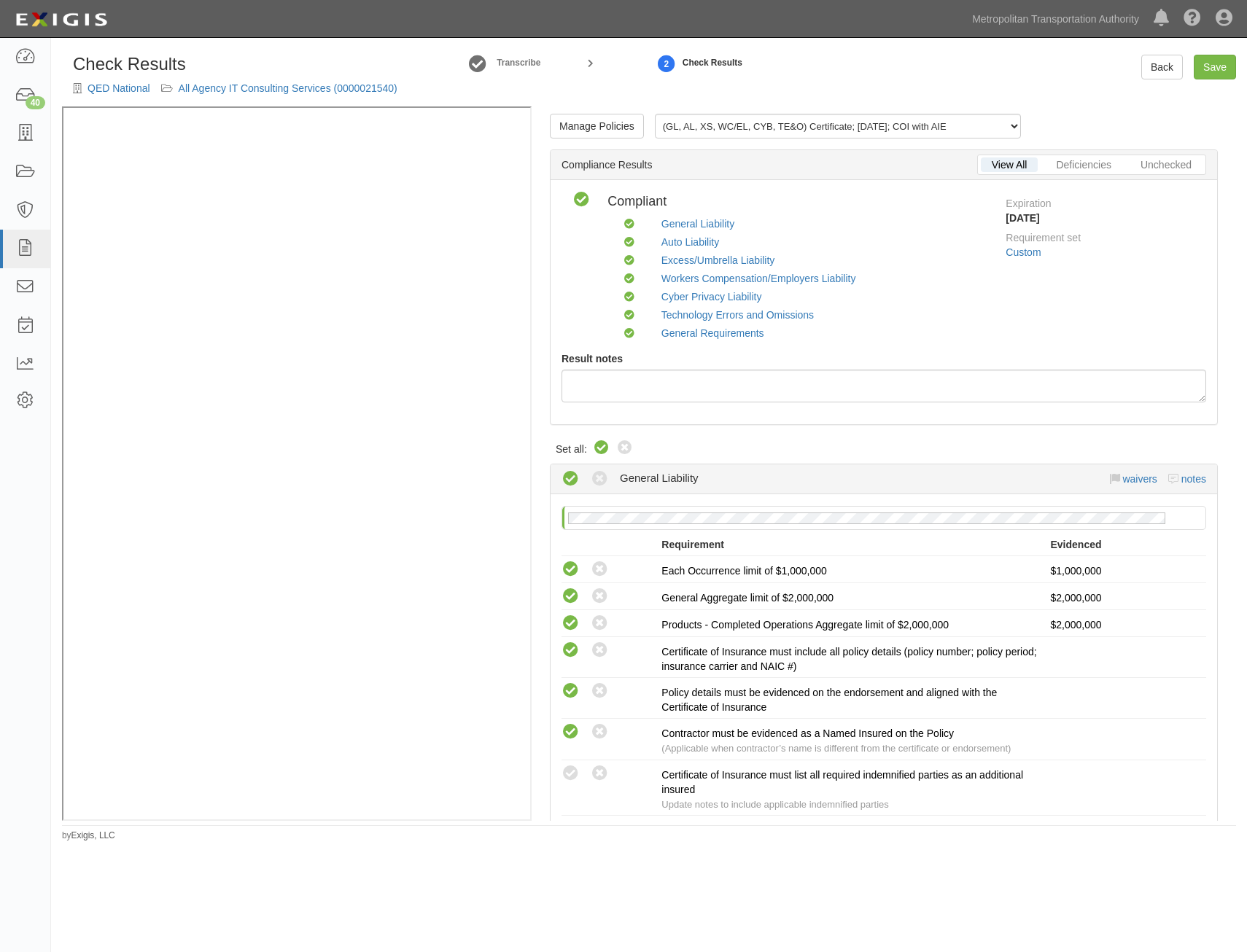
radio input "true"
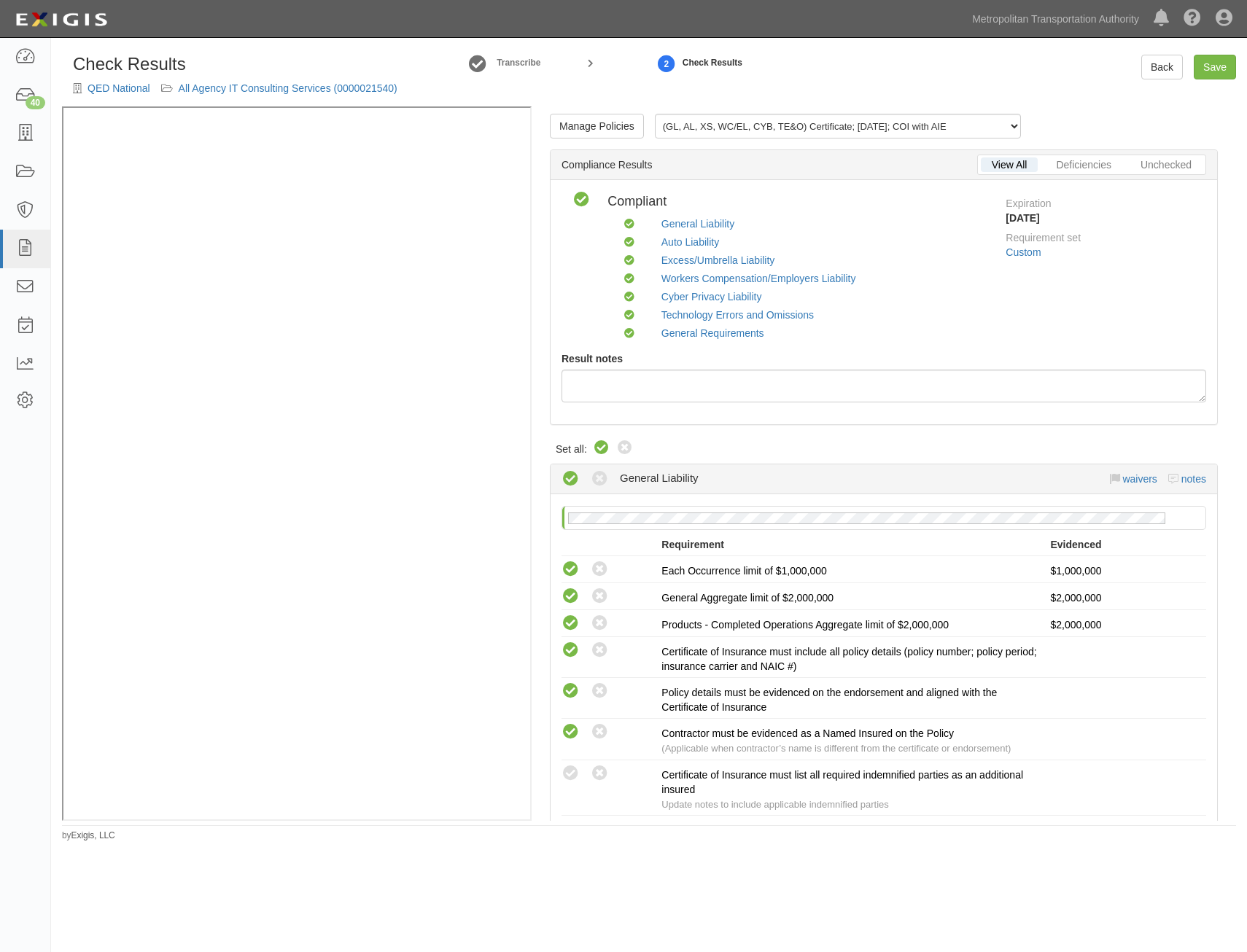
radio input "true"
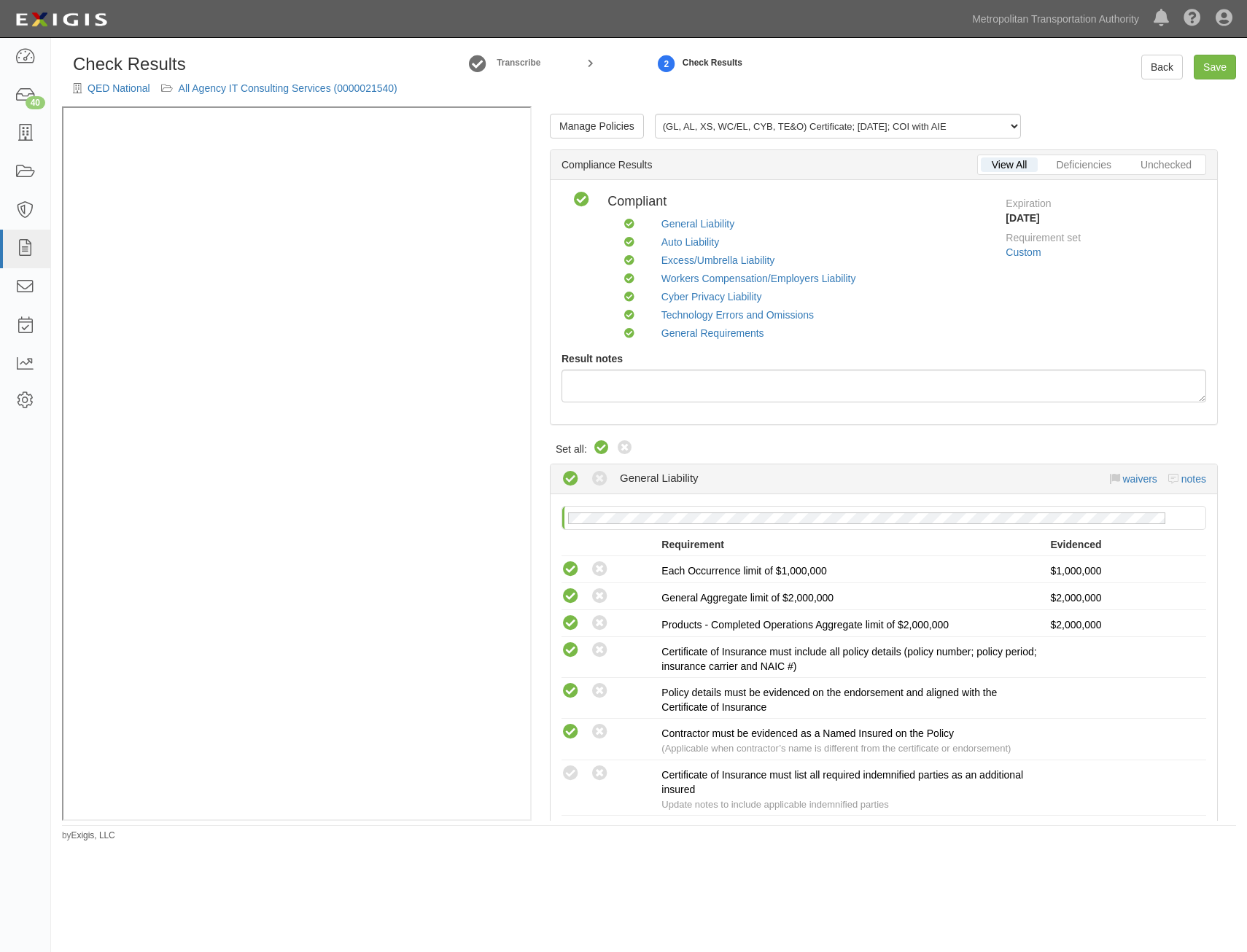
radio input "true"
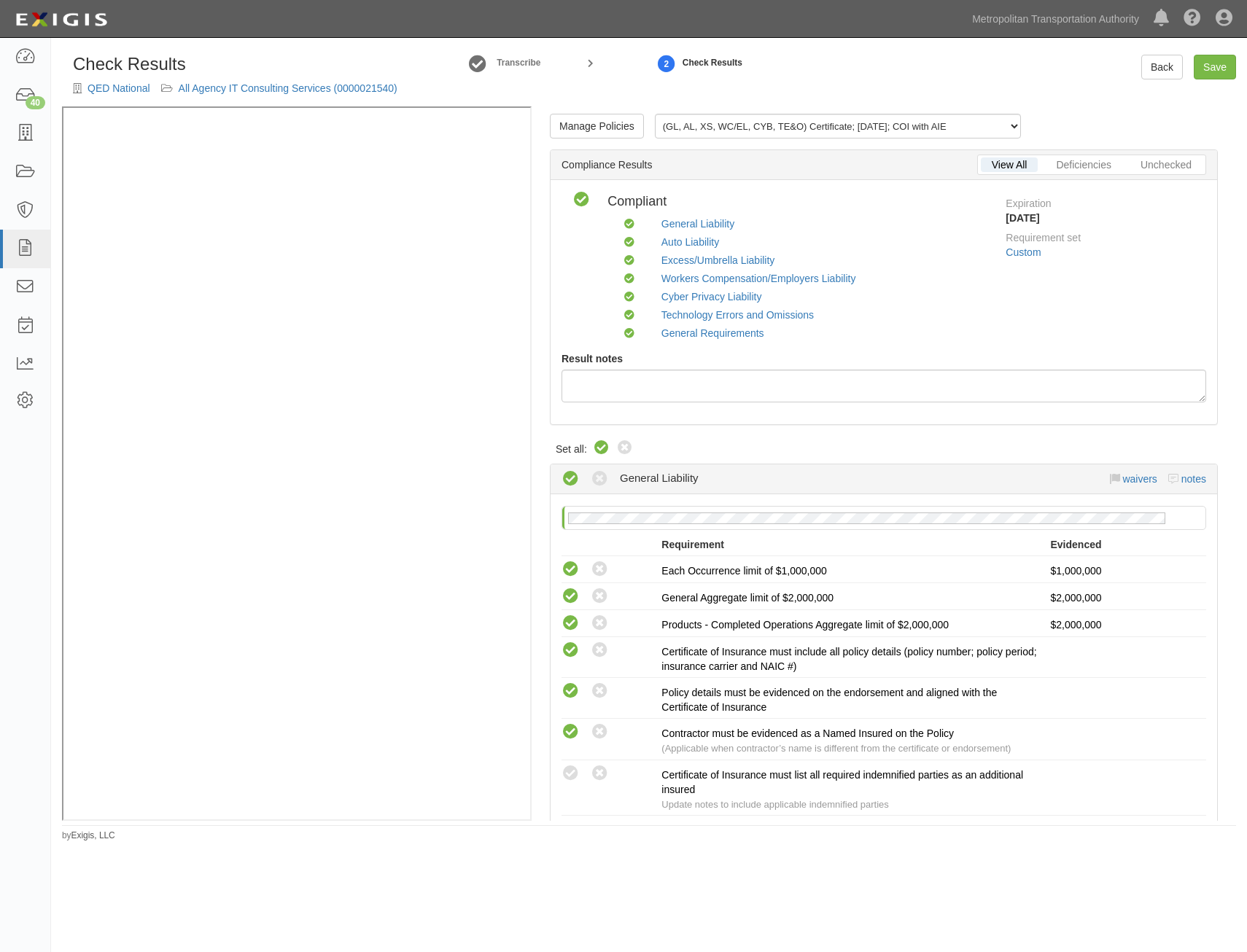
radio input "true"
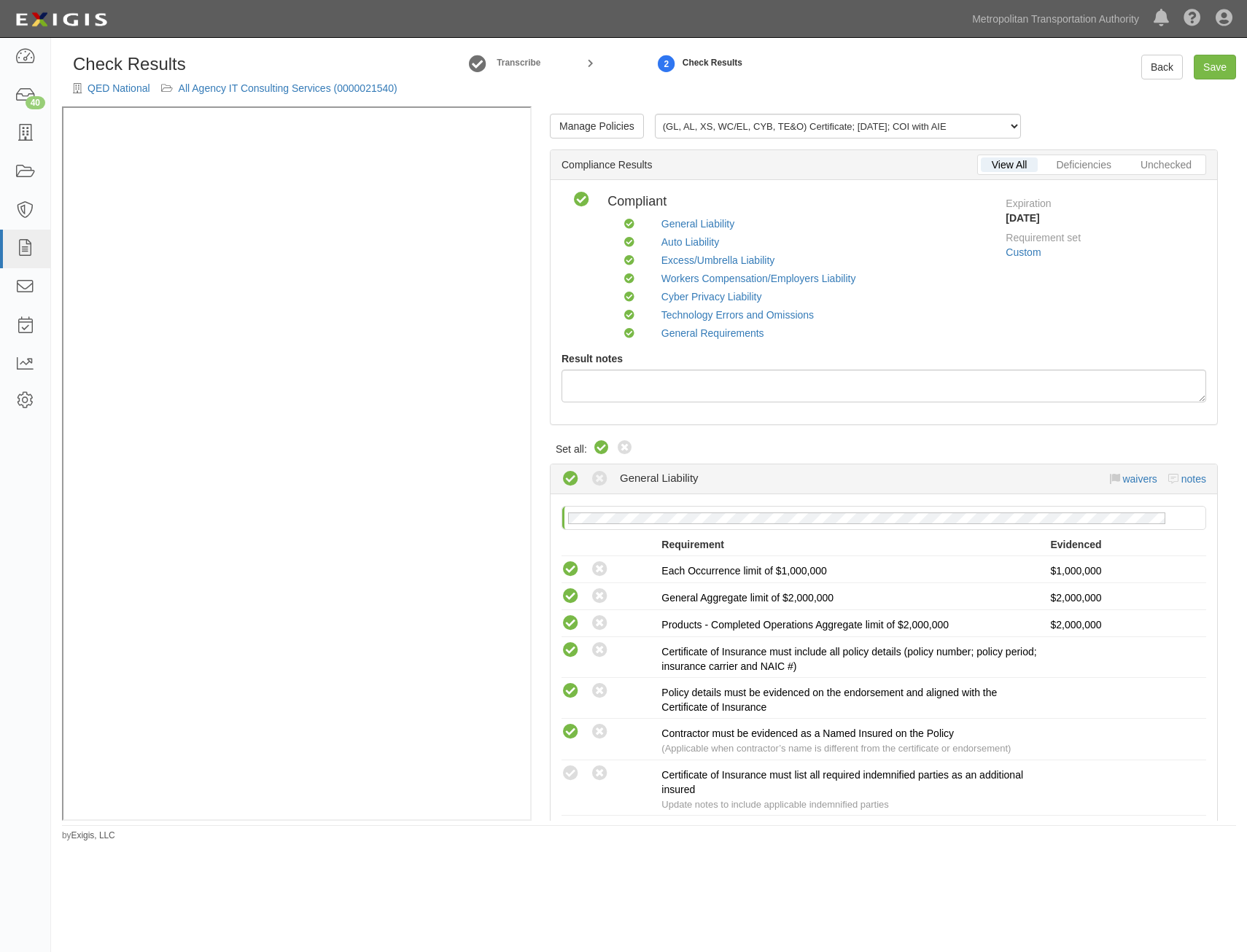
radio input "true"
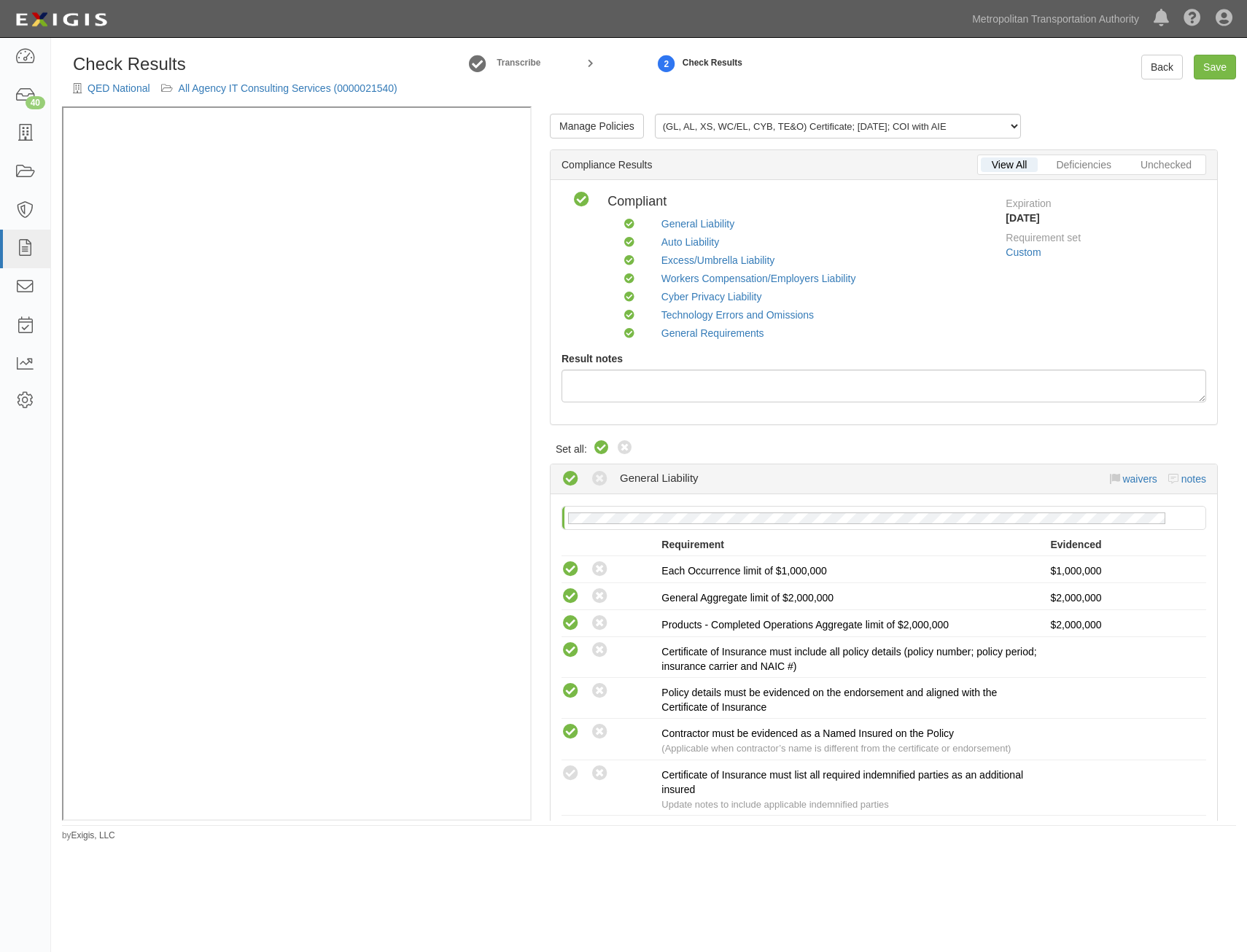
radio input "true"
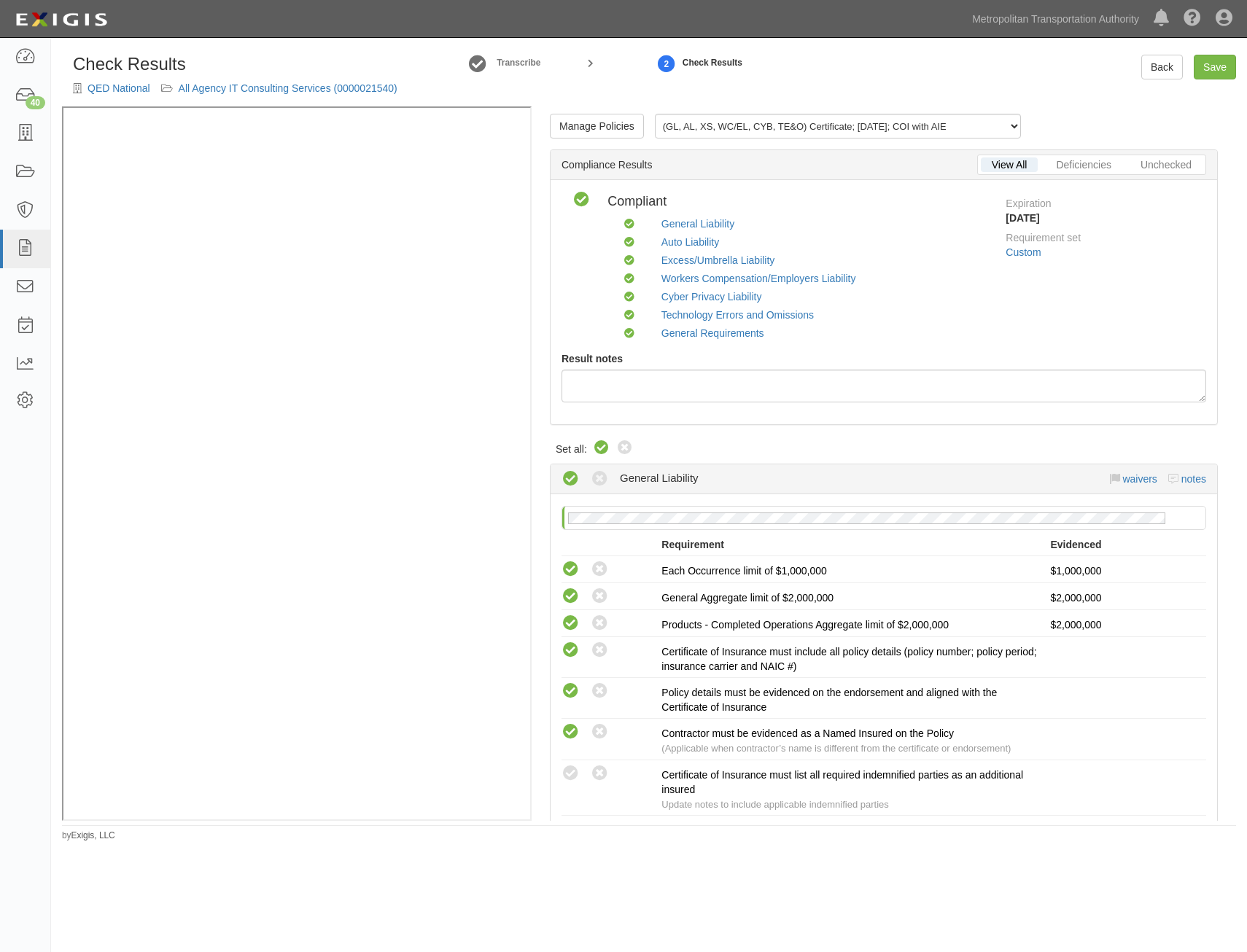
radio input "true"
radio input "false"
radio input "true"
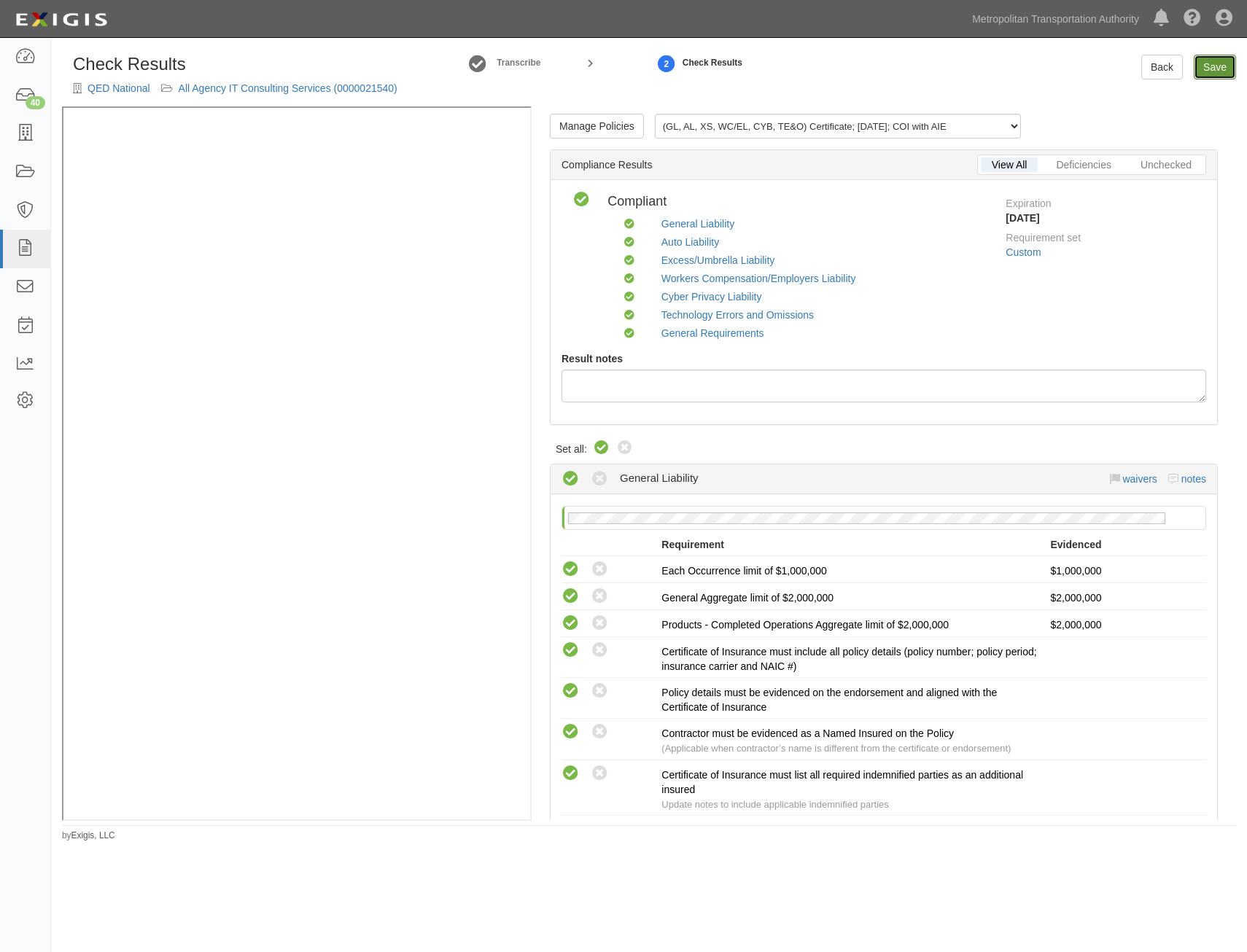
click at [1224, 69] on link "Save" at bounding box center [1215, 67] width 42 height 25
radio input "true"
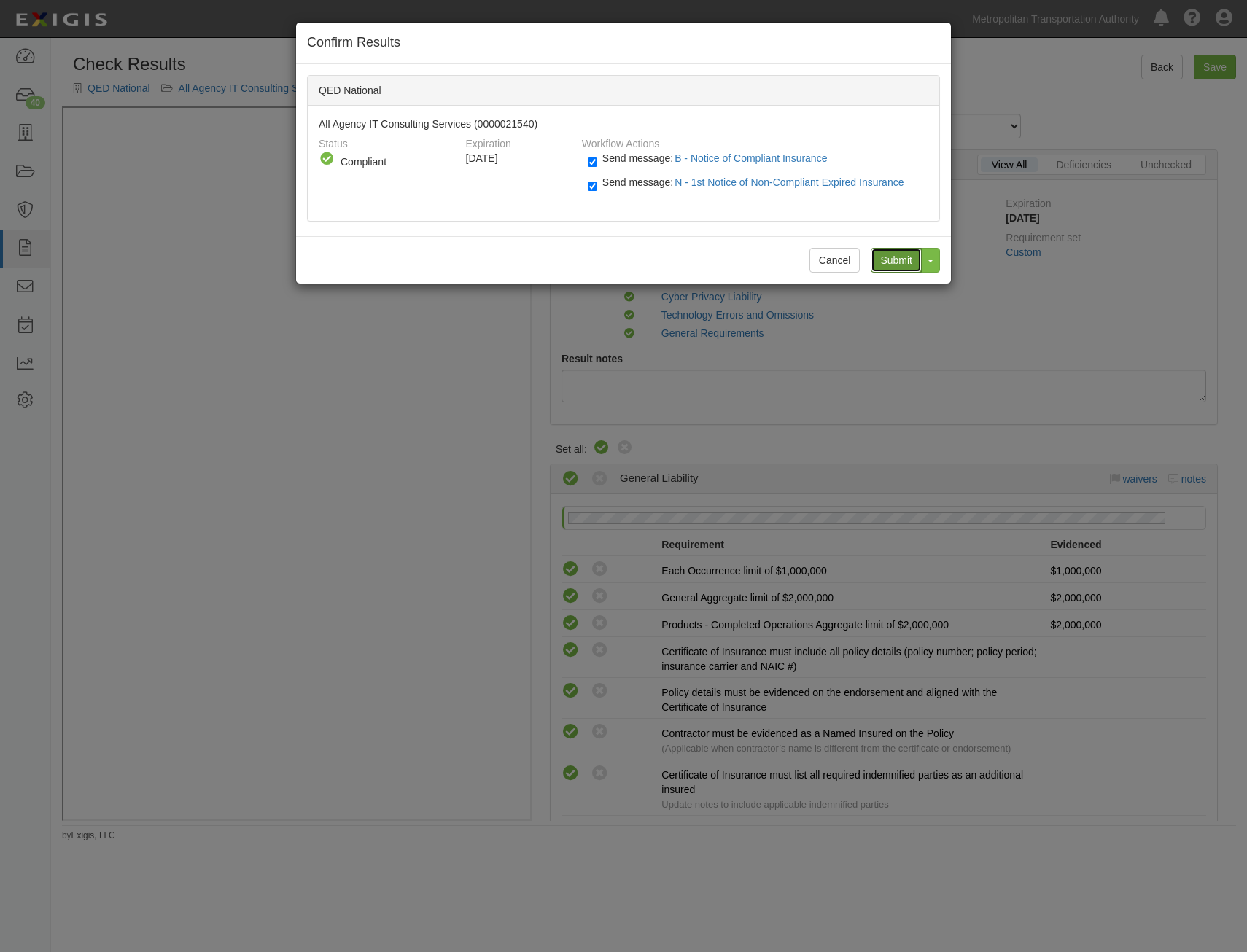
click at [902, 257] on input "Submit" at bounding box center [896, 260] width 51 height 25
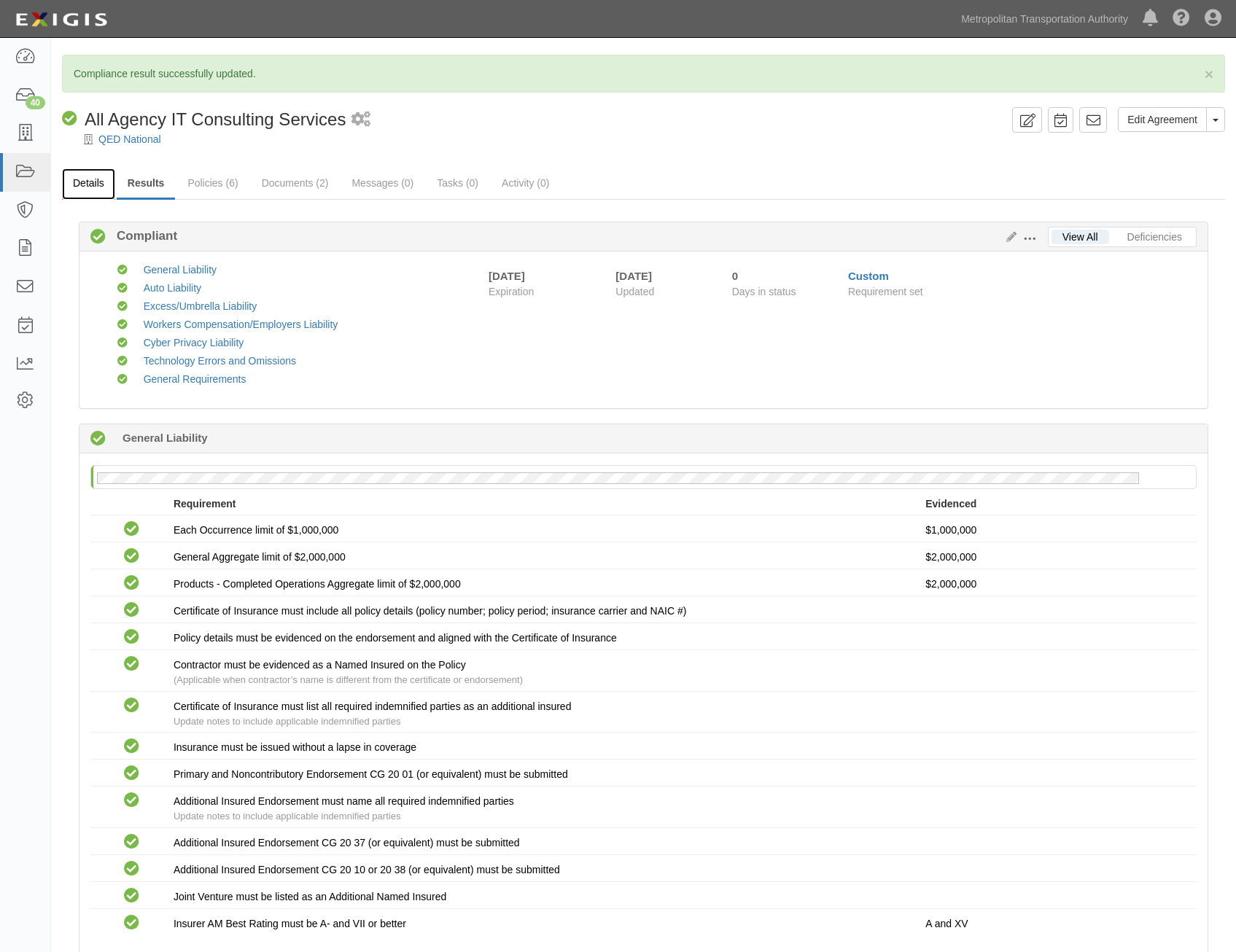
click at [93, 187] on link "Details" at bounding box center [89, 184] width 54 height 31
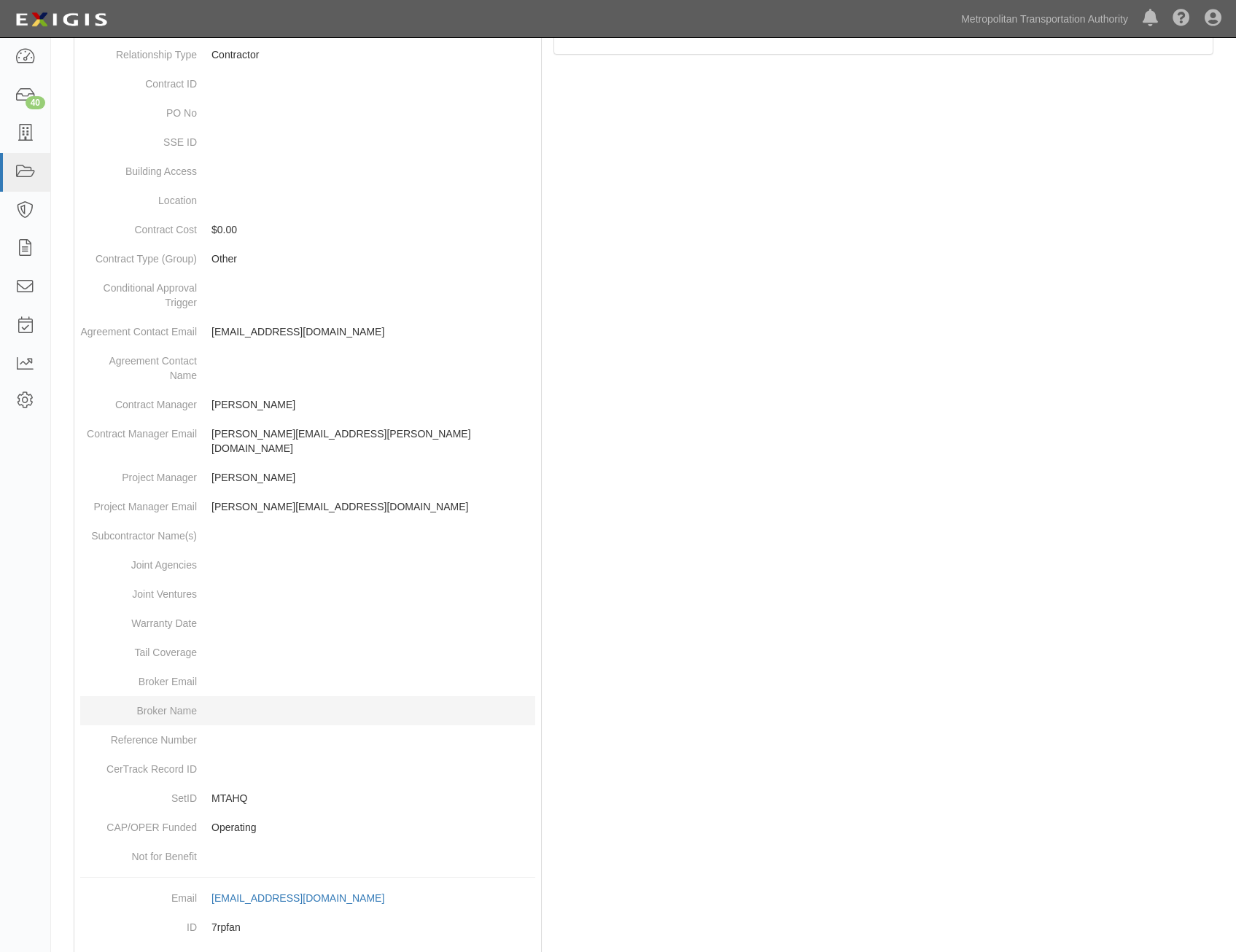
scroll to position [416, 0]
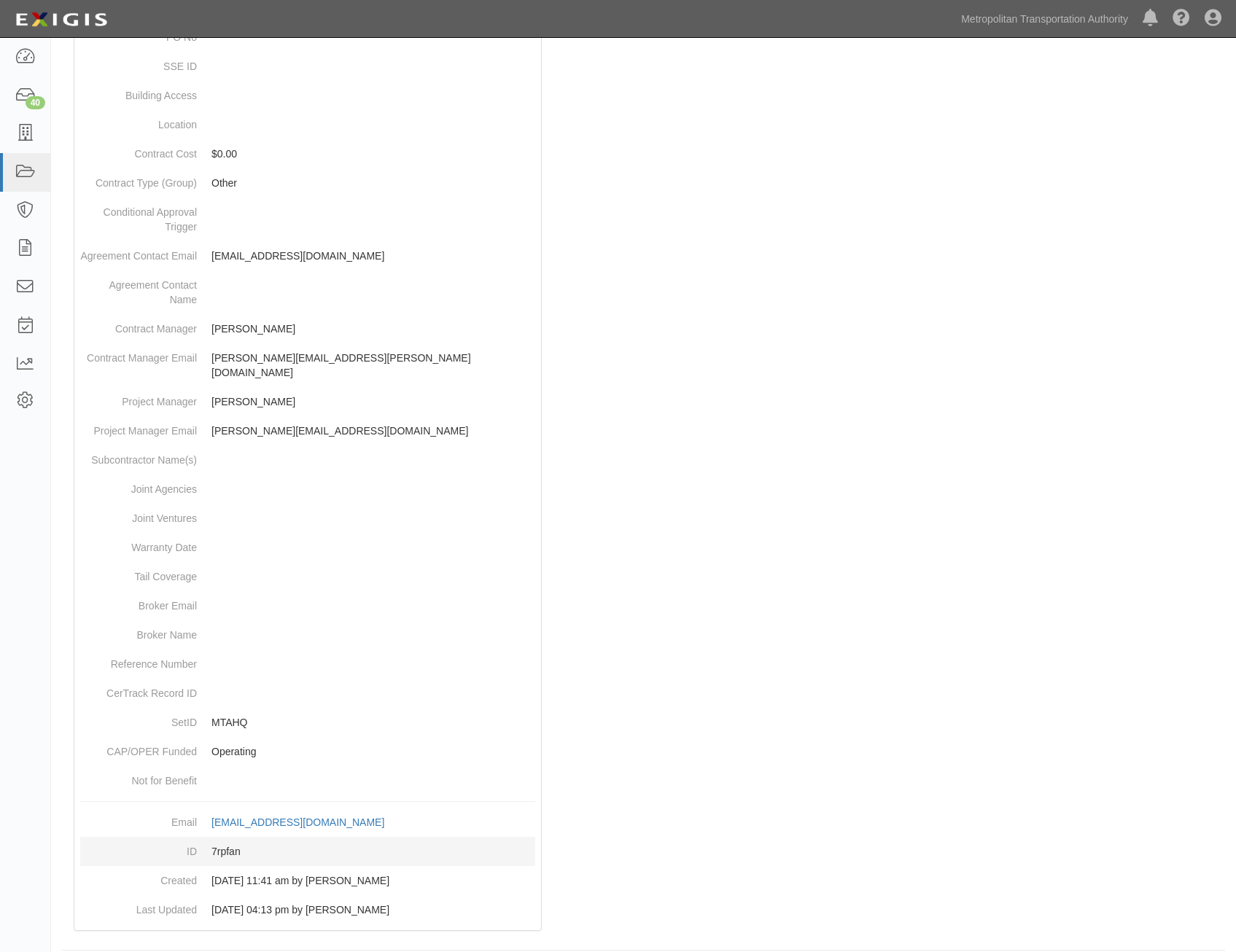
click at [228, 837] on dd "7rpfan" at bounding box center [308, 851] width 455 height 29
copy dd "7rpfan"
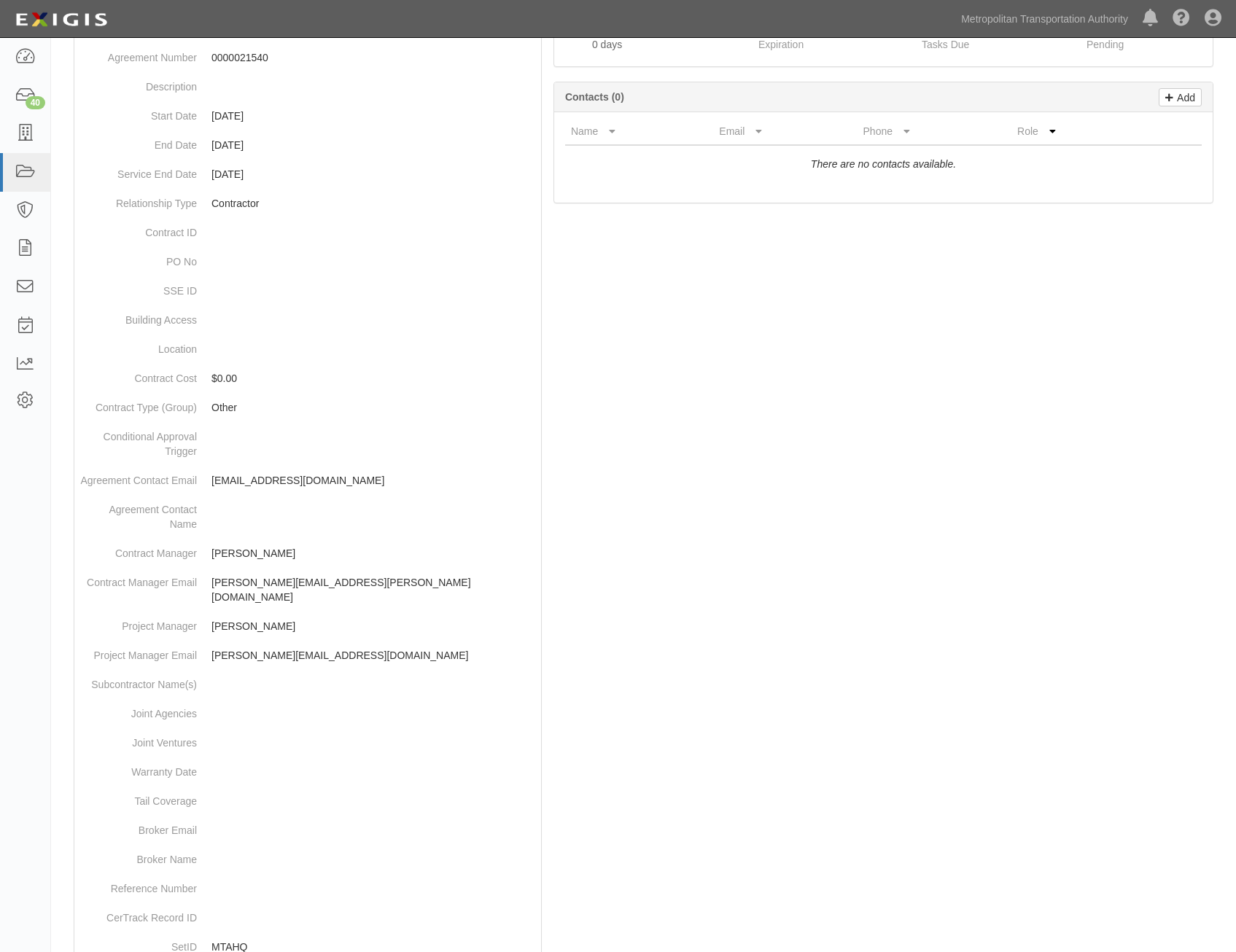
scroll to position [0, 0]
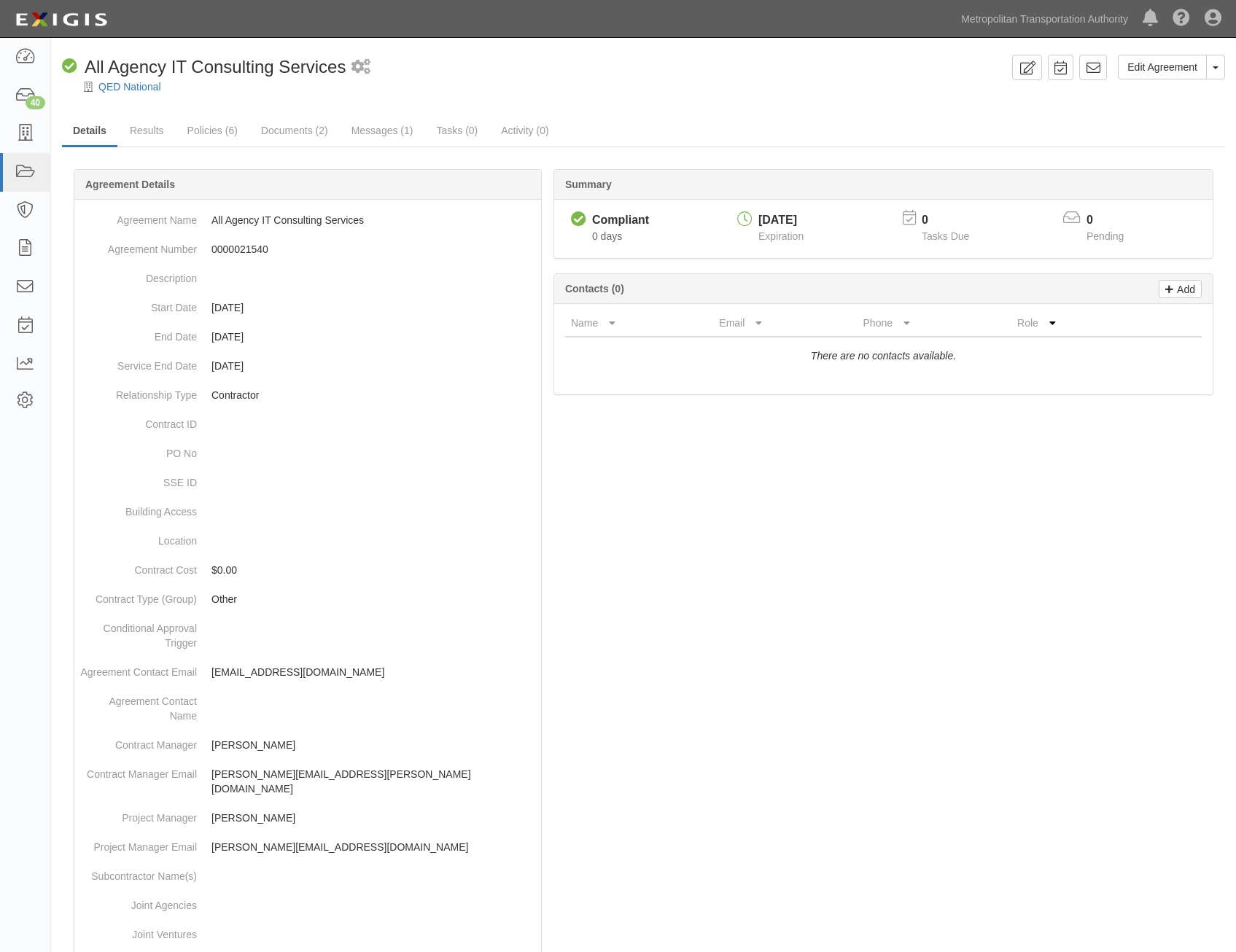
drag, startPoint x: 737, startPoint y: 637, endPoint x: 845, endPoint y: 42, distance: 604.7
click at [1093, 66] on icon at bounding box center [1093, 68] width 15 height 15
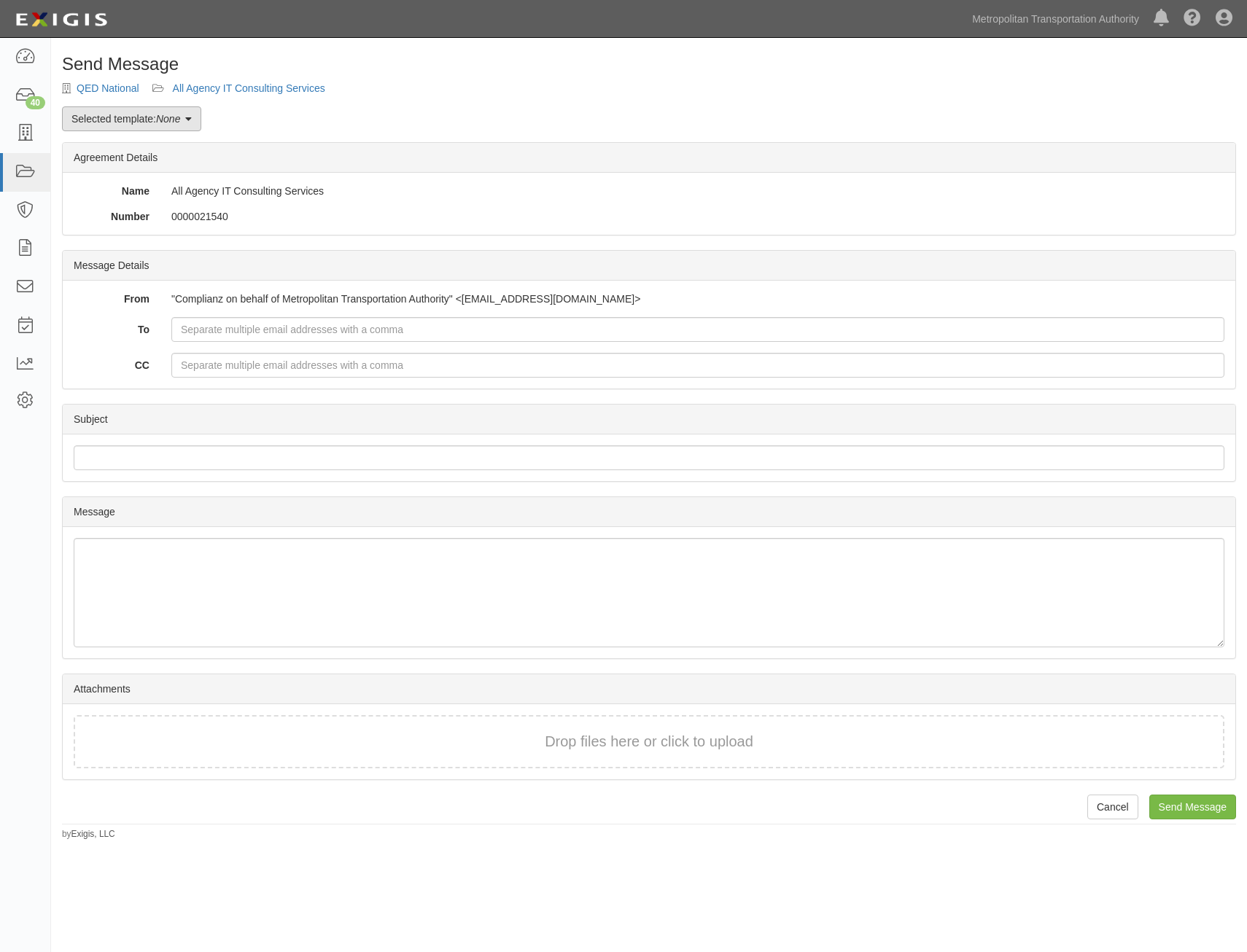
click at [147, 118] on link "Selected template: None" at bounding box center [131, 118] width 139 height 25
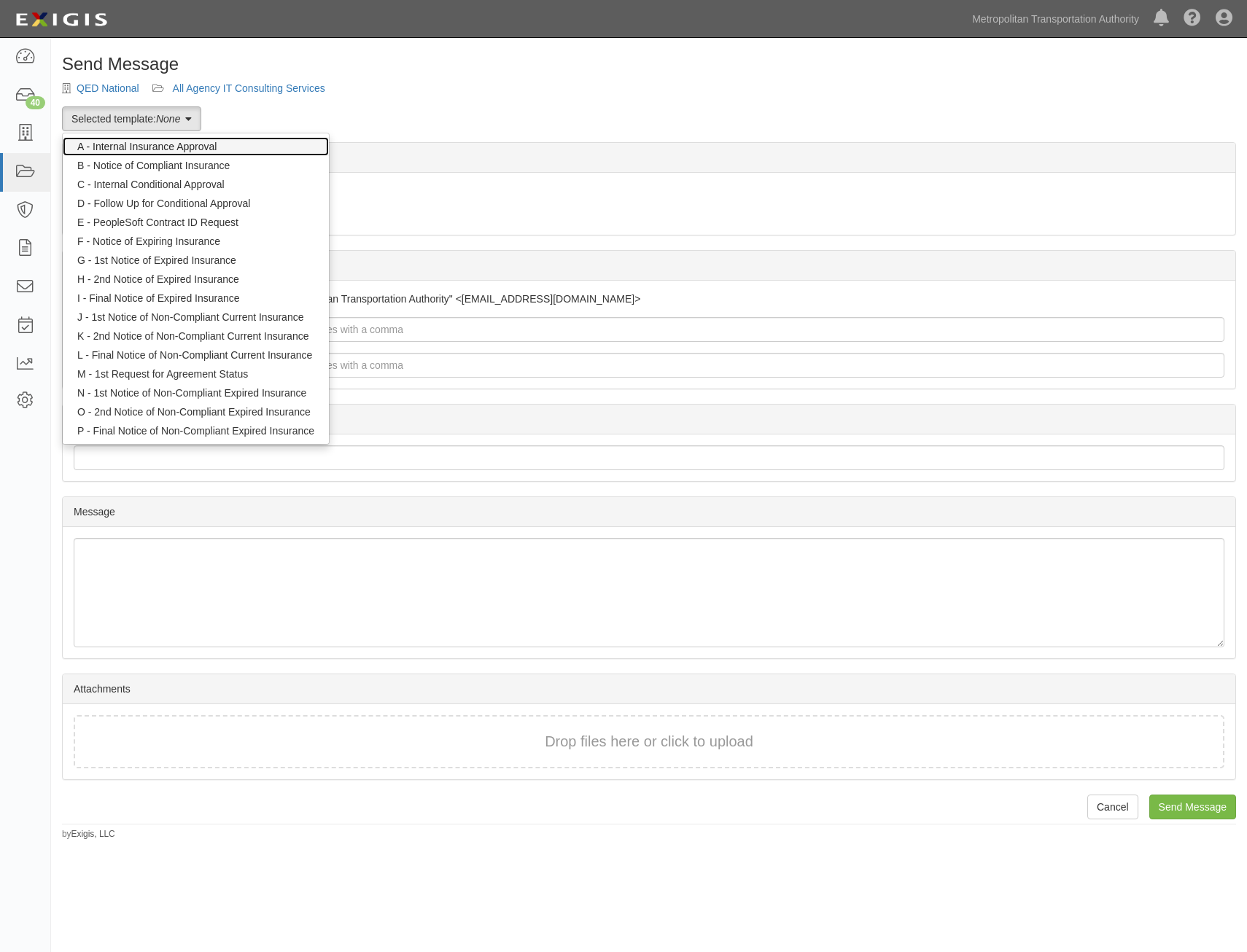
click at [188, 147] on link "A - Internal Insurance Approval" at bounding box center [196, 146] width 266 height 19
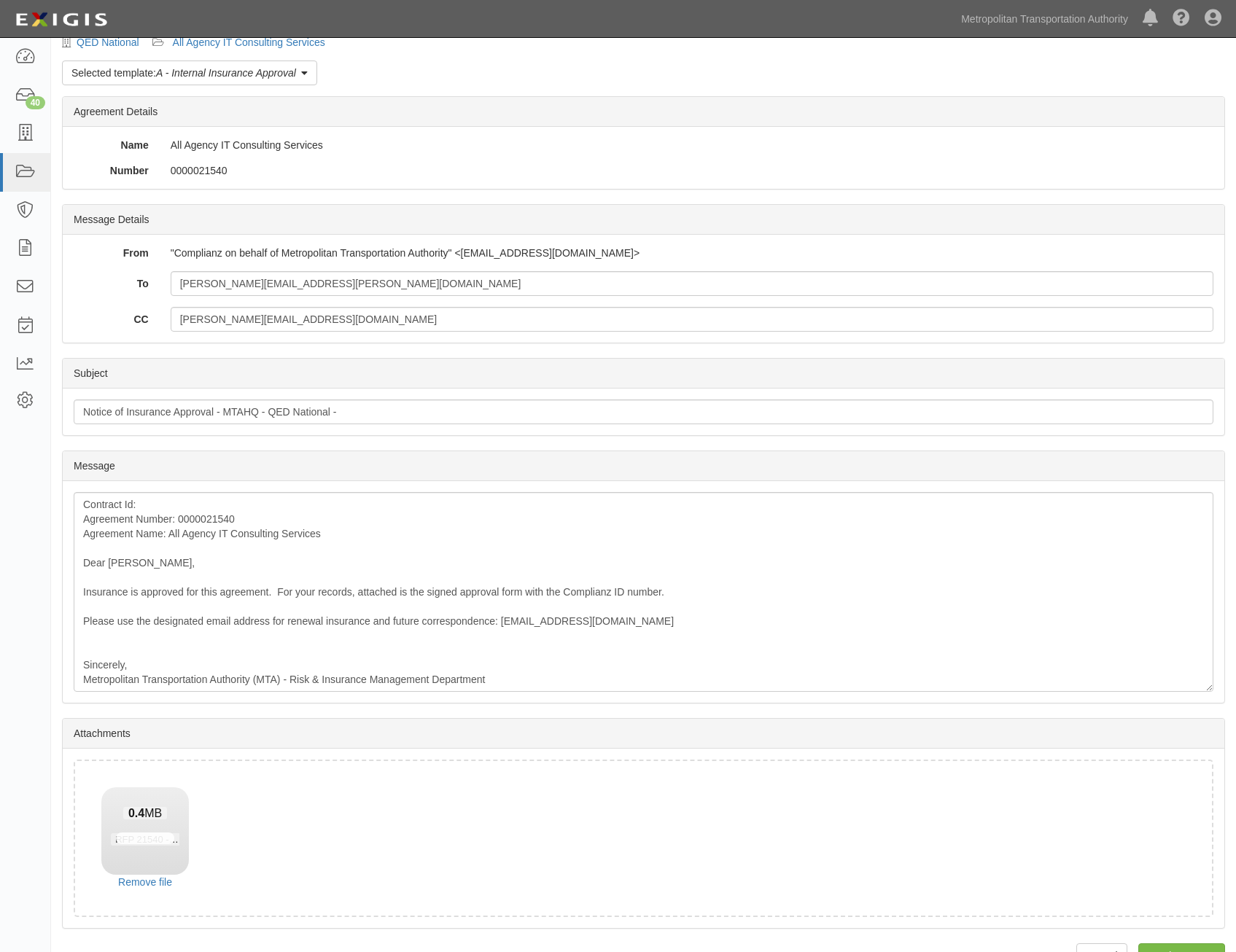
scroll to position [83, 0]
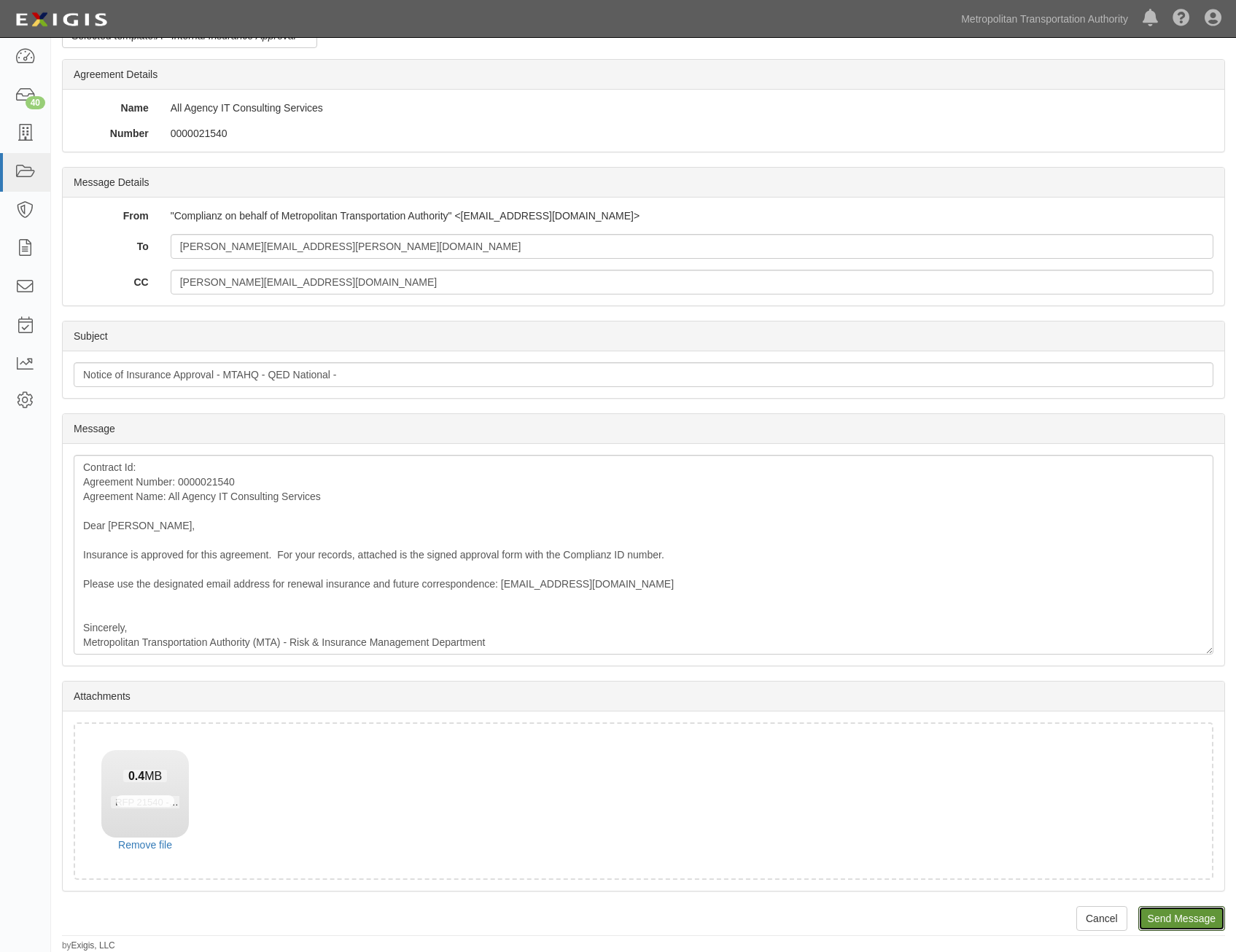
drag, startPoint x: 1187, startPoint y: 917, endPoint x: 705, endPoint y: 68, distance: 976.3
click at [1187, 917] on input "Send Message" at bounding box center [1182, 918] width 87 height 25
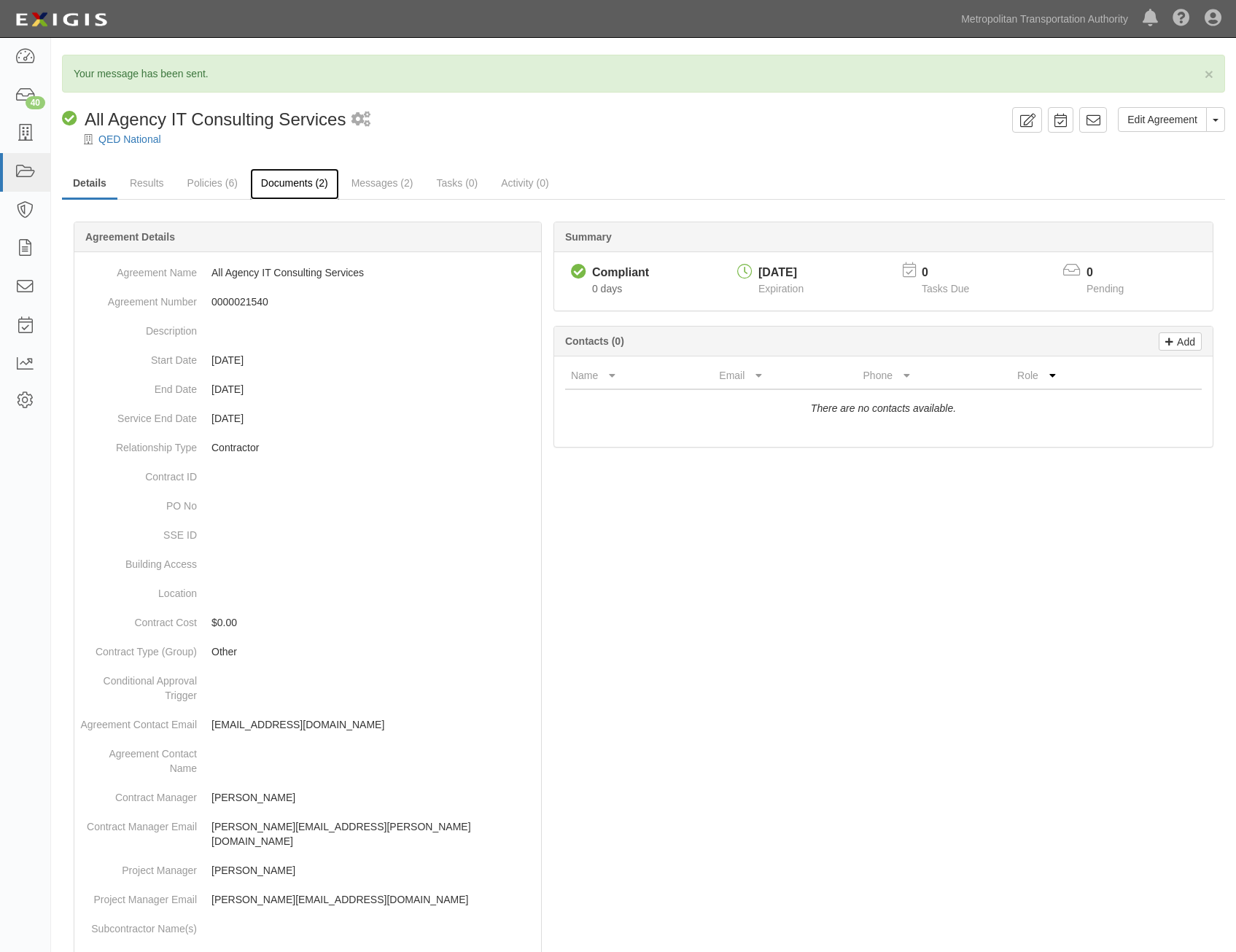
click at [299, 186] on link "Documents (2)" at bounding box center [295, 184] width 89 height 31
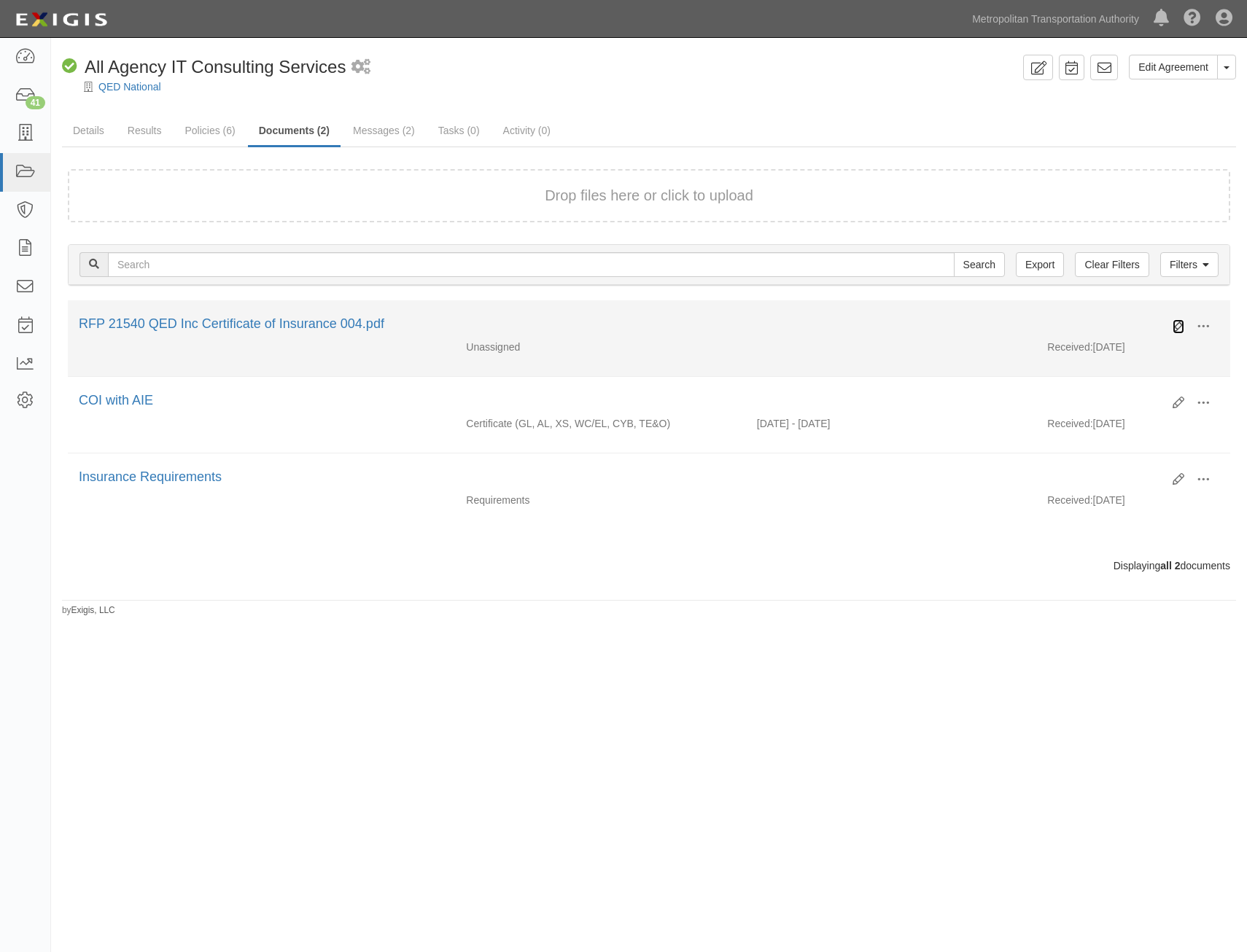
click at [1177, 327] on icon at bounding box center [1179, 327] width 12 height 12
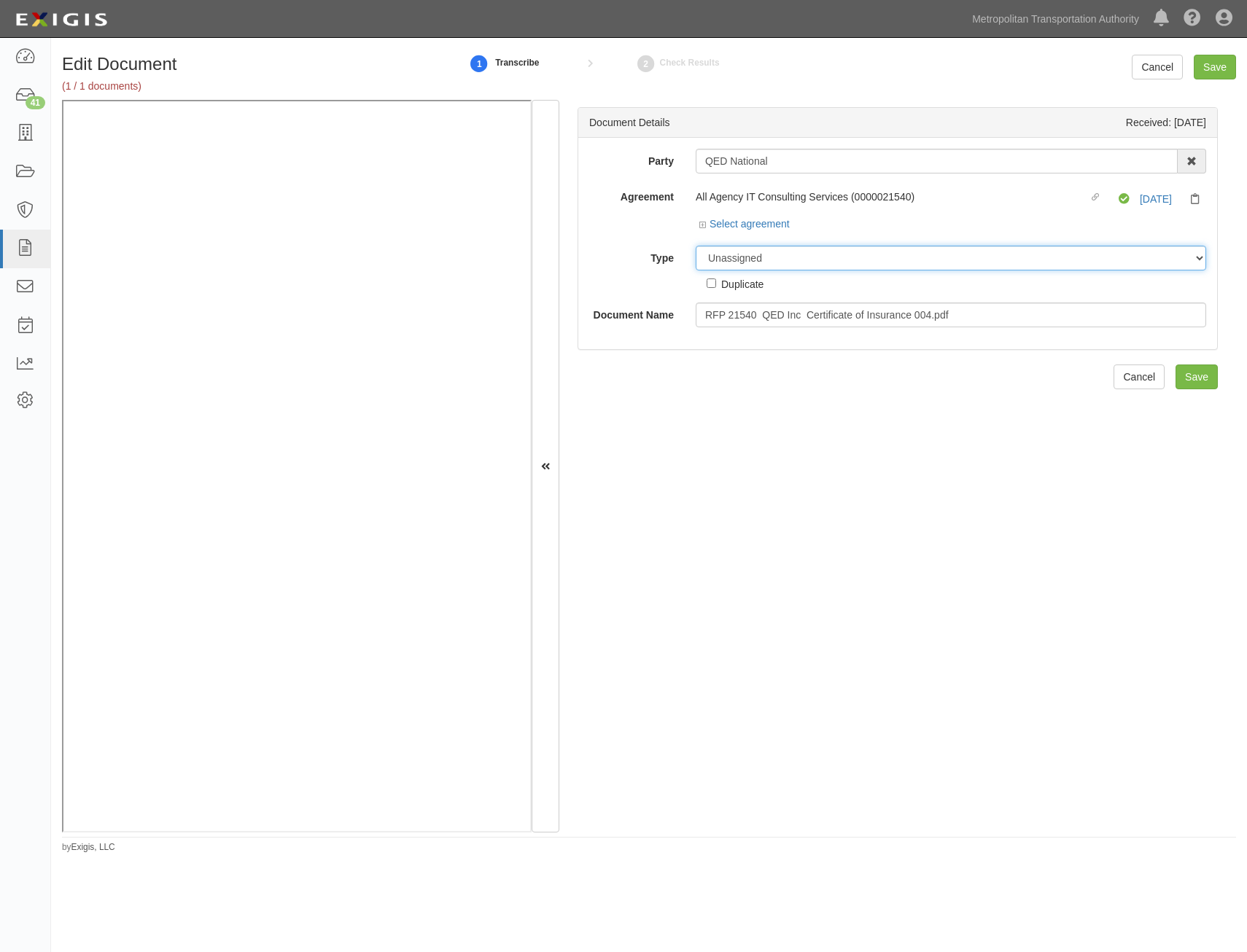
click at [851, 264] on select "Unassigned Binder Cancellation Notice Certificate Contract Endorsement Insuranc…" at bounding box center [951, 257] width 510 height 25
select select "OtherDetail"
click at [696, 245] on select "Unassigned Binder Cancellation Notice Certificate Contract Endorsement Insuranc…" at bounding box center [951, 257] width 510 height 25
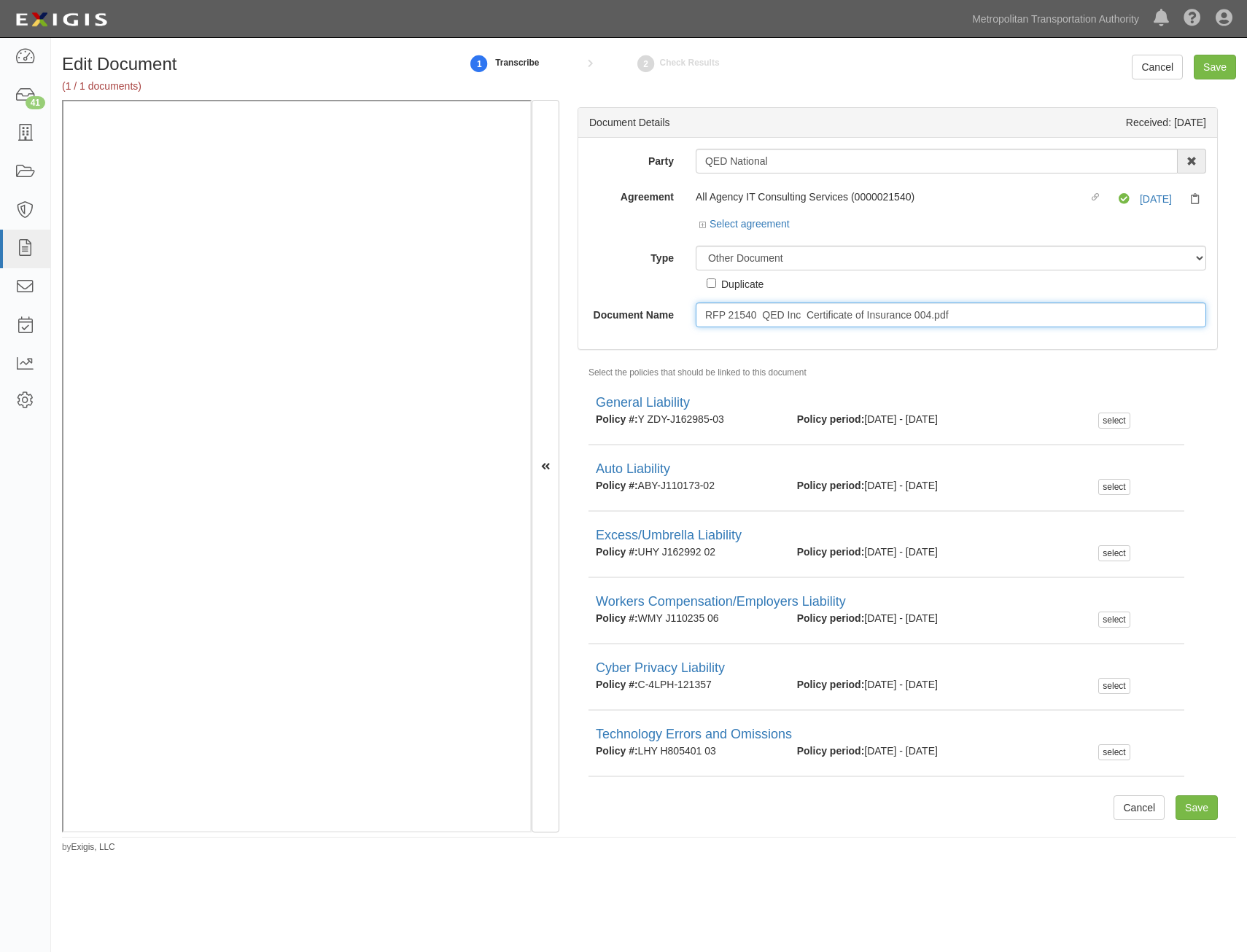
click at [966, 312] on input "RFP 21540 QED Inc Certificate of Insurance 004.pdf" at bounding box center [951, 315] width 510 height 25
type input "Approval Form"
click at [1225, 68] on input "Save" at bounding box center [1215, 67] width 42 height 25
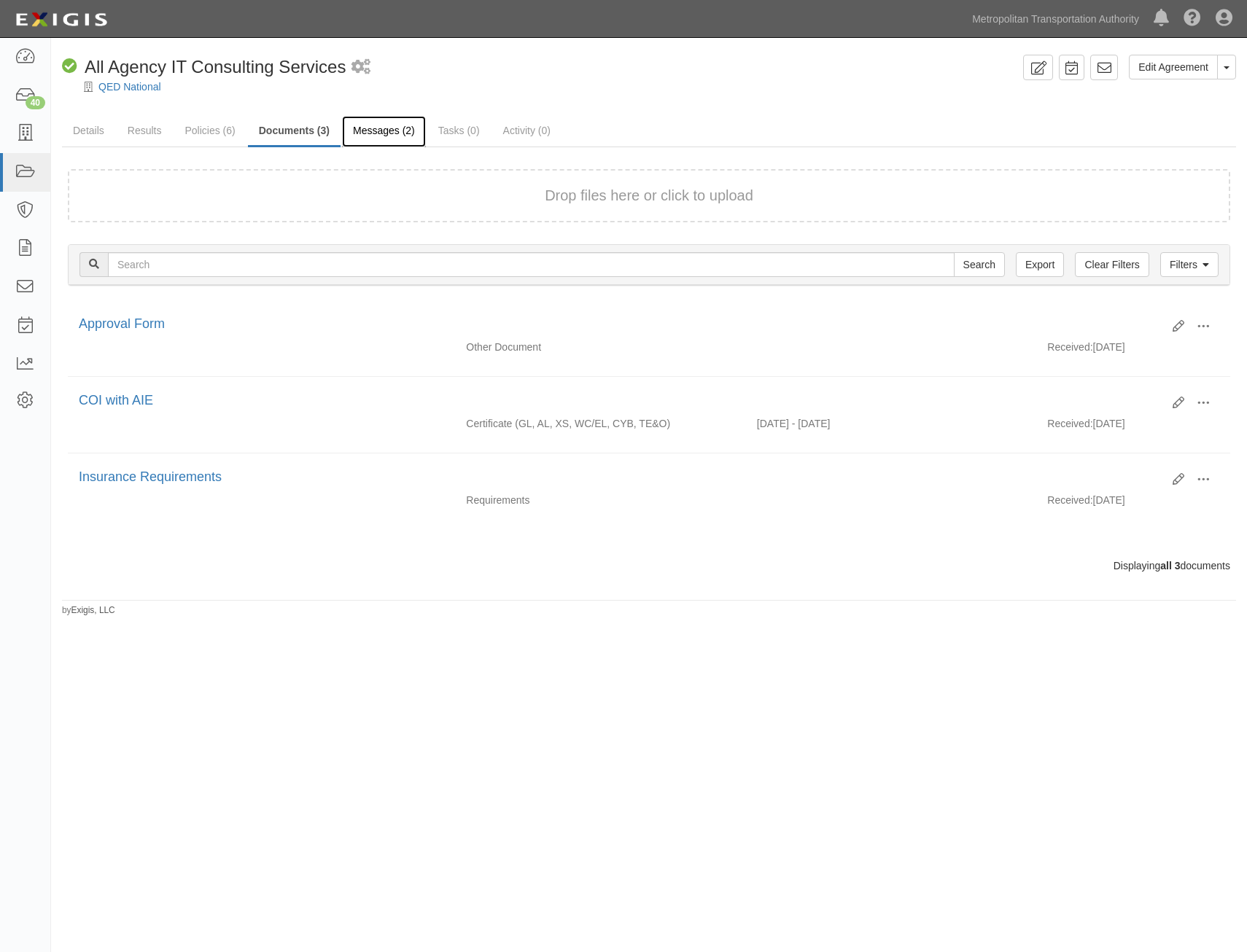
click at [396, 138] on link "Messages (2)" at bounding box center [384, 132] width 84 height 31
